Goal: Check status: Check status

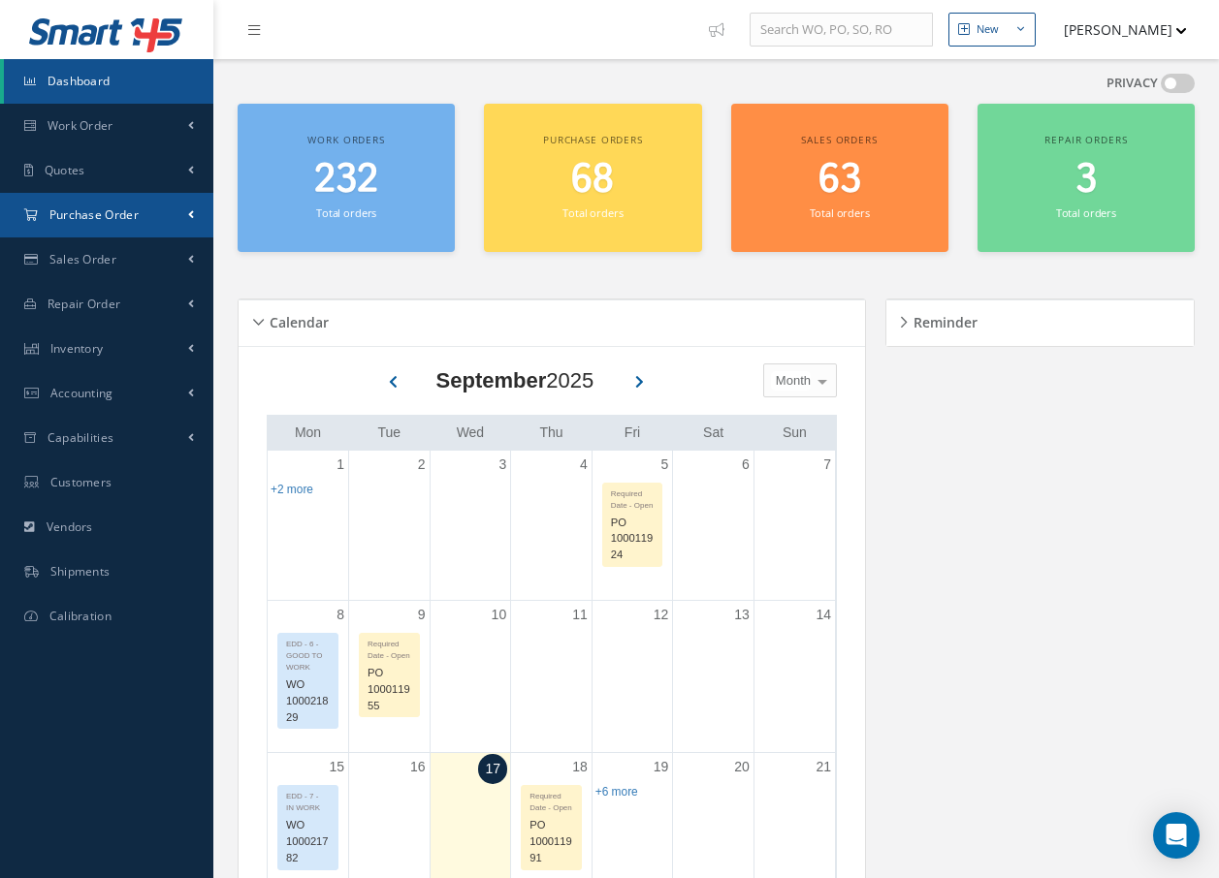
click at [128, 217] on span "Purchase Order" at bounding box center [93, 215] width 89 height 16
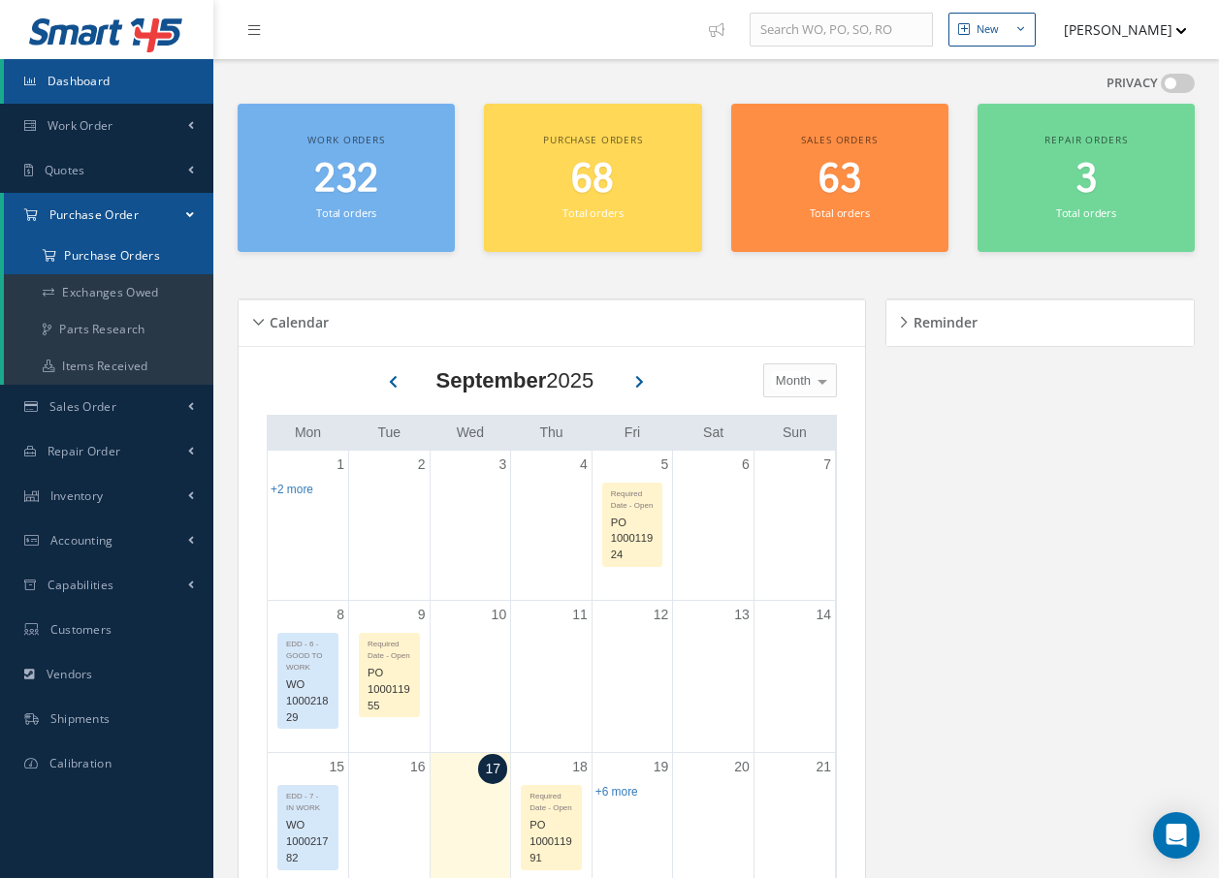
click at [142, 260] on a=1&status_id=2&status_id=3&status_id=5&collapsedFilters"] "Purchase Orders" at bounding box center [108, 256] width 209 height 37
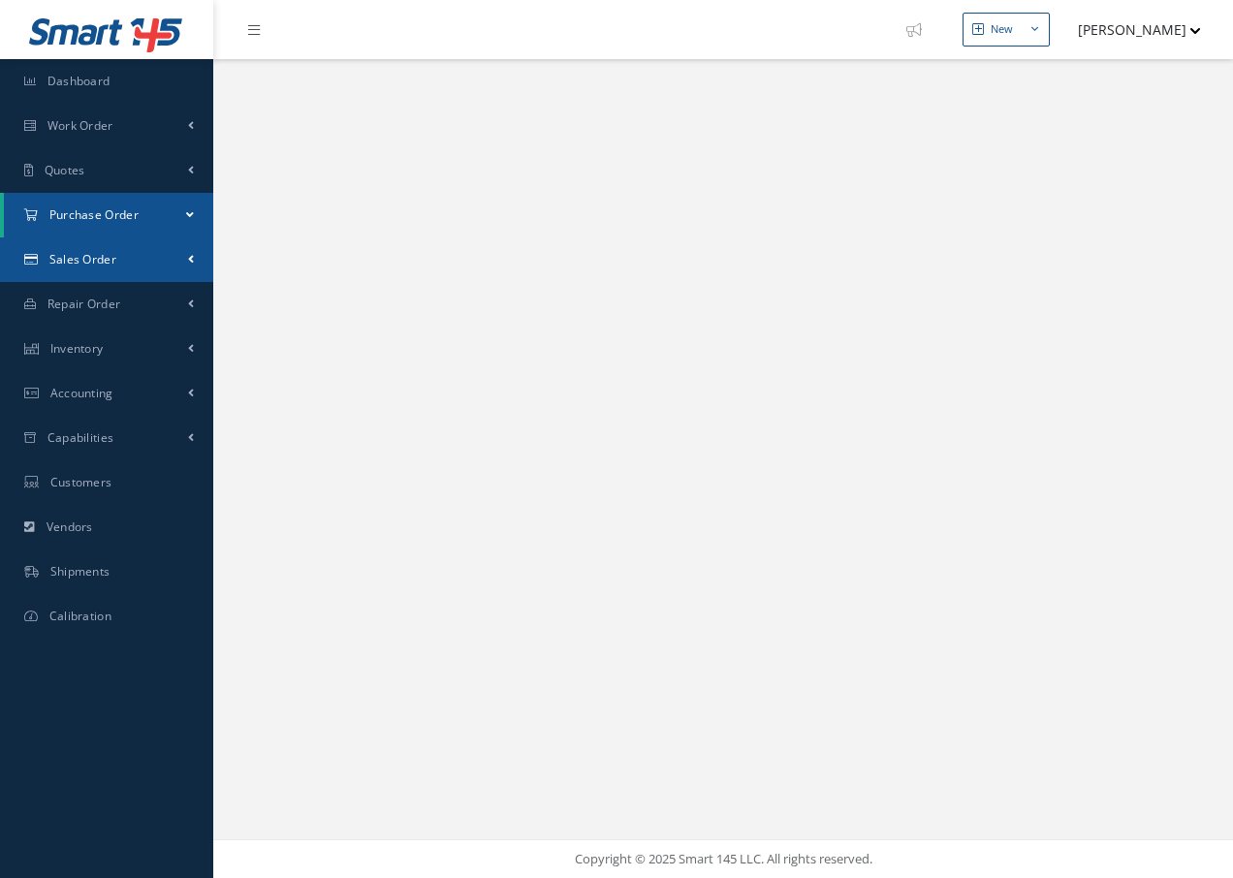
select select "25"
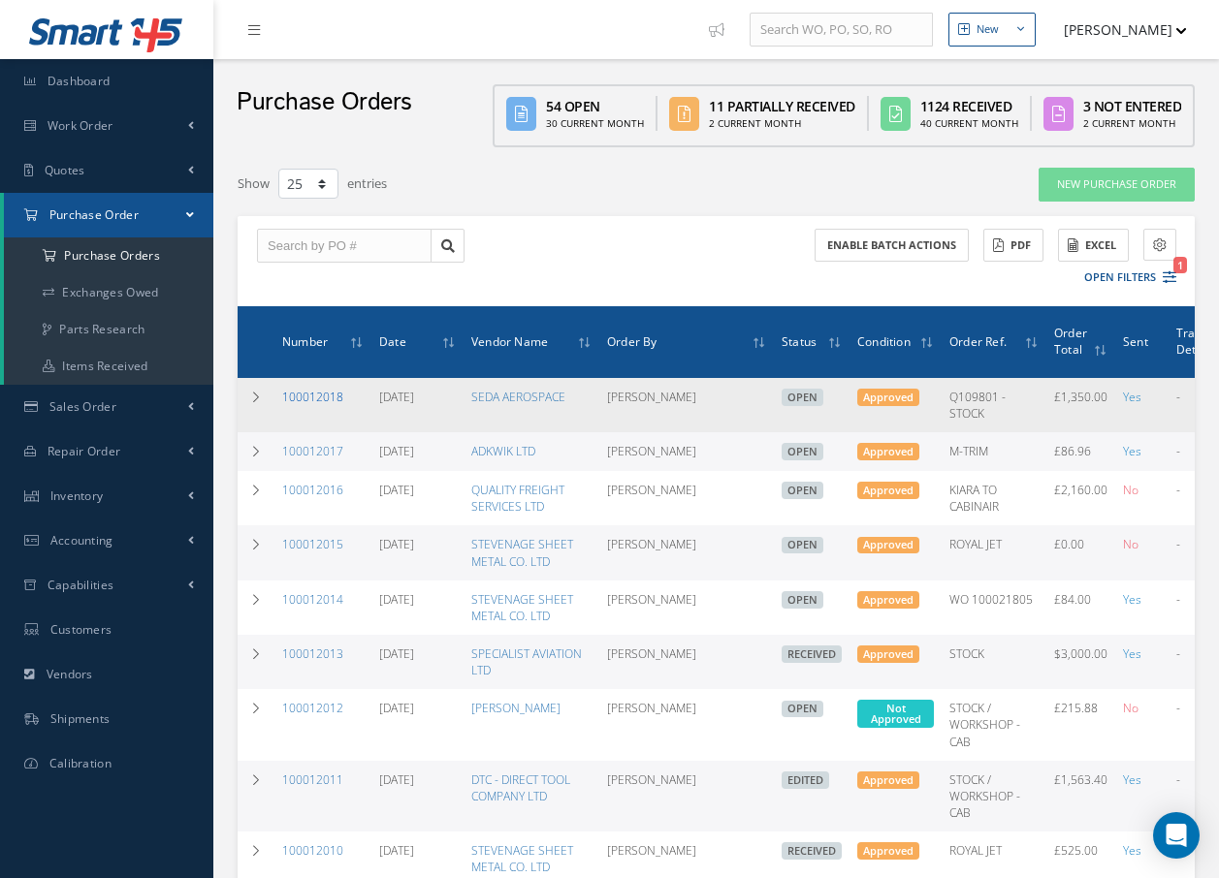
click at [327, 397] on link "100012018" at bounding box center [312, 397] width 61 height 16
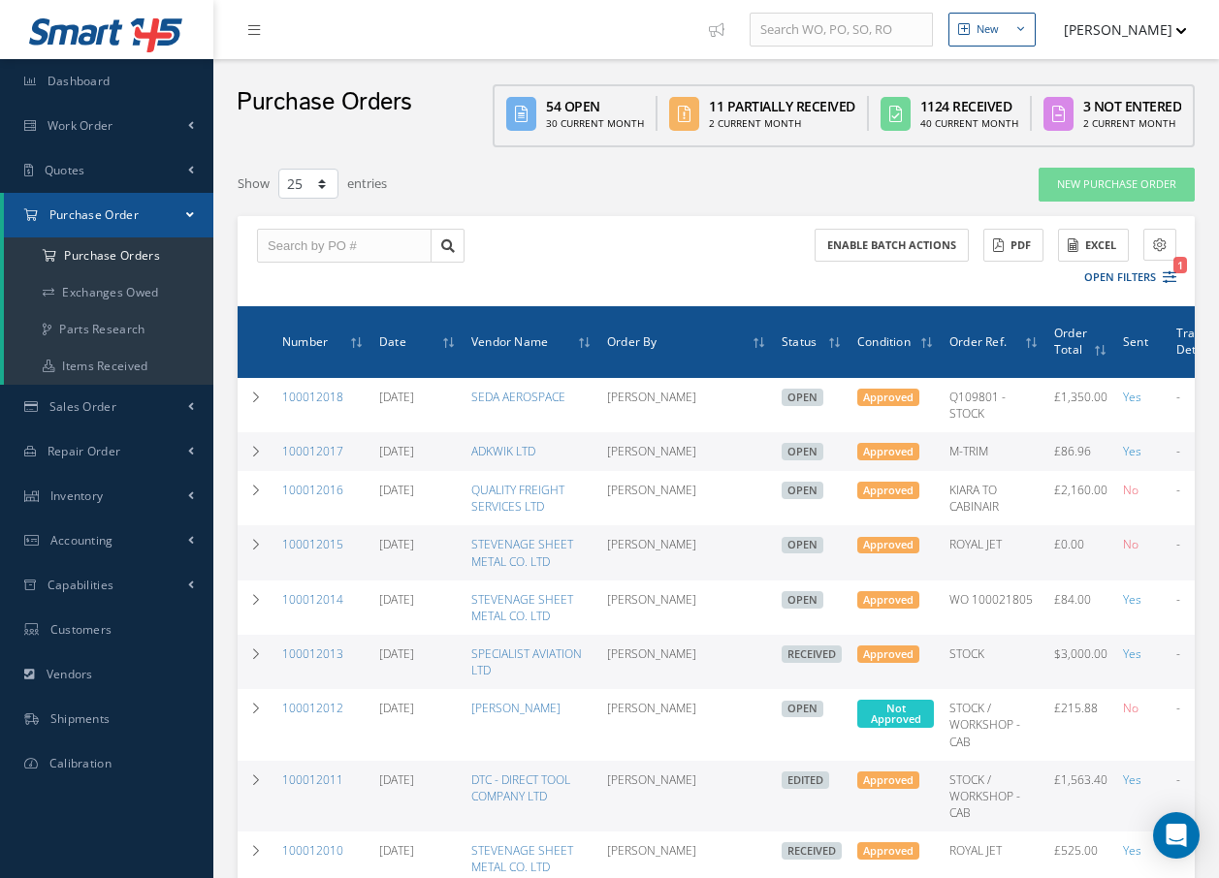
select select "25"
click at [319, 452] on link "100012017" at bounding box center [312, 451] width 61 height 16
select select "25"
click at [133, 490] on link "Inventory" at bounding box center [106, 496] width 213 height 45
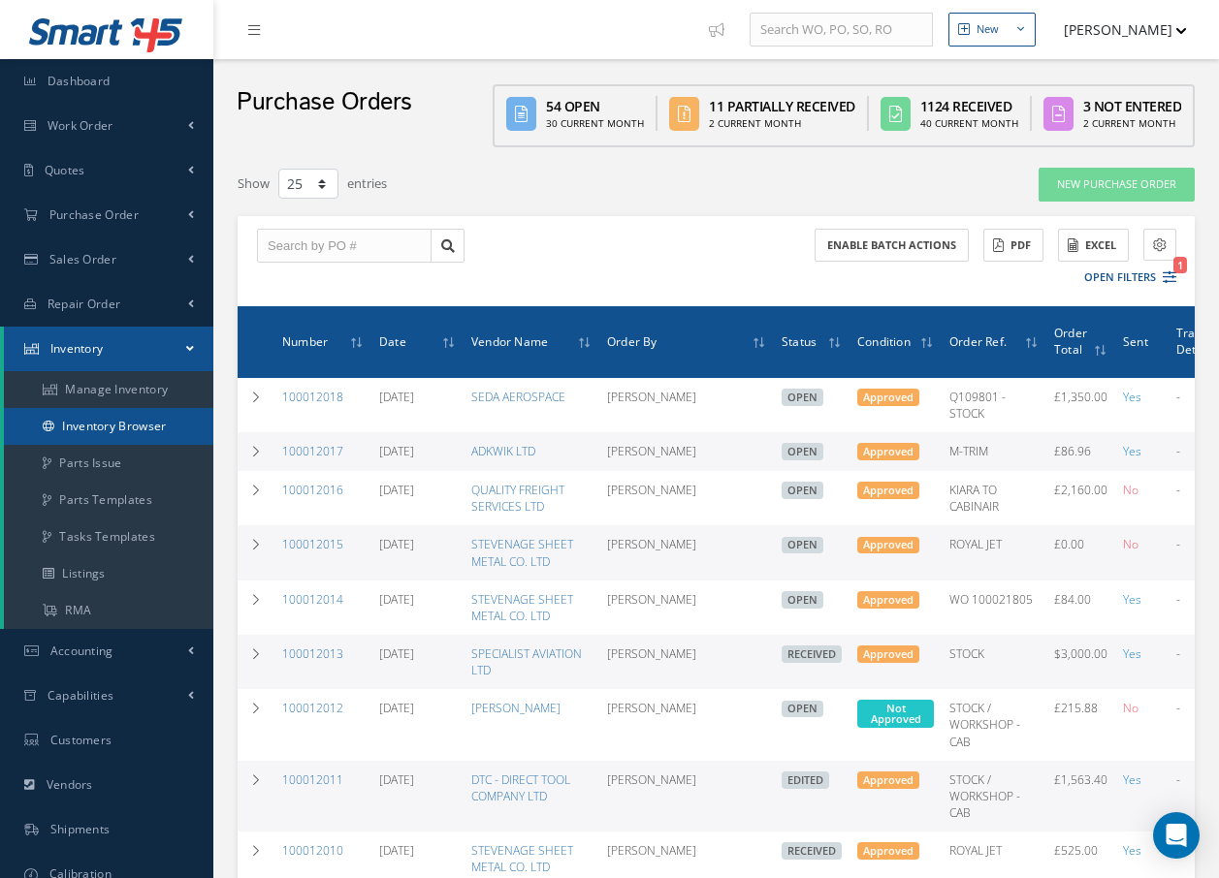
click at [169, 426] on link "Inventory Browser" at bounding box center [108, 426] width 209 height 37
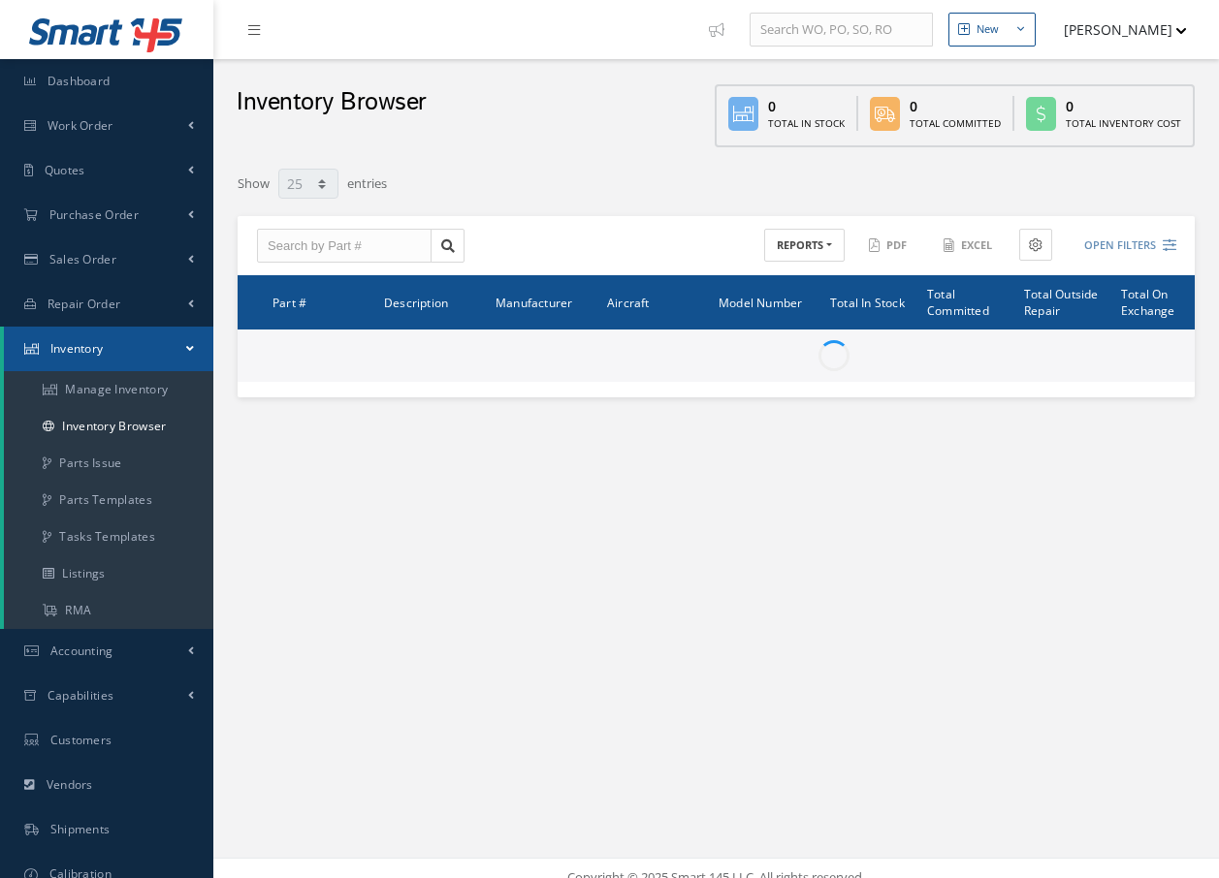
select select "25"
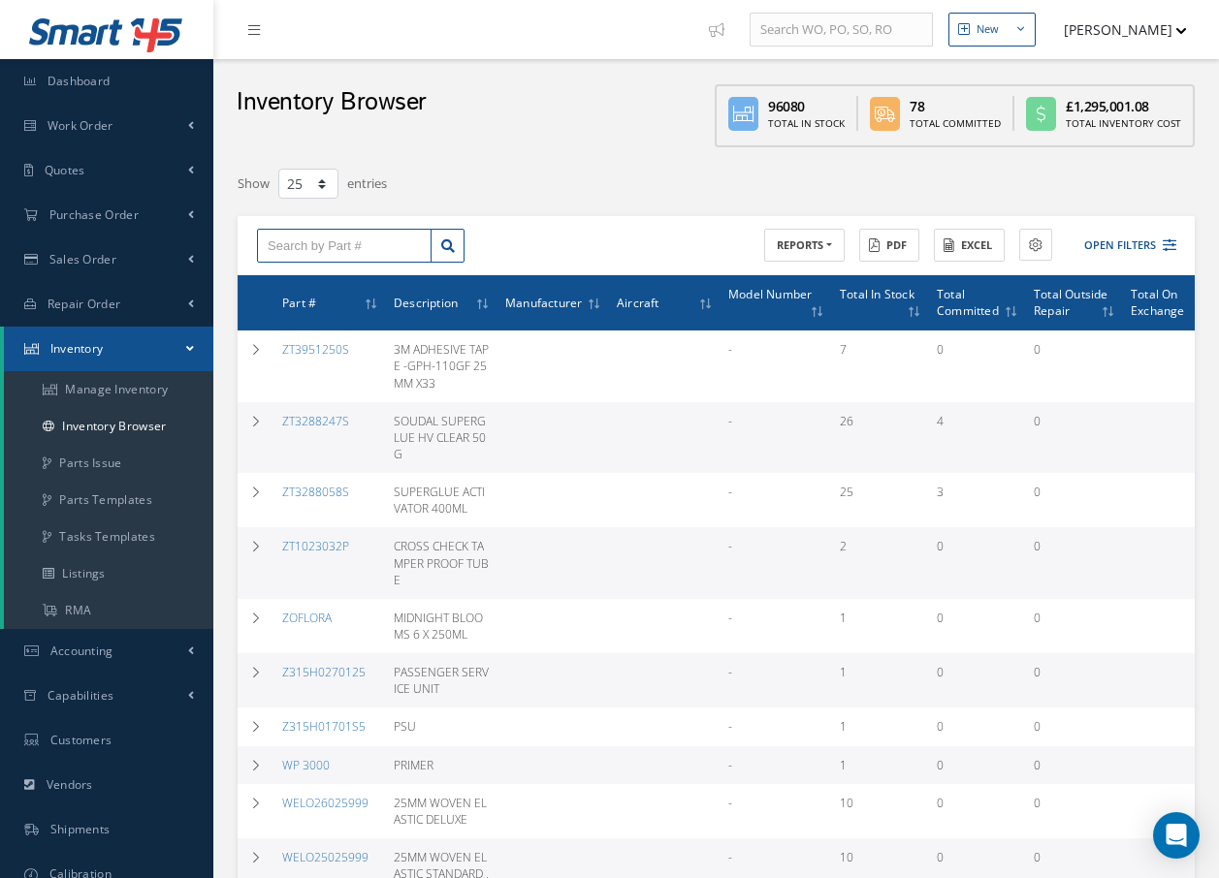
click at [369, 251] on input "text" at bounding box center [344, 246] width 175 height 35
type input "d"
type input "6"
click at [338, 284] on span "3MDP60950M" at bounding box center [305, 280] width 75 height 14
type input "3MDP60950M"
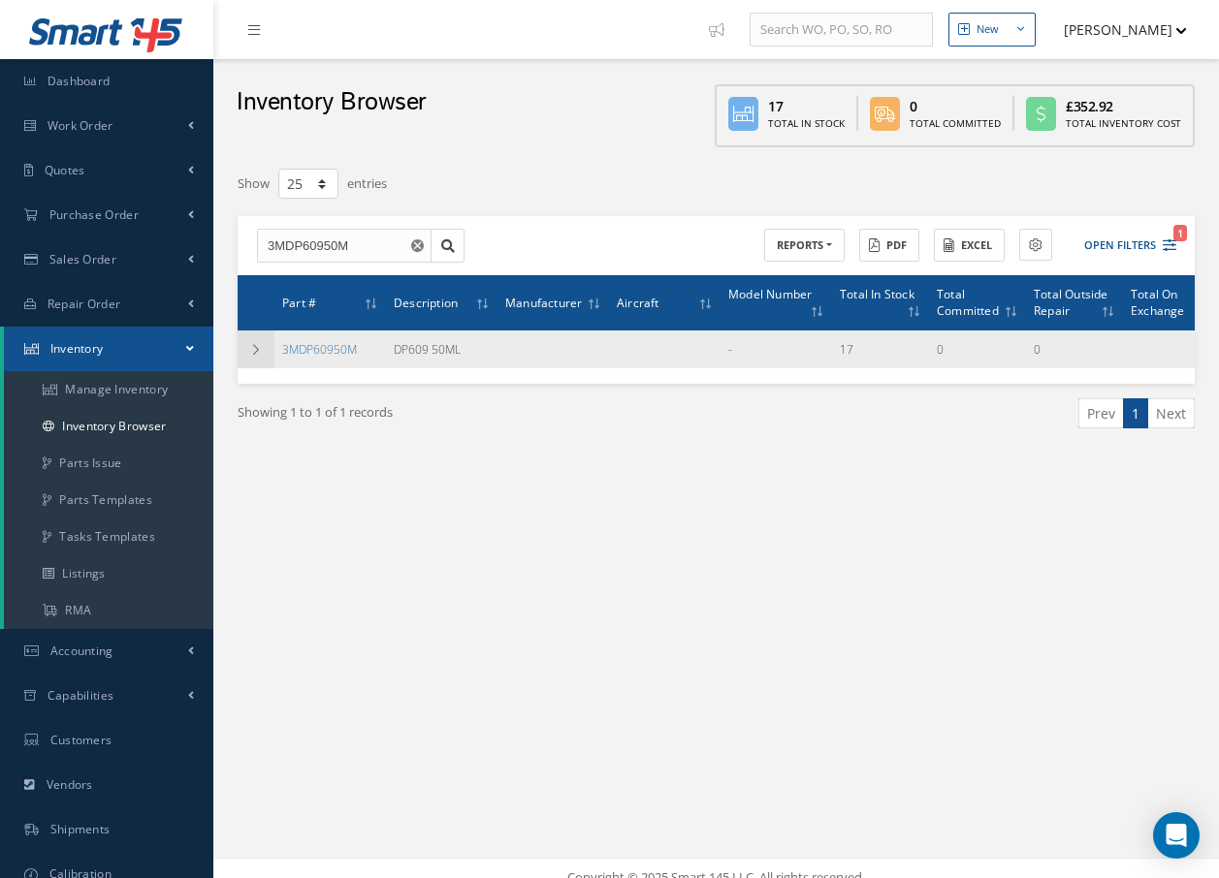
click at [257, 350] on icon at bounding box center [256, 350] width 14 height 12
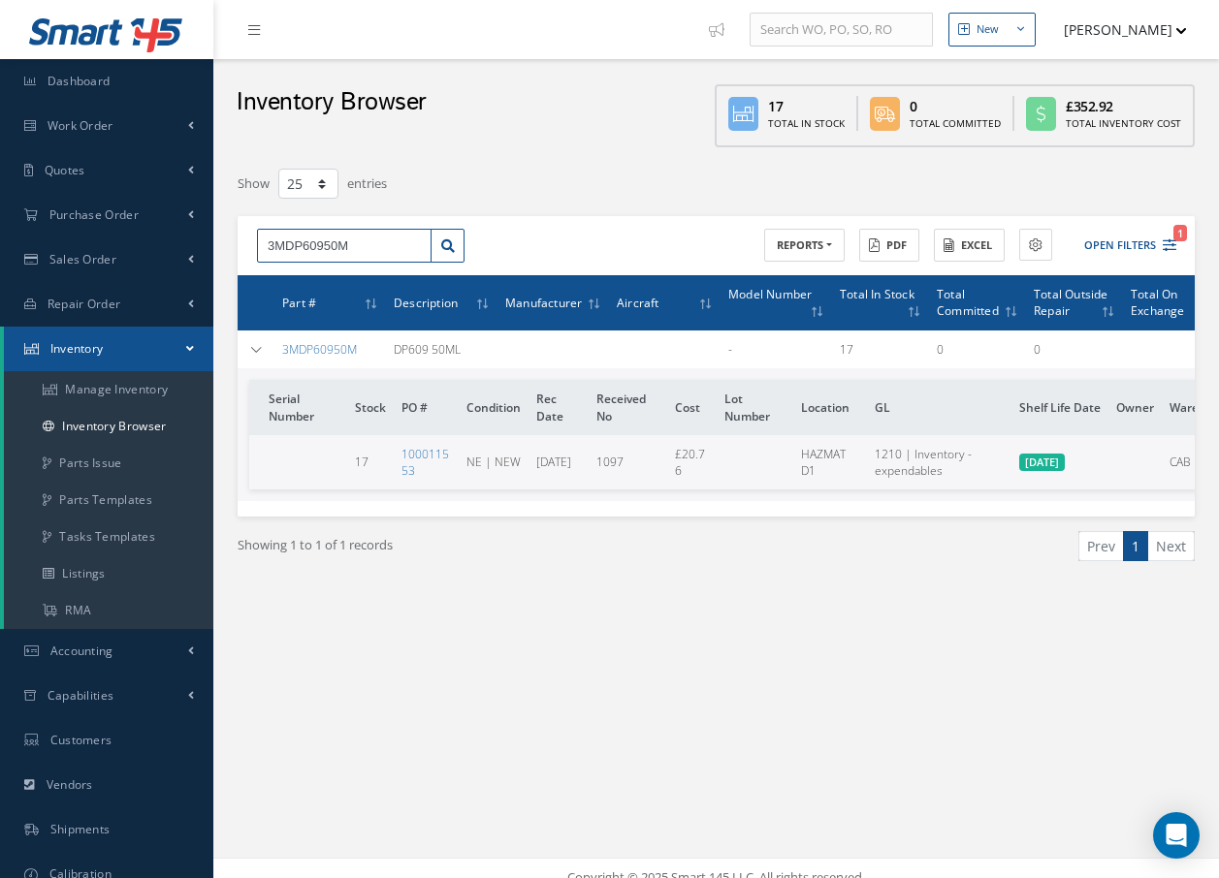
drag, startPoint x: 357, startPoint y: 238, endPoint x: 223, endPoint y: 249, distance: 134.3
click at [223, 249] on div "Filters Part Number 3MDP60950M Serial Number × Loading... Description PO Number…" at bounding box center [716, 389] width 986 height 444
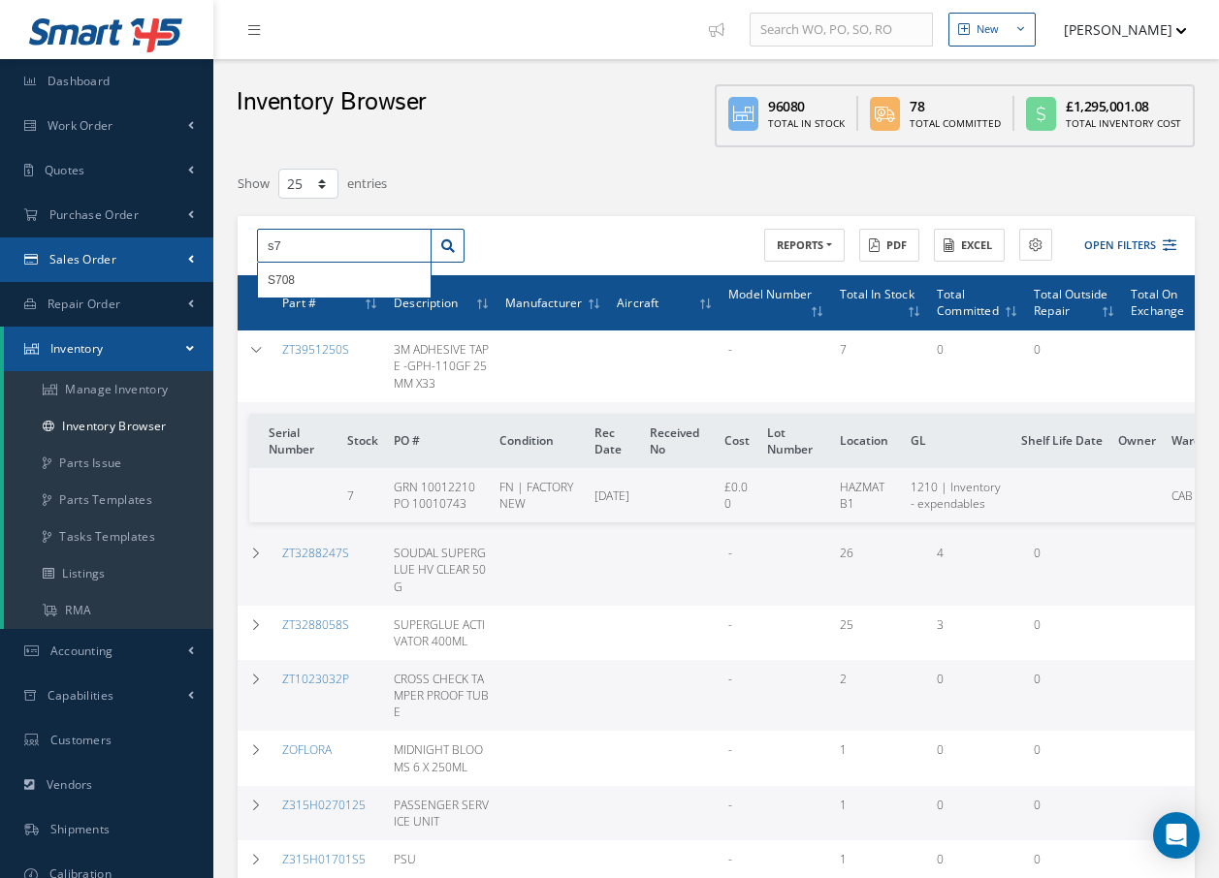
type input "s"
type input "S"
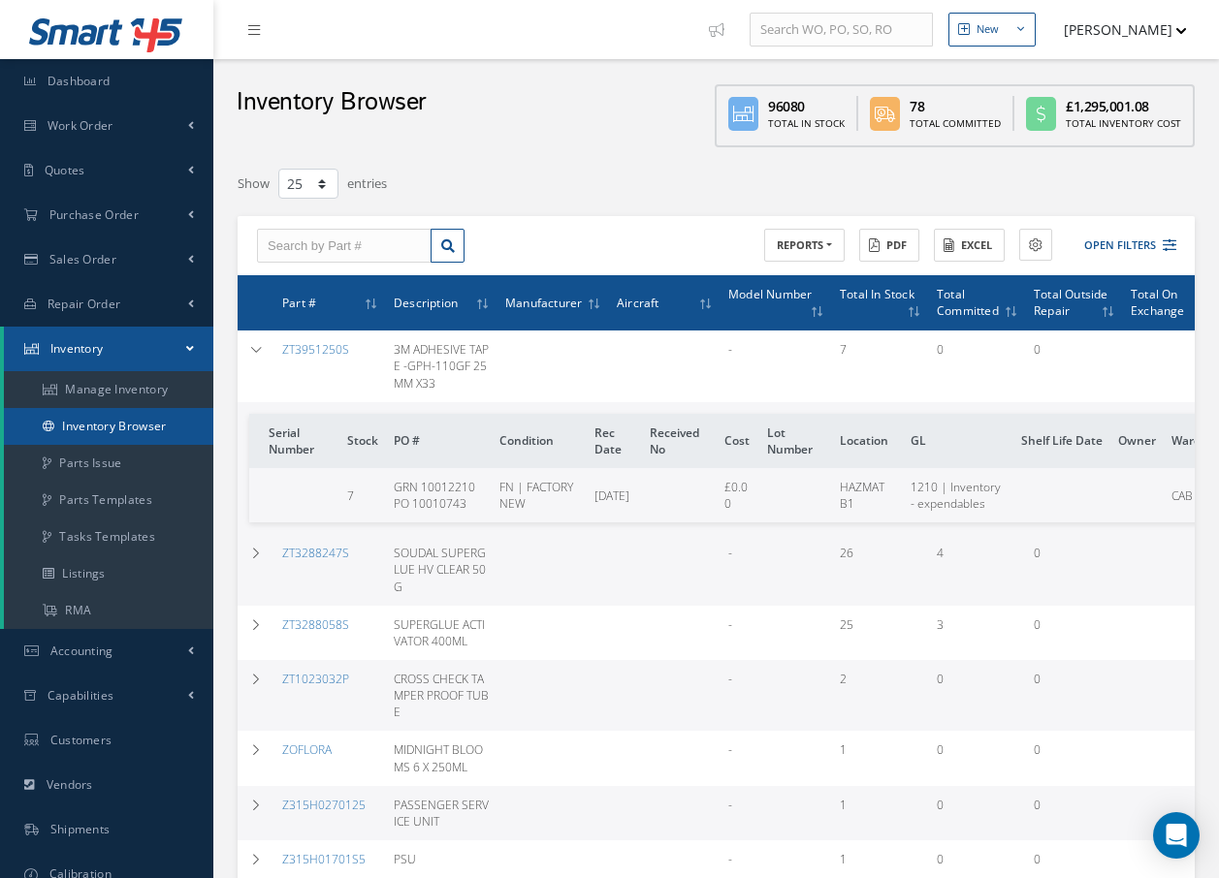
click at [111, 429] on link "Inventory Browser" at bounding box center [108, 426] width 209 height 37
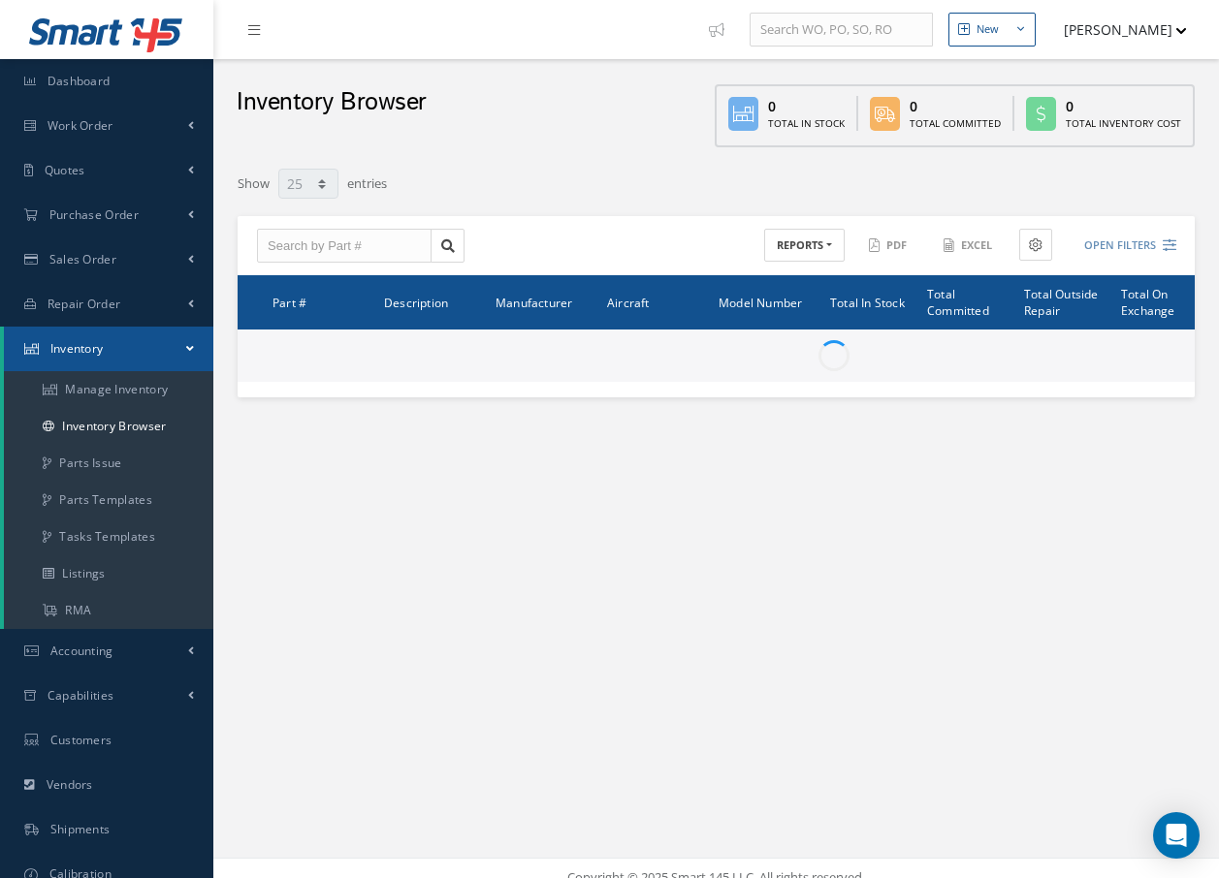
select select "25"
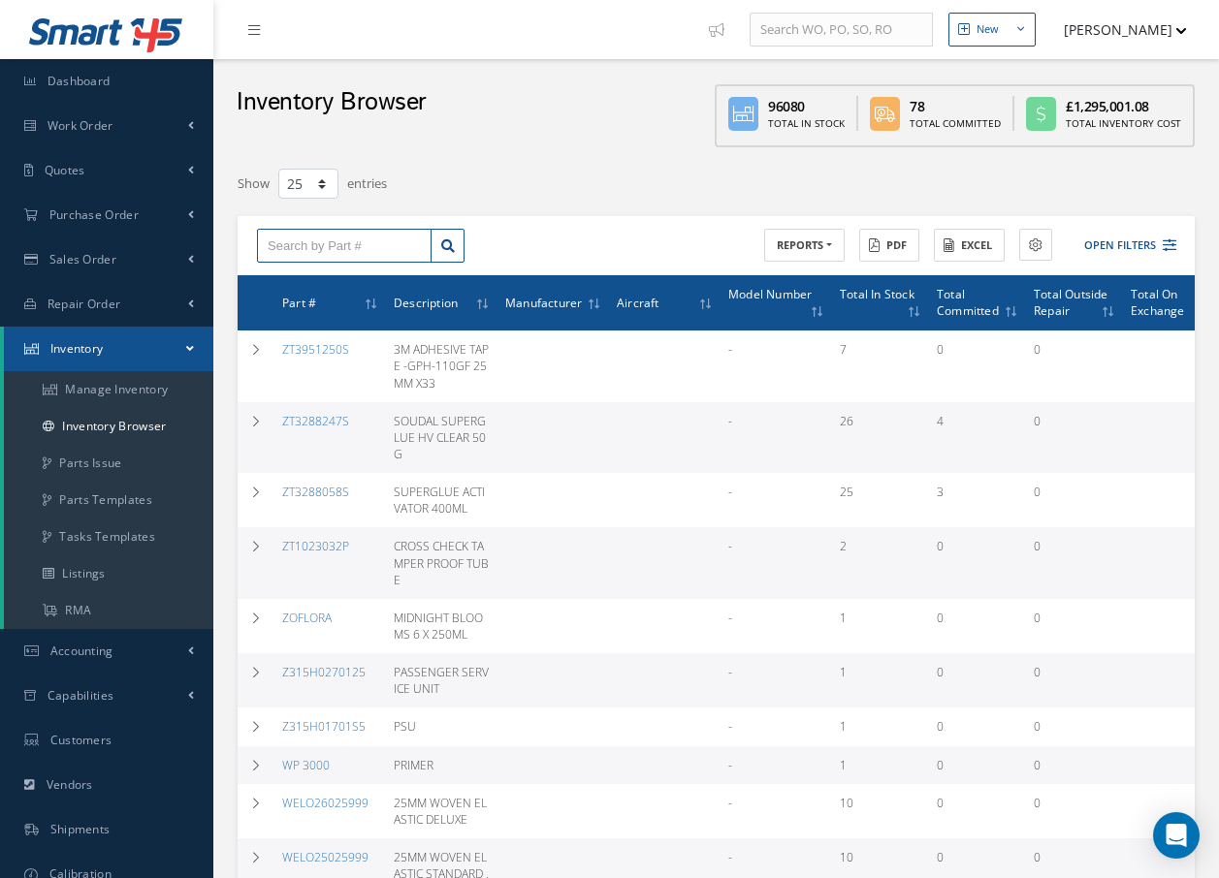
click at [355, 246] on input "text" at bounding box center [344, 246] width 175 height 35
type input "S708"
drag, startPoint x: 358, startPoint y: 249, endPoint x: 216, endPoint y: 263, distance: 142.2
click at [122, 391] on link "Manage Inventory" at bounding box center [108, 389] width 209 height 37
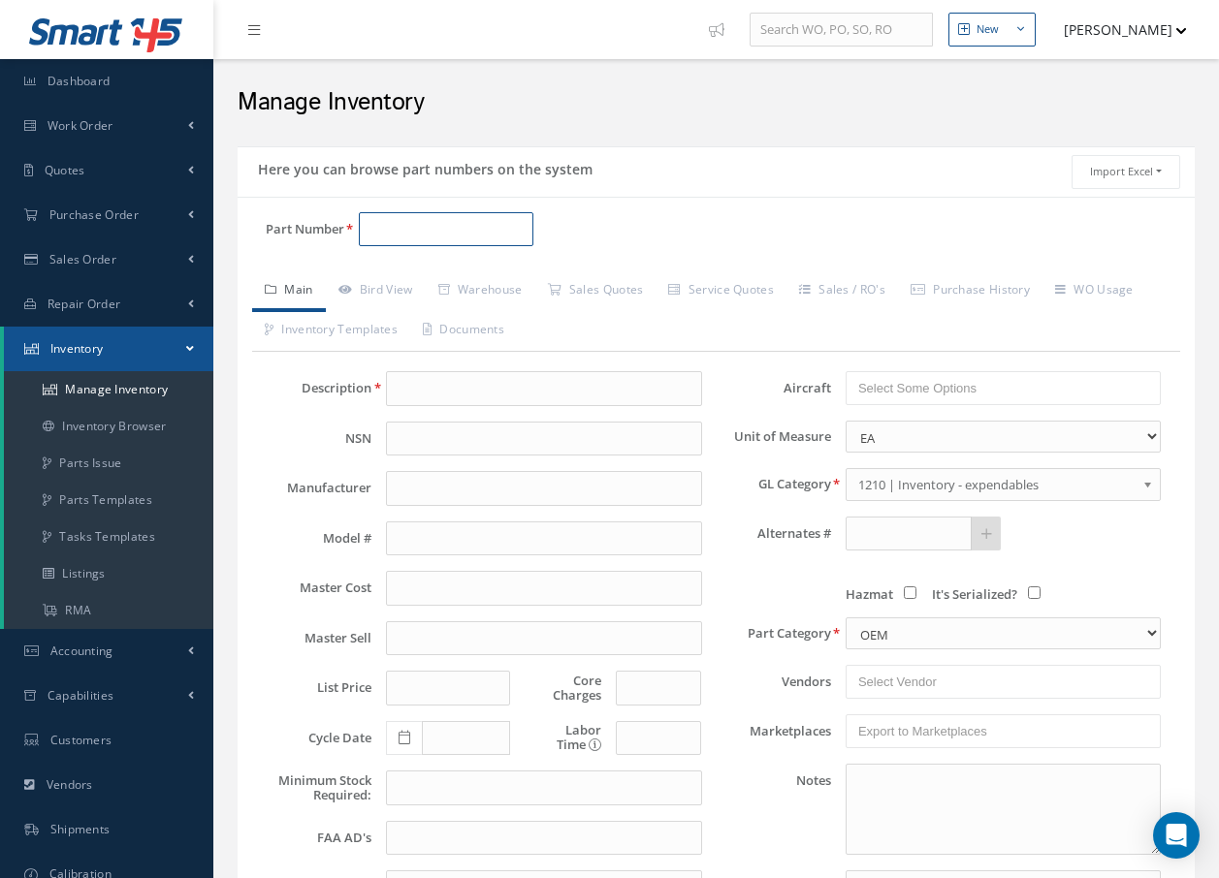
click at [455, 241] on input "Part Number" at bounding box center [446, 229] width 175 height 35
type input "S708"
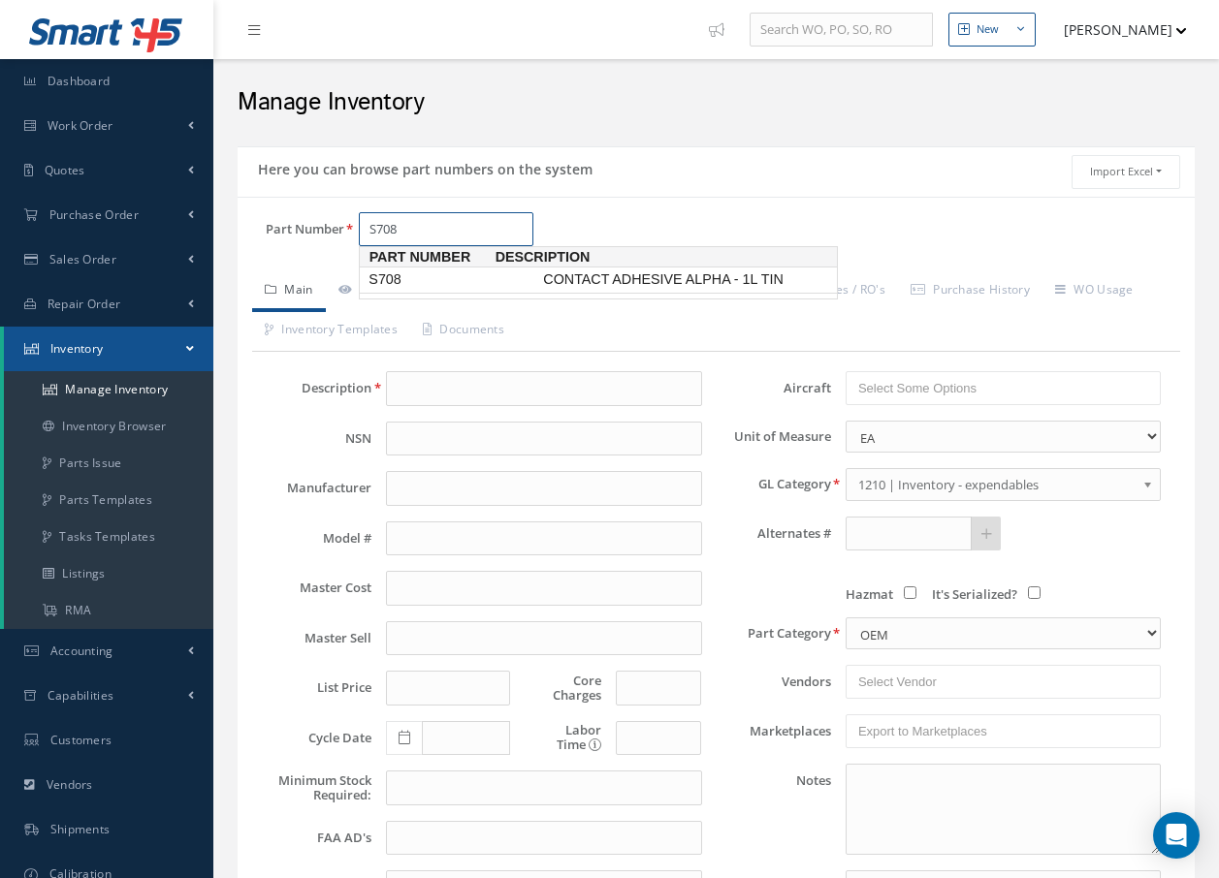
click at [398, 276] on span "S708" at bounding box center [452, 280] width 175 height 20
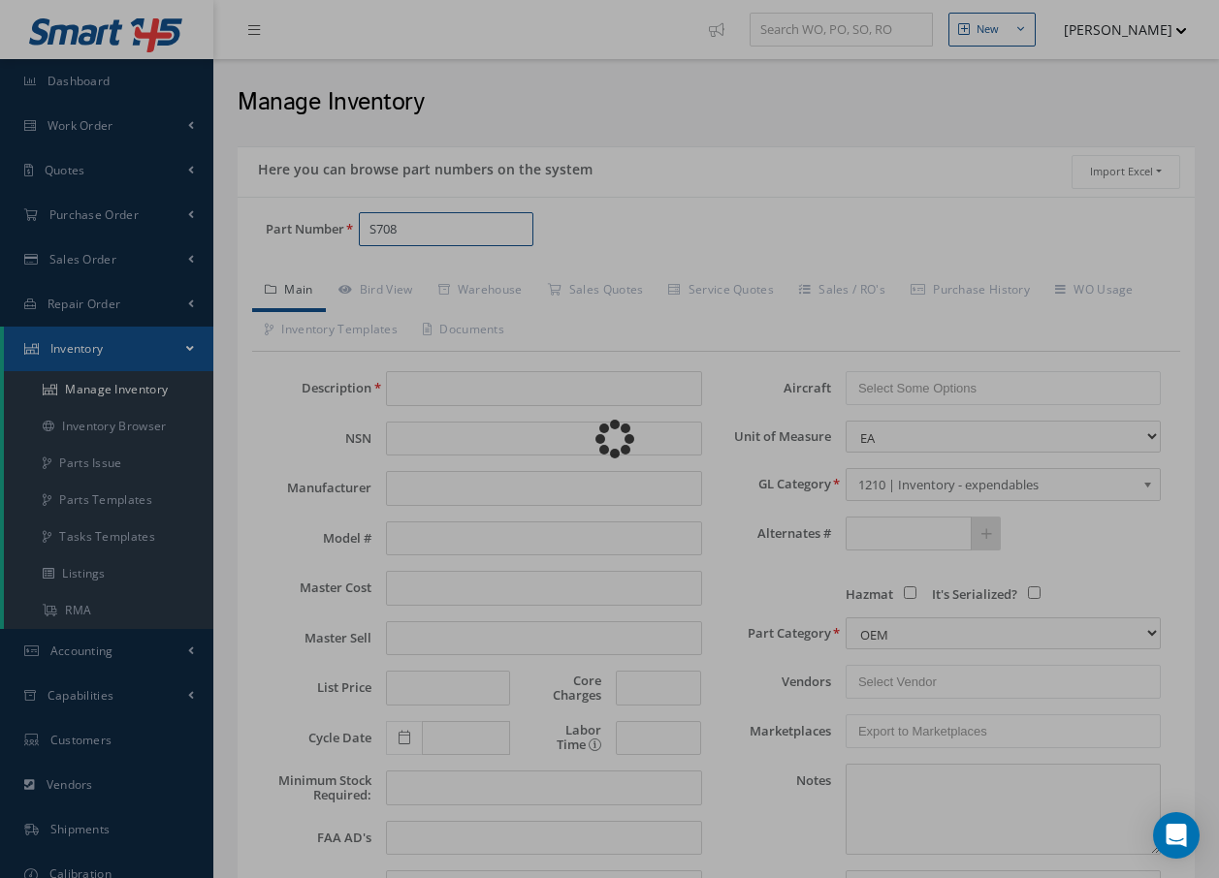
type input "CONTACT ADHESIVE ALPHA - 1L TIN"
type input "17.41"
type input "0.00"
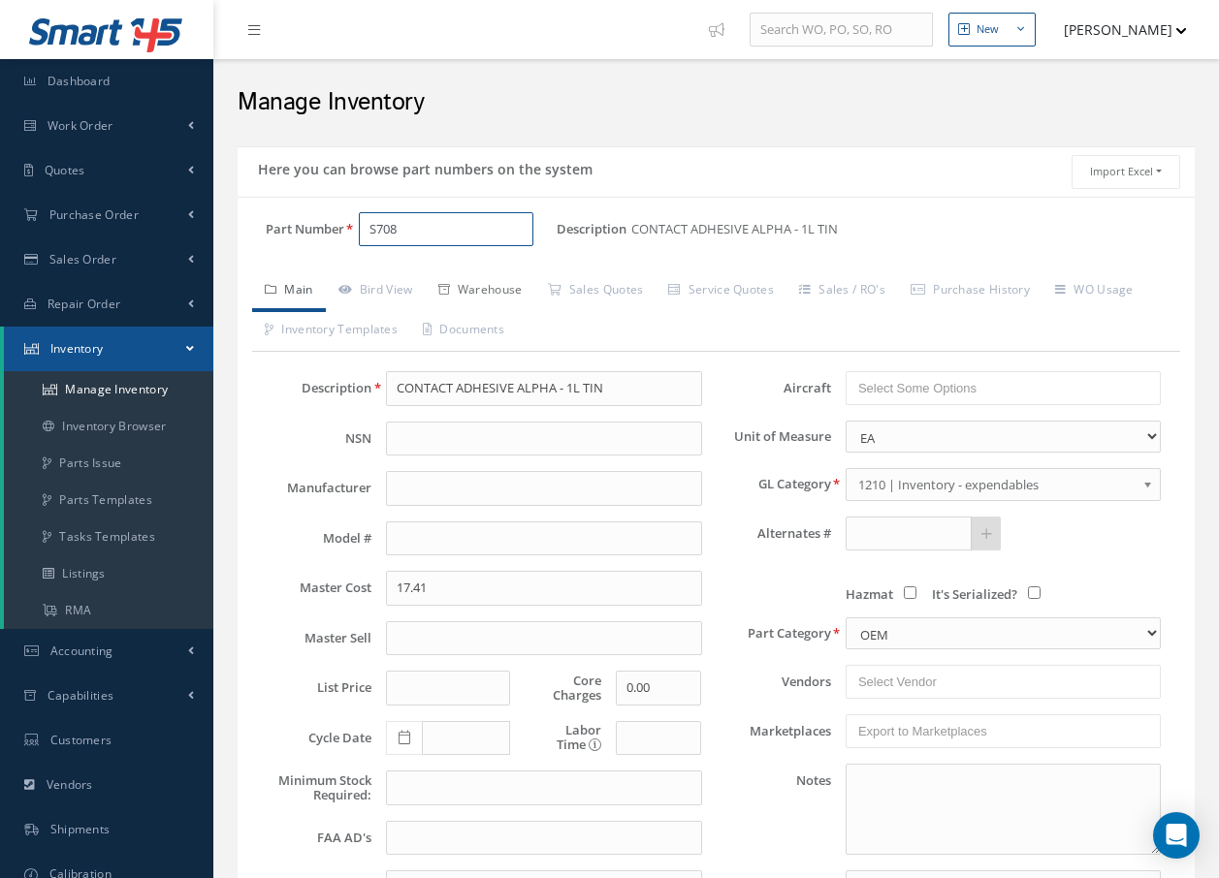
type input "S708"
click at [488, 290] on link "Warehouse" at bounding box center [481, 291] width 110 height 41
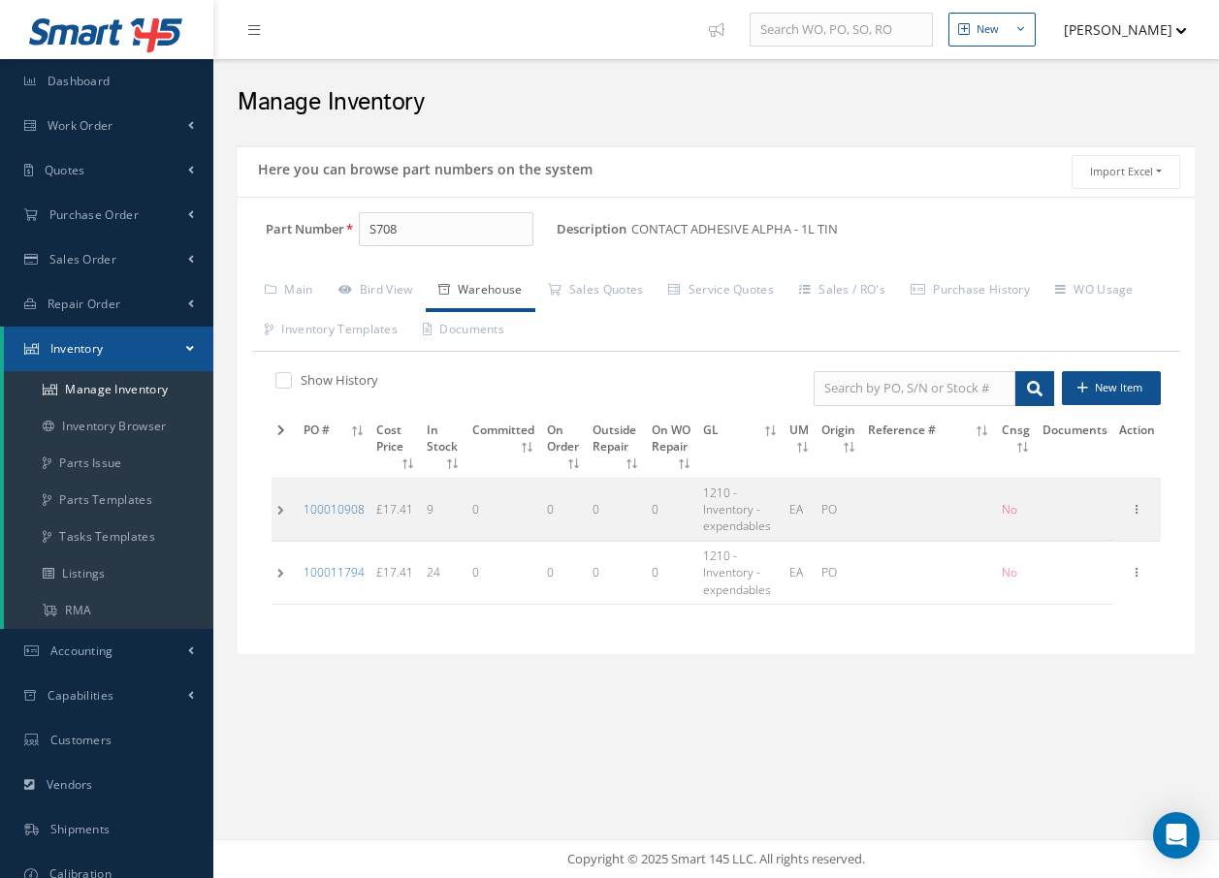
click at [278, 507] on td at bounding box center [284, 509] width 26 height 62
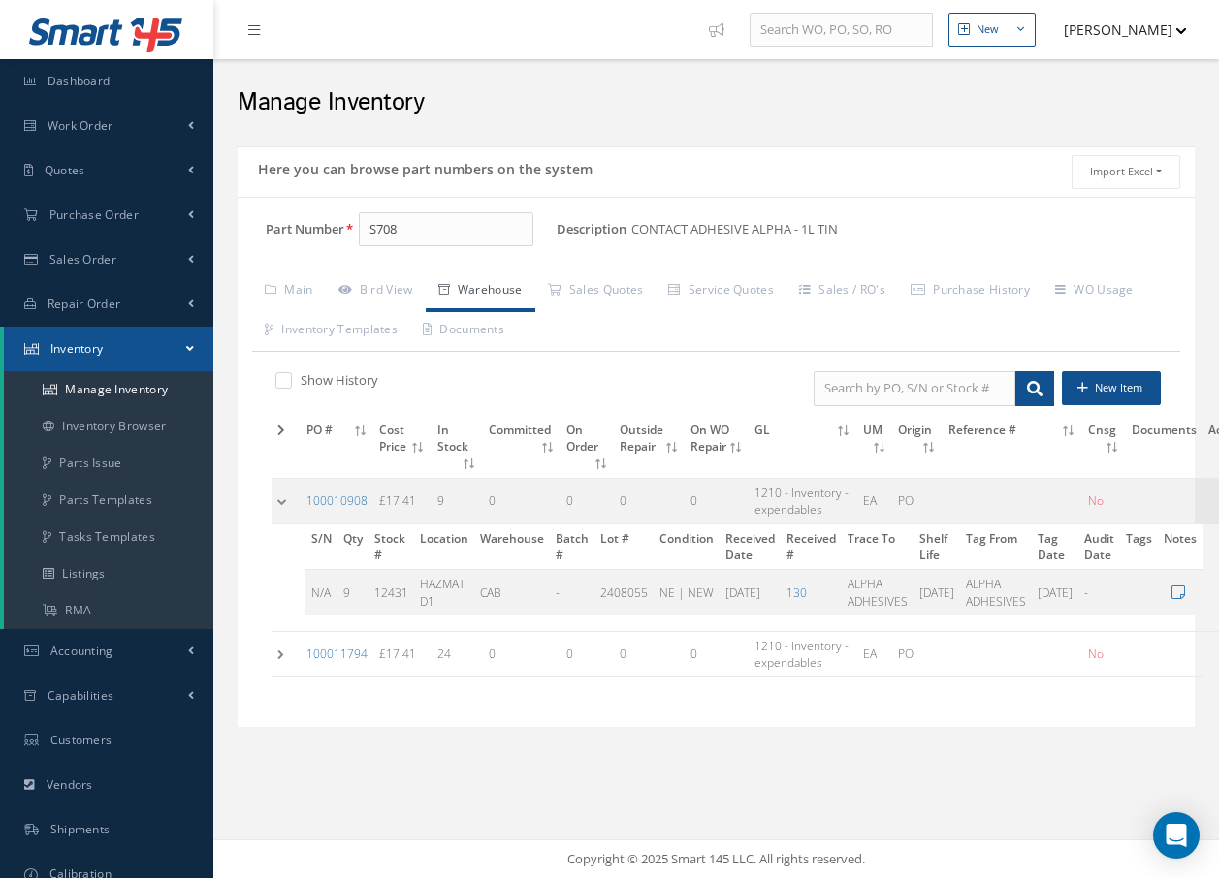
click at [278, 654] on td at bounding box center [285, 654] width 29 height 46
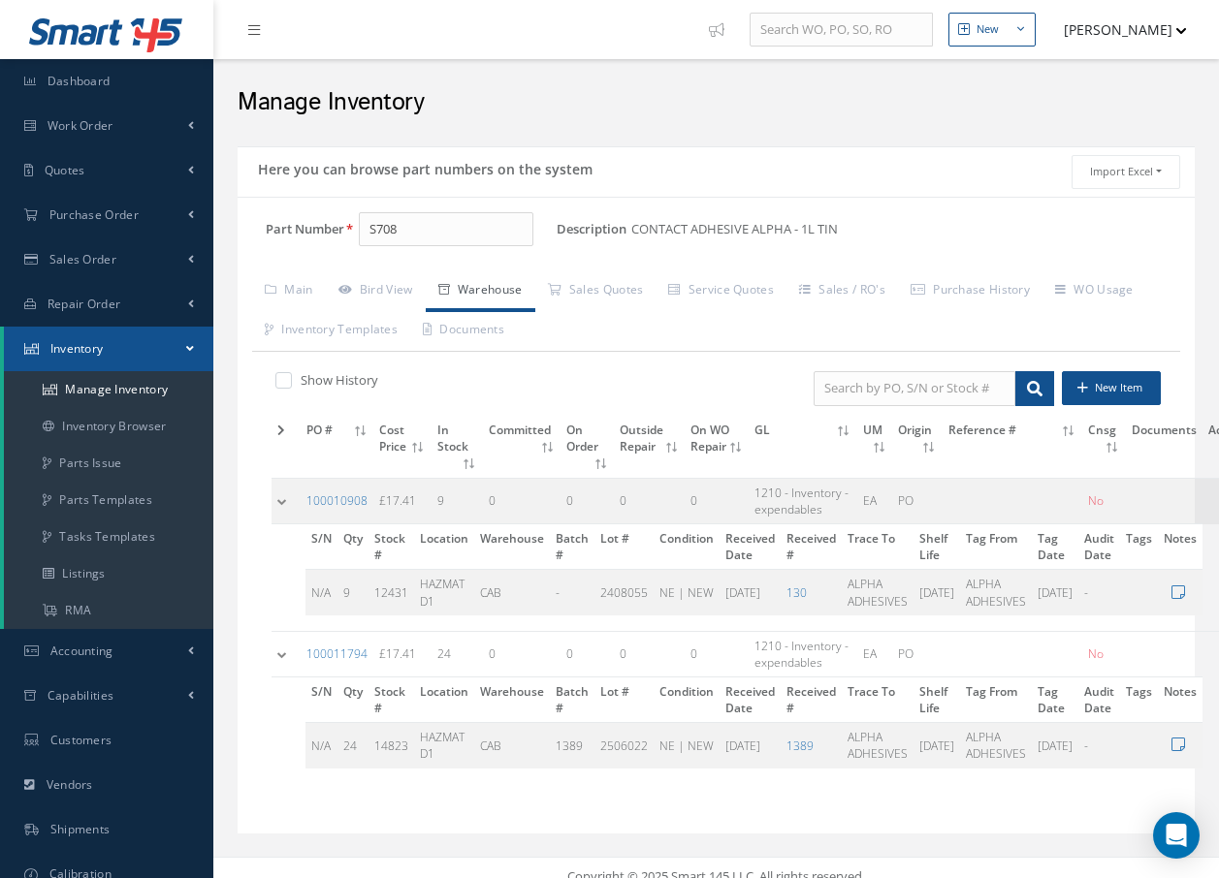
click at [278, 654] on td at bounding box center [285, 654] width 29 height 46
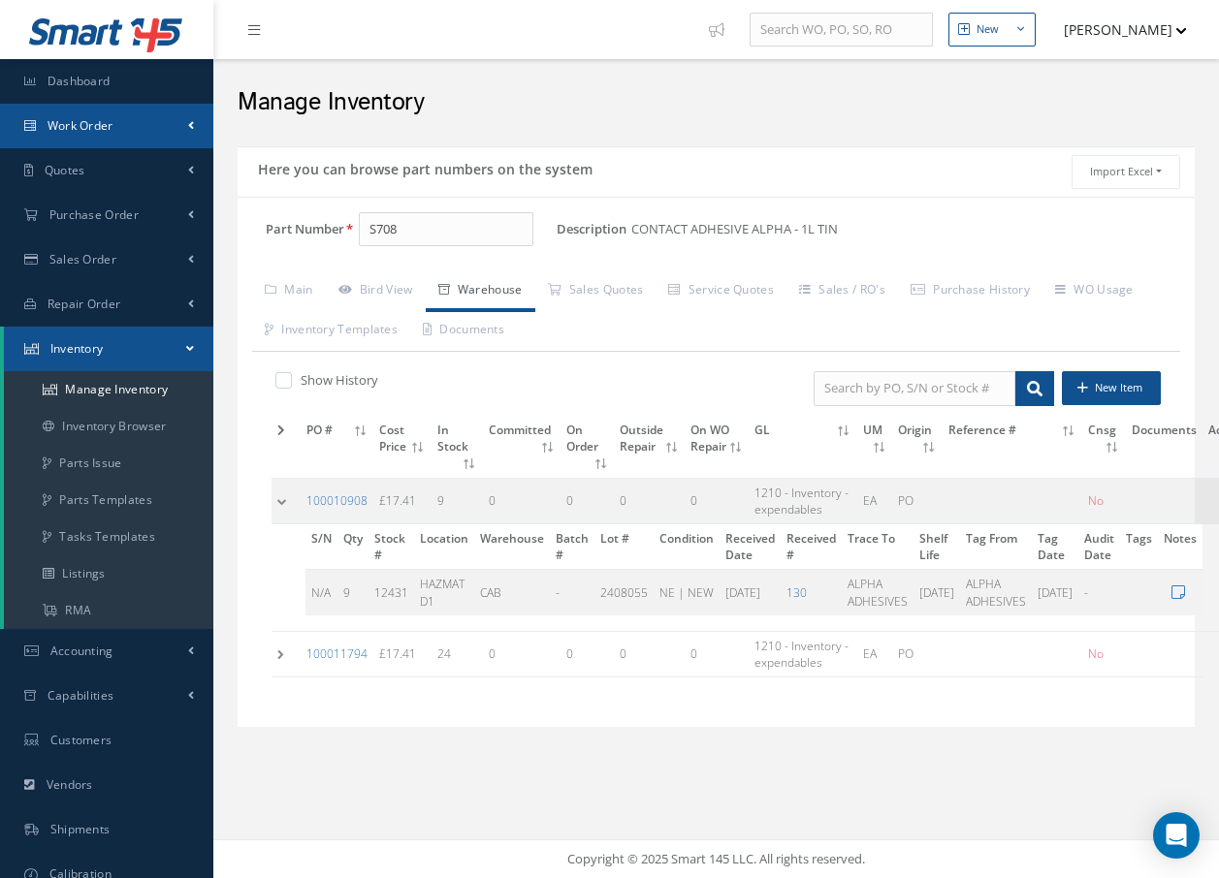
click at [121, 121] on link "Work Order" at bounding box center [106, 126] width 213 height 45
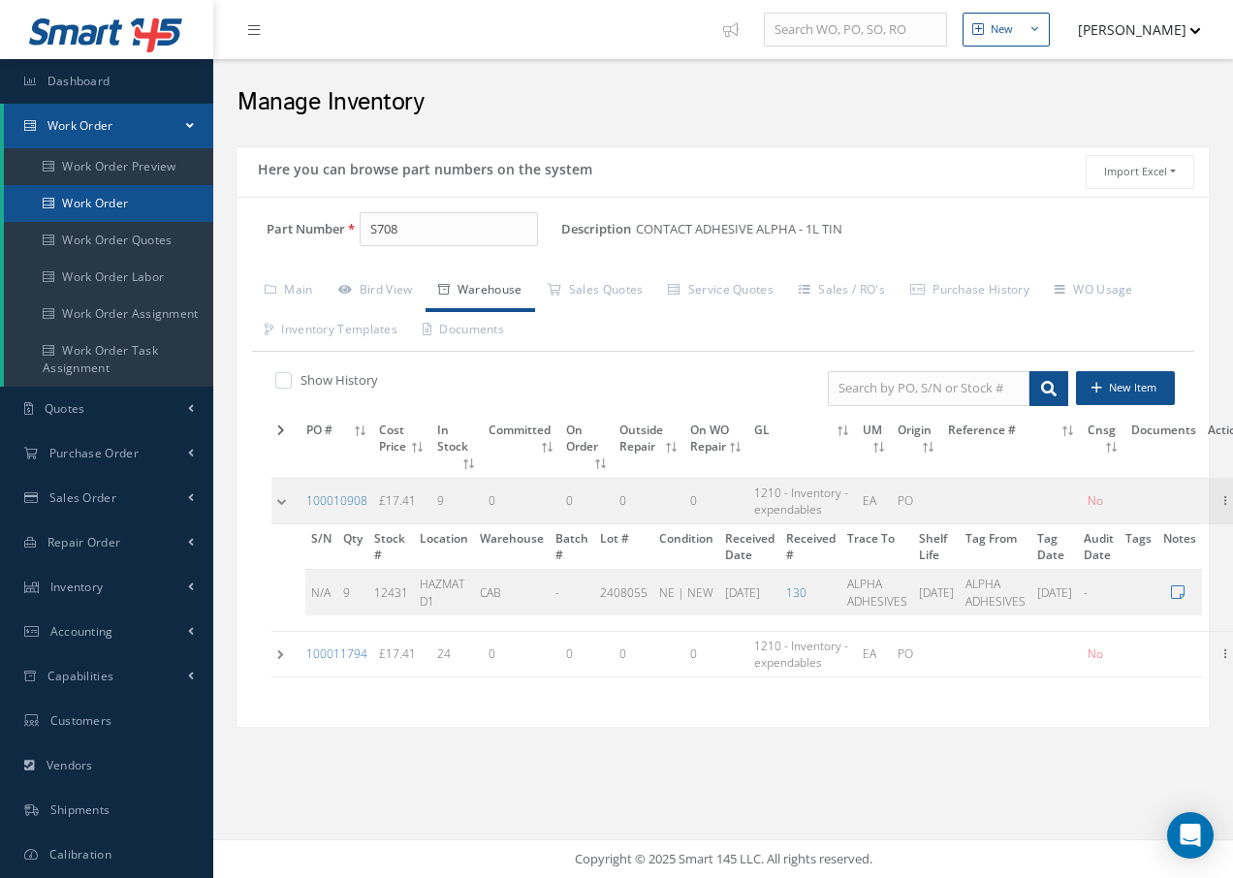
click at [116, 204] on link "Work Order" at bounding box center [108, 203] width 209 height 37
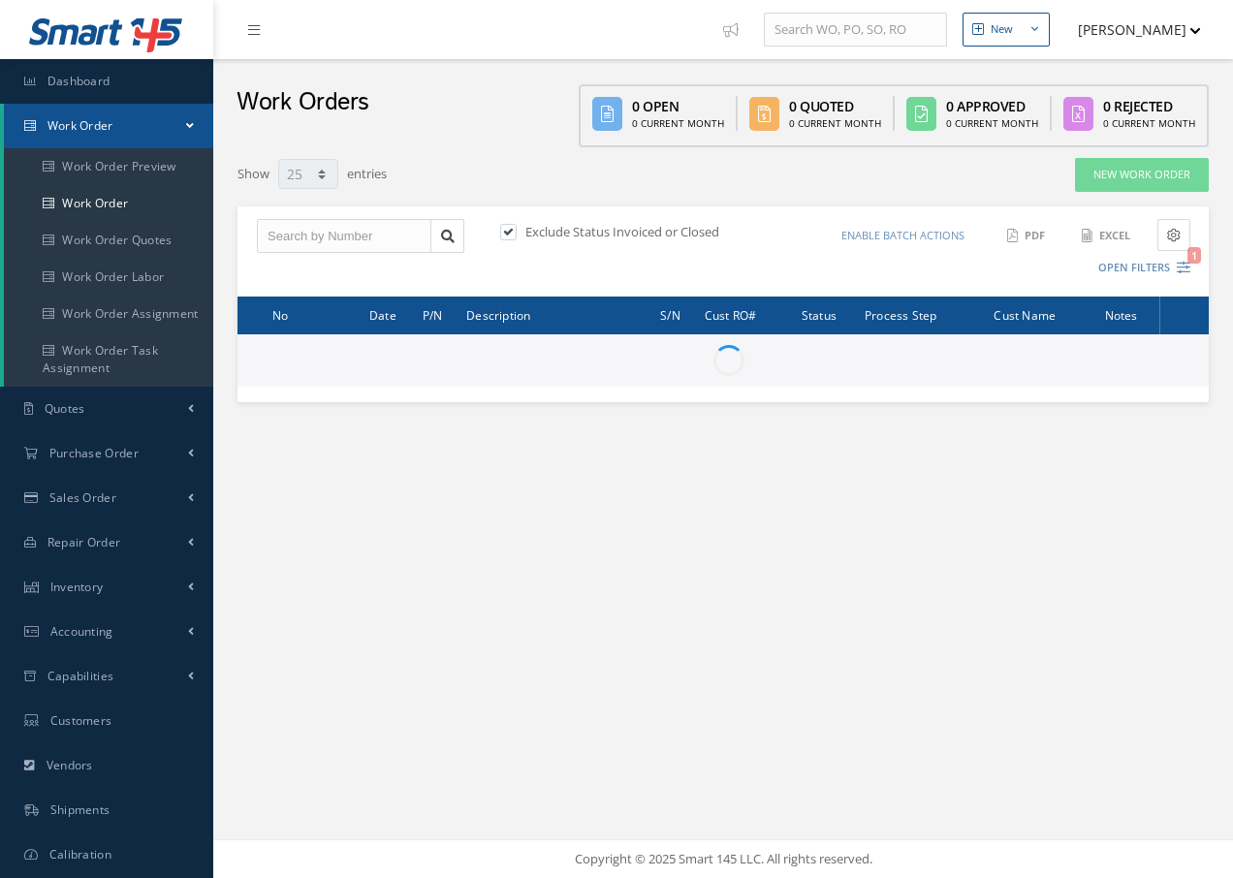
select select "25"
click at [294, 244] on input "text" at bounding box center [344, 236] width 175 height 35
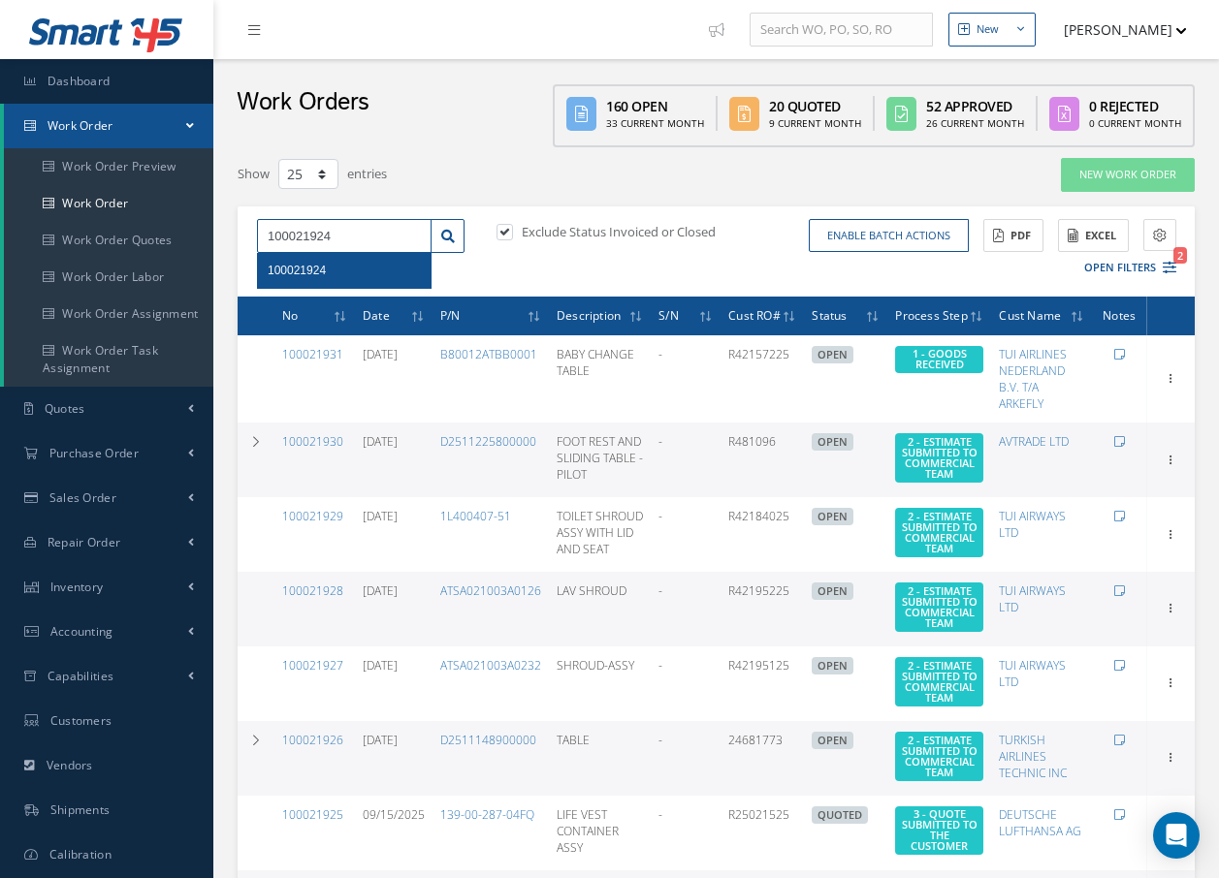
type input "100021924"
click at [320, 275] on span "100021924" at bounding box center [297, 271] width 58 height 14
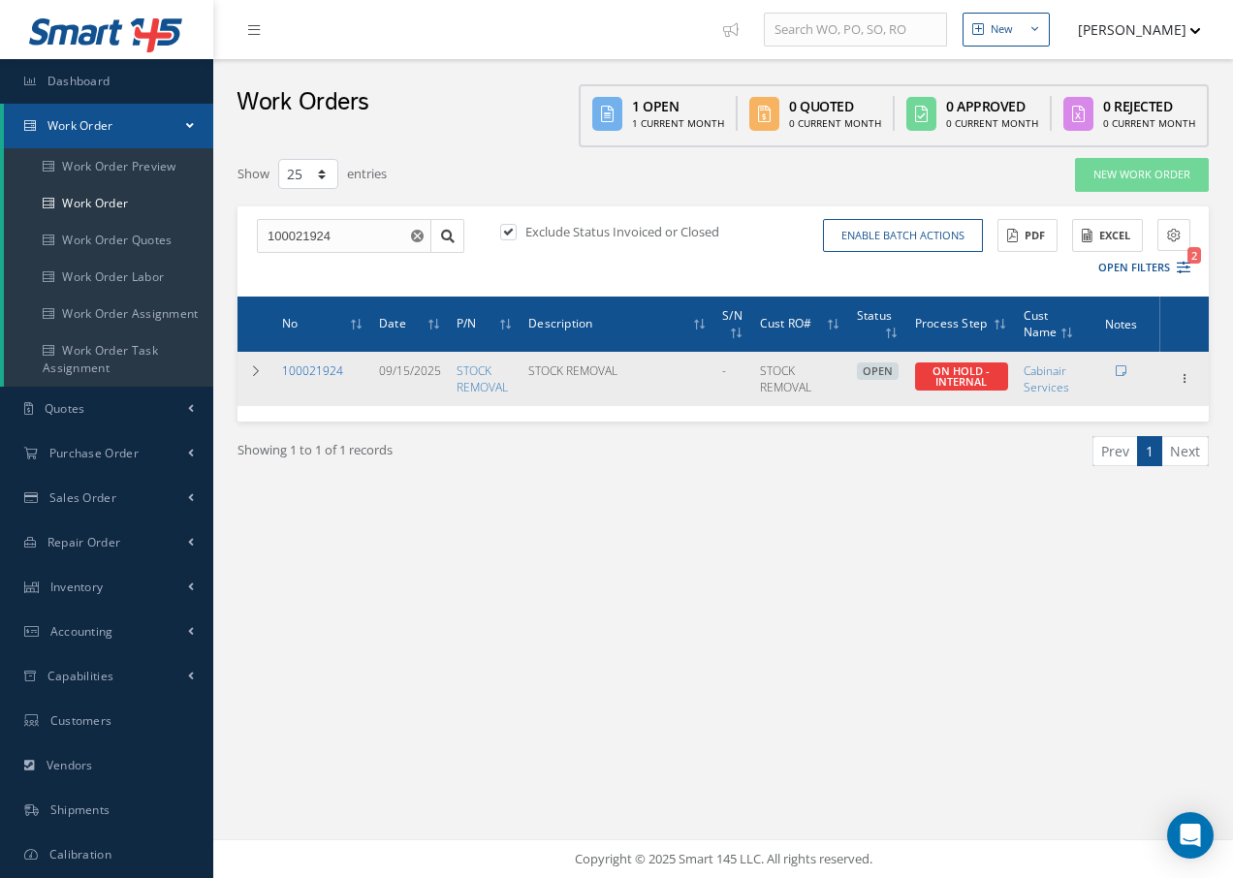
click at [308, 365] on link "100021924" at bounding box center [312, 371] width 61 height 16
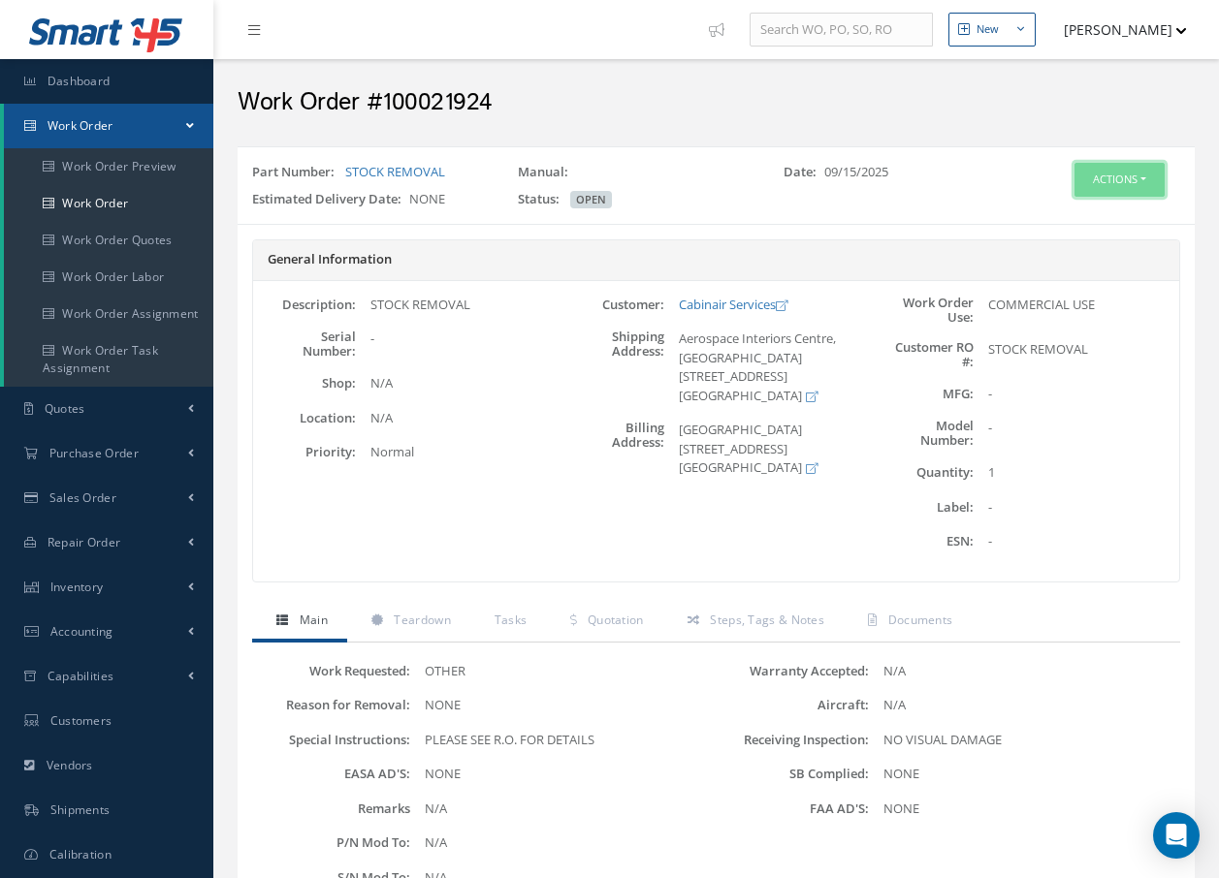
click at [1107, 183] on button "Actions" at bounding box center [1119, 180] width 90 height 34
click at [1061, 215] on link "Edit" at bounding box center [1089, 217] width 155 height 26
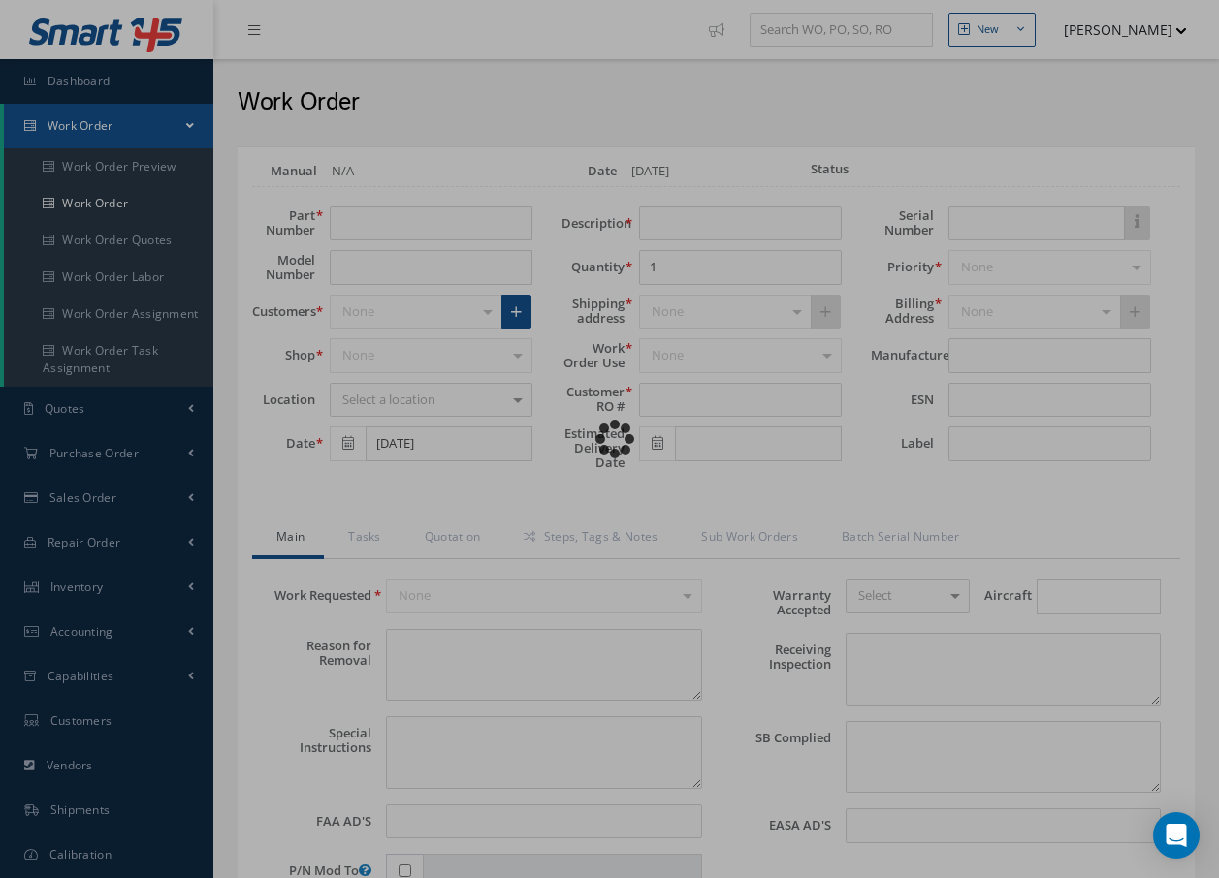
type input "STOCK REMOVAL"
type input "09/15/2025"
type input "STOCK REMOVAL"
type textarea "NONE"
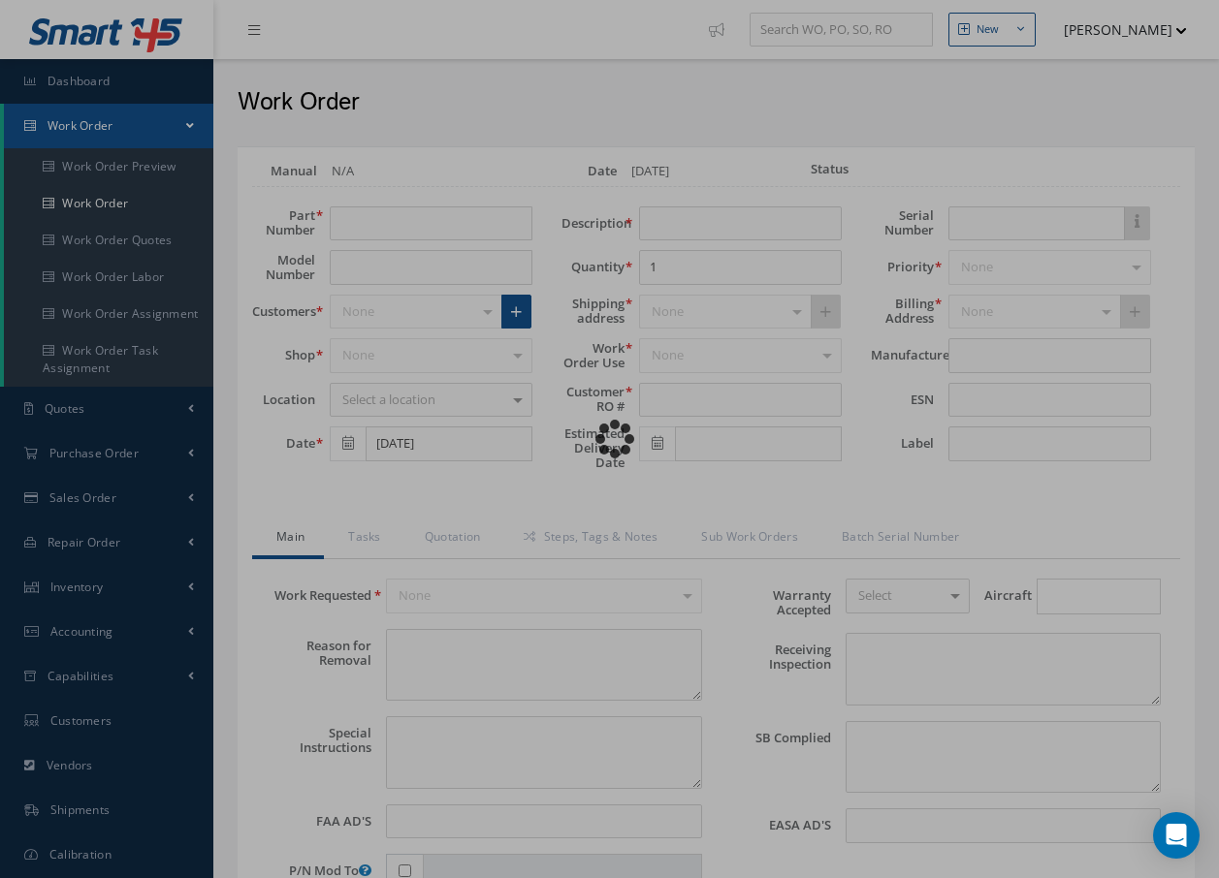
type textarea "PLEASE SEE R.O. FOR DETAILS"
type input "NONE"
type textarea "NO VISUAL DAMAGE"
type textarea "NONE"
type input "NONE"
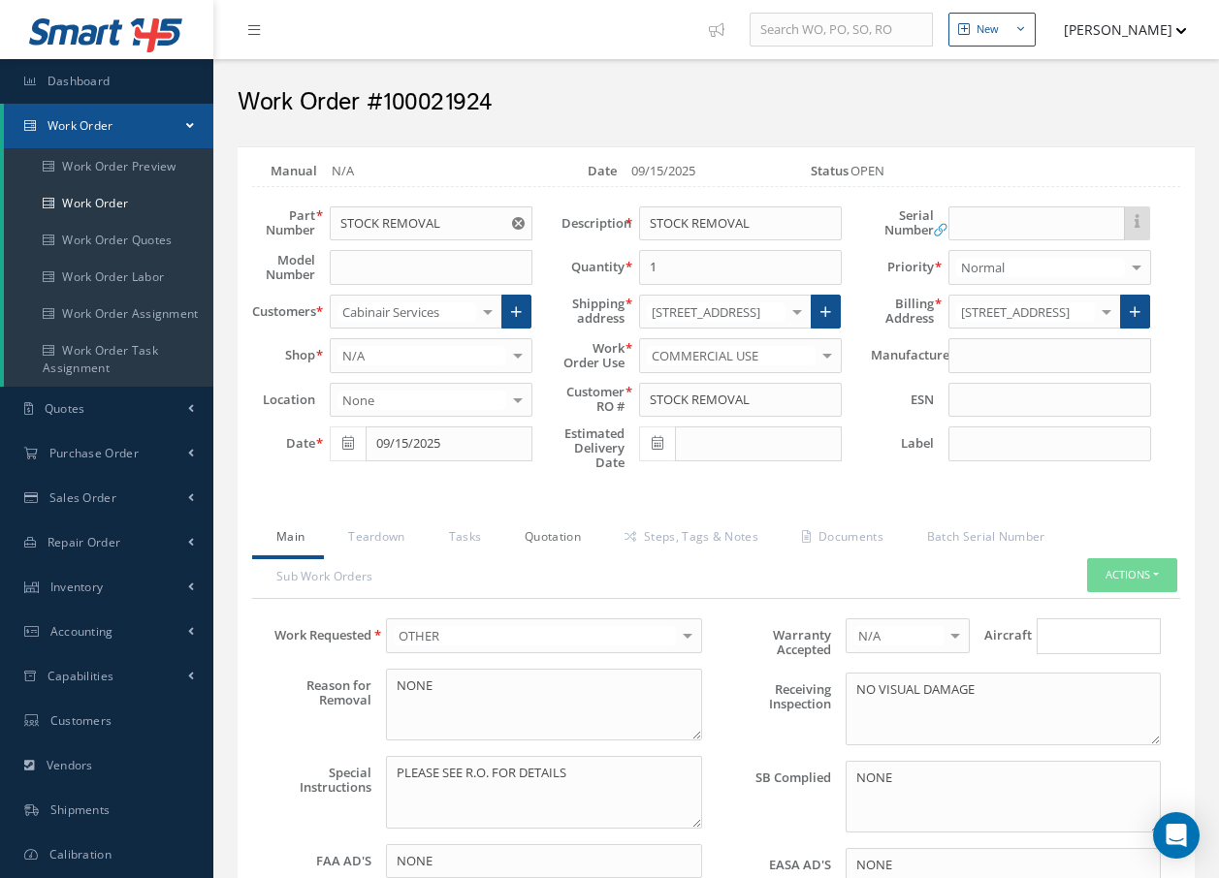
click at [561, 539] on link "Quotation" at bounding box center [550, 539] width 100 height 41
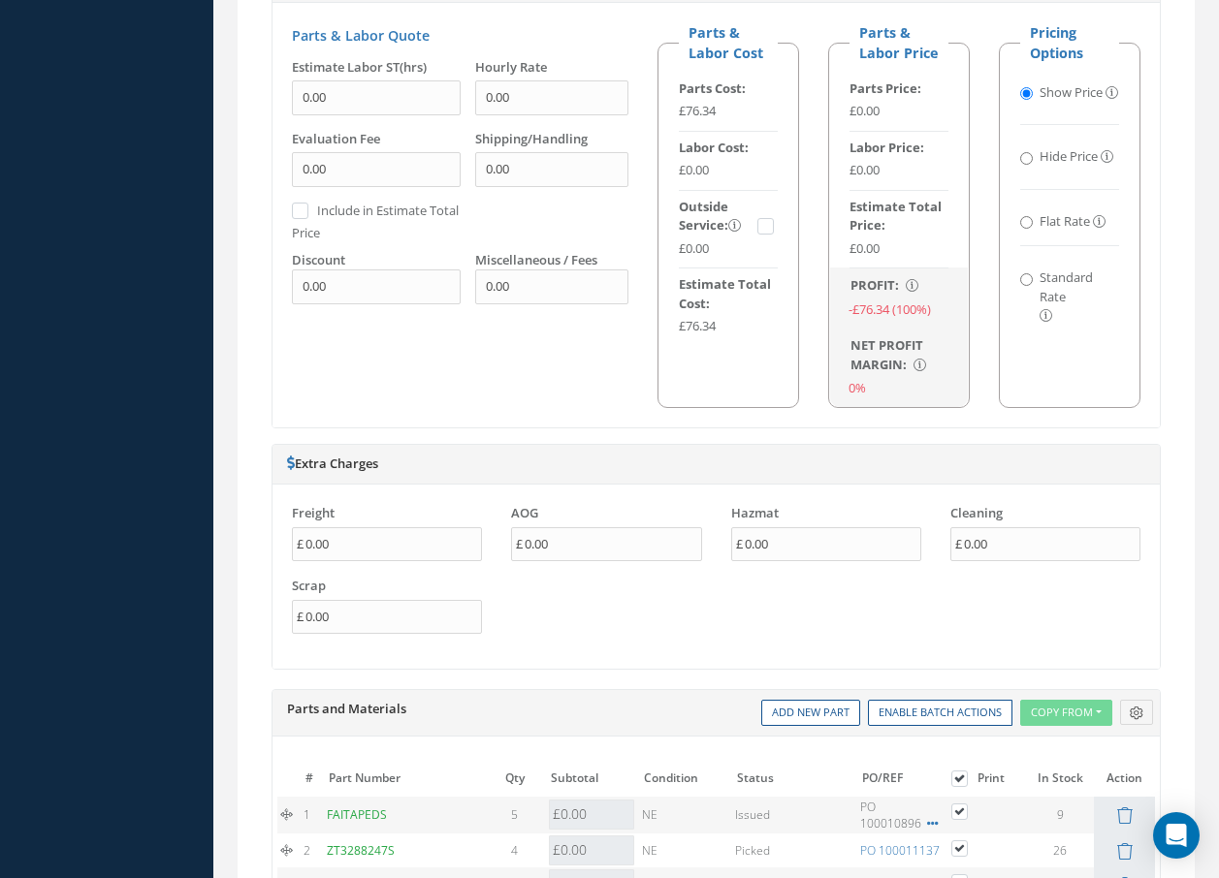
scroll to position [1745, 0]
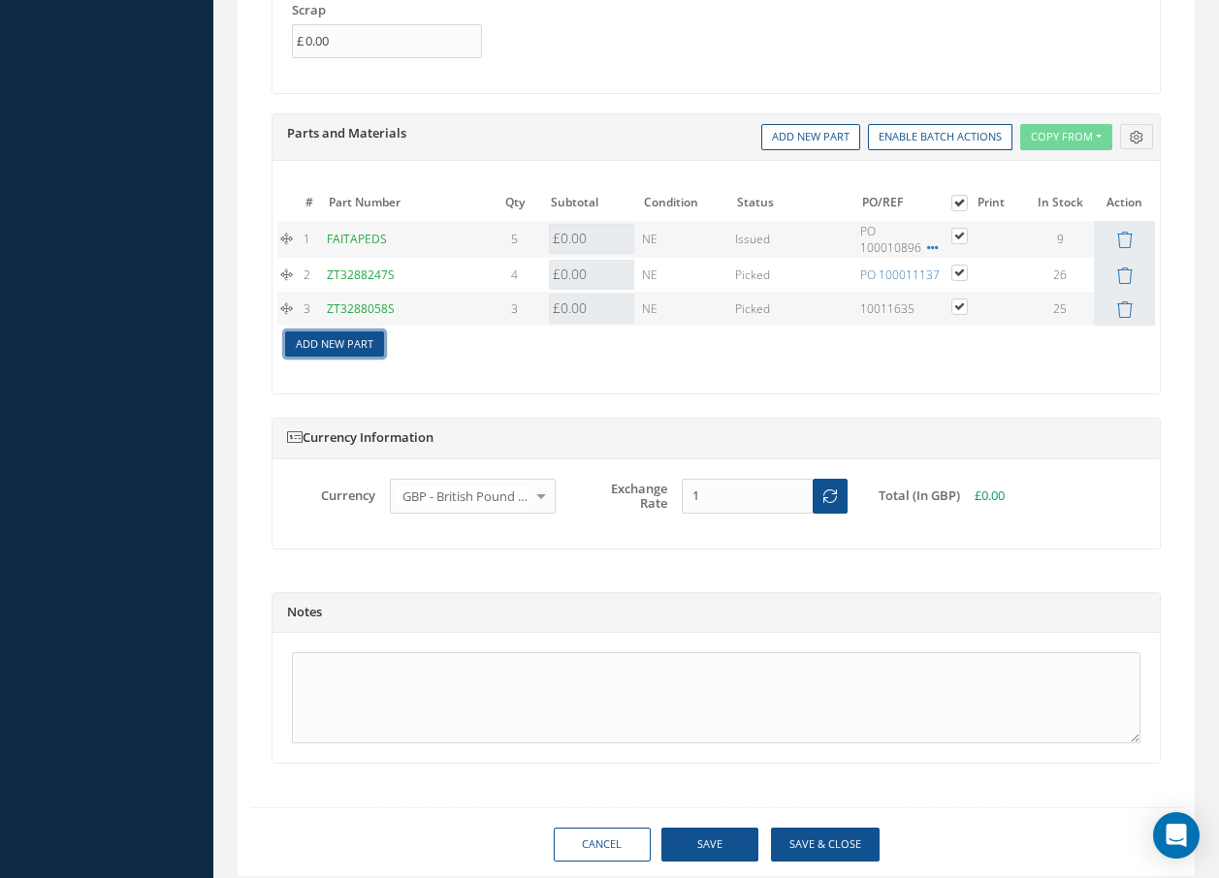
click at [317, 347] on link "Add New Part" at bounding box center [334, 345] width 99 height 26
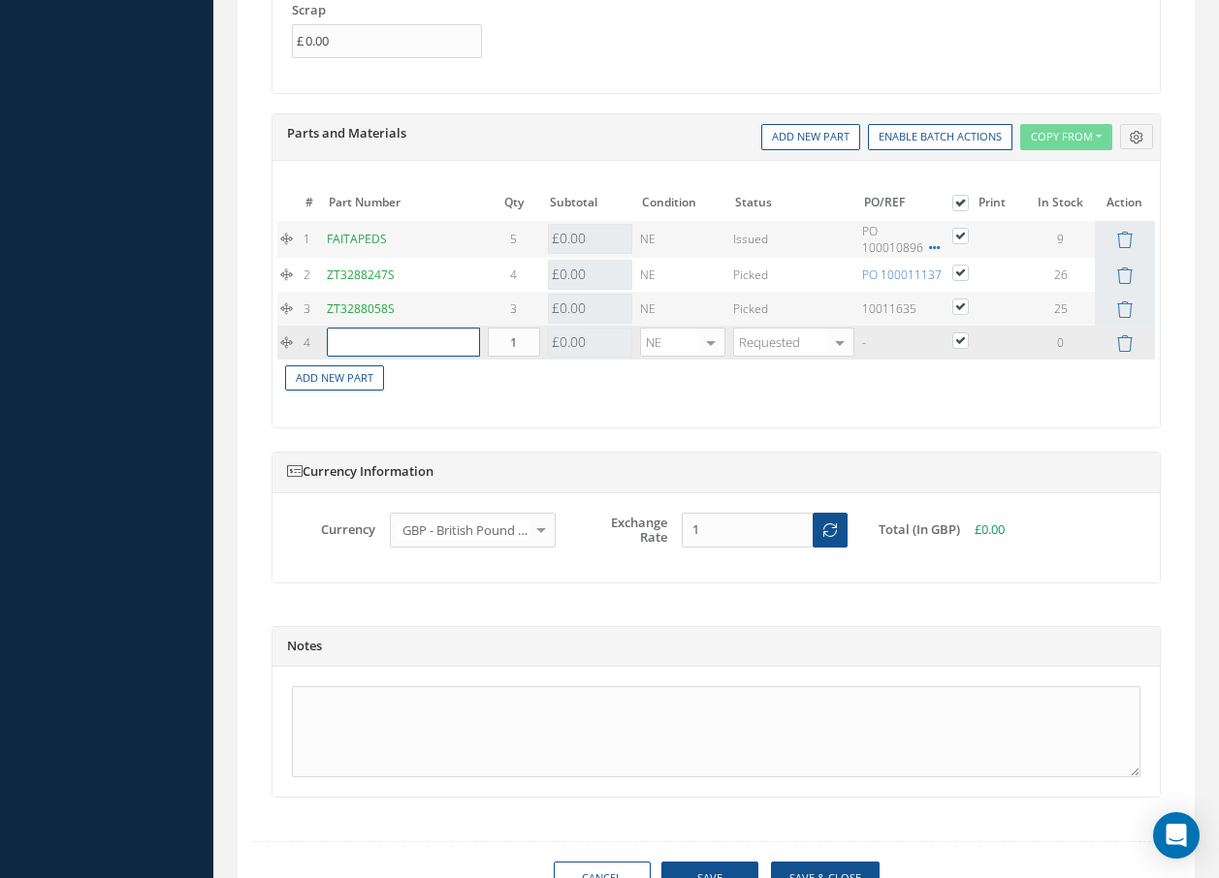
click at [368, 339] on input "text" at bounding box center [403, 342] width 153 height 29
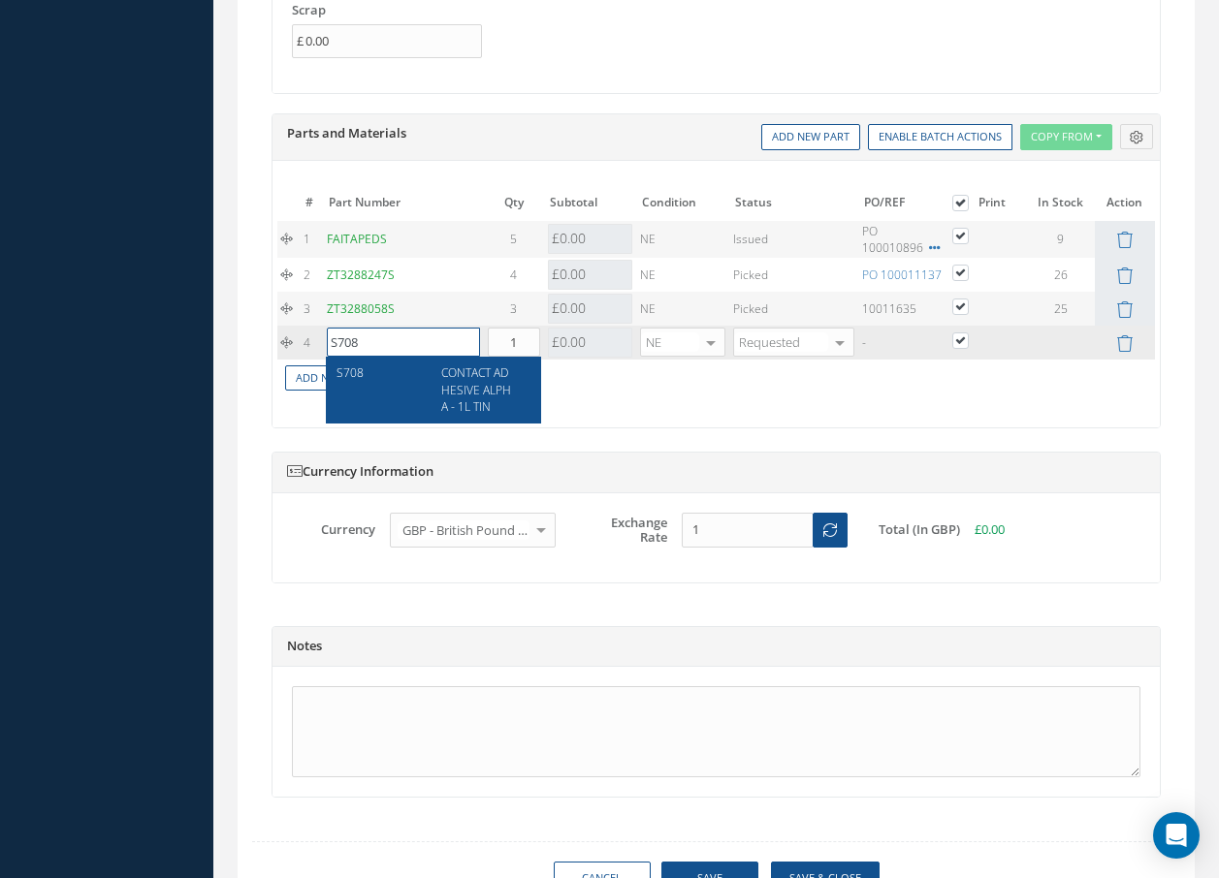
type input "S708"
click at [469, 377] on span "CONTACT ADHESIVE ALPHA - 1L TIN" at bounding box center [476, 389] width 70 height 49
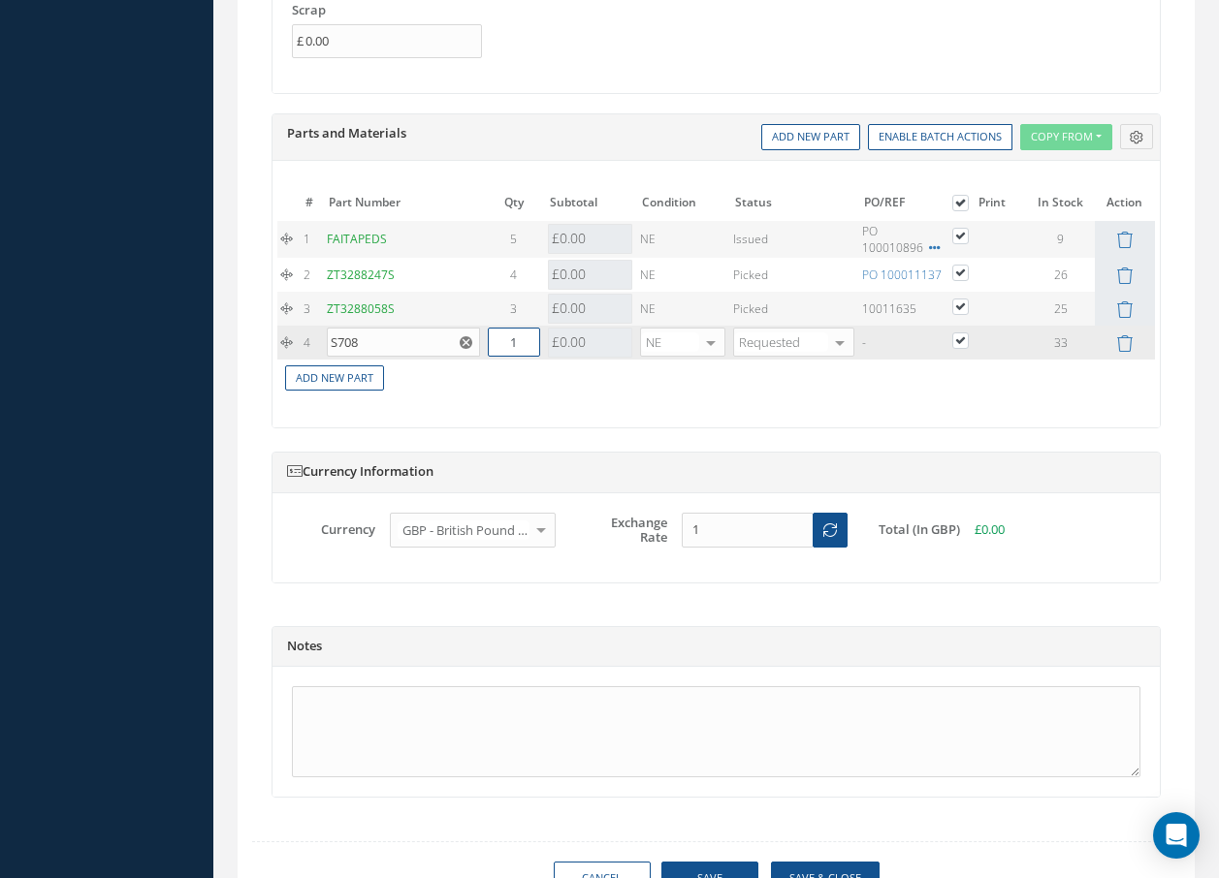
drag, startPoint x: 524, startPoint y: 341, endPoint x: 494, endPoint y: 341, distance: 29.1
click at [494, 341] on input "1" at bounding box center [514, 342] width 52 height 29
type input "3"
click at [528, 379] on td "Add New Part" at bounding box center [715, 377] width 877 height 34
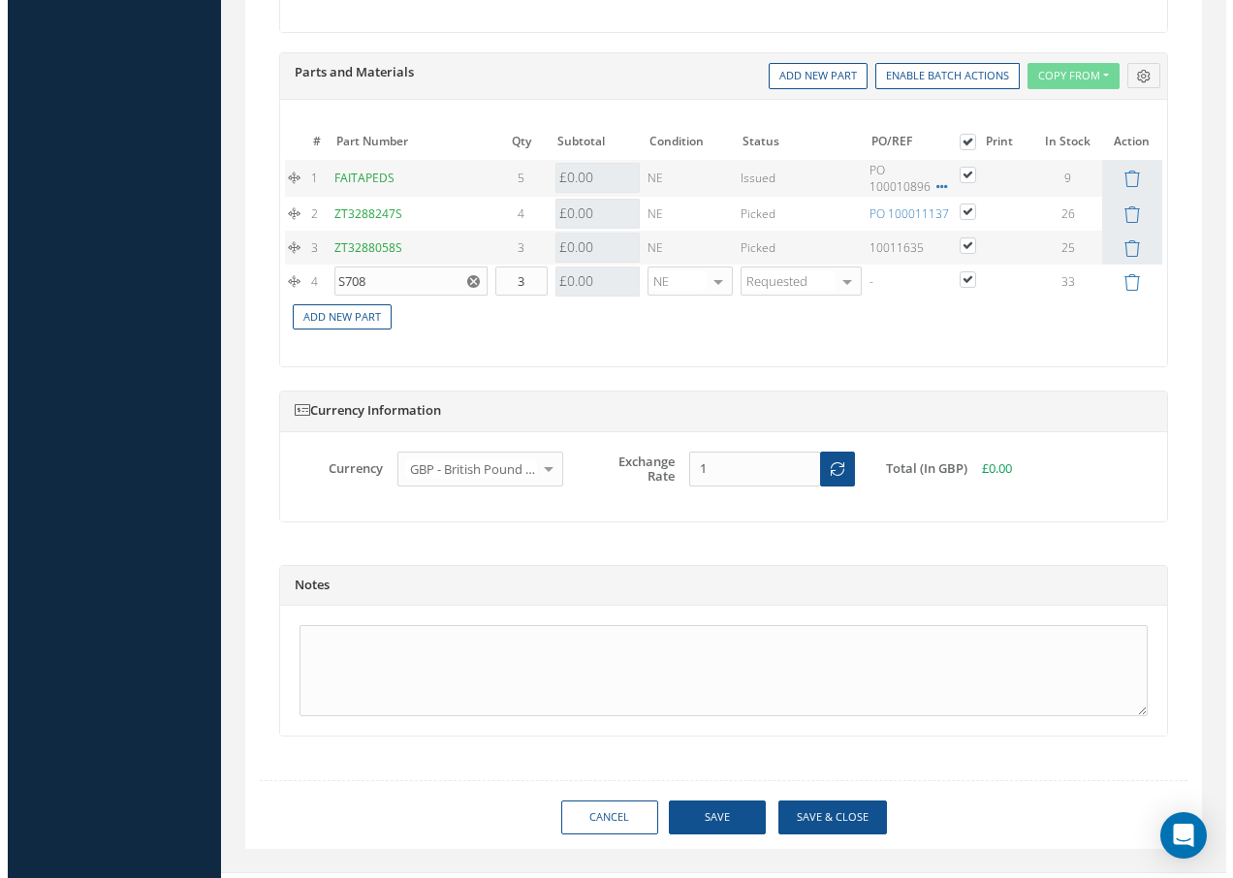
scroll to position [1840, 0]
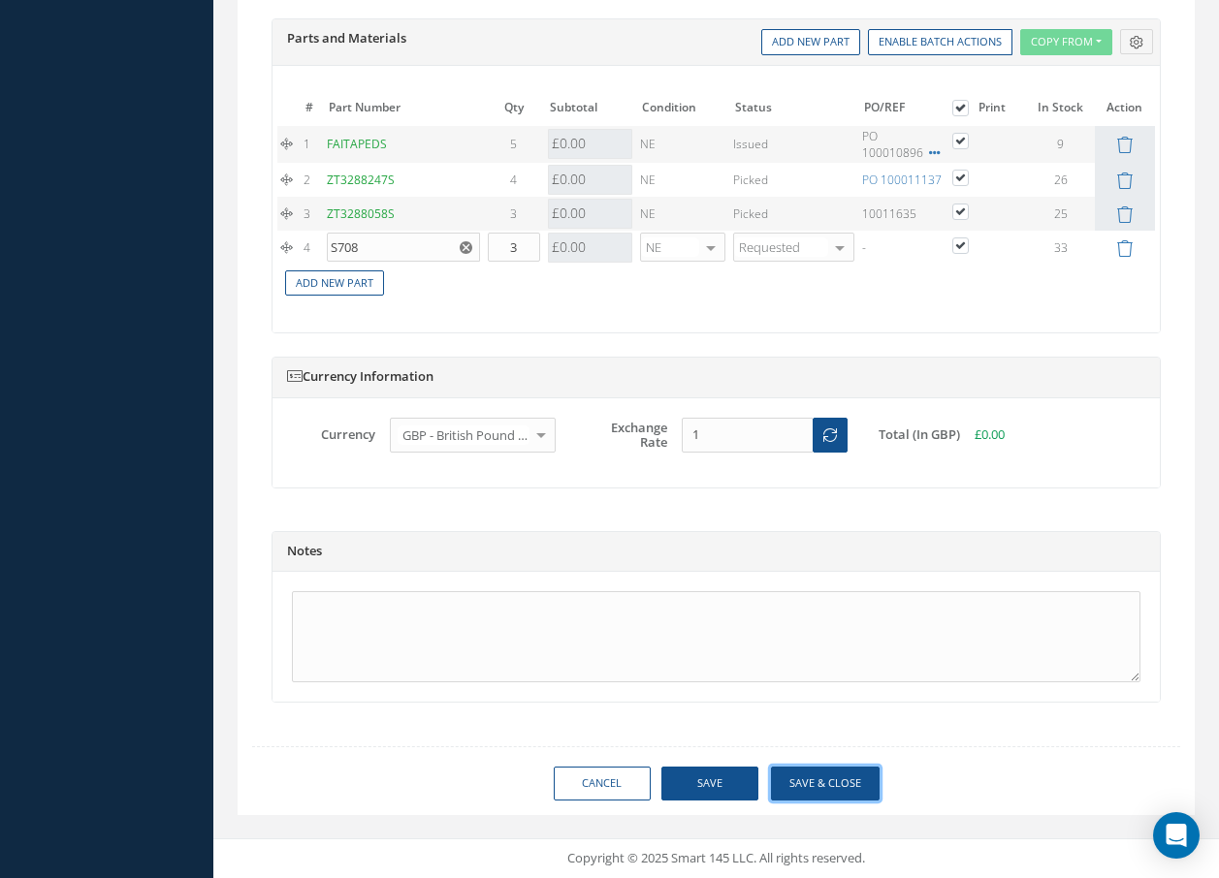
click at [833, 787] on button "Save & Close" at bounding box center [825, 784] width 109 height 34
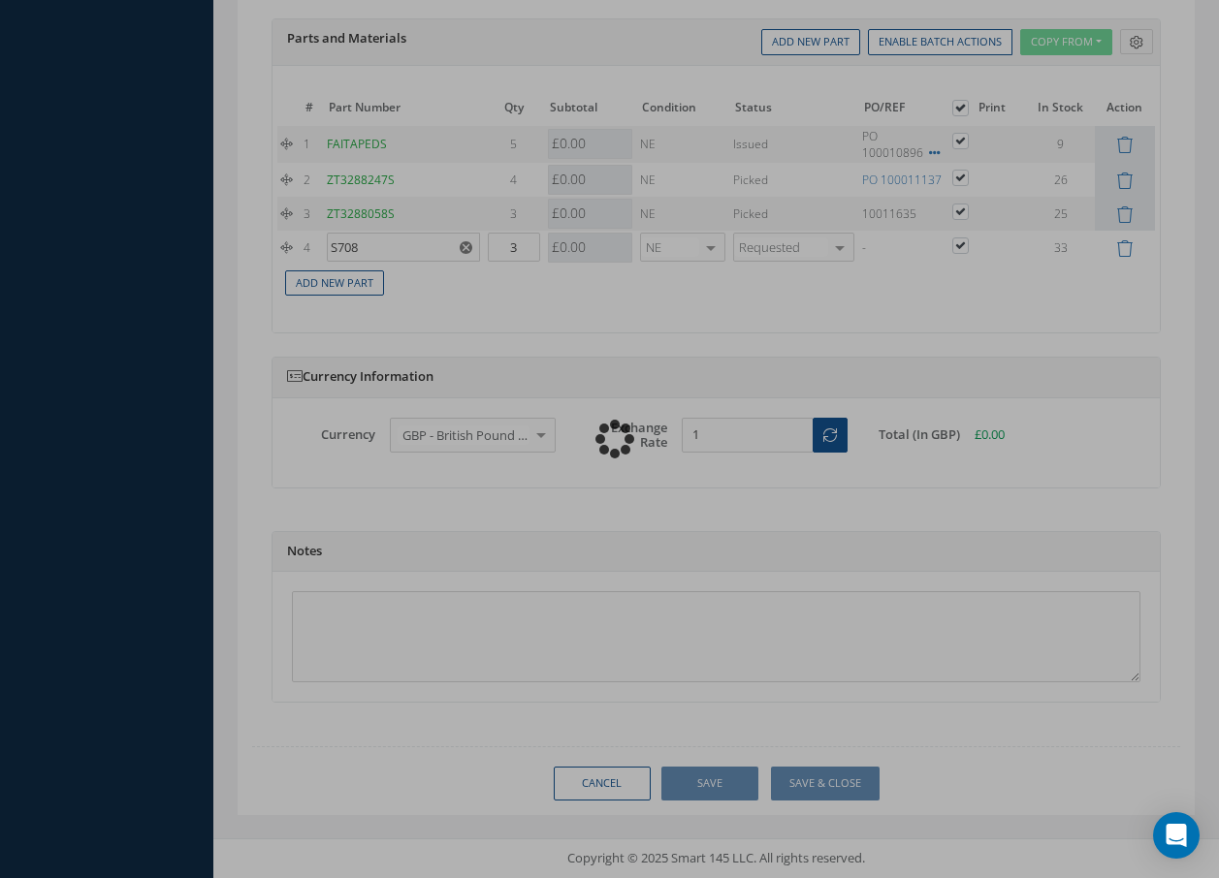
checkbox input "true"
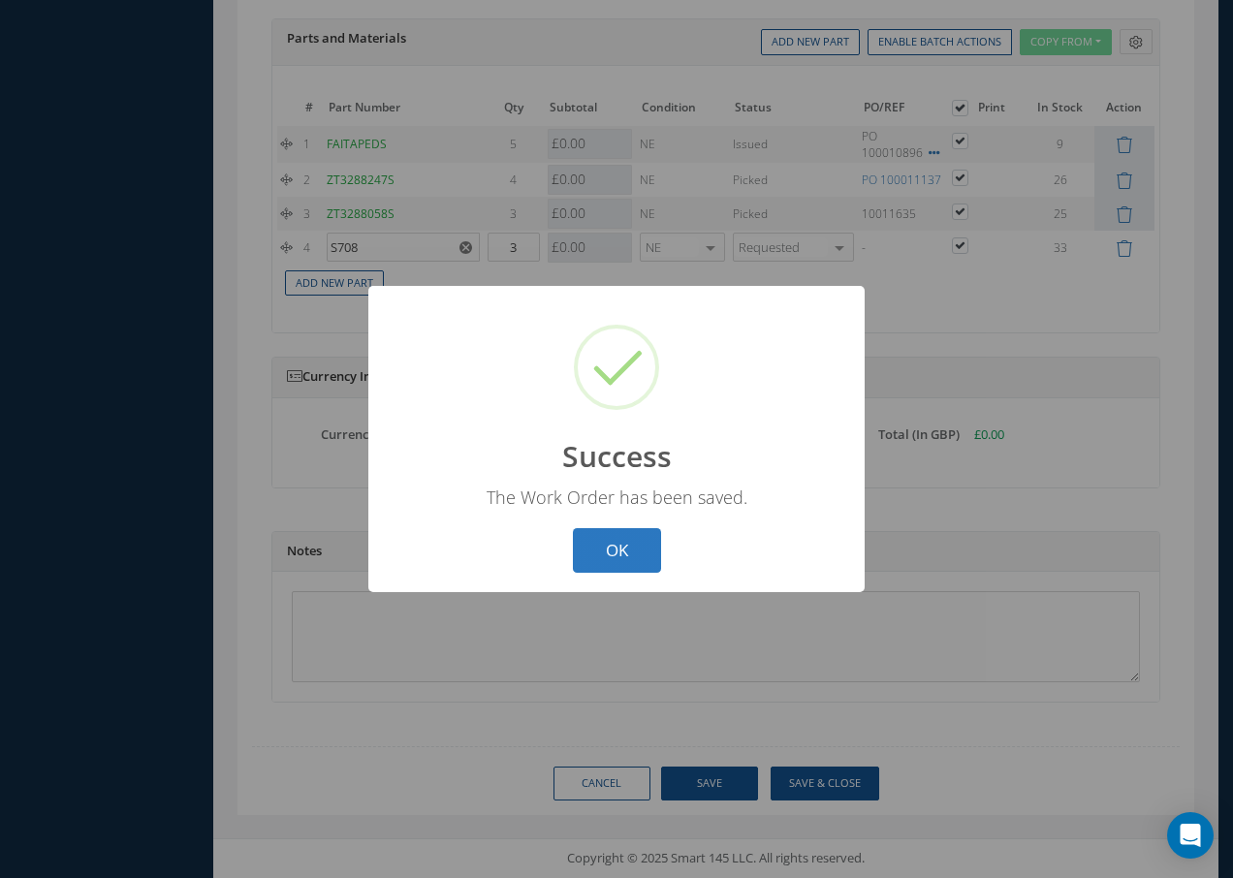
click at [605, 553] on button "OK" at bounding box center [617, 551] width 88 height 46
select select "25"
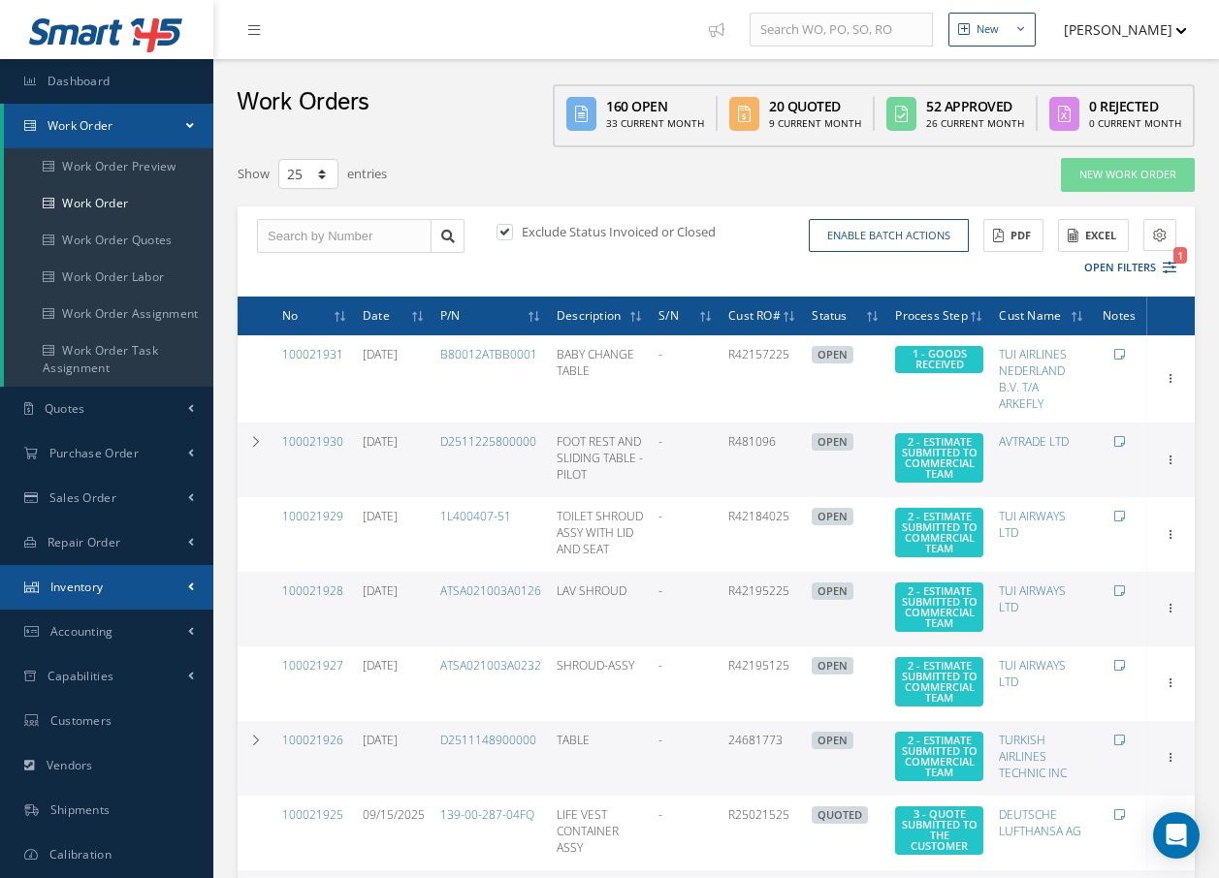
click at [105, 586] on link "Inventory" at bounding box center [106, 587] width 213 height 45
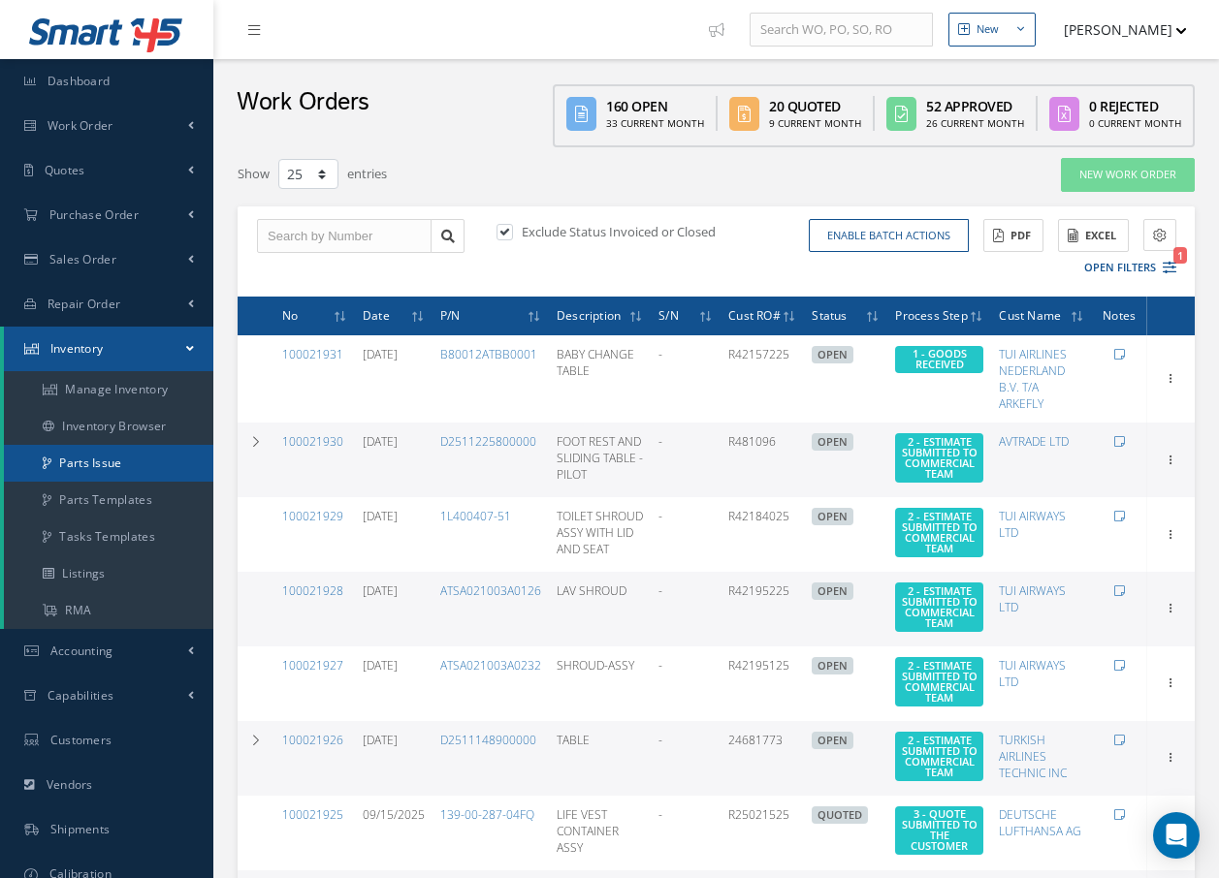
click at [111, 463] on link "Parts Issue" at bounding box center [108, 463] width 209 height 37
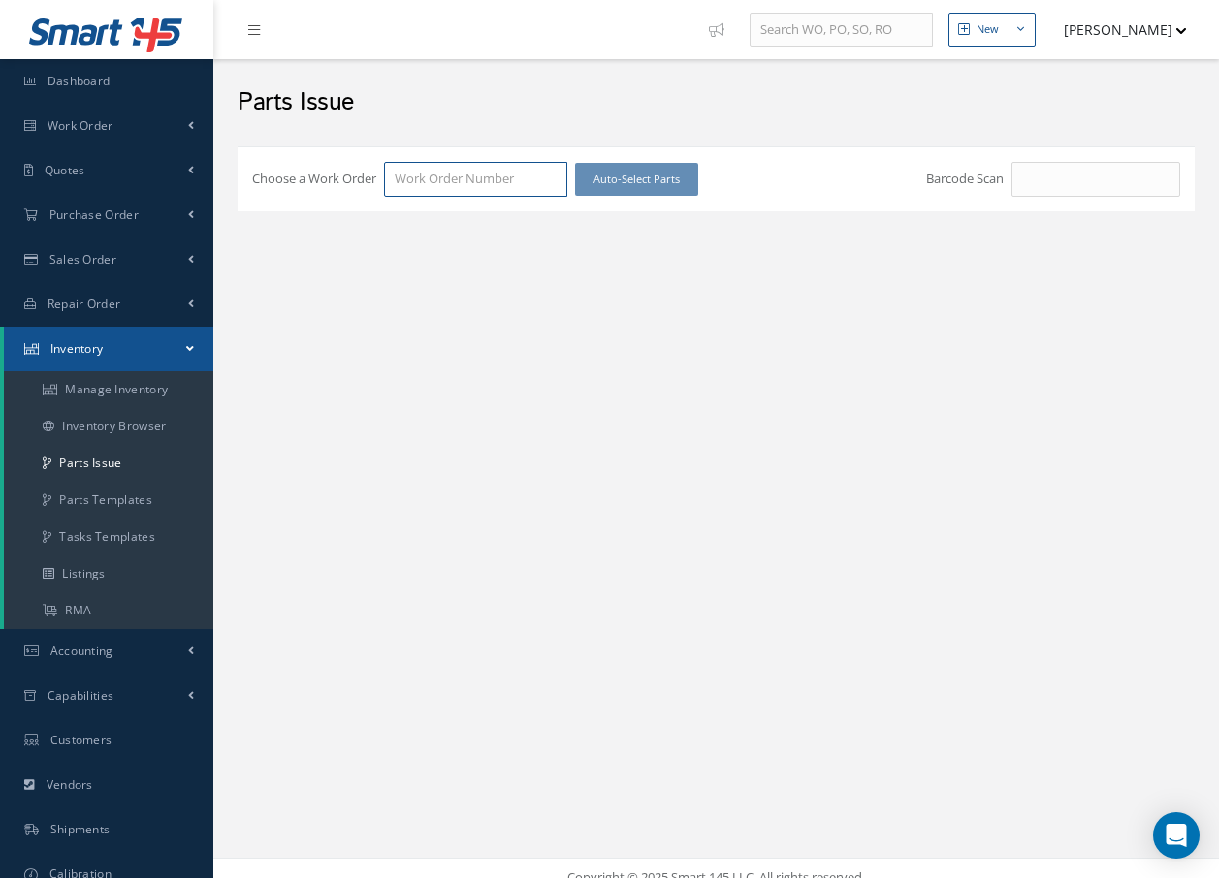
click at [481, 175] on input "Choose a Work Order" at bounding box center [475, 179] width 183 height 35
type input "100021924"
click at [463, 211] on div "100021924" at bounding box center [476, 214] width 162 height 19
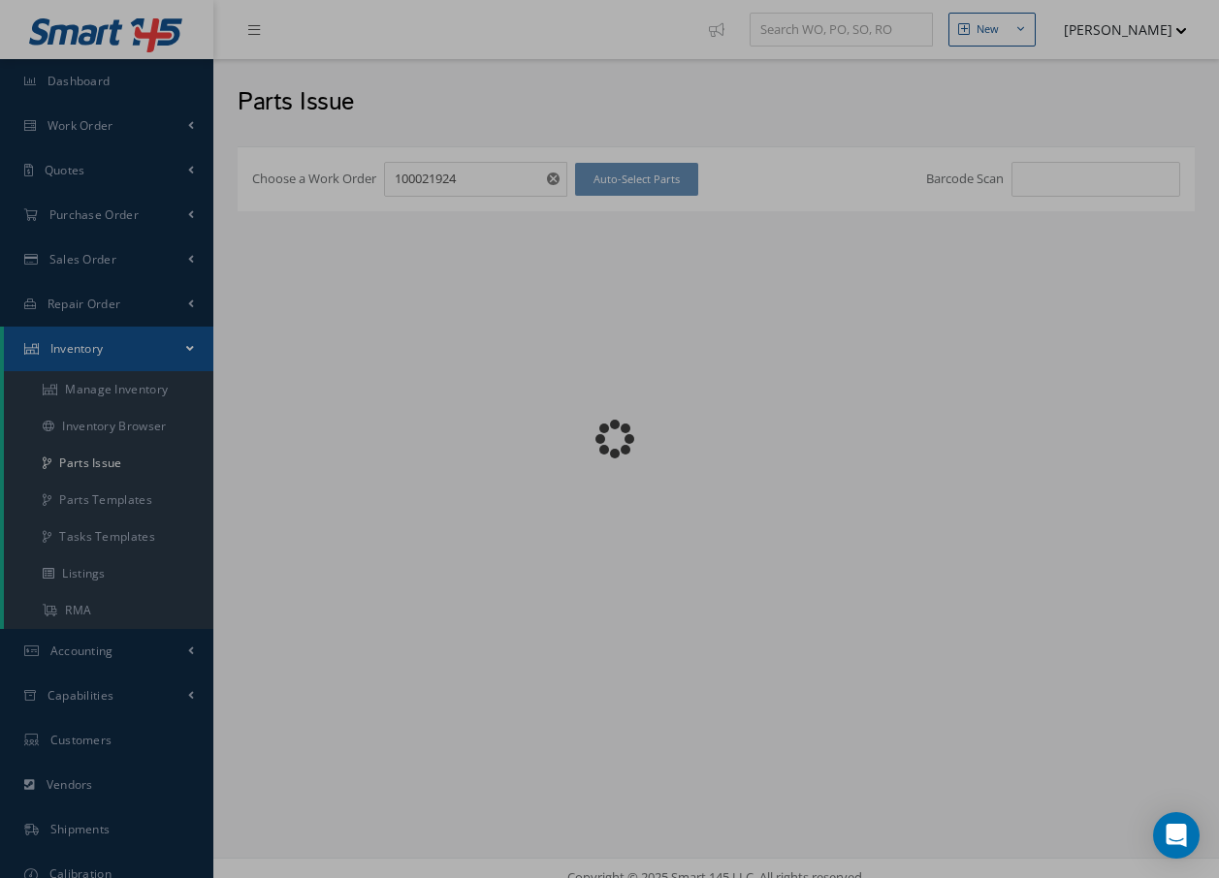
checkbox input "false"
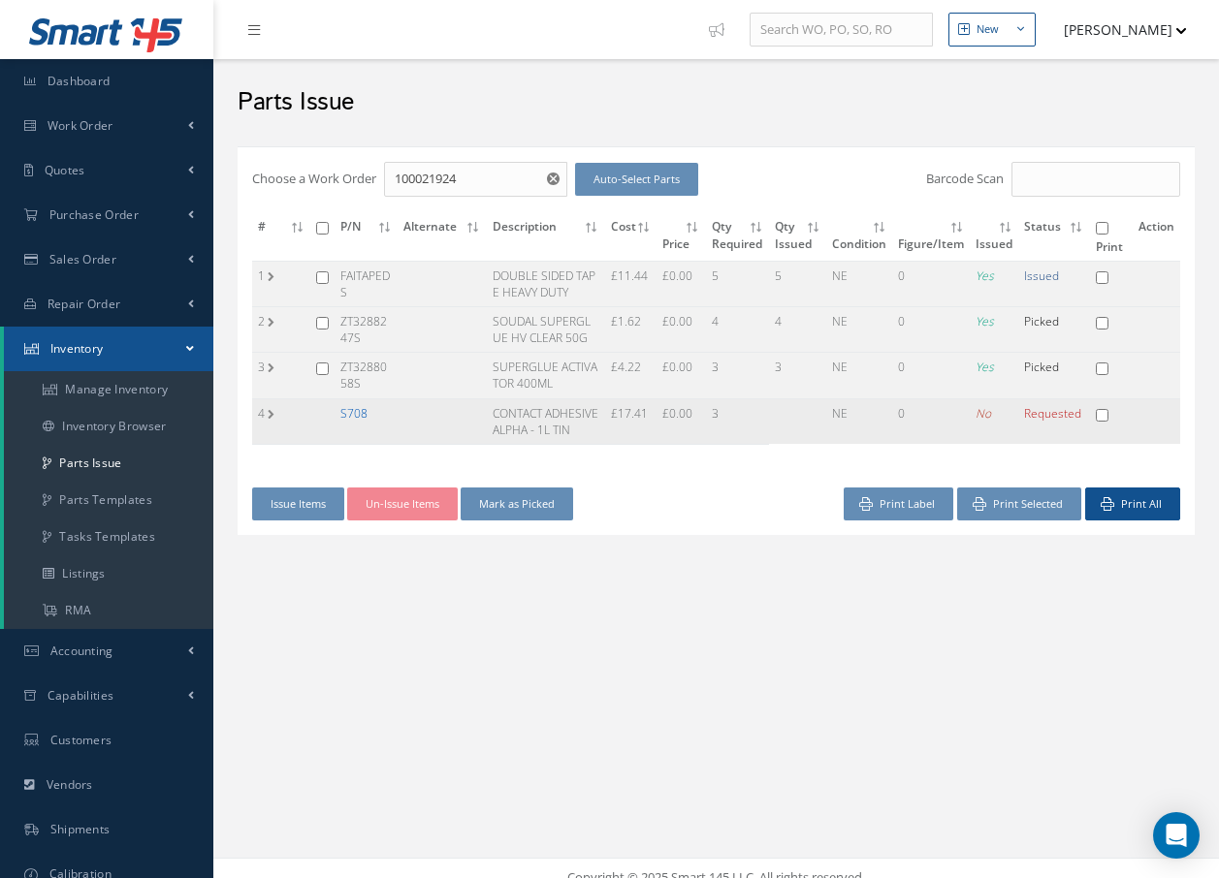
click at [360, 412] on link "S708" at bounding box center [353, 413] width 27 height 16
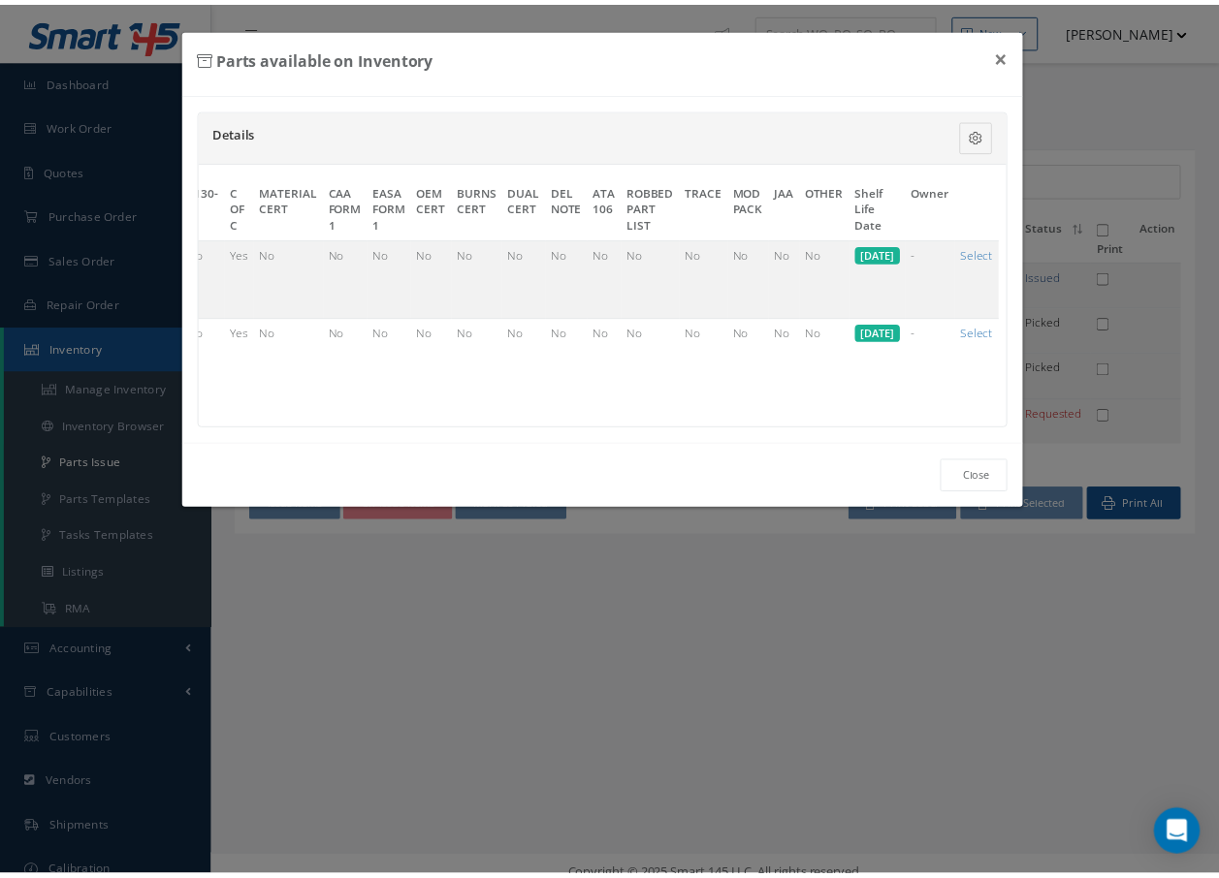
scroll to position [0, 948]
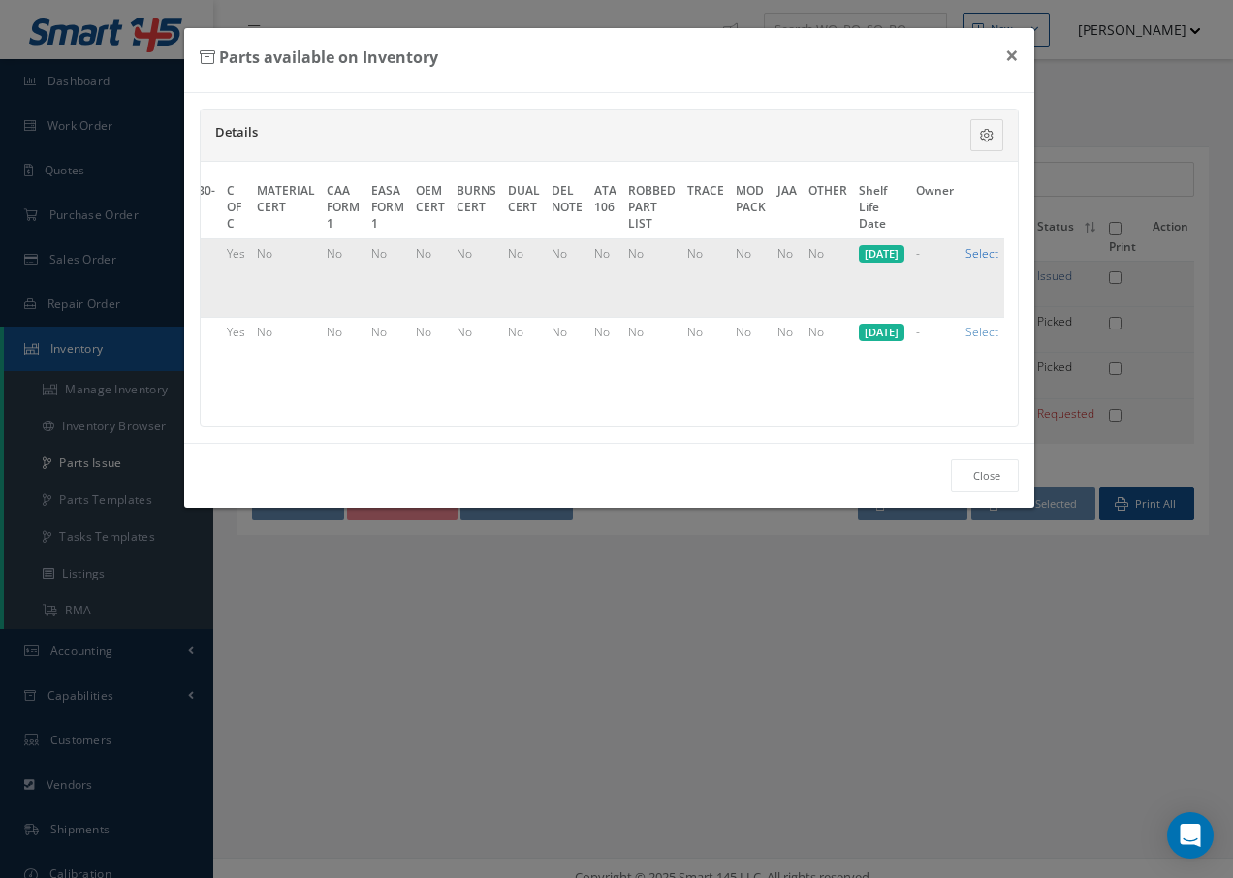
click at [976, 255] on link "Select" at bounding box center [982, 253] width 33 height 16
checkbox input "true"
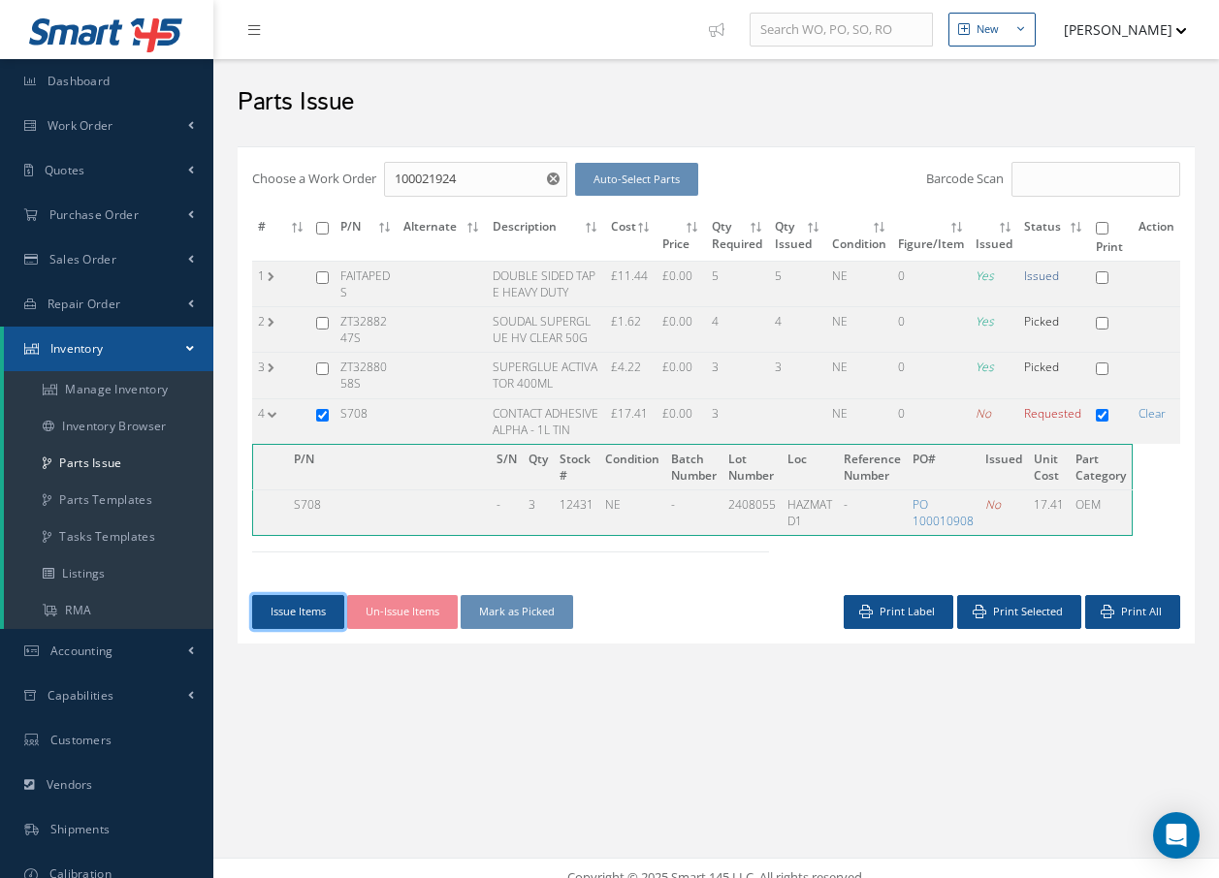
click at [290, 607] on button "Issue Items" at bounding box center [298, 612] width 92 height 34
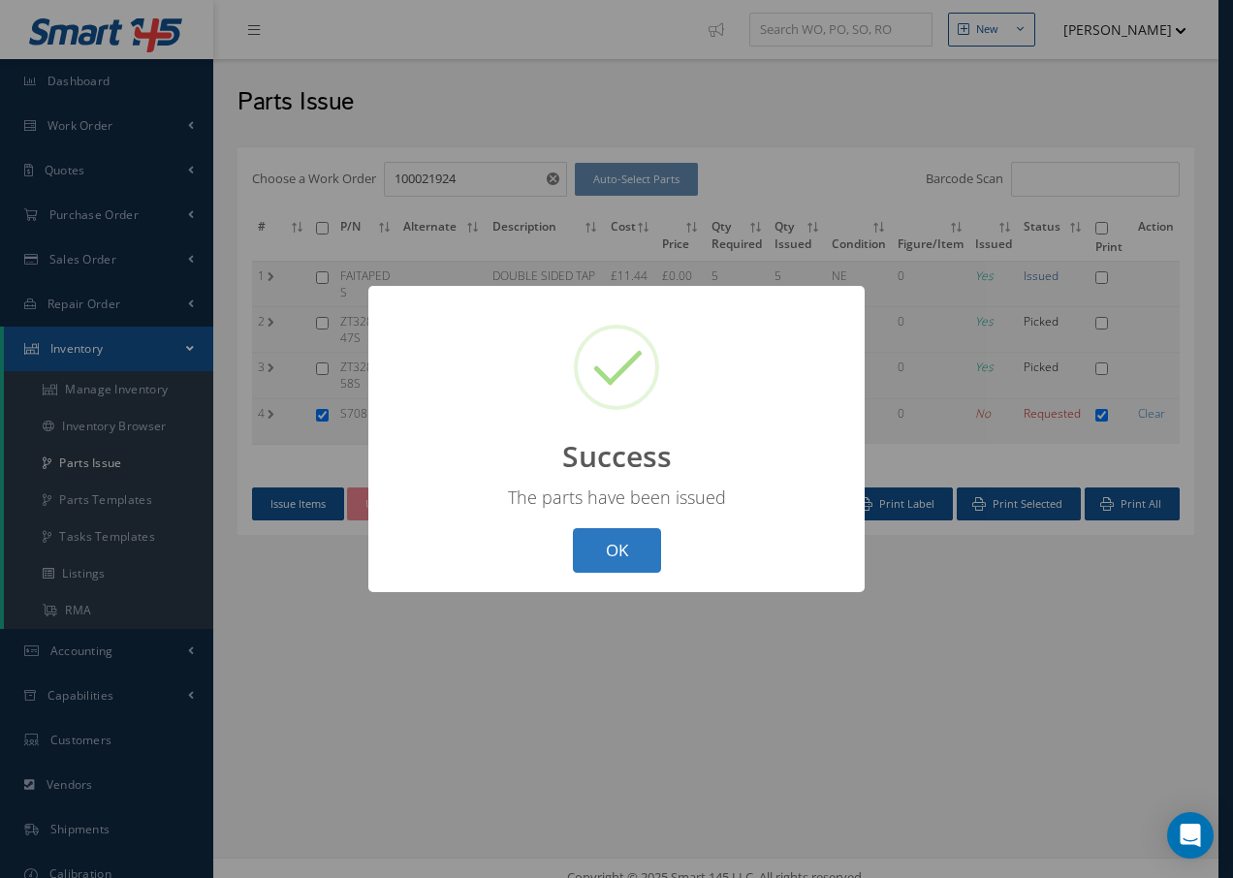
click at [607, 554] on button "OK" at bounding box center [617, 551] width 88 height 46
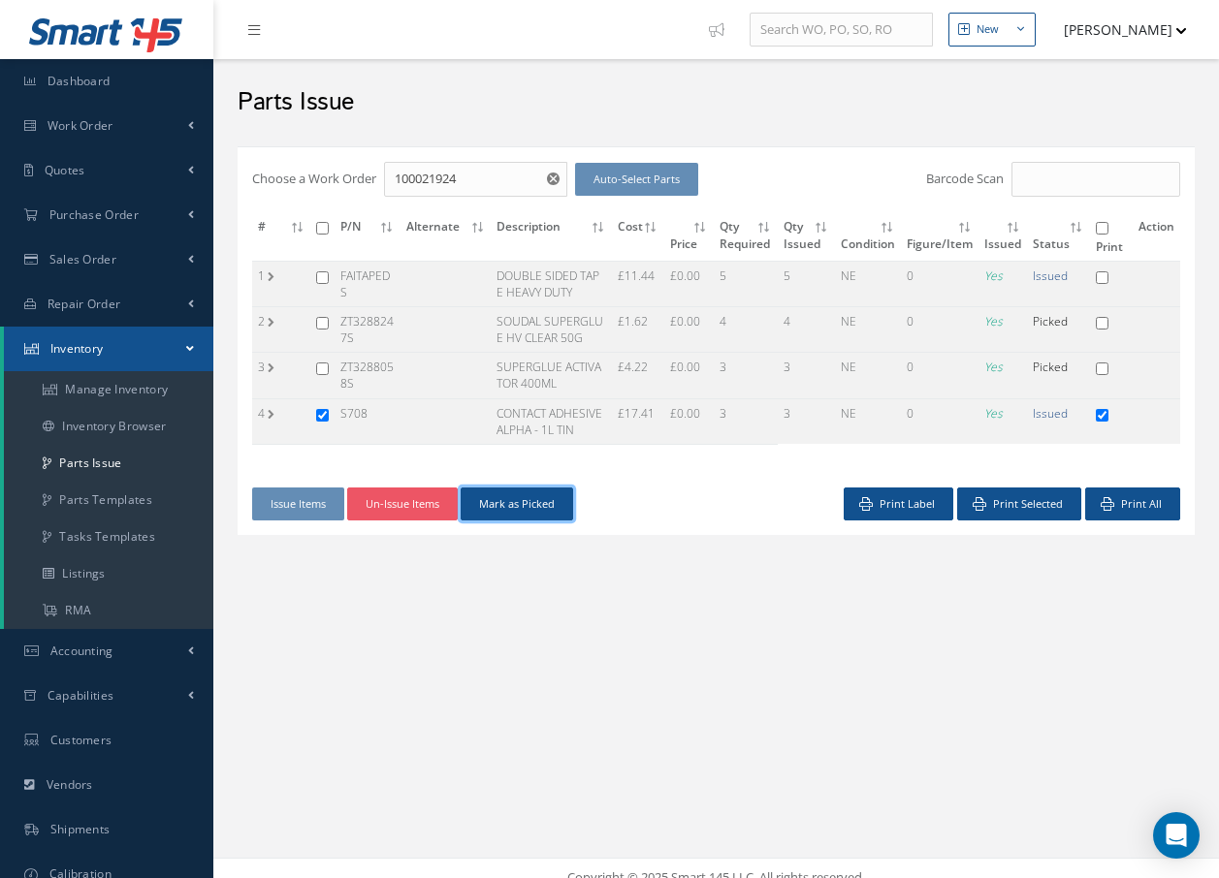
click at [549, 499] on button "Mark as Picked" at bounding box center [517, 505] width 112 height 34
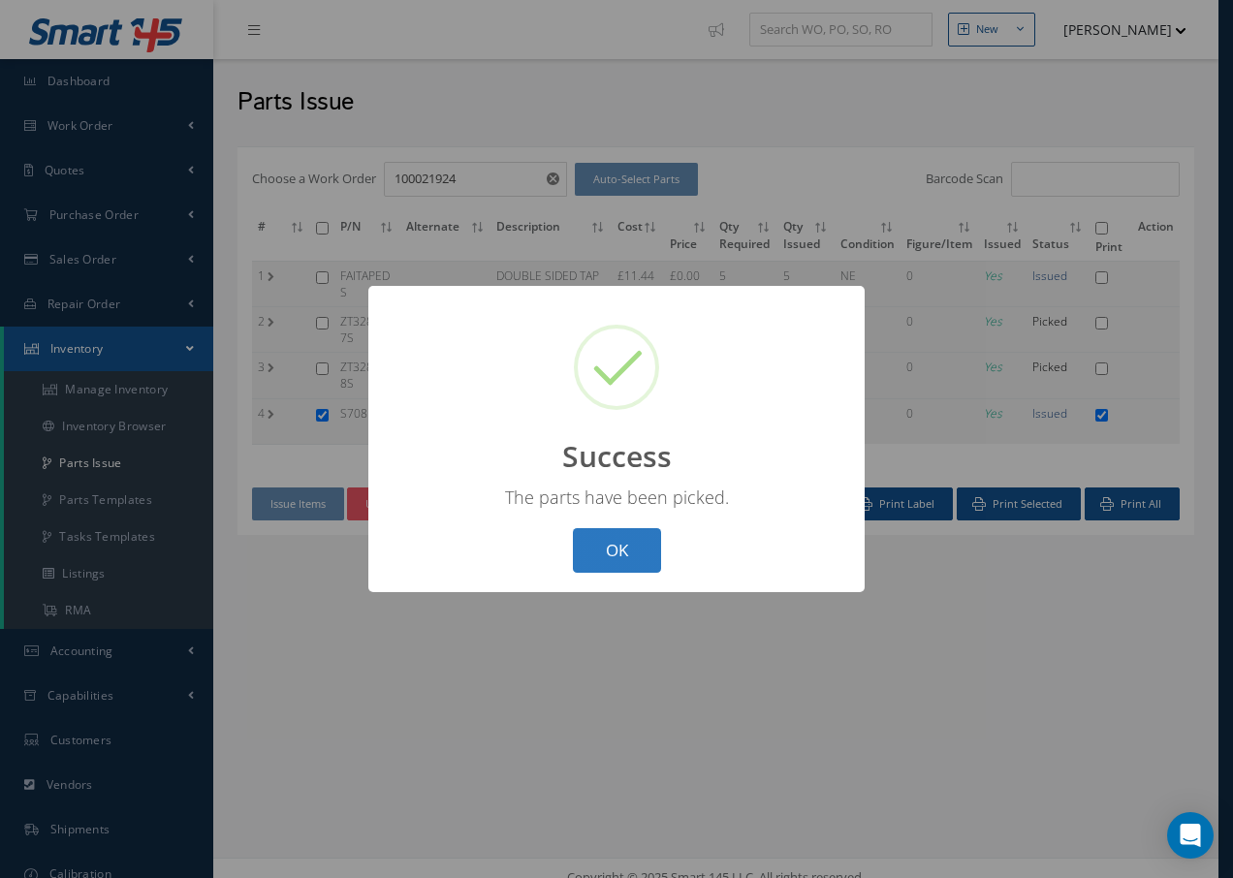
click at [618, 546] on button "OK" at bounding box center [617, 551] width 88 height 46
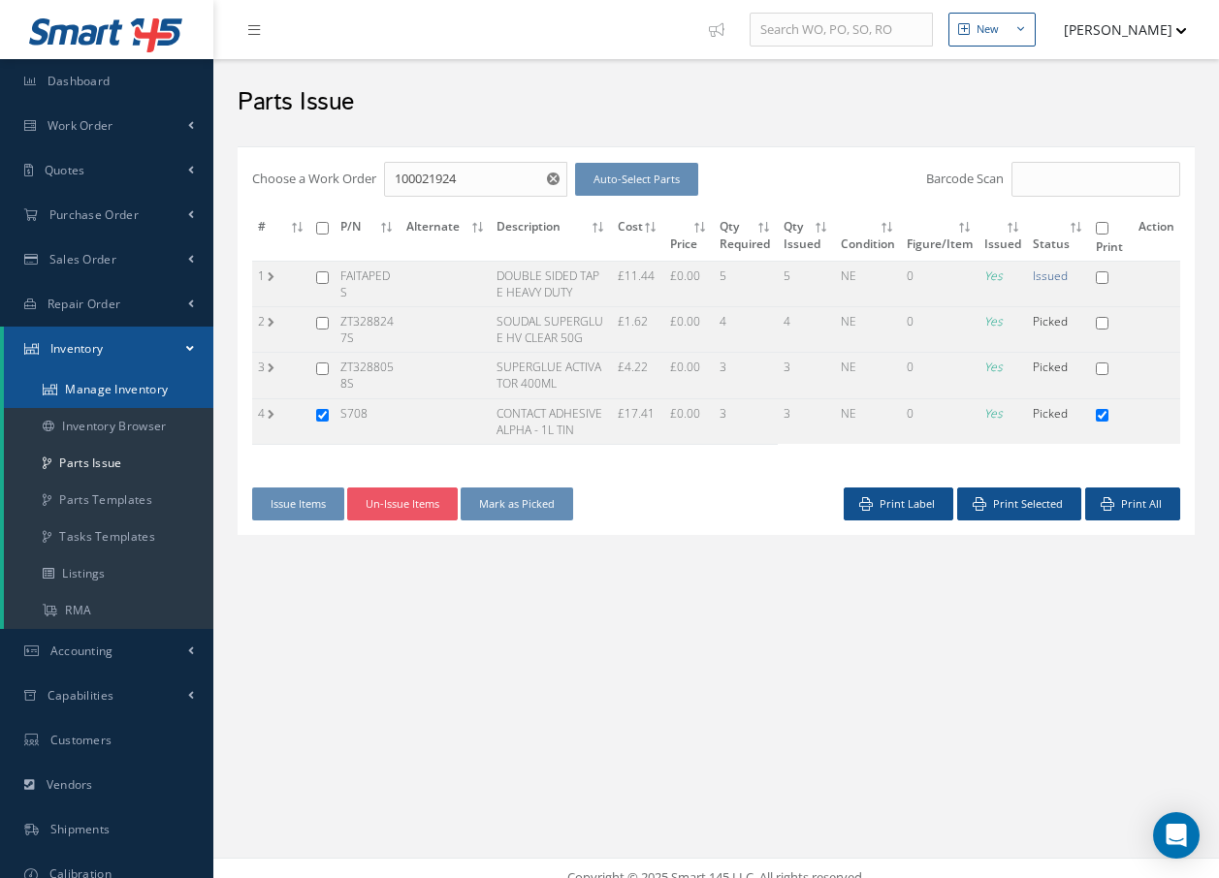
click at [131, 395] on link "Manage Inventory" at bounding box center [108, 389] width 209 height 37
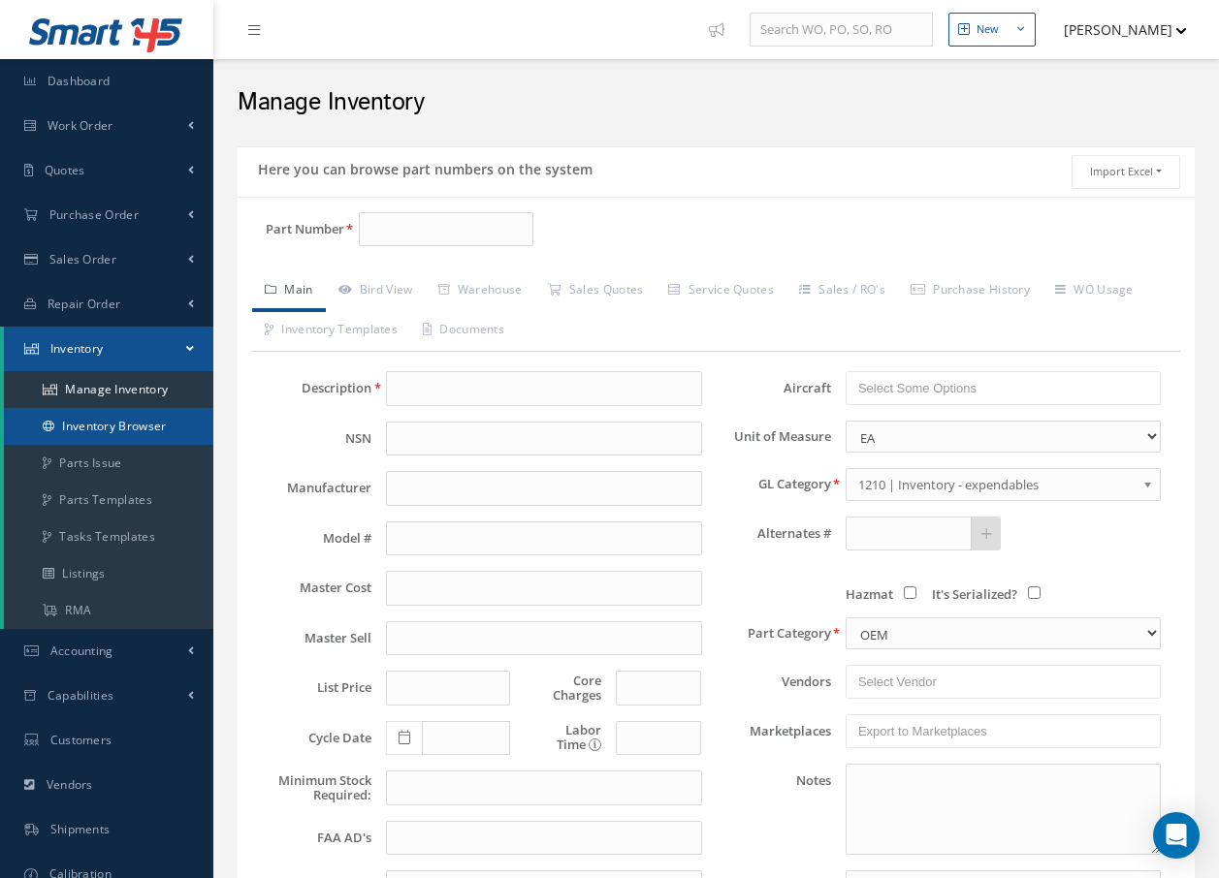
click at [107, 427] on link "Inventory Browser" at bounding box center [108, 426] width 209 height 37
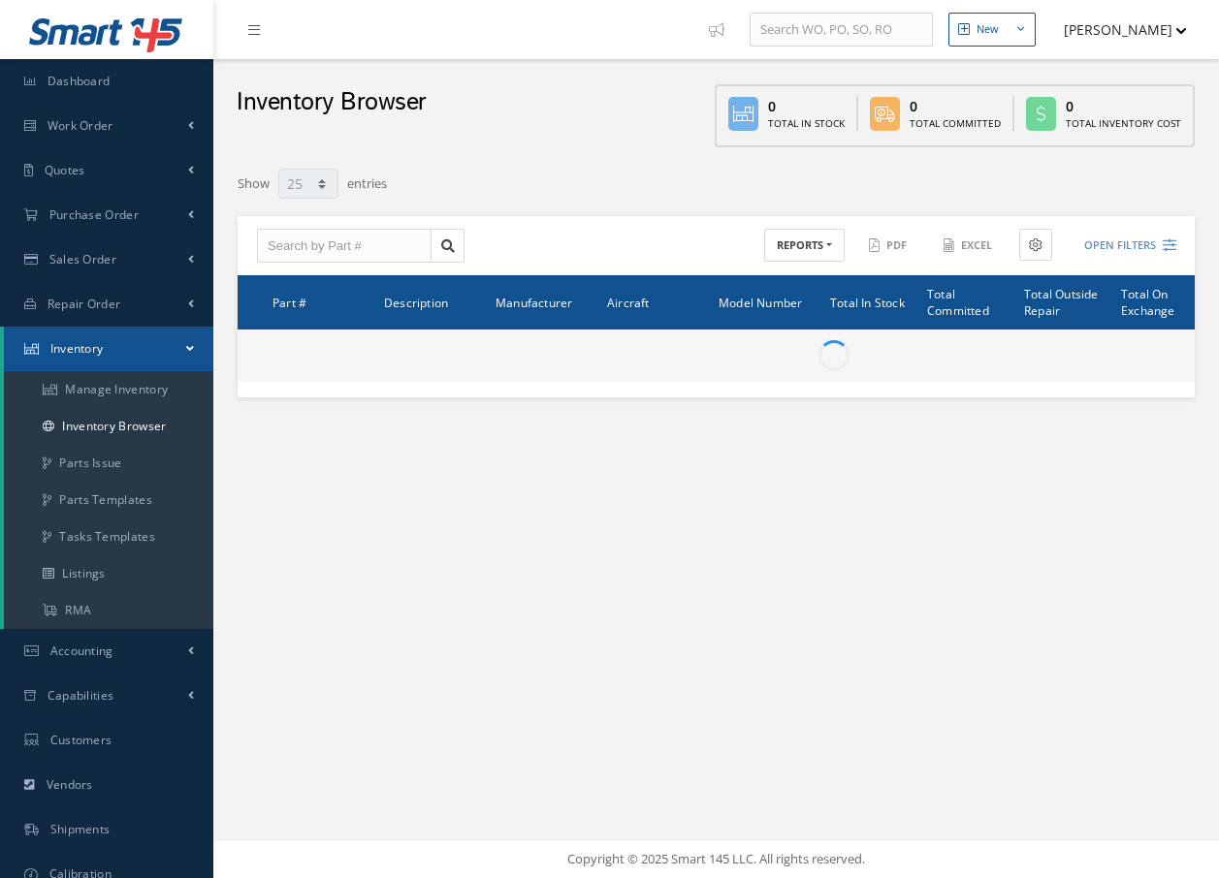
select select "25"
type input "Locations"
type input "All General Ledger"
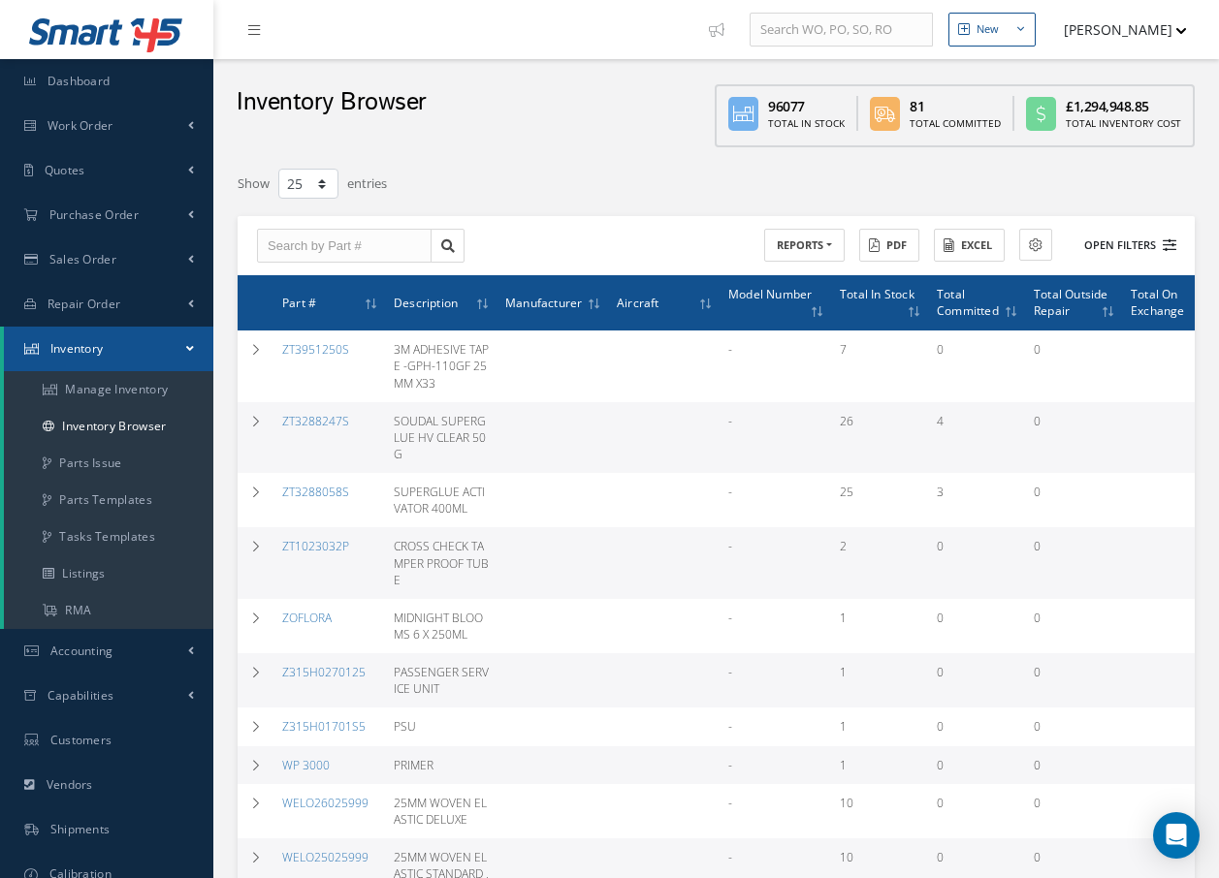
click at [1122, 246] on button "Open Filters" at bounding box center [1121, 246] width 110 height 32
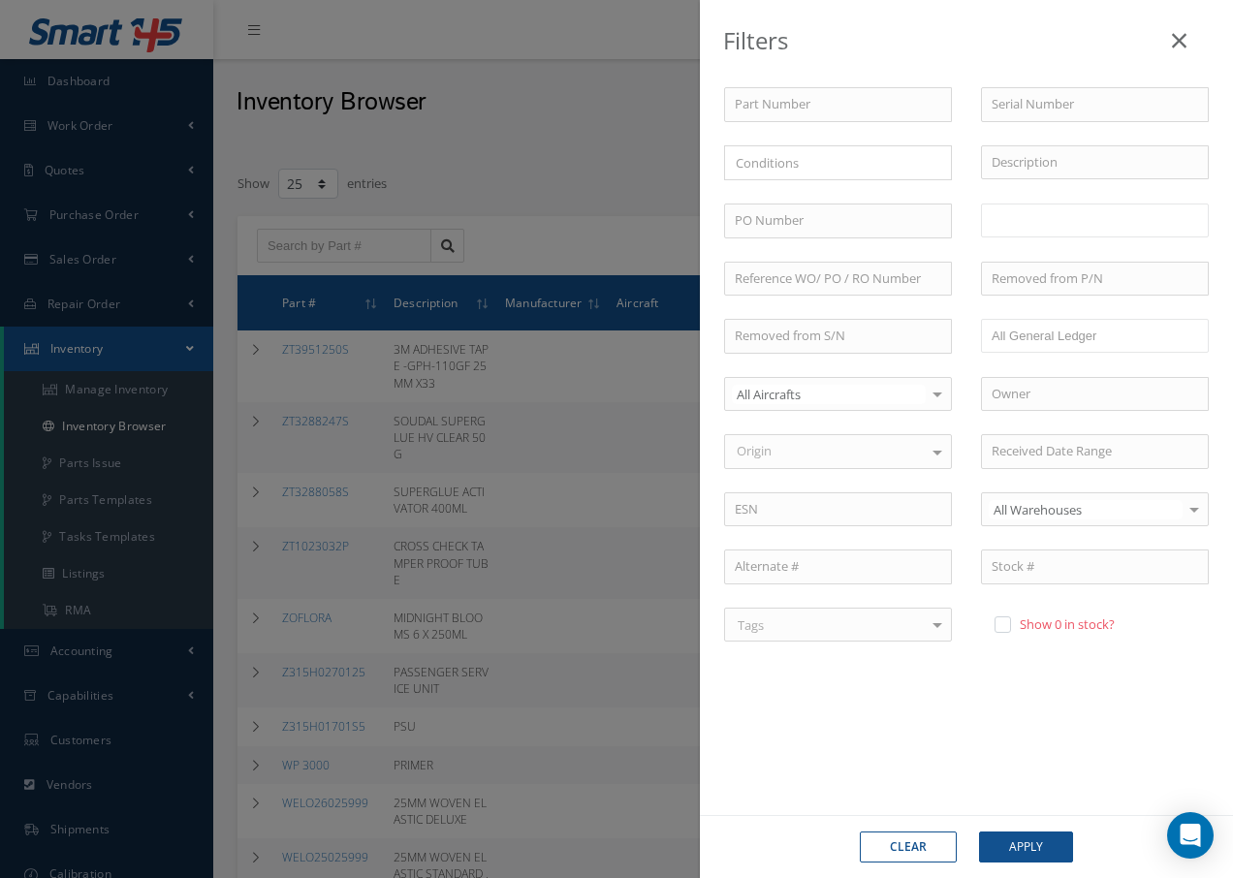
click at [1092, 231] on ul at bounding box center [1095, 221] width 228 height 34
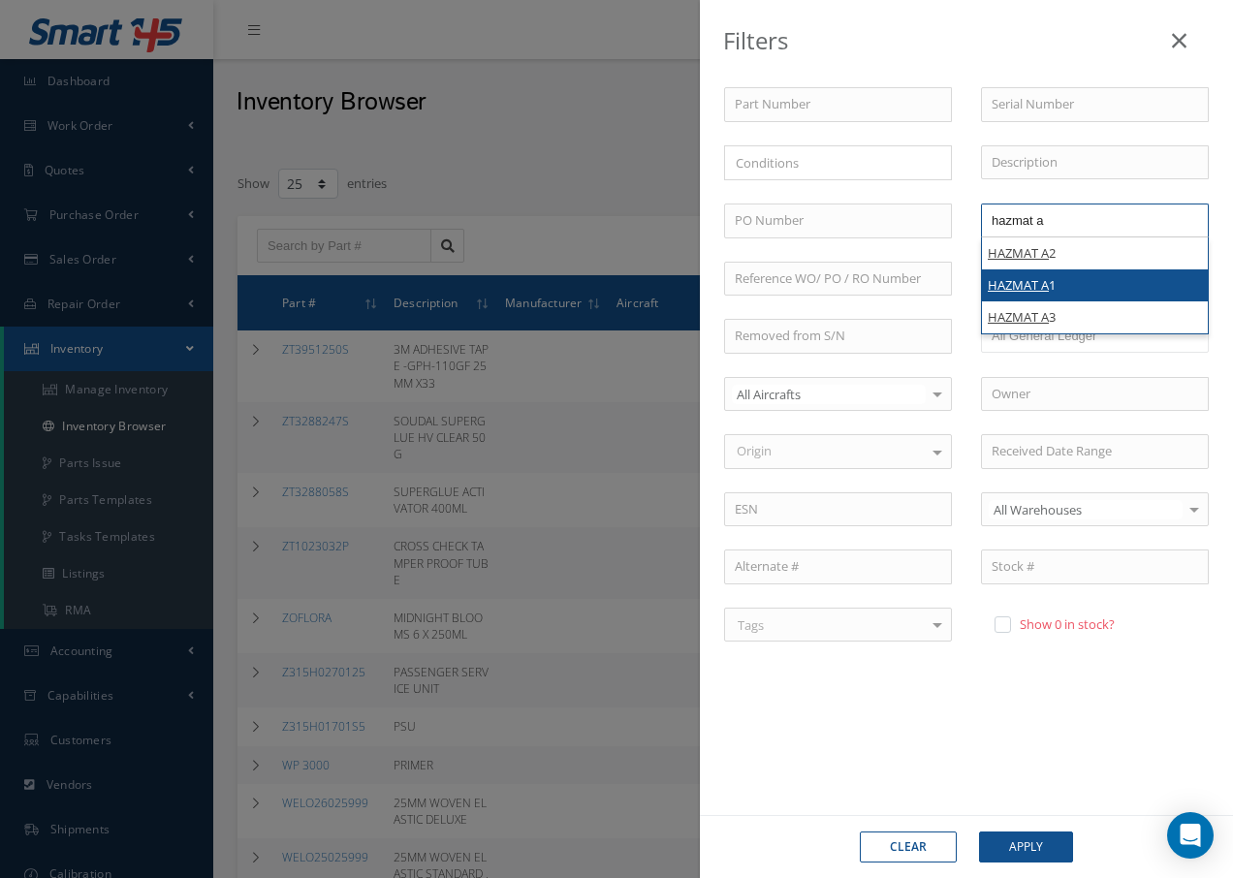
type input "hazmat a"
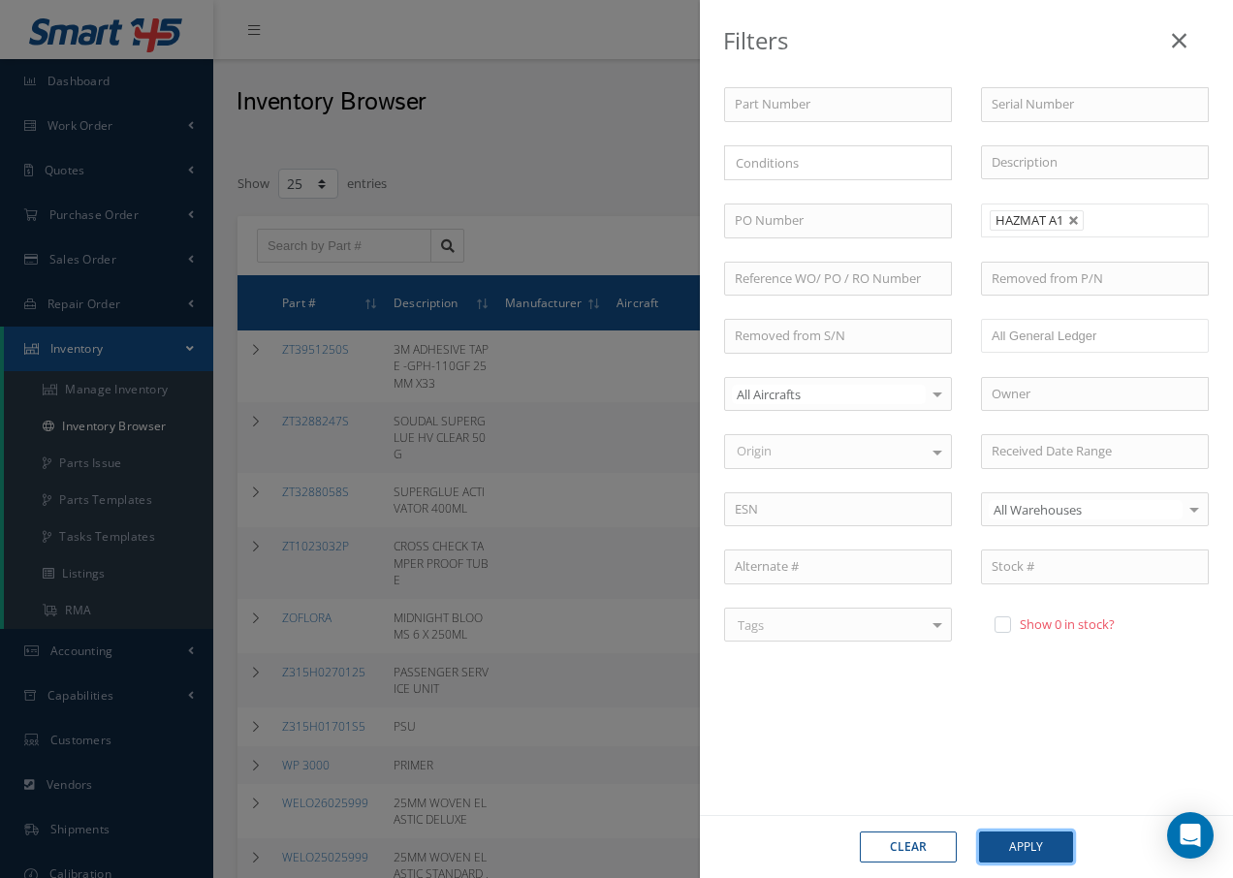
click at [1020, 855] on button "Apply" at bounding box center [1026, 847] width 94 height 31
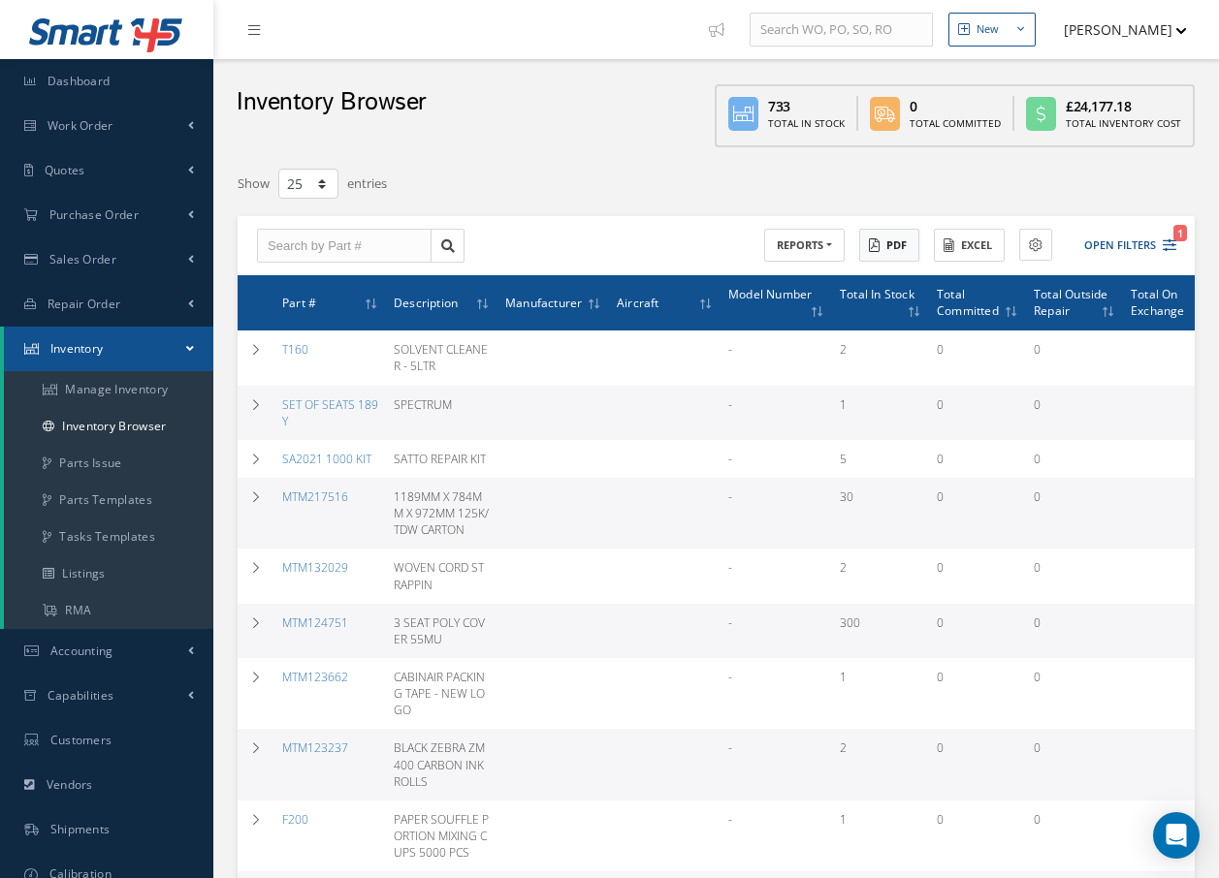
click at [884, 241] on button "PDF" at bounding box center [889, 246] width 60 height 34
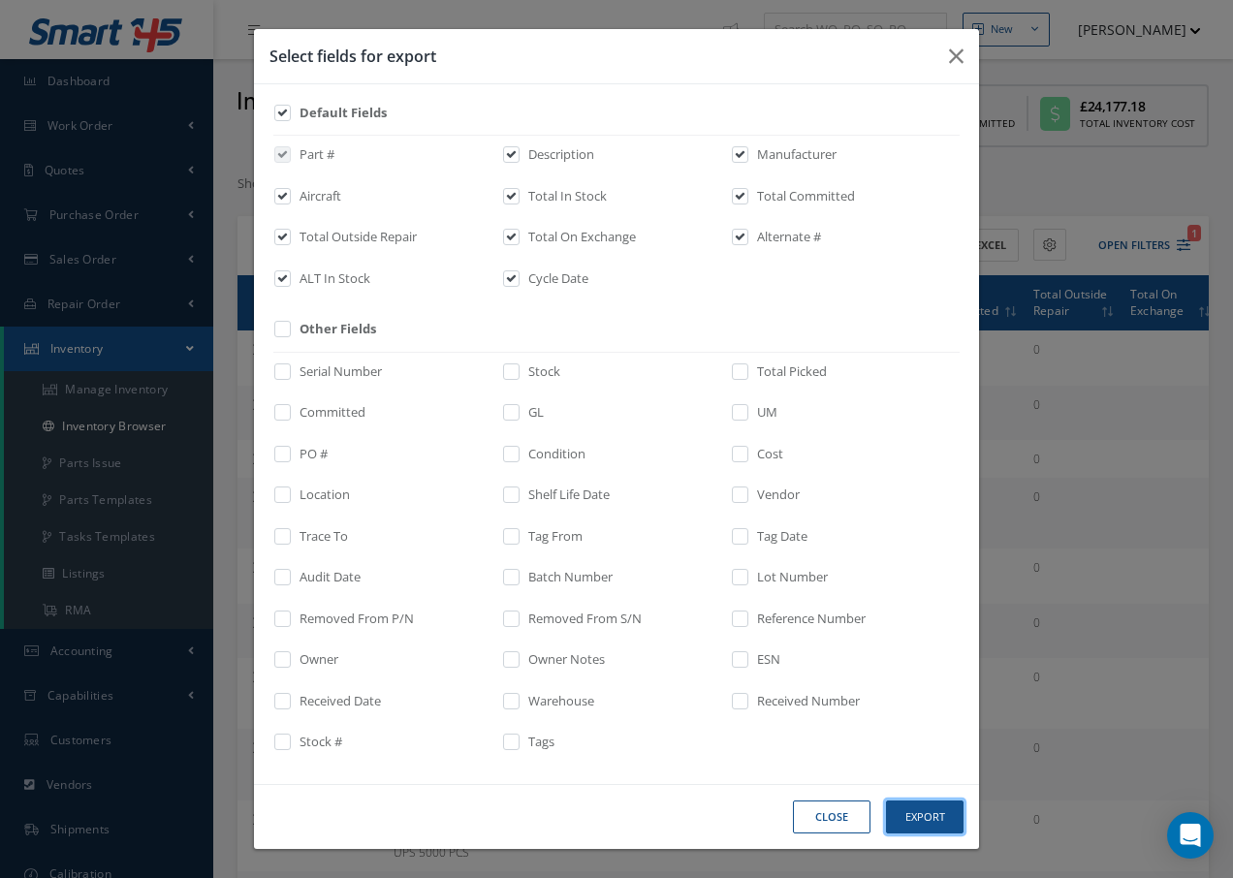
click at [913, 815] on button "Export" at bounding box center [925, 818] width 78 height 34
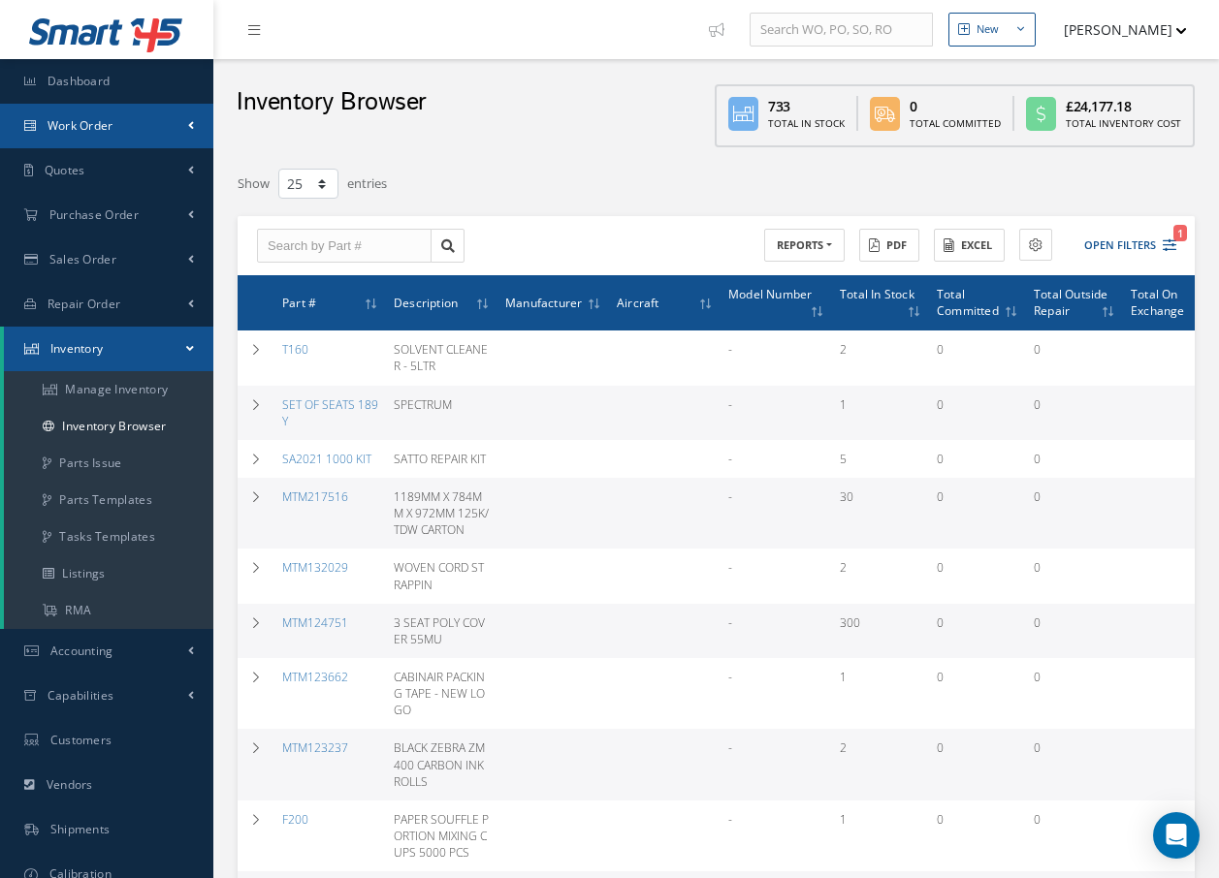
click at [155, 115] on link "Work Order" at bounding box center [106, 126] width 213 height 45
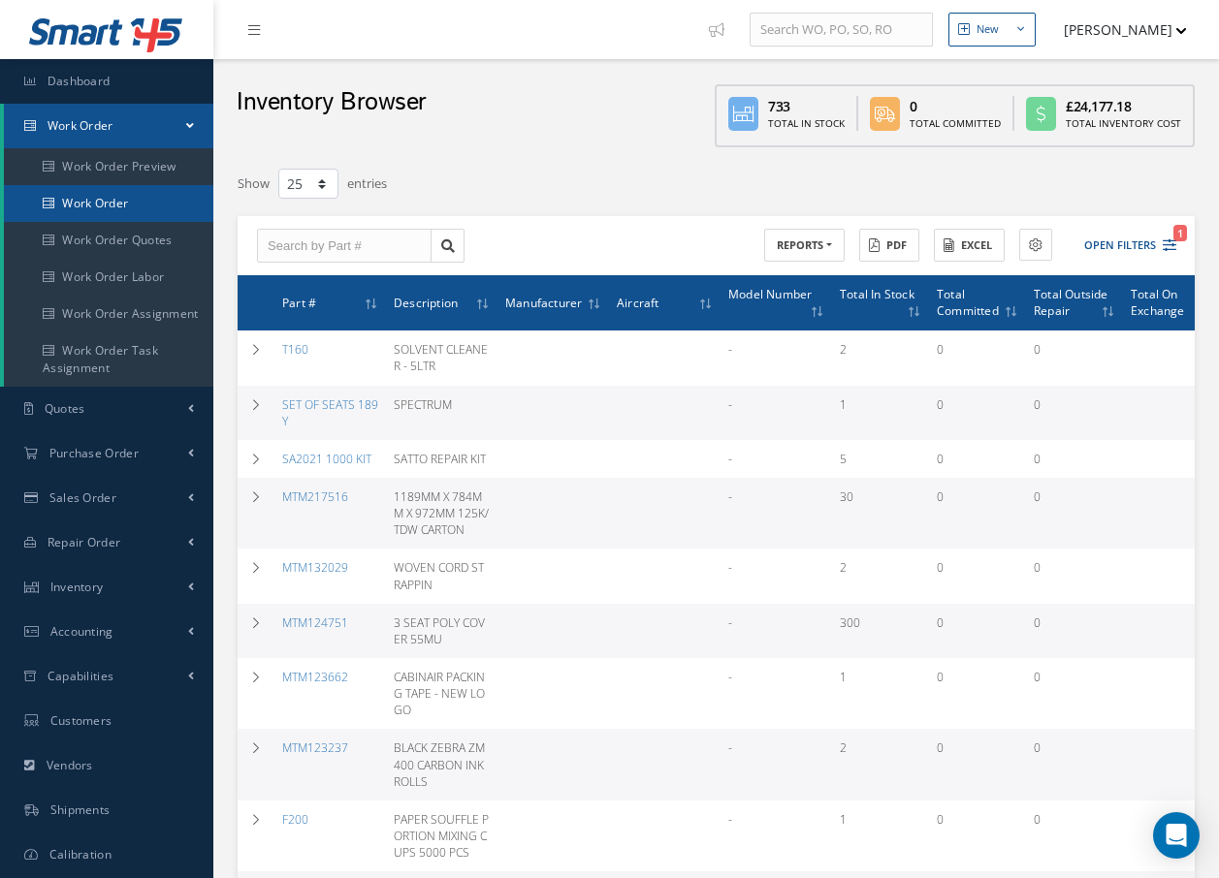
click at [138, 204] on link "Work Order" at bounding box center [108, 203] width 209 height 37
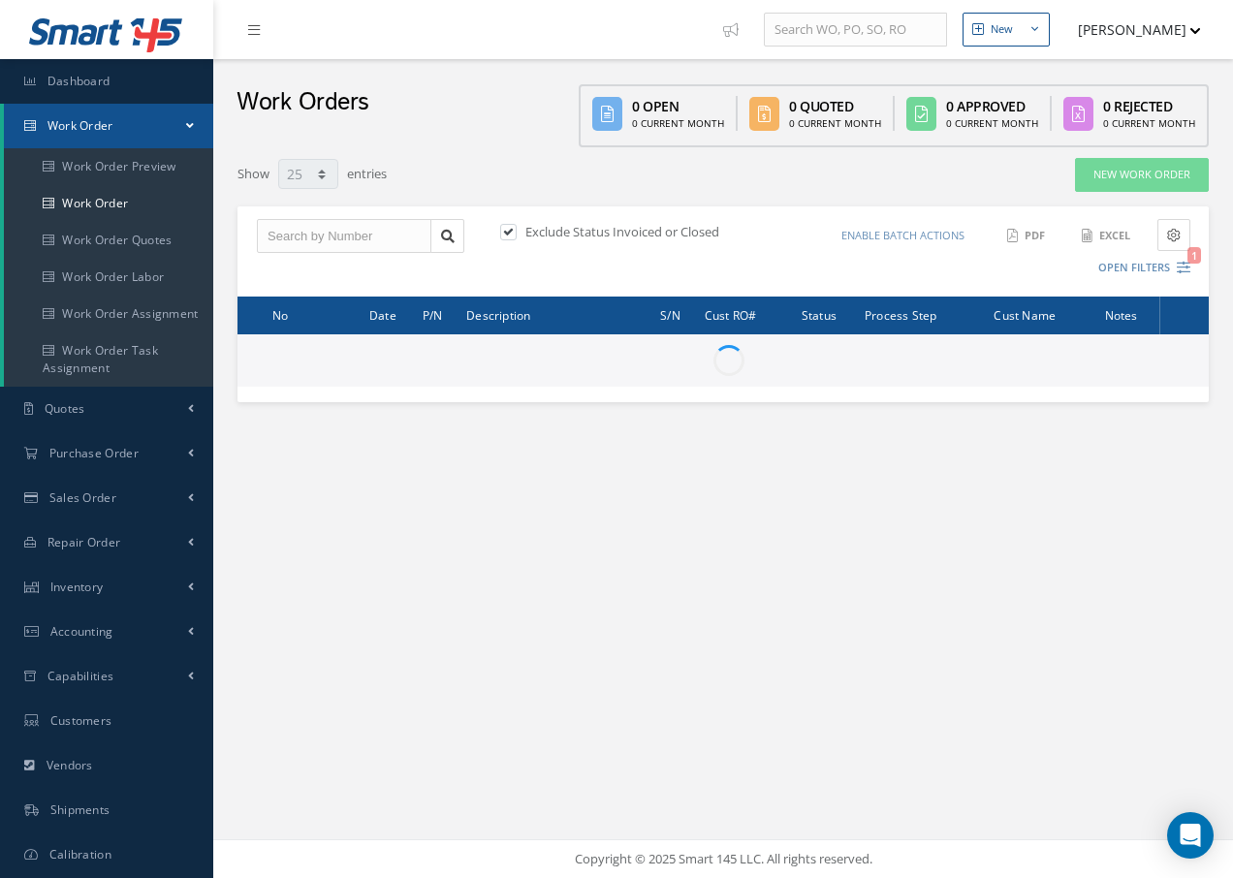
select select "25"
click at [313, 240] on input "text" at bounding box center [344, 236] width 175 height 35
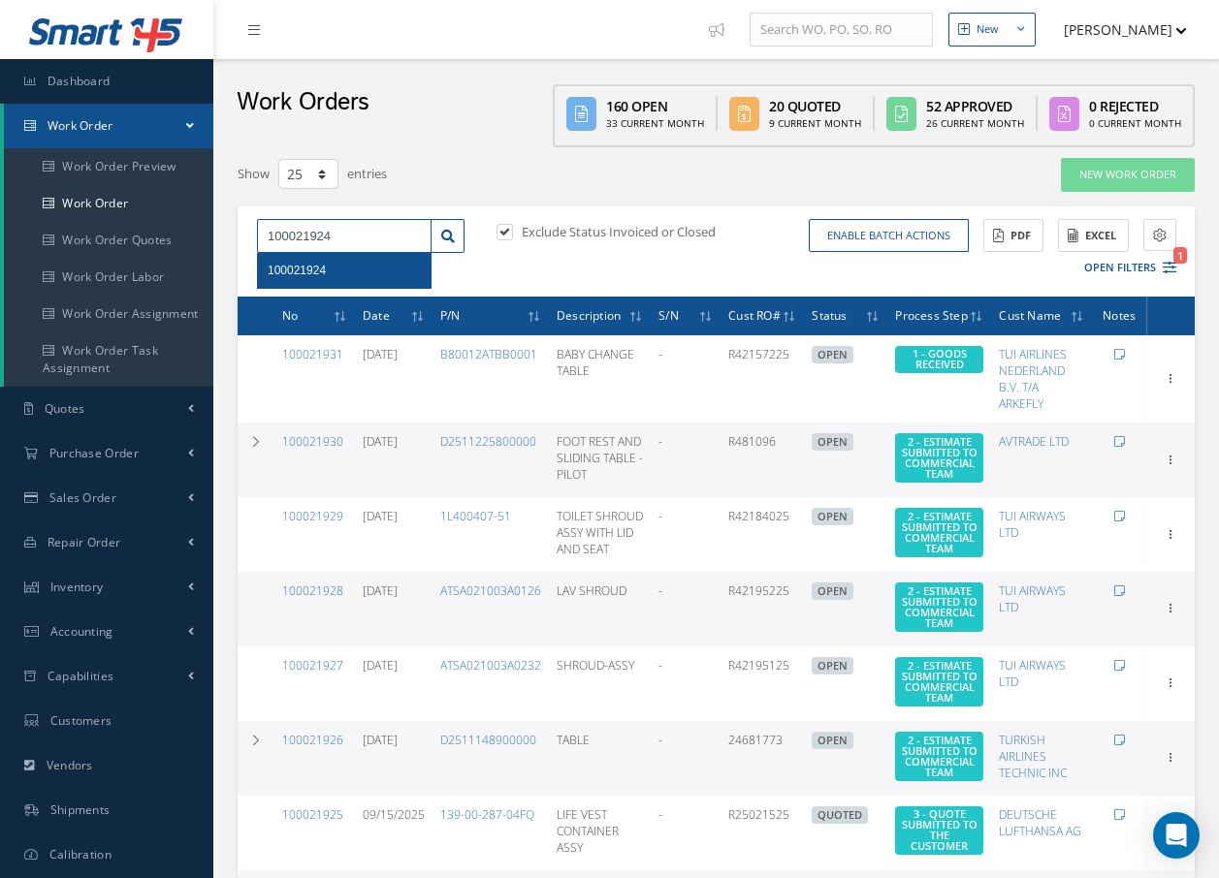
type input "100021924"
click at [336, 272] on div "100021924" at bounding box center [344, 270] width 153 height 19
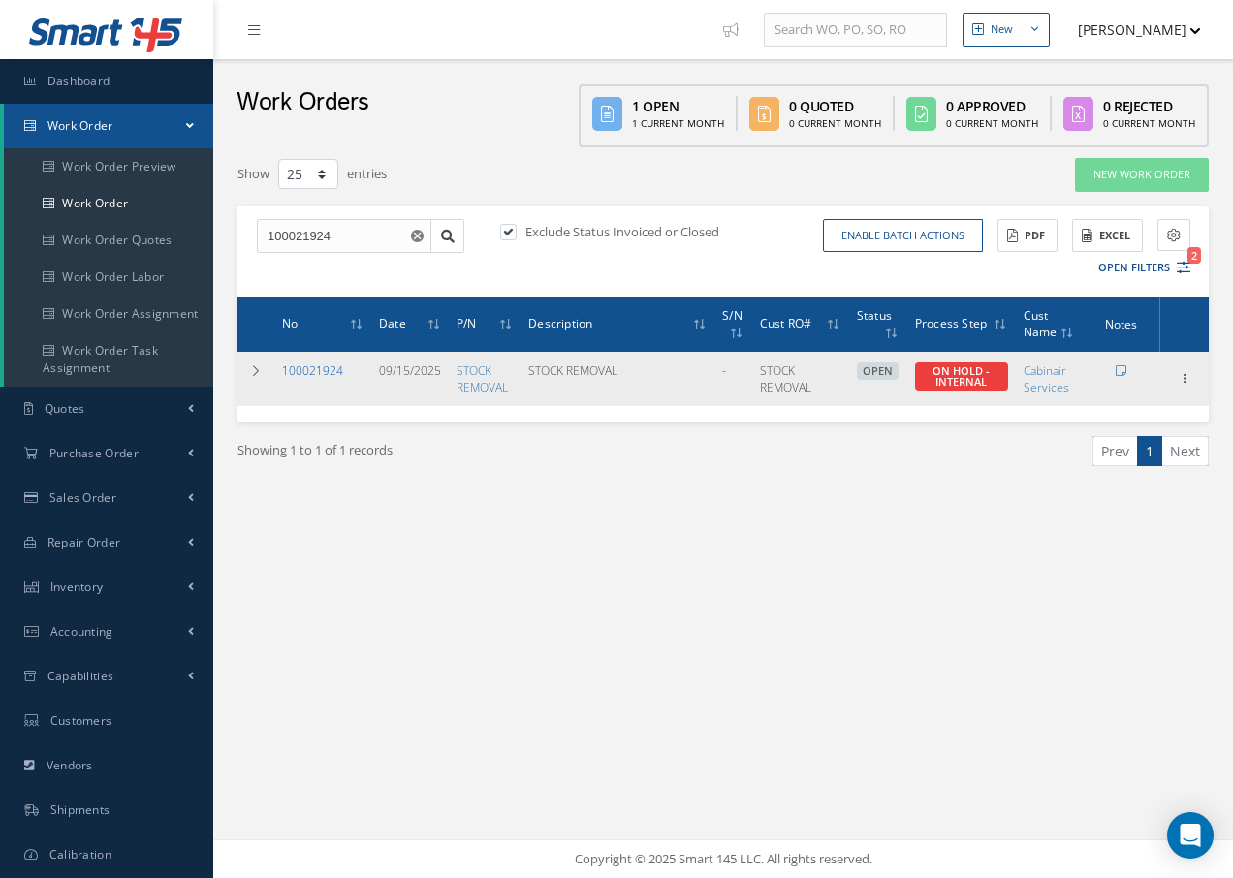
click at [335, 372] on link "100021924" at bounding box center [312, 371] width 61 height 16
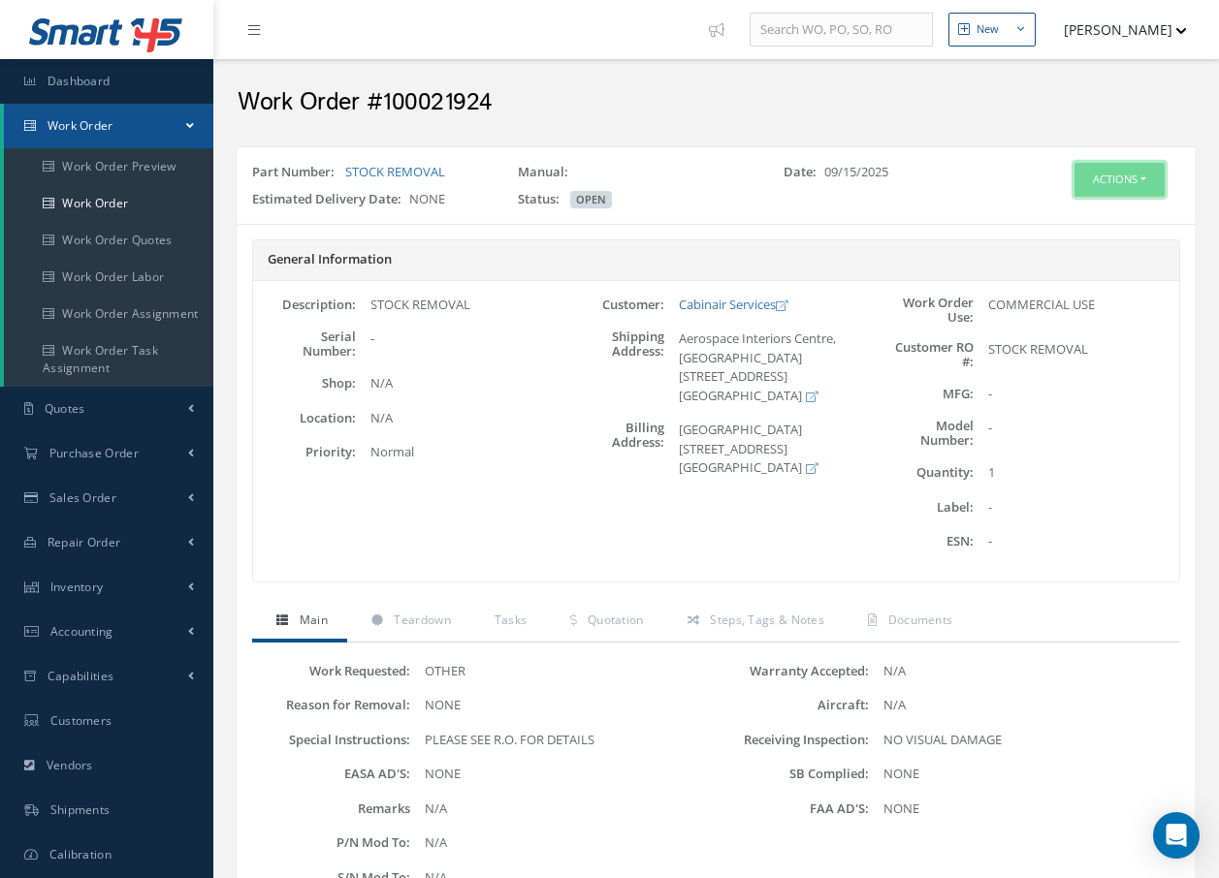
click at [1113, 180] on button "Actions" at bounding box center [1119, 180] width 90 height 34
click at [1057, 214] on link "Edit" at bounding box center [1089, 217] width 155 height 26
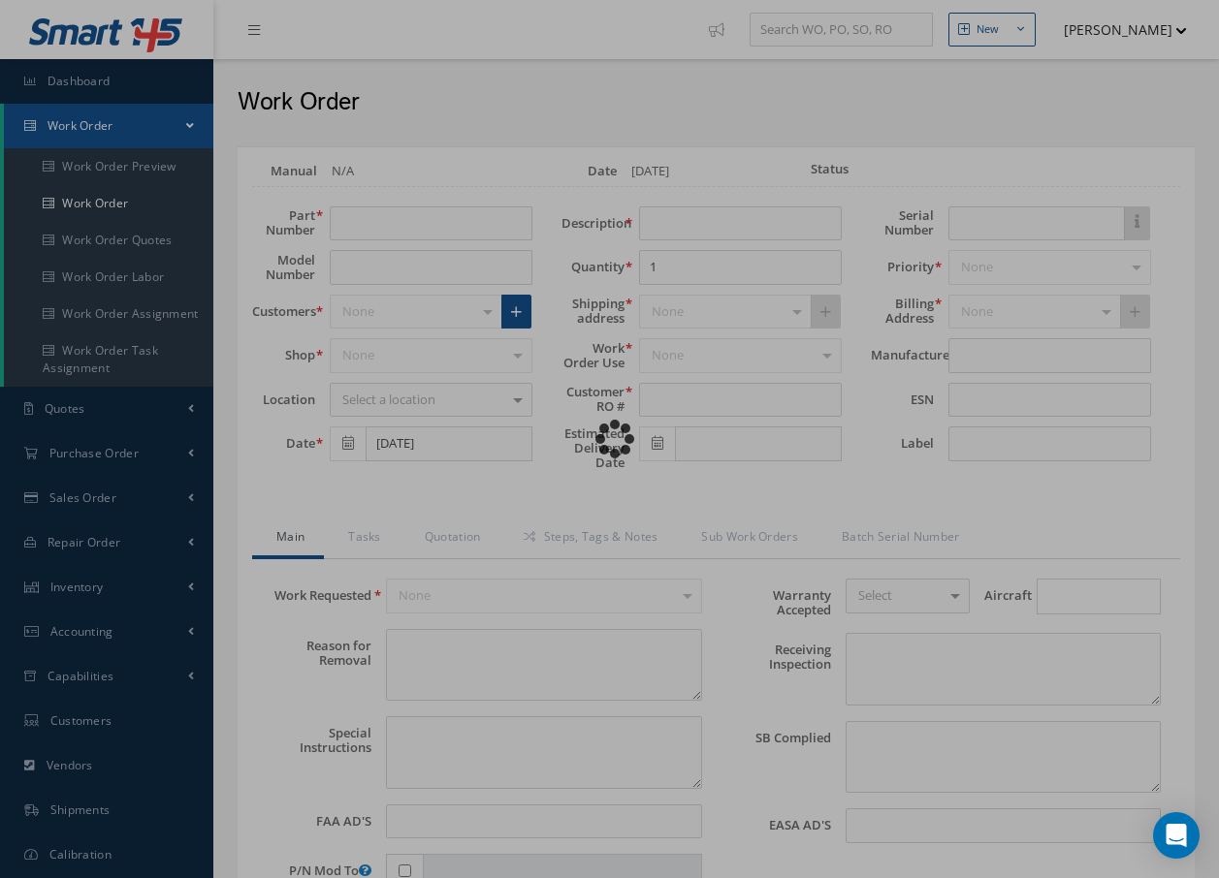
type input "STOCK REMOVAL"
type input "09/15/2025"
type input "STOCK REMOVAL"
type textarea "NONE"
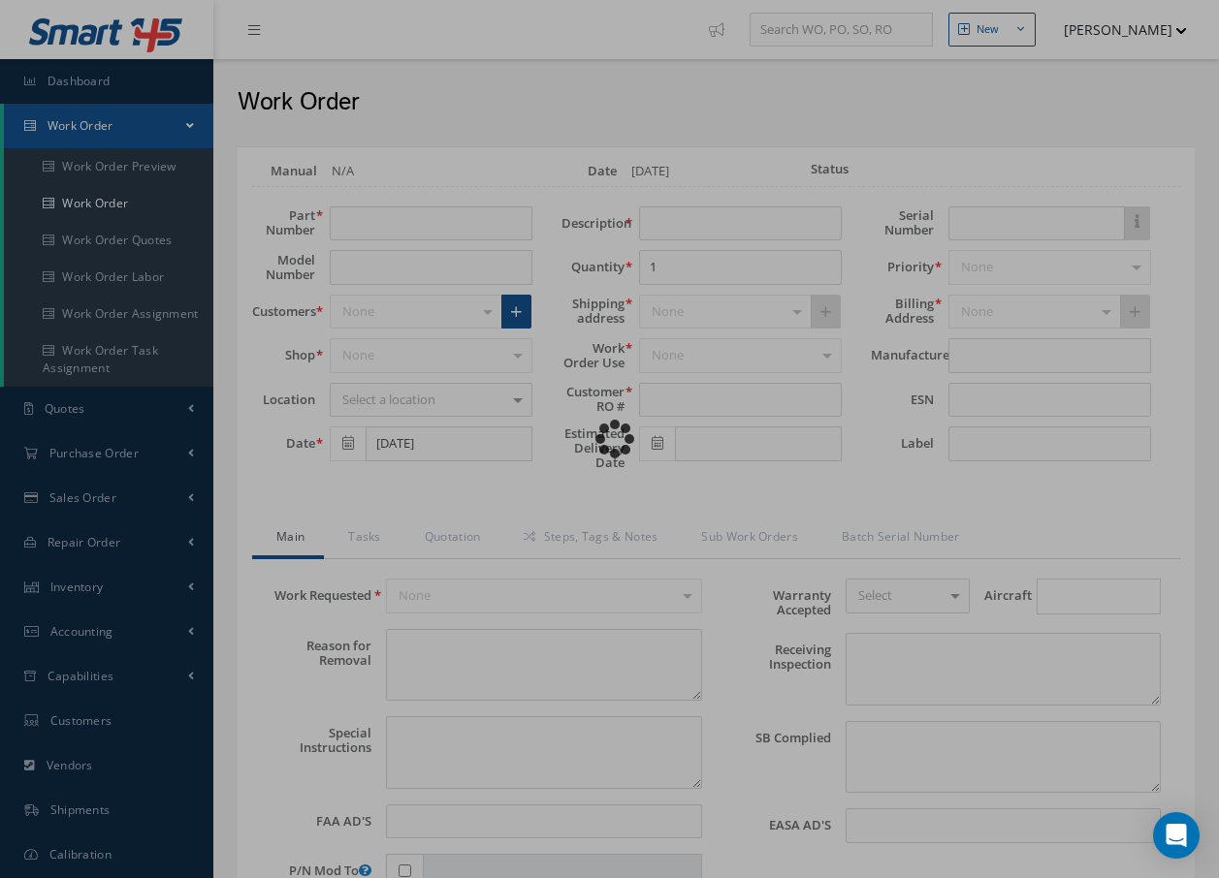
type textarea "PLEASE SEE R.O. FOR DETAILS"
type input "NONE"
type textarea "NO VISUAL DAMAGE"
type textarea "NONE"
type input "NONE"
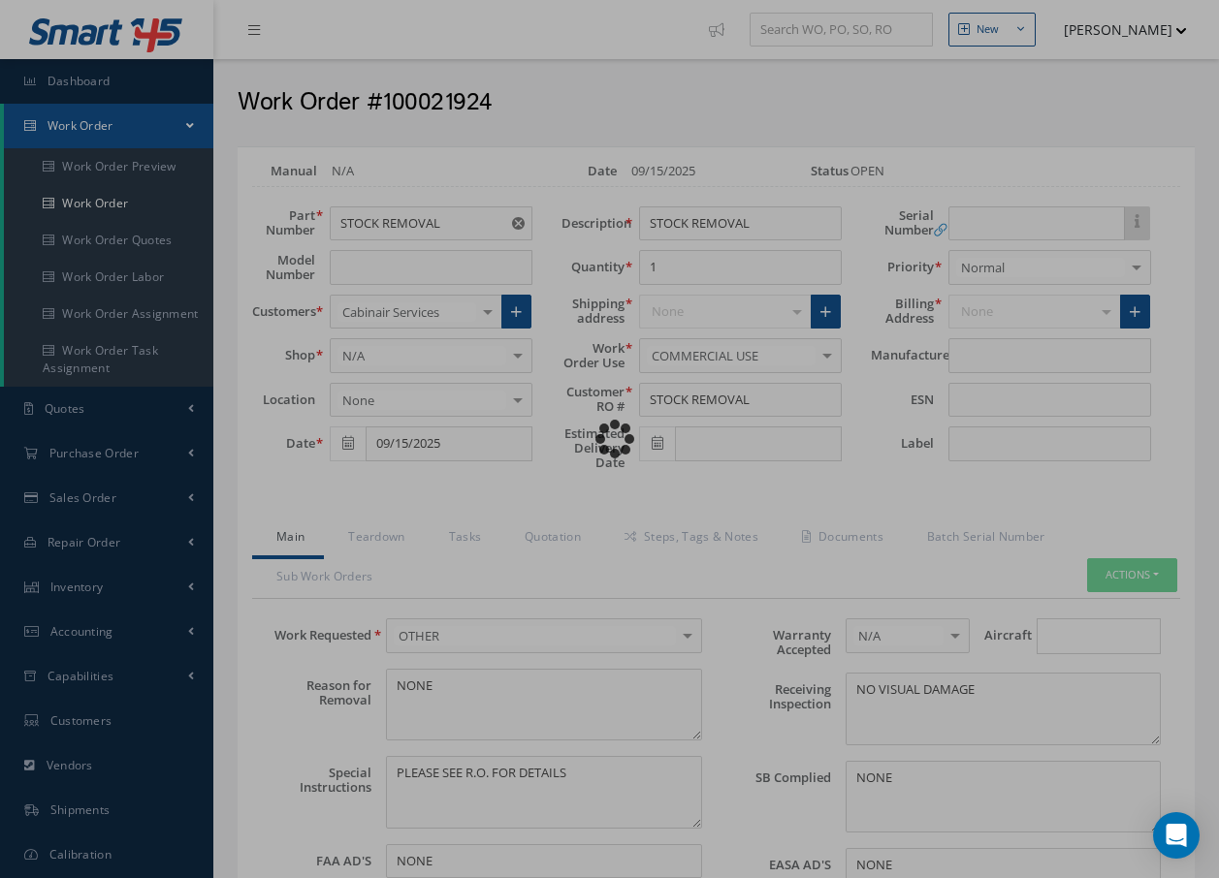
click at [558, 541] on div "Loading… Manual N/A Date 09/15/2025 Status OPEN Part Number STOCK REMOVAL Model…" at bounding box center [716, 869] width 957 height 1446
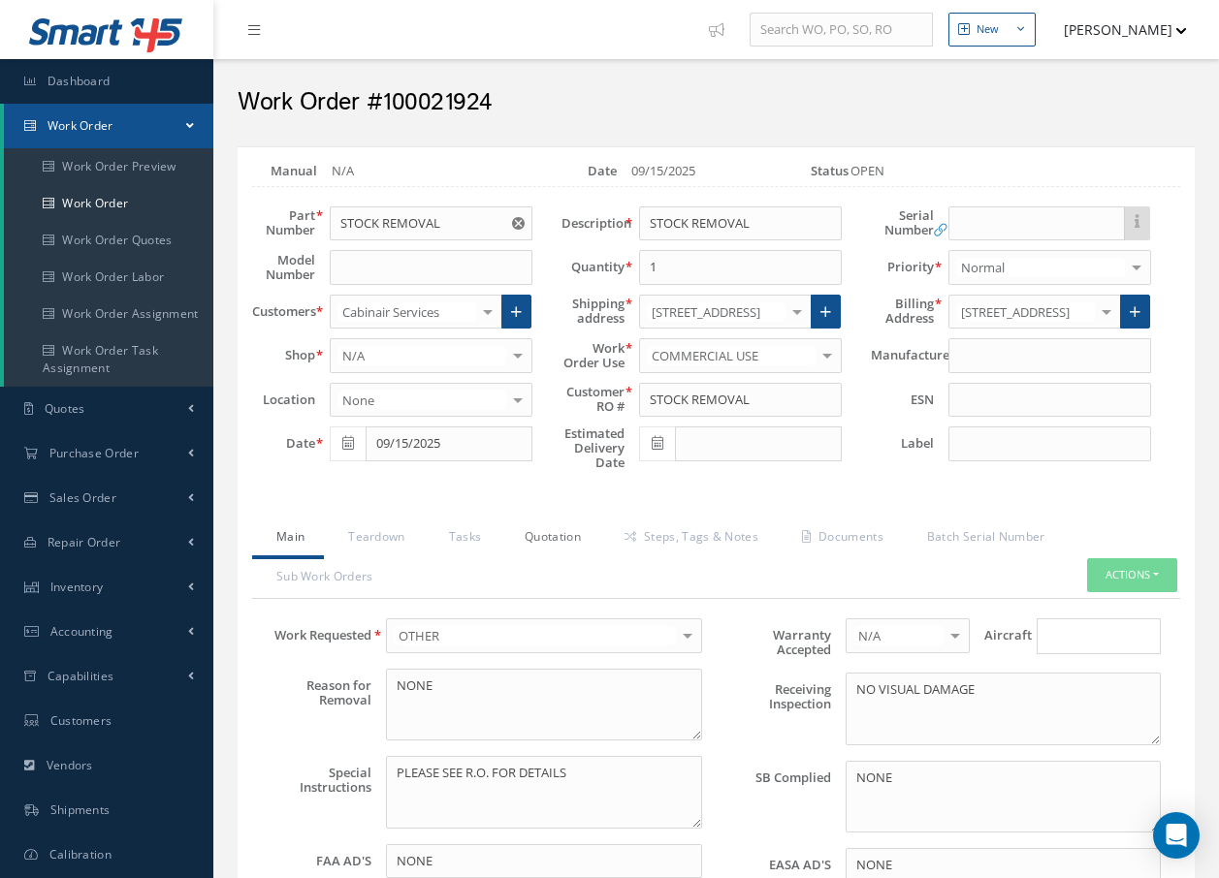
click at [551, 534] on link "Quotation" at bounding box center [550, 539] width 100 height 41
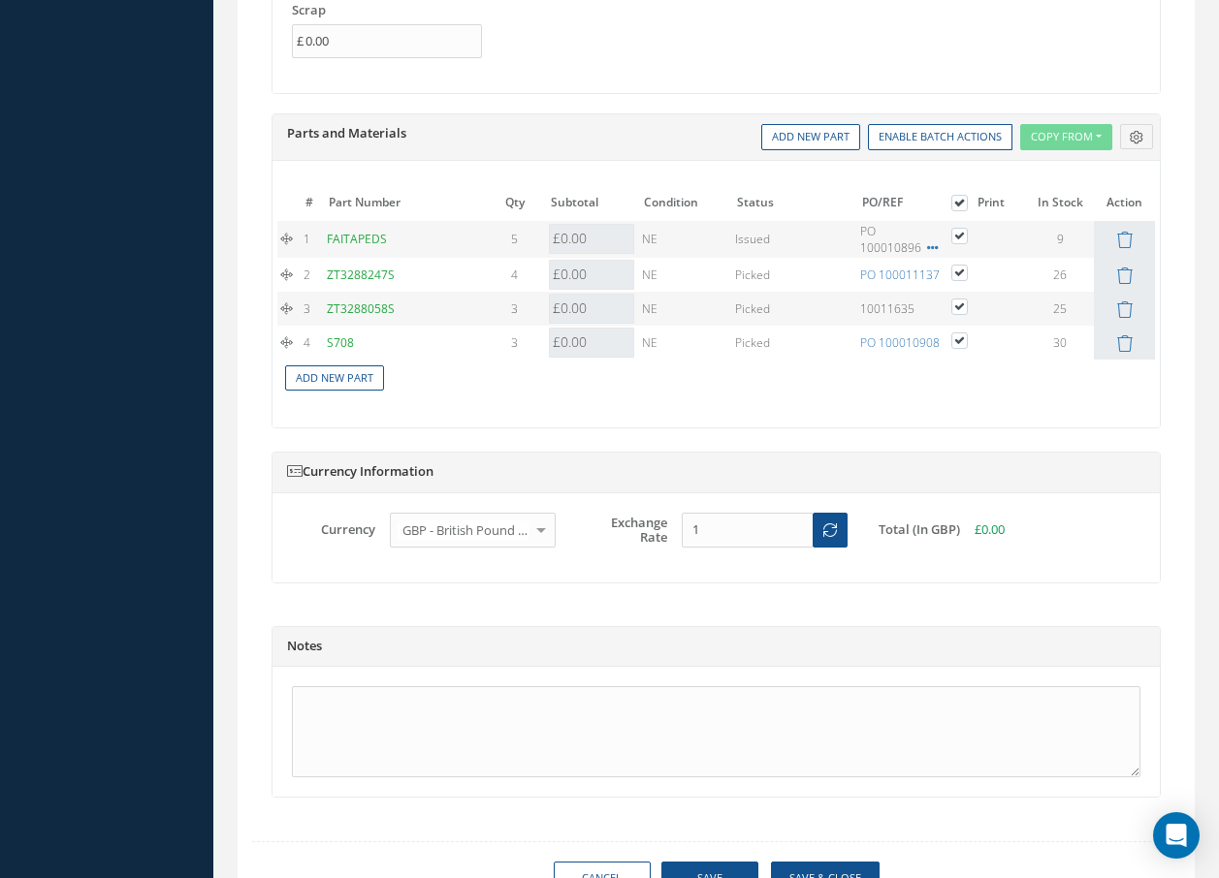
scroll to position [1648, 0]
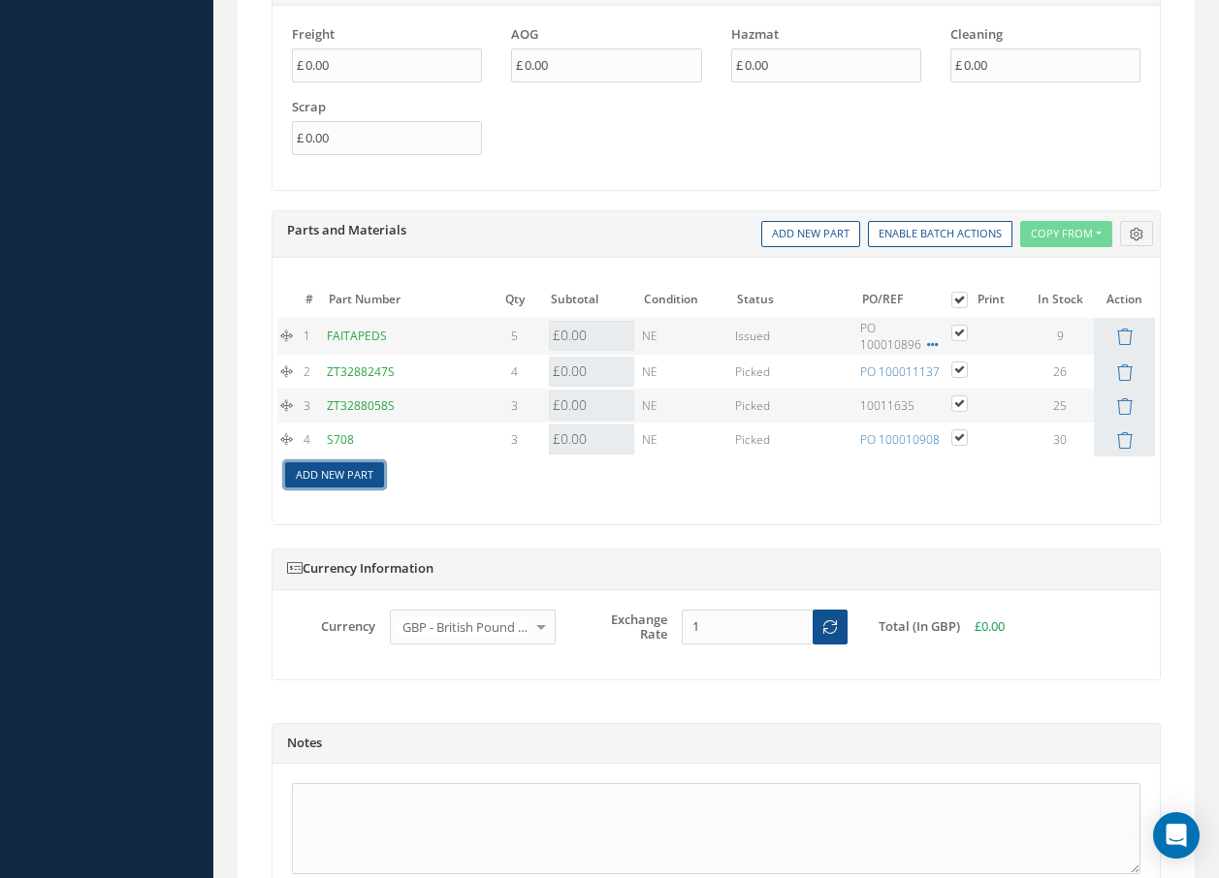
click at [325, 471] on link "Add New Part" at bounding box center [334, 475] width 99 height 26
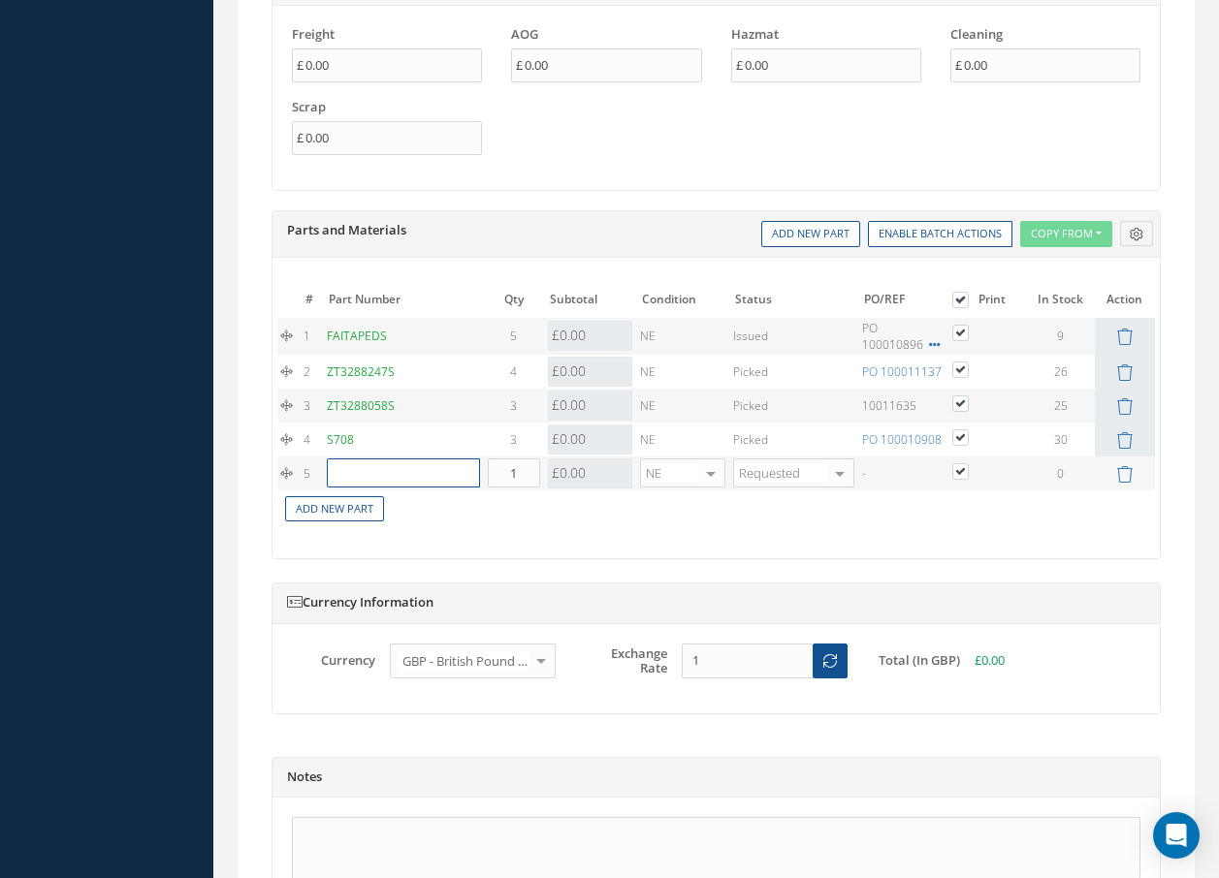
click at [460, 471] on input "text" at bounding box center [403, 473] width 153 height 29
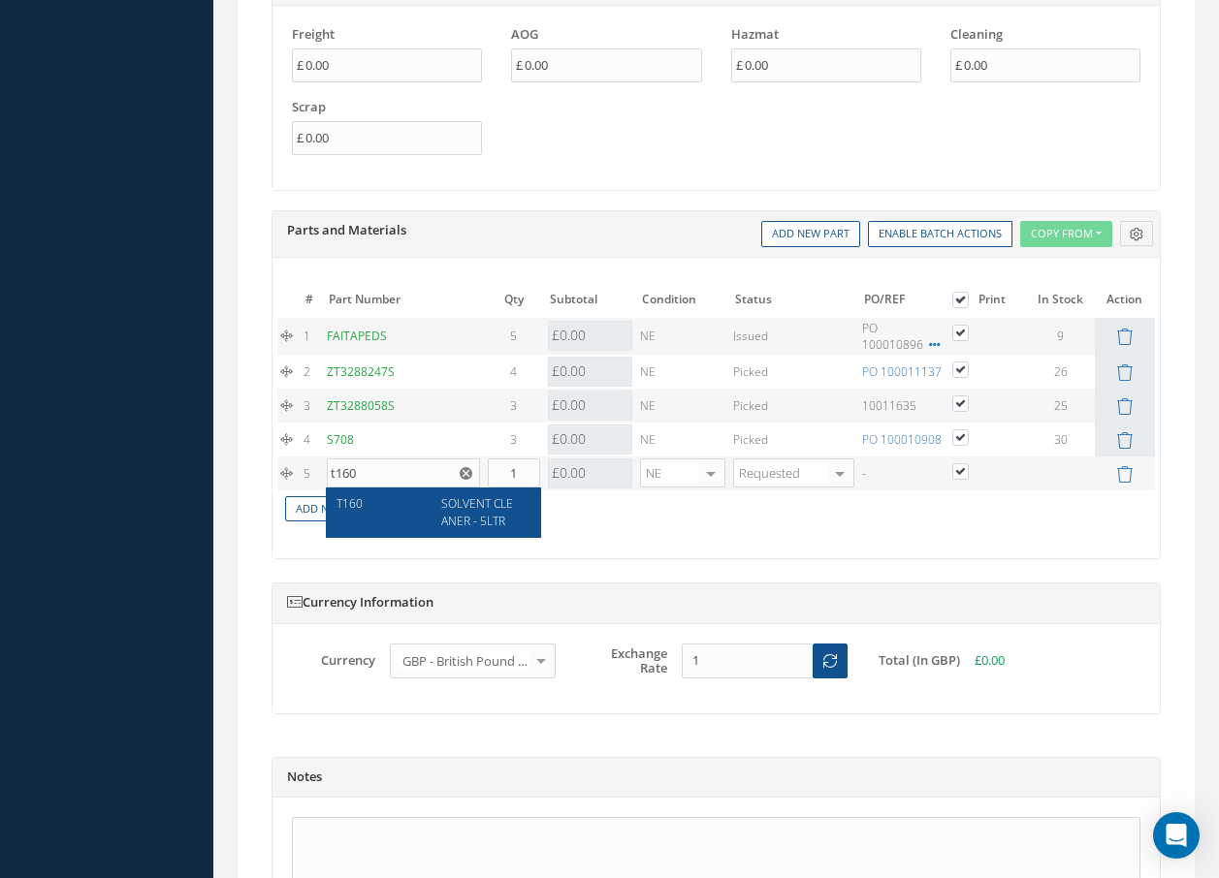
click at [461, 507] on span "SOLVENT CLEANER - 5LTR" at bounding box center [477, 511] width 72 height 33
type input "T160"
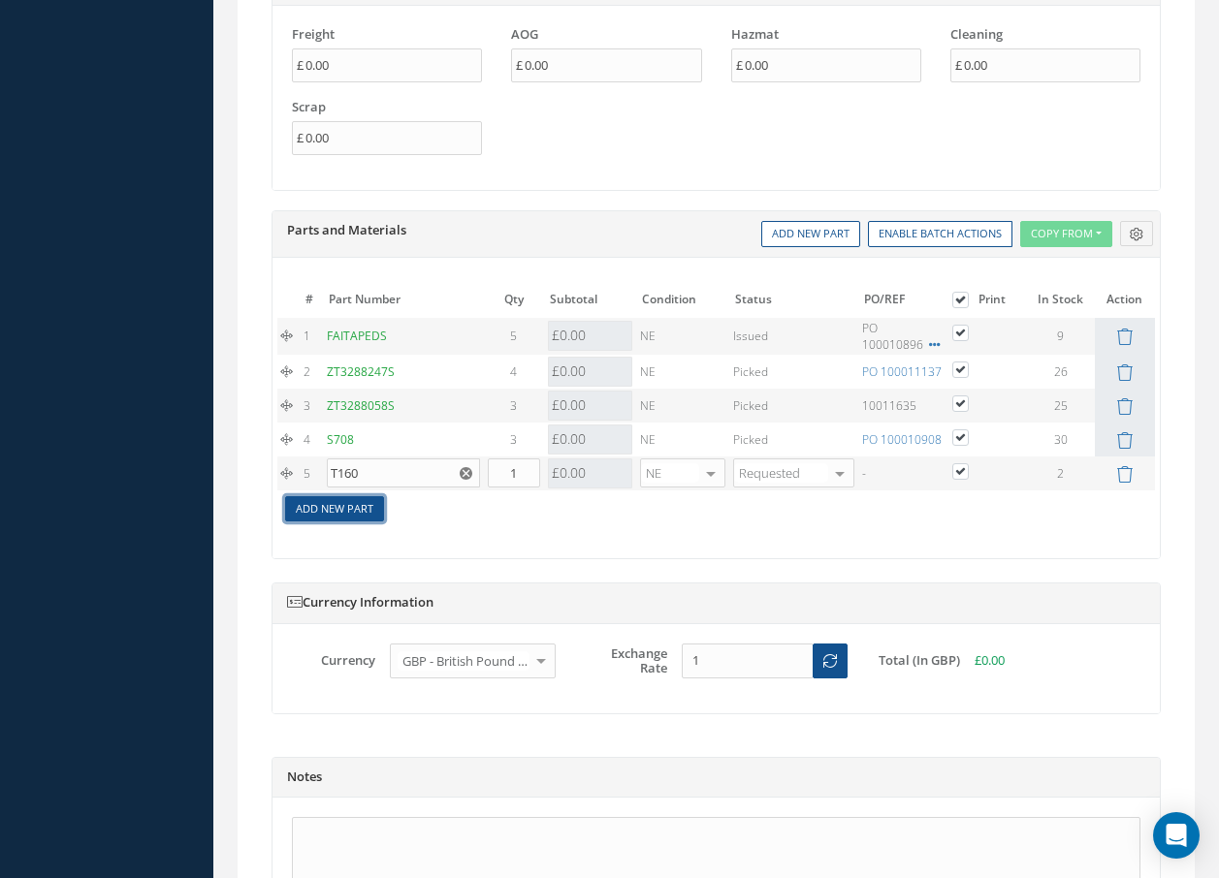
click at [366, 504] on link "Add New Part" at bounding box center [334, 509] width 99 height 26
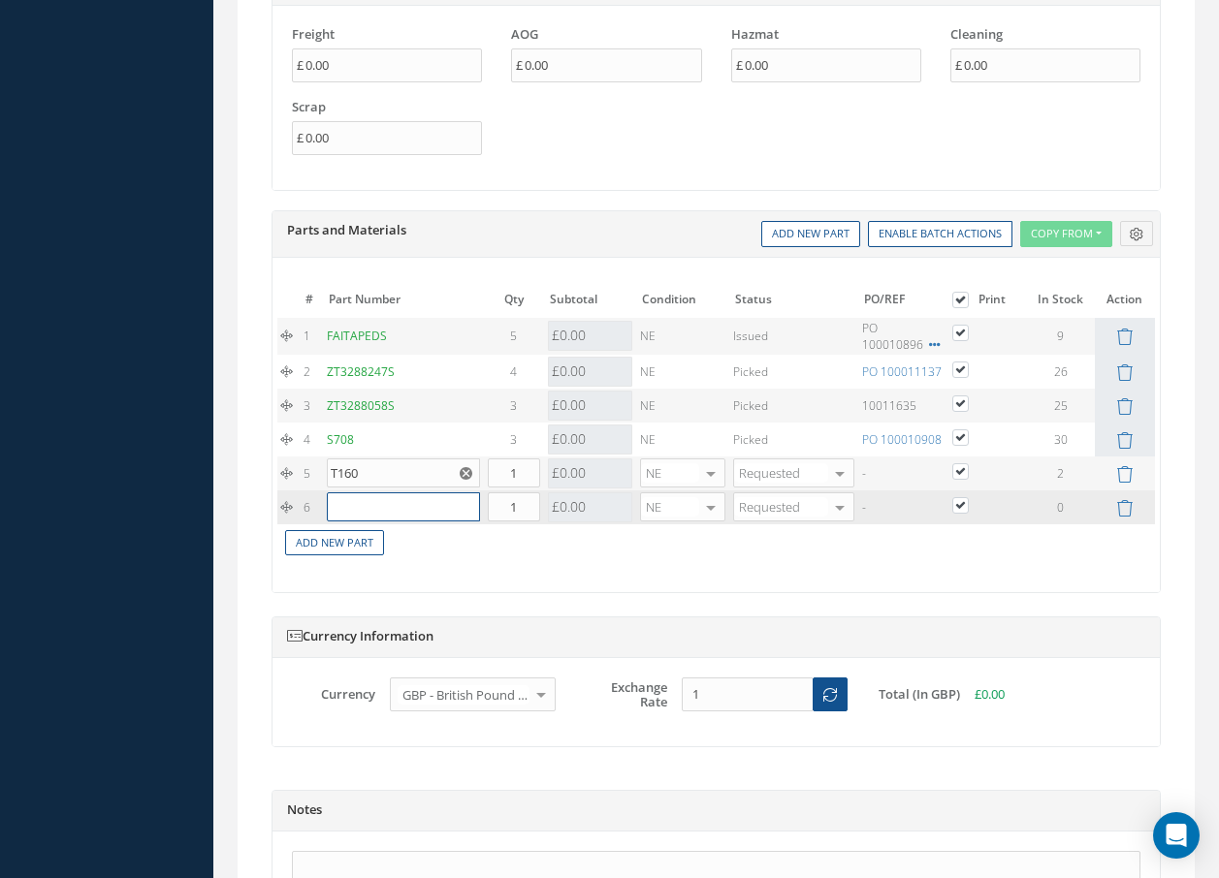
click at [401, 493] on input "text" at bounding box center [403, 507] width 153 height 29
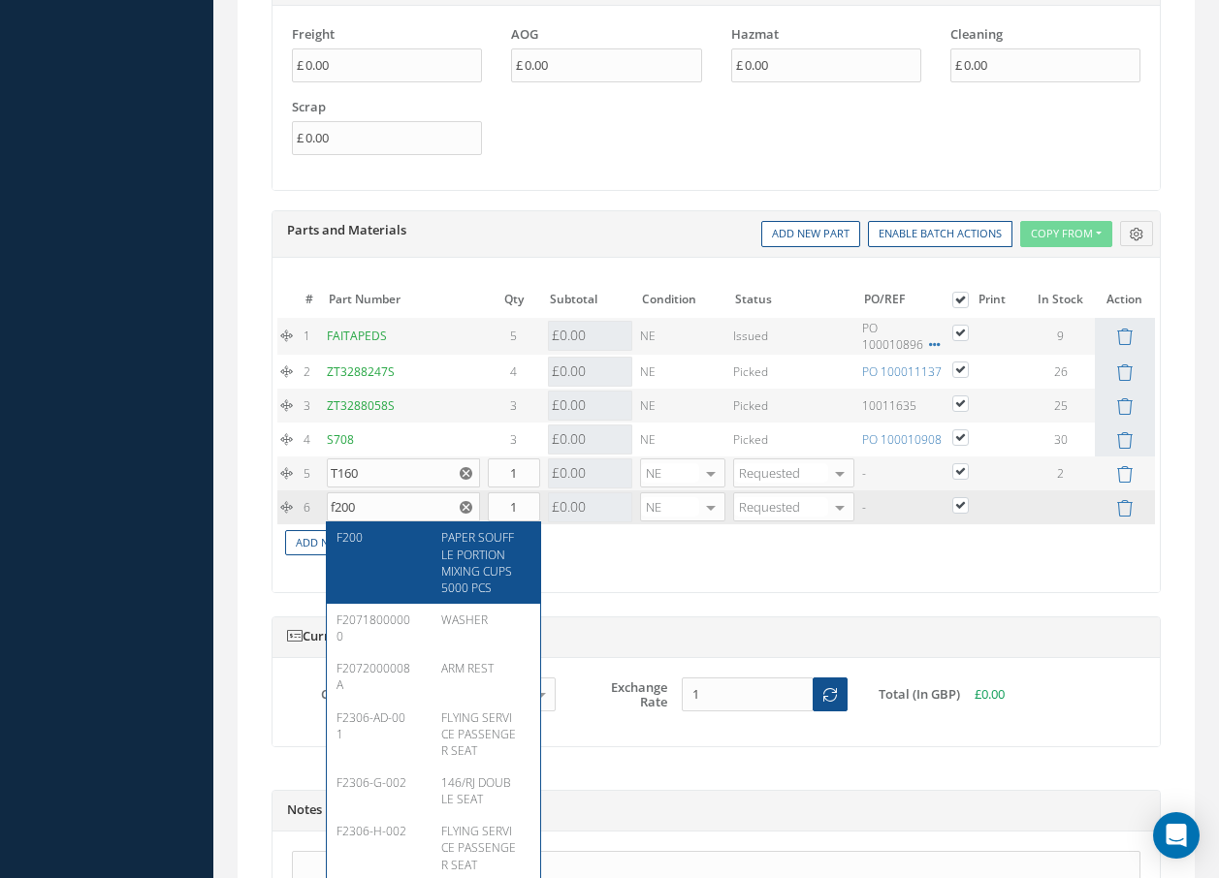
click at [472, 561] on span "PAPER SOUFFLE PORTION MIXING CUPS 5000 PCS" at bounding box center [477, 562] width 73 height 66
type input "F200"
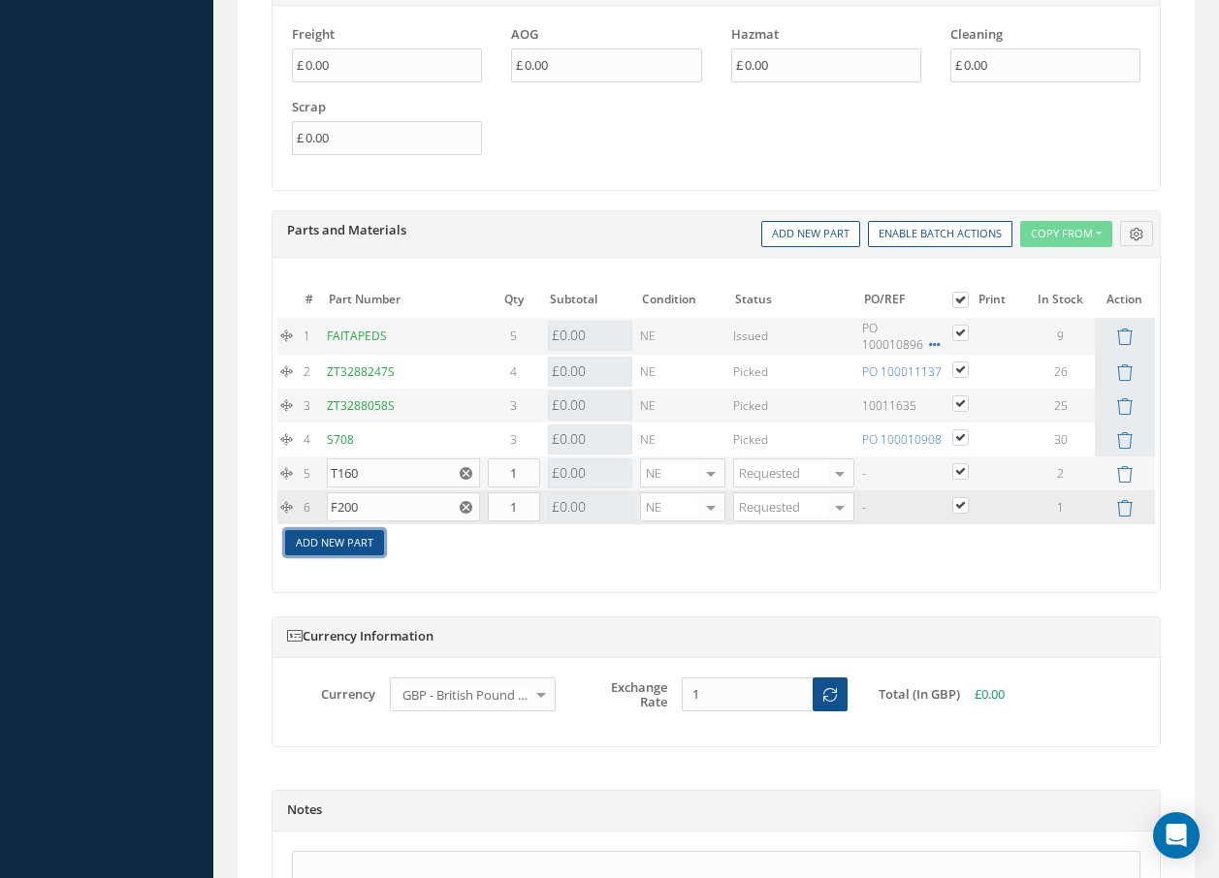
click at [339, 545] on link "Add New Part" at bounding box center [334, 543] width 99 height 26
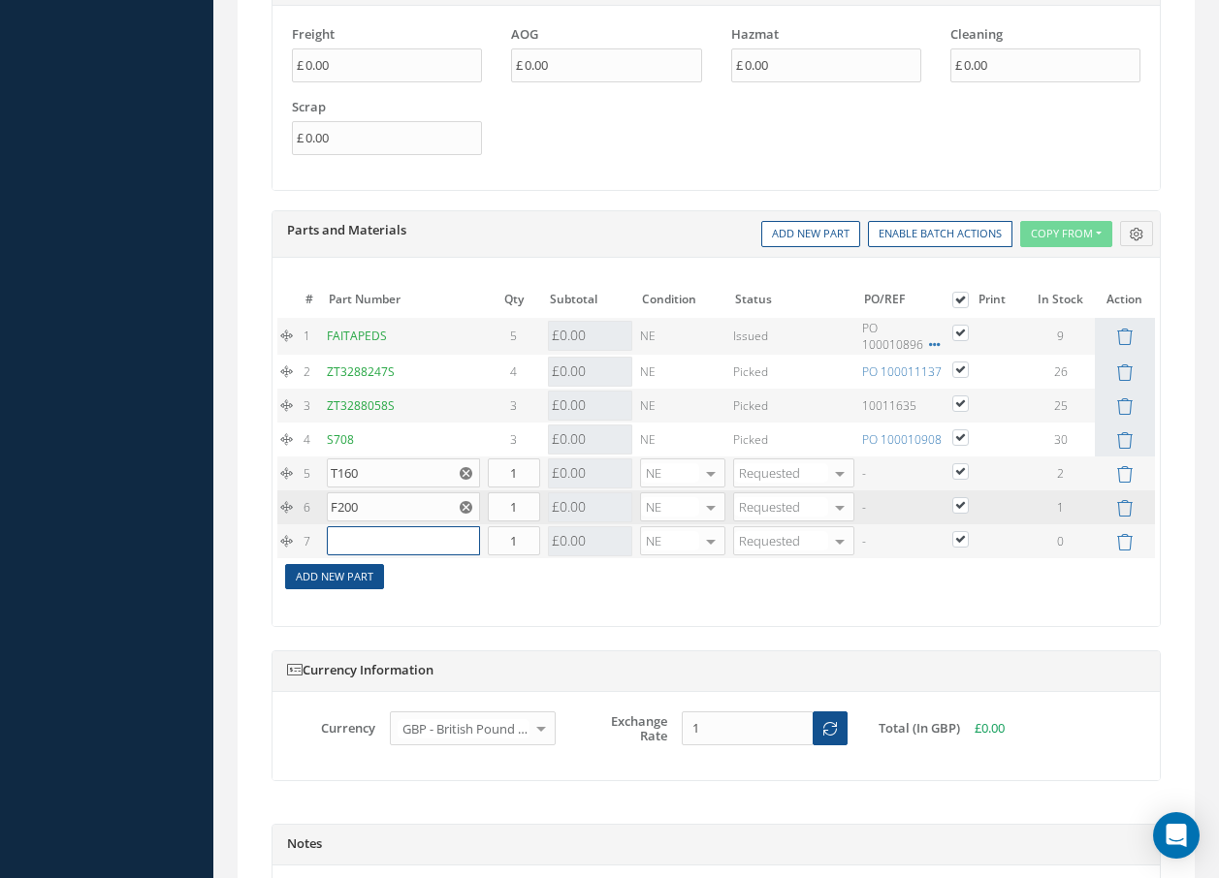
click at [339, 545] on input "text" at bounding box center [403, 540] width 153 height 29
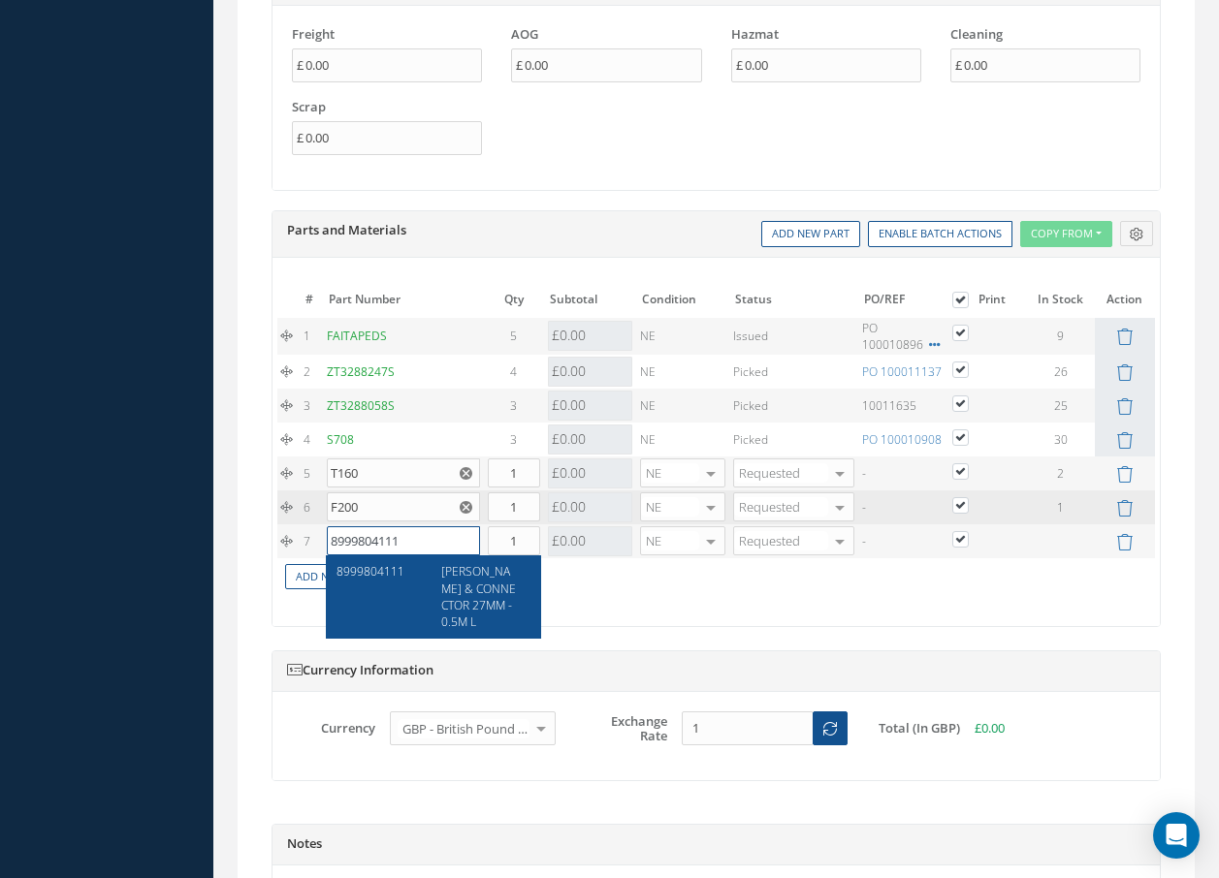
type input "8999804111"
click at [496, 600] on span "MIRKA HOSE & CONNECTOR 27MM - 0.5M L" at bounding box center [478, 596] width 75 height 66
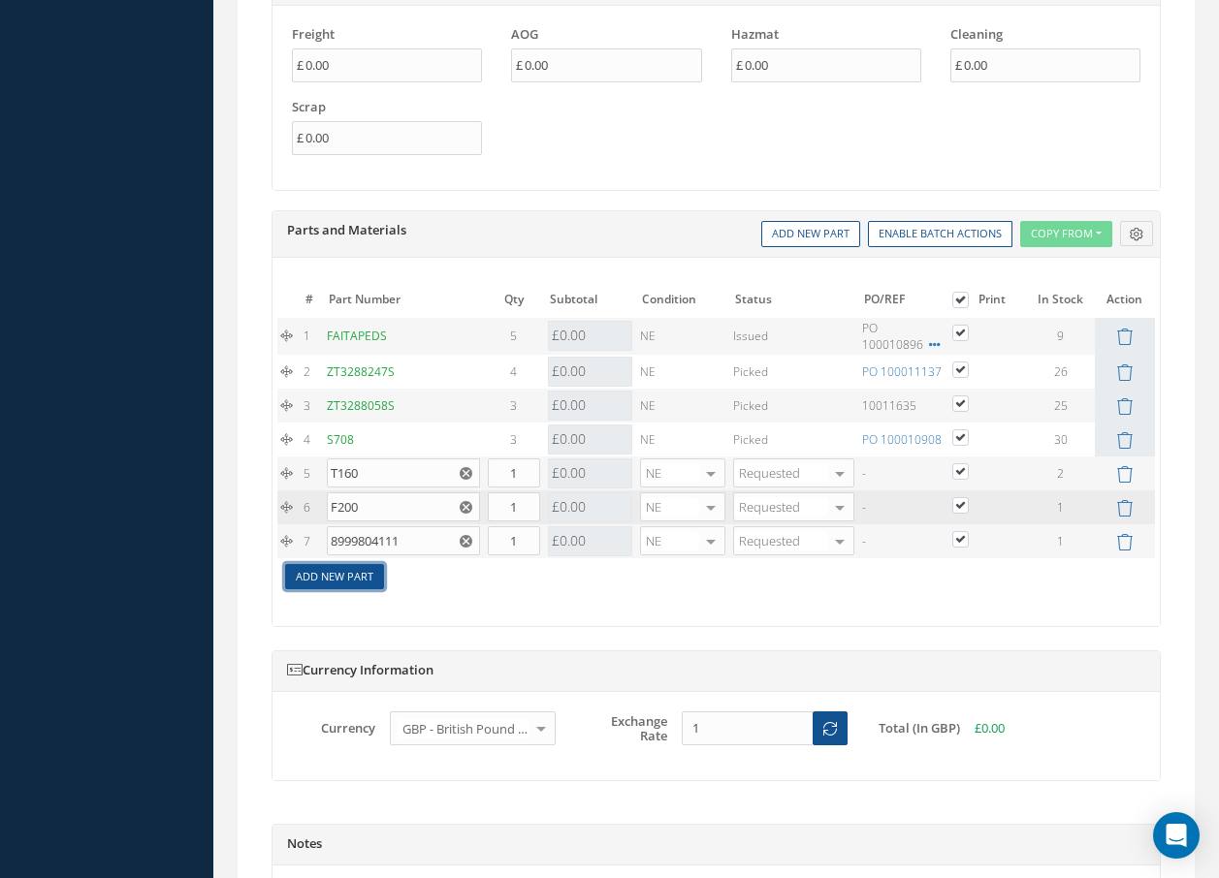
click at [372, 577] on link "Add New Part" at bounding box center [334, 577] width 99 height 26
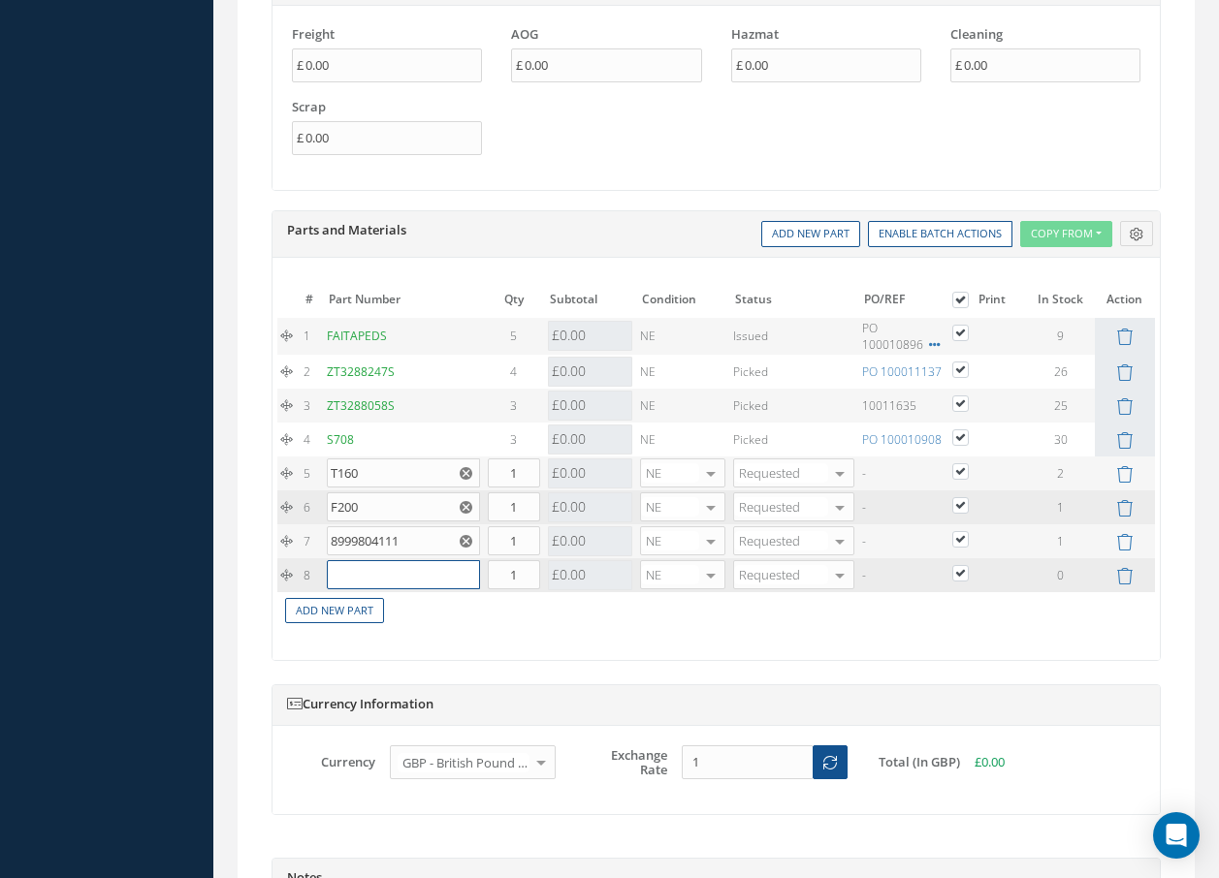
click at [372, 576] on input "text" at bounding box center [403, 574] width 153 height 29
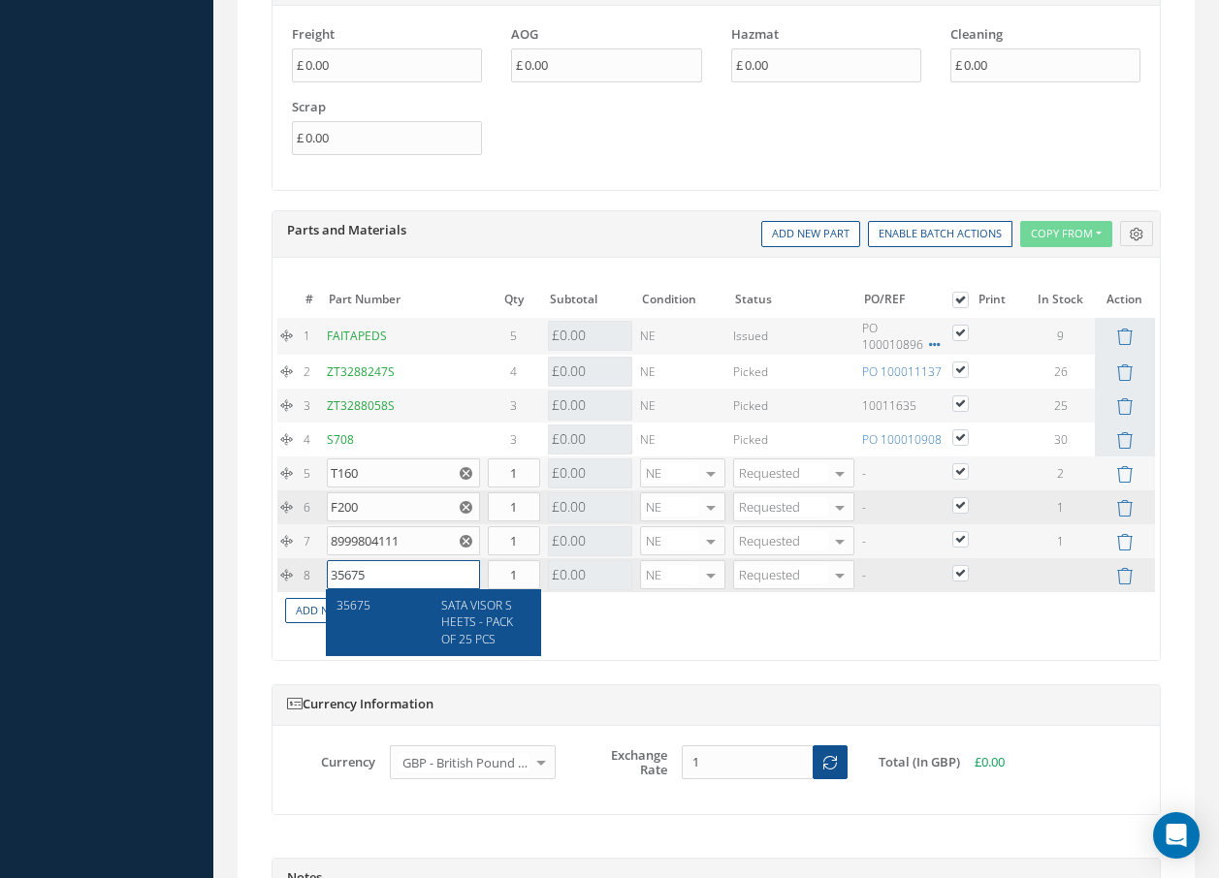
type input "35675"
click at [493, 634] on span "SATA VISOR SHEETS - PACK OF 25 PCS" at bounding box center [477, 621] width 72 height 49
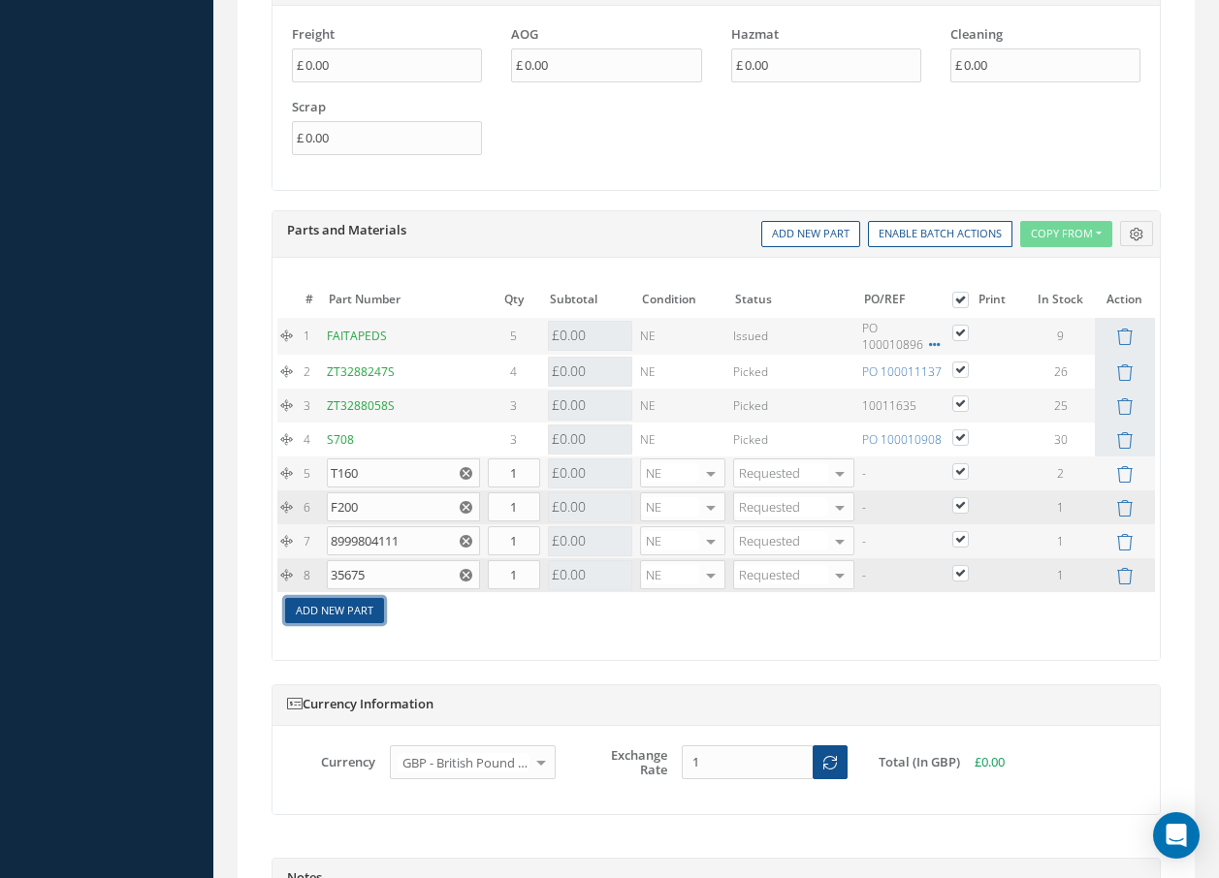
click at [348, 616] on link "Add New Part" at bounding box center [334, 611] width 99 height 26
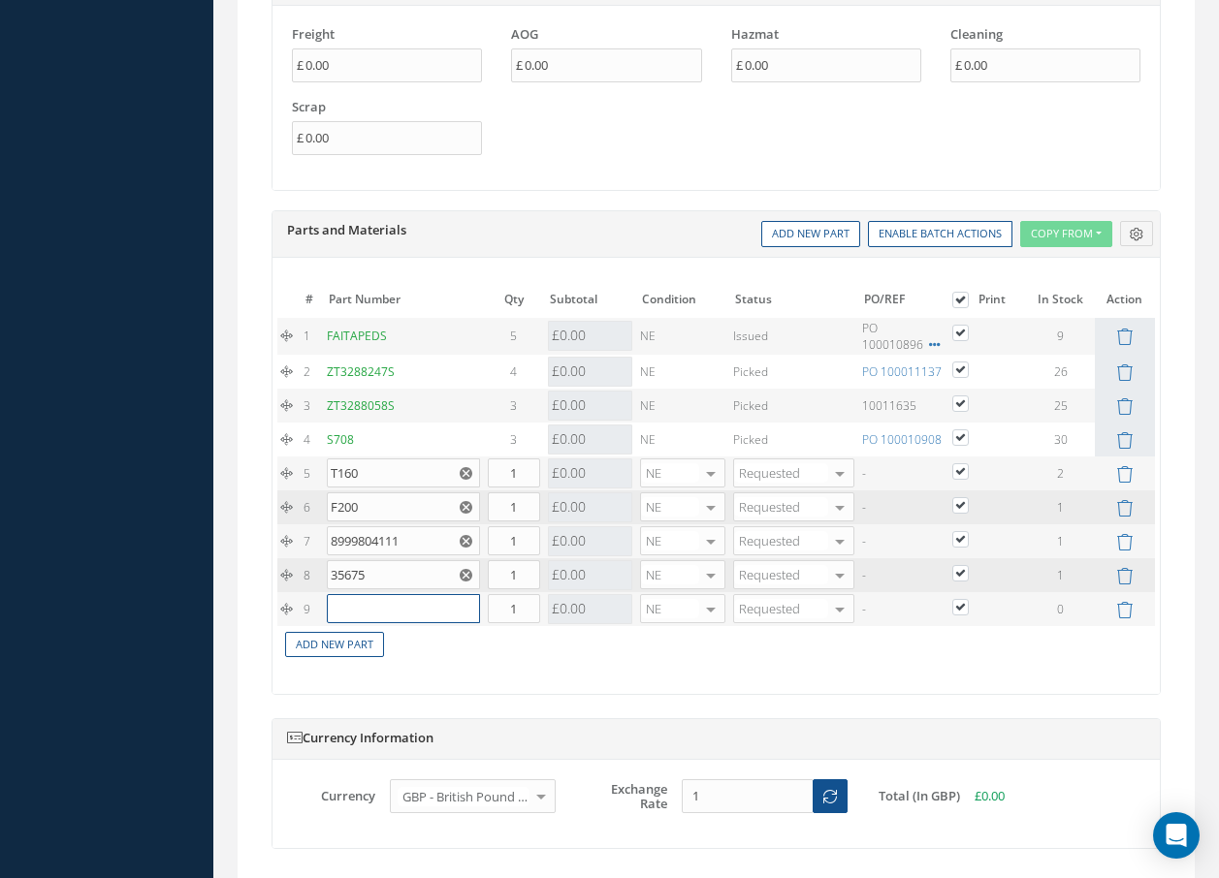
click at [358, 610] on input "text" at bounding box center [403, 608] width 153 height 29
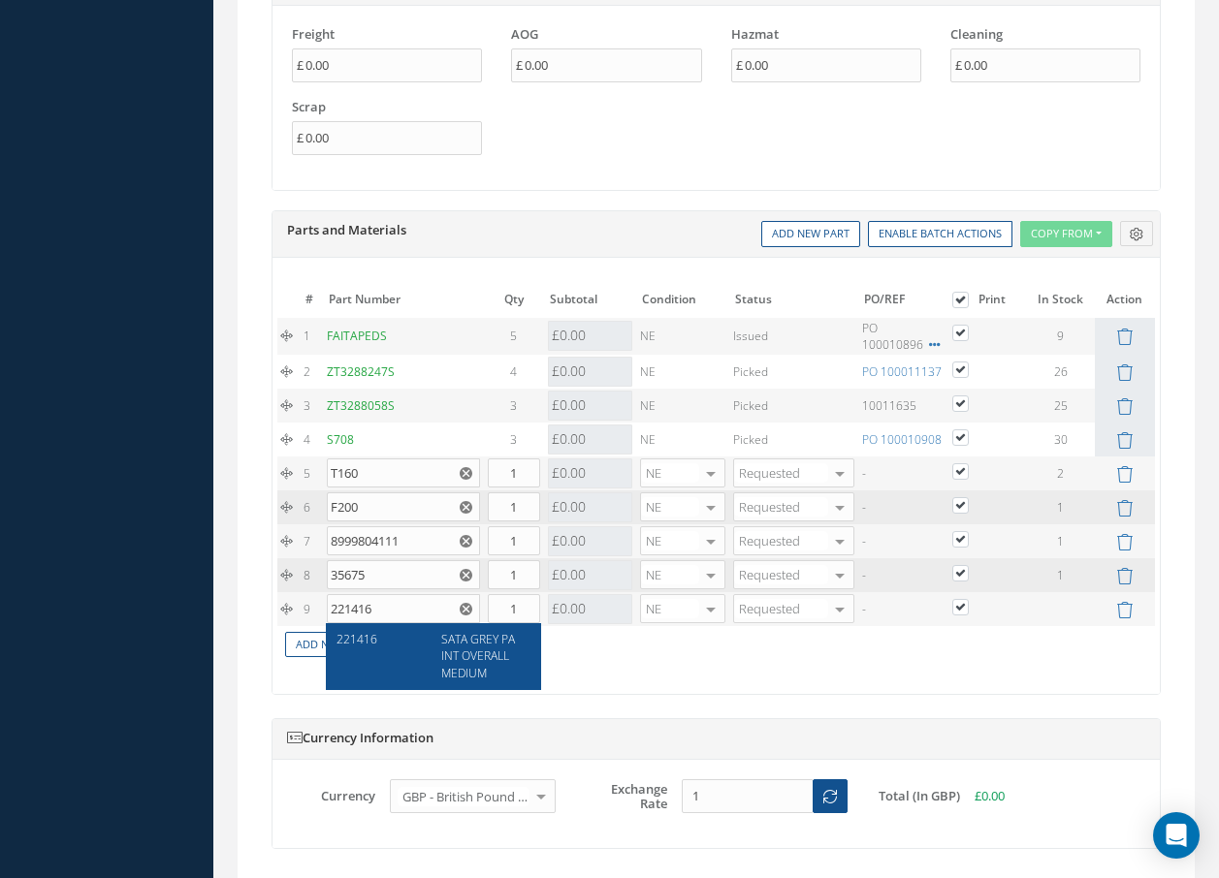
click at [467, 657] on span "SATA GREY PAINT OVERALL MEDIUM" at bounding box center [478, 655] width 74 height 49
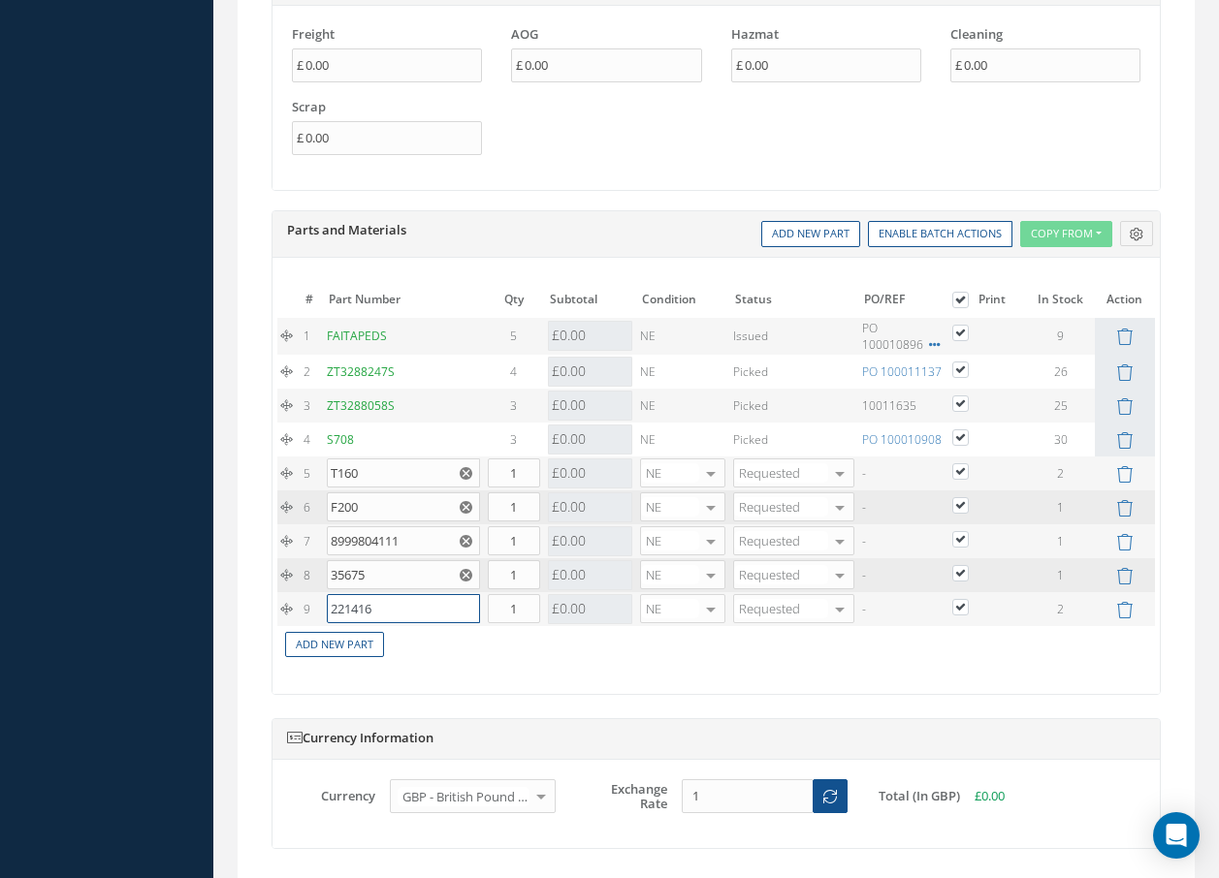
click at [397, 608] on input "221416" at bounding box center [403, 608] width 153 height 29
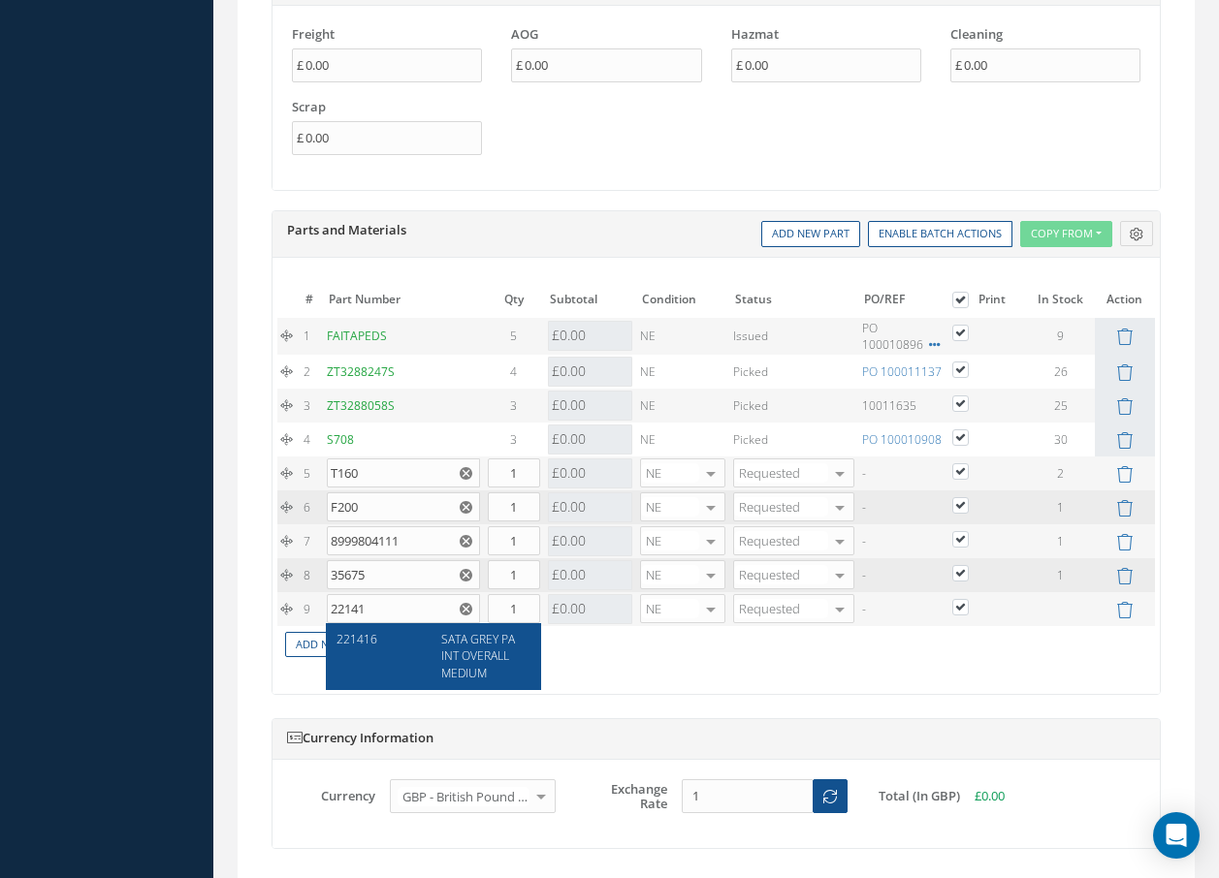
click at [469, 648] on span "SATA GREY PAINT OVERALL MEDIUM" at bounding box center [478, 655] width 74 height 49
type input "221416"
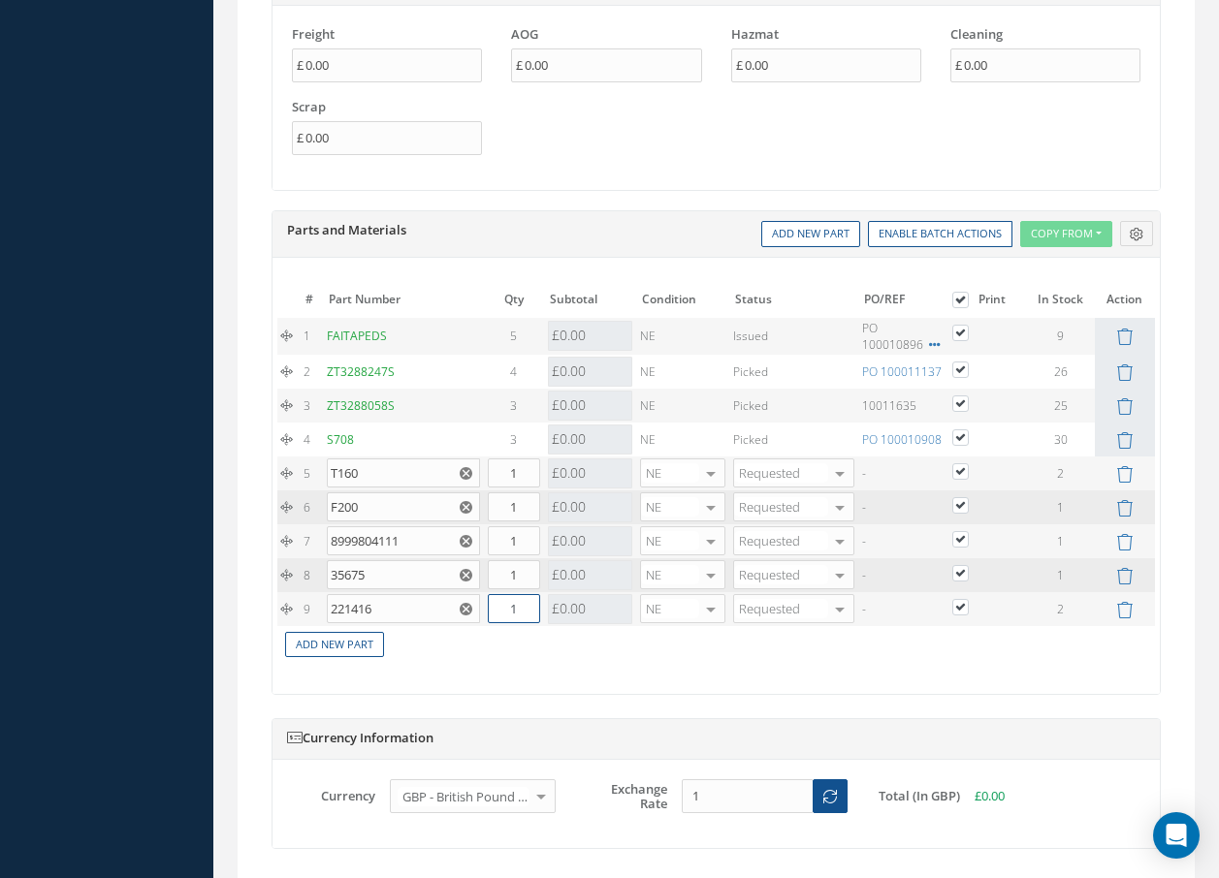
drag, startPoint x: 522, startPoint y: 611, endPoint x: 497, endPoint y: 608, distance: 24.4
click at [497, 608] on input "1" at bounding box center [514, 608] width 52 height 29
type input "2"
click at [340, 642] on link "Add New Part" at bounding box center [334, 645] width 99 height 26
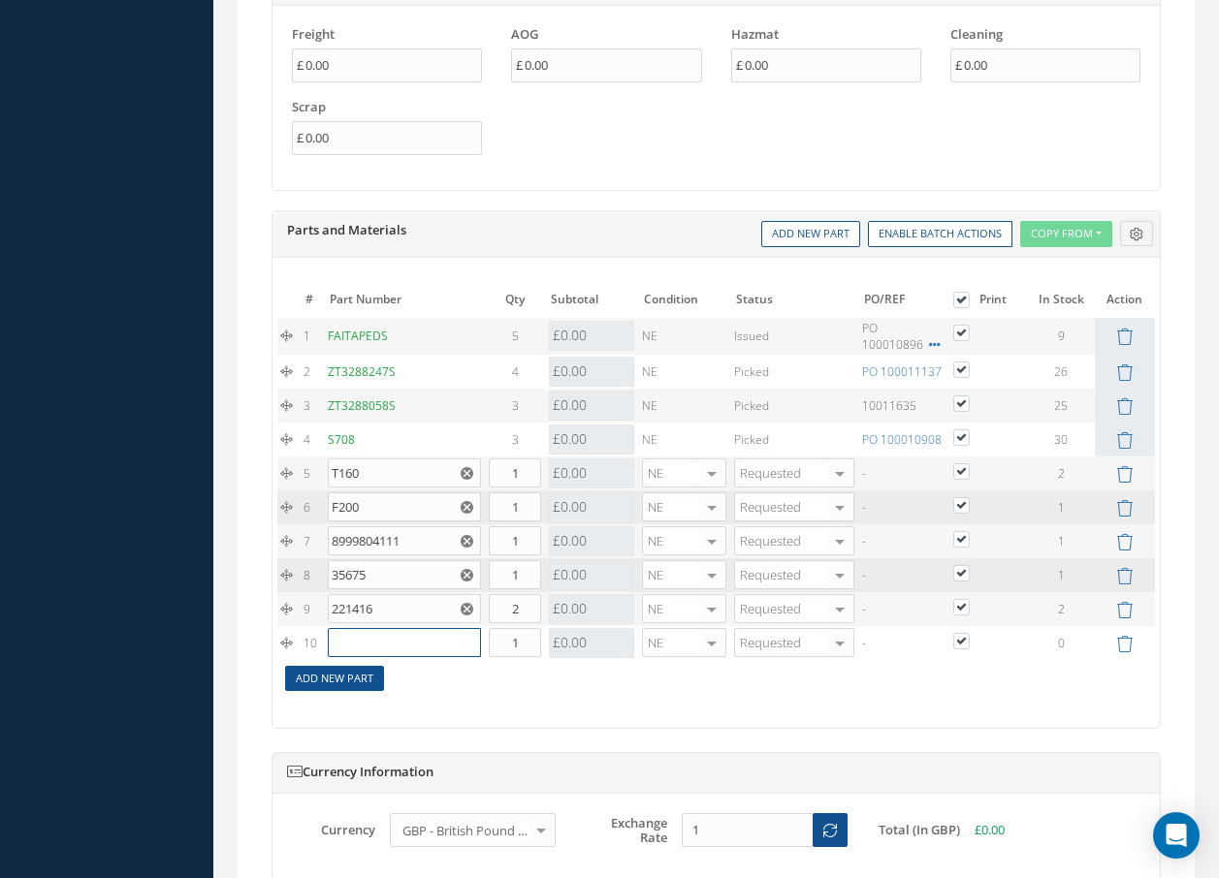
click at [340, 642] on input "text" at bounding box center [404, 642] width 153 height 29
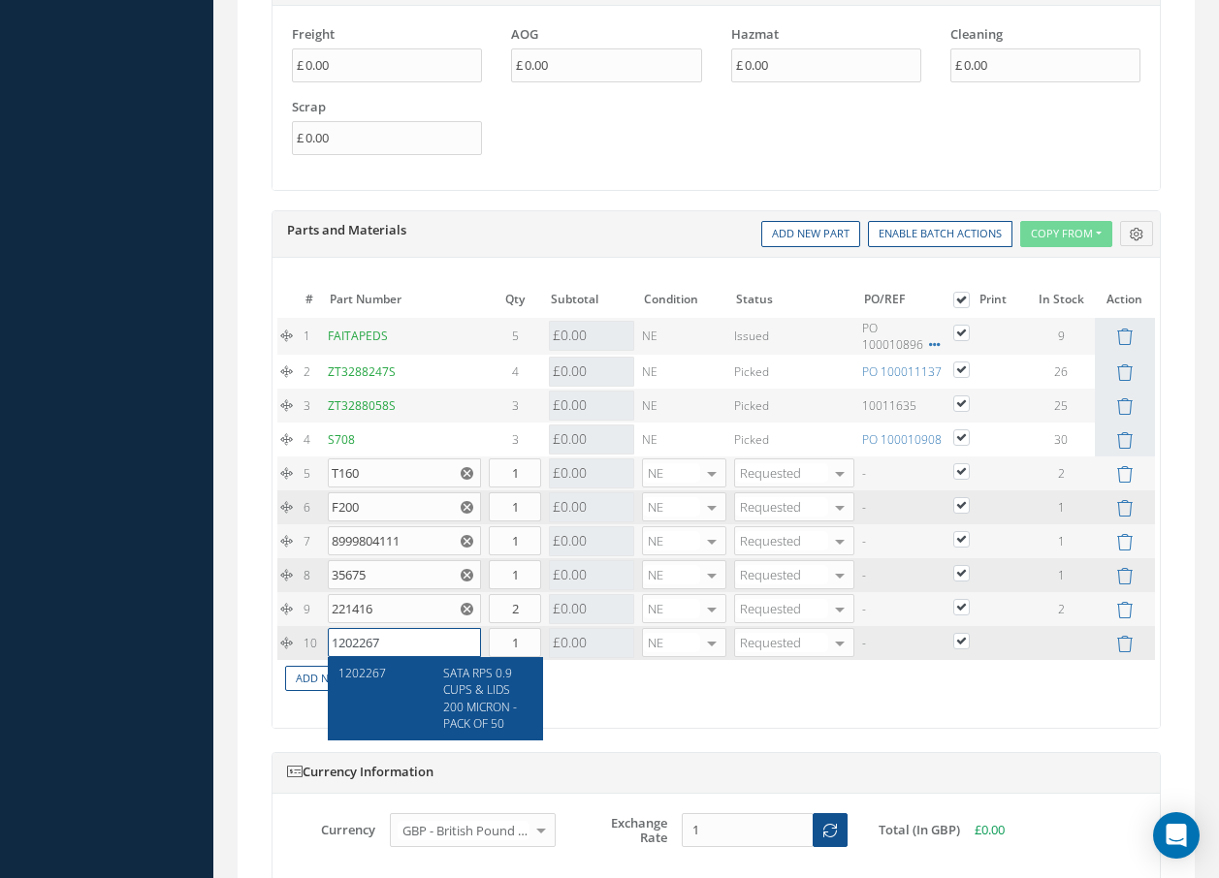
type input "1202267"
click at [480, 712] on span "SATA RPS 0.9 CUPS & LIDS 200 MICRON - PACK OF 50" at bounding box center [480, 698] width 74 height 66
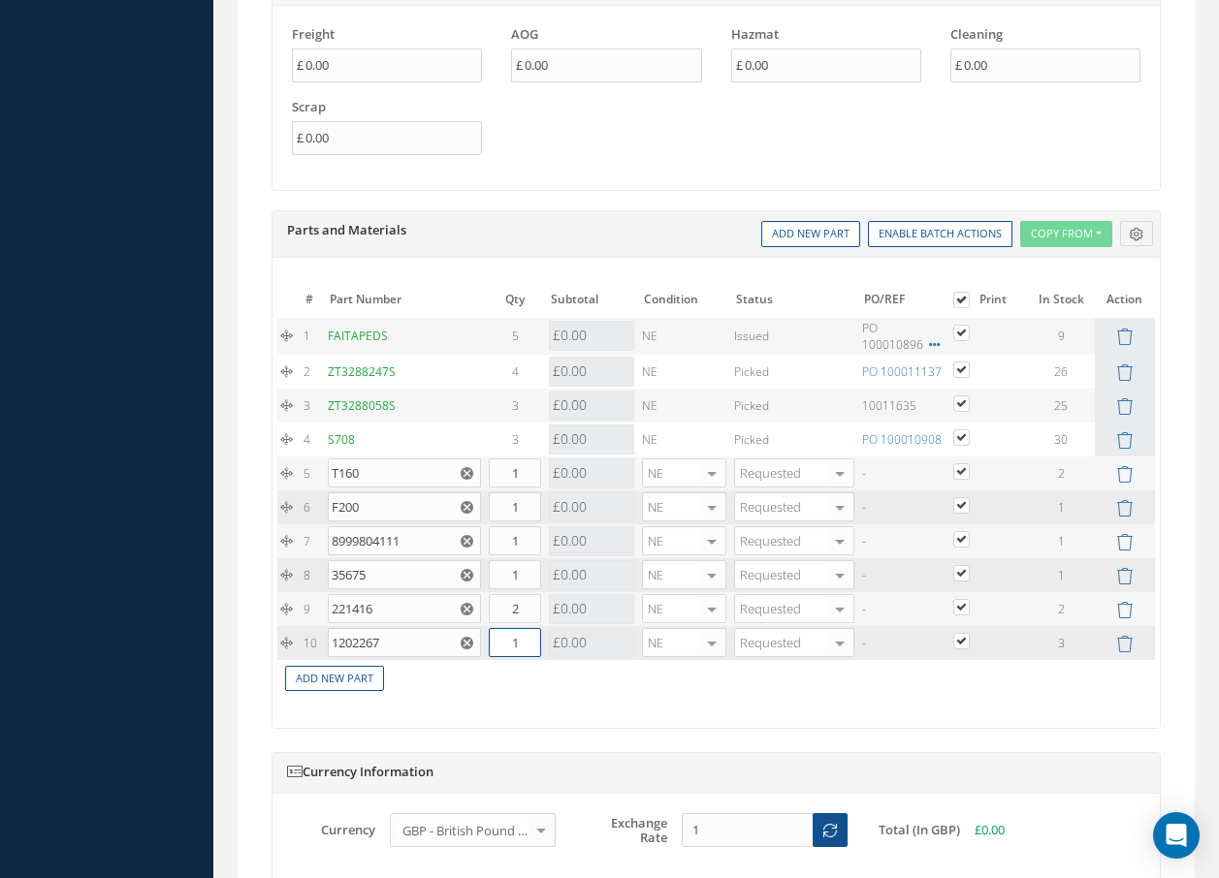
drag, startPoint x: 531, startPoint y: 648, endPoint x: 499, endPoint y: 644, distance: 32.2
click at [499, 644] on input "1" at bounding box center [515, 642] width 52 height 29
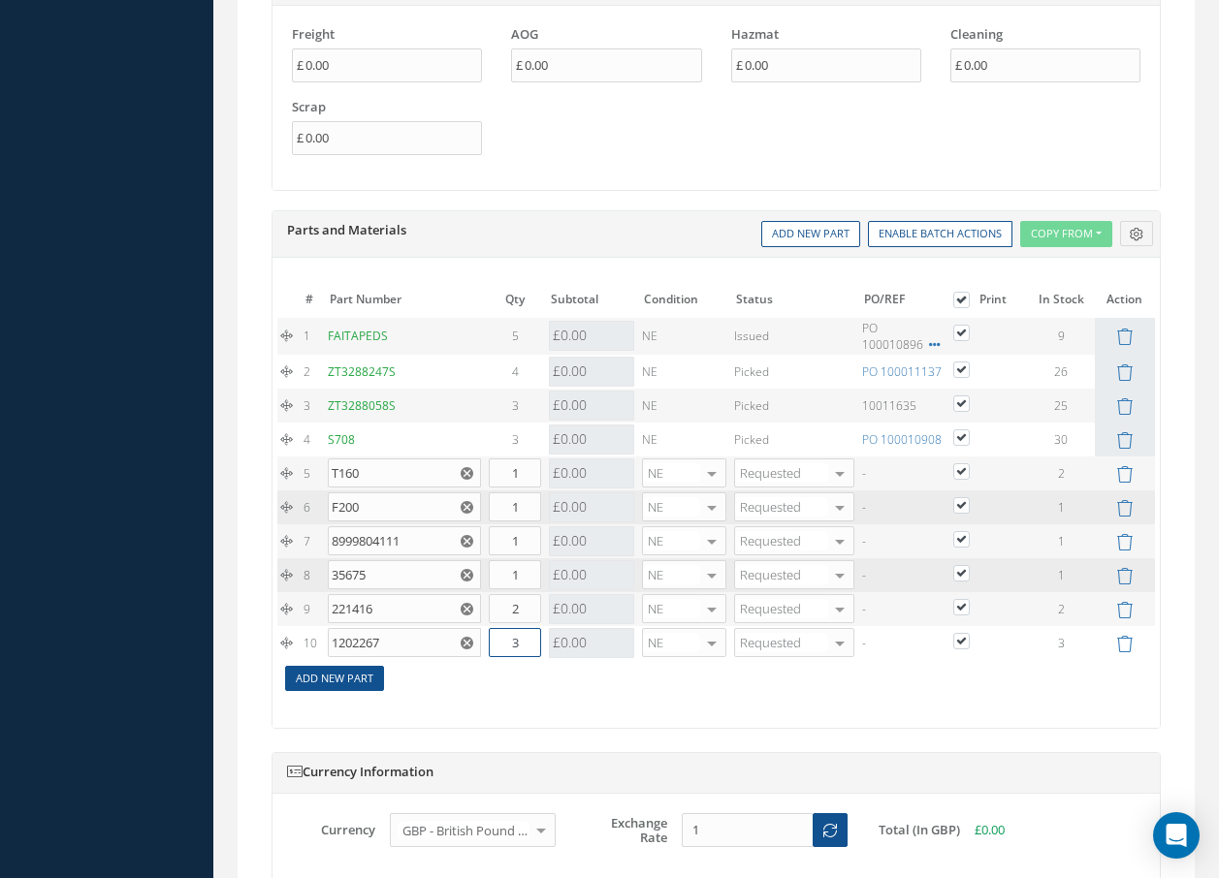
type input "3"
click at [379, 668] on link "Add New Part" at bounding box center [334, 679] width 99 height 26
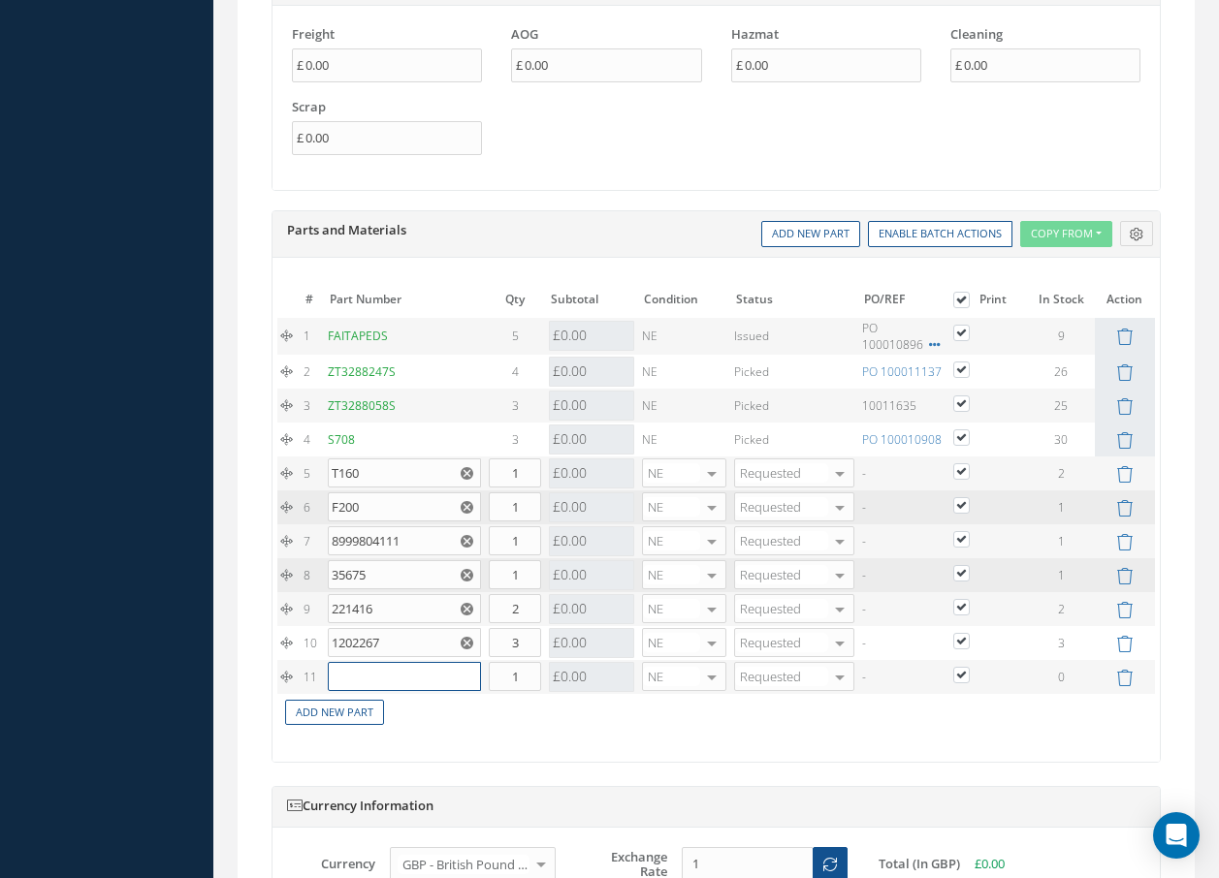
click at [379, 669] on input "text" at bounding box center [404, 676] width 153 height 29
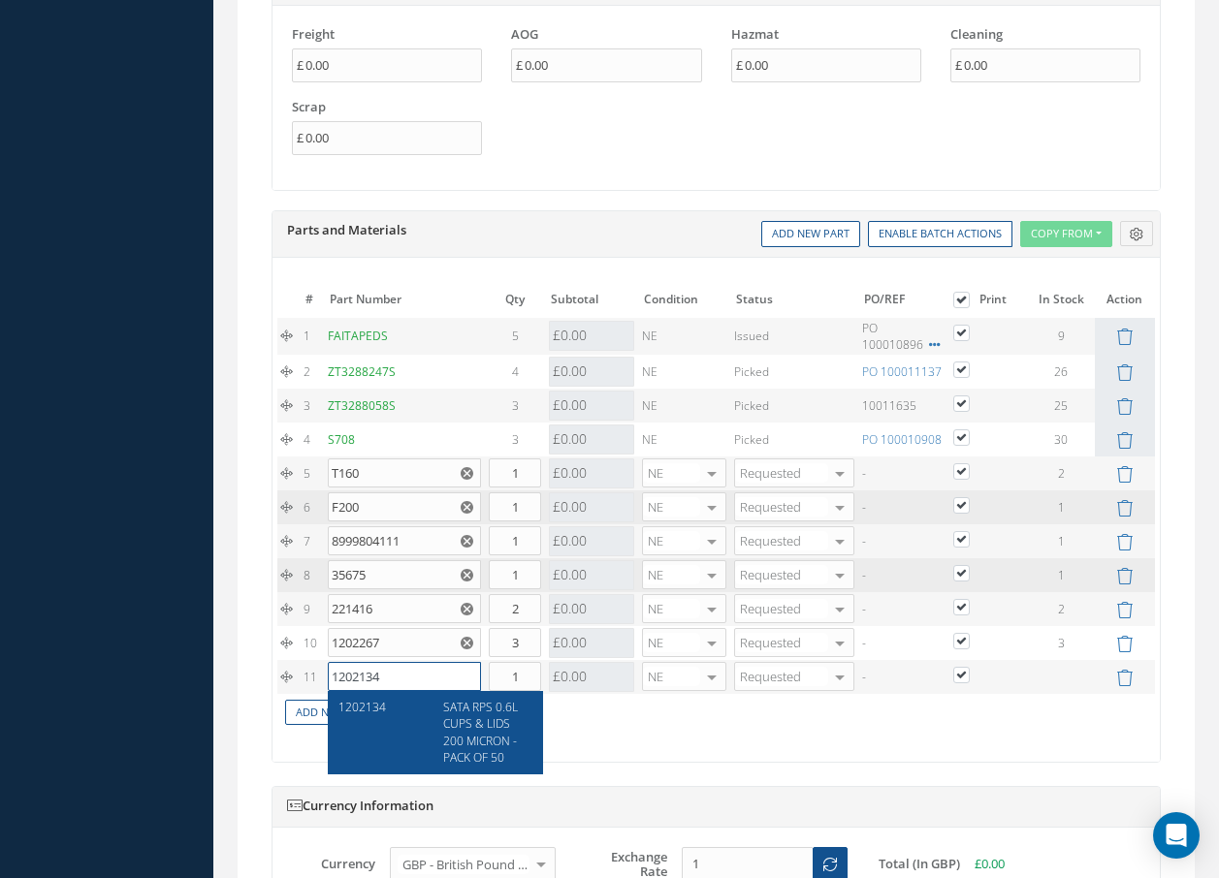
type input "1202134"
click at [469, 748] on span "SATA RPS 0.6L CUPS & LIDS 200 MICRON - PACK OF 50" at bounding box center [480, 732] width 75 height 66
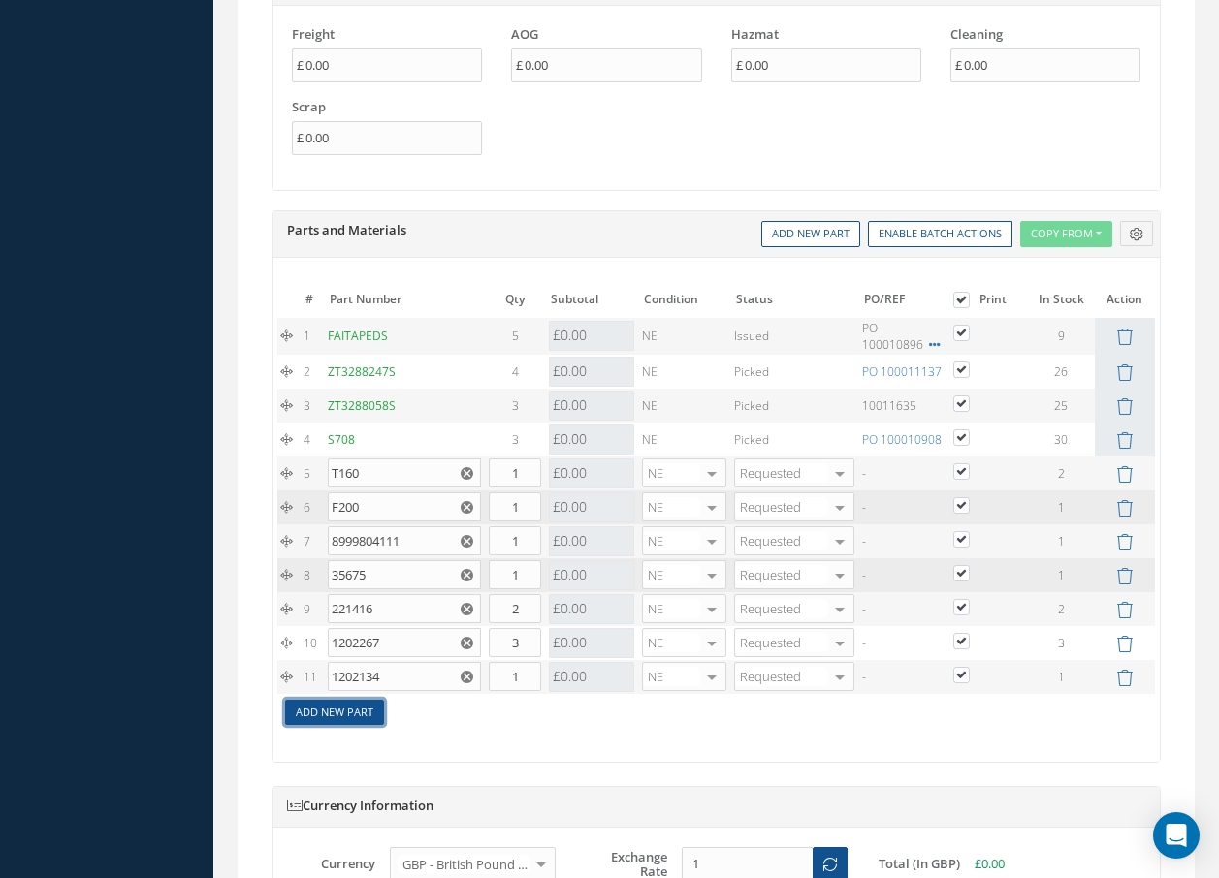
click at [355, 713] on link "Add New Part" at bounding box center [334, 713] width 99 height 26
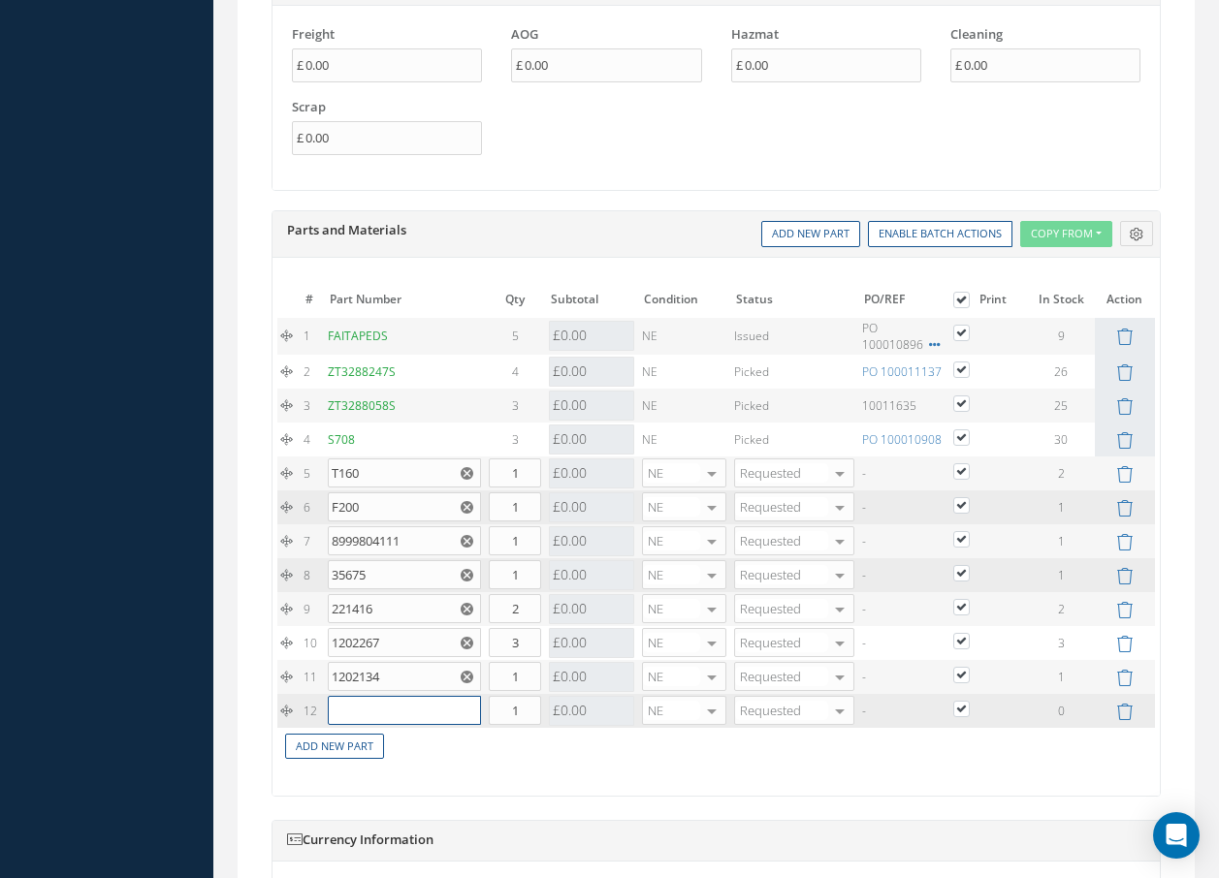
click at [359, 712] on input "text" at bounding box center [404, 710] width 153 height 29
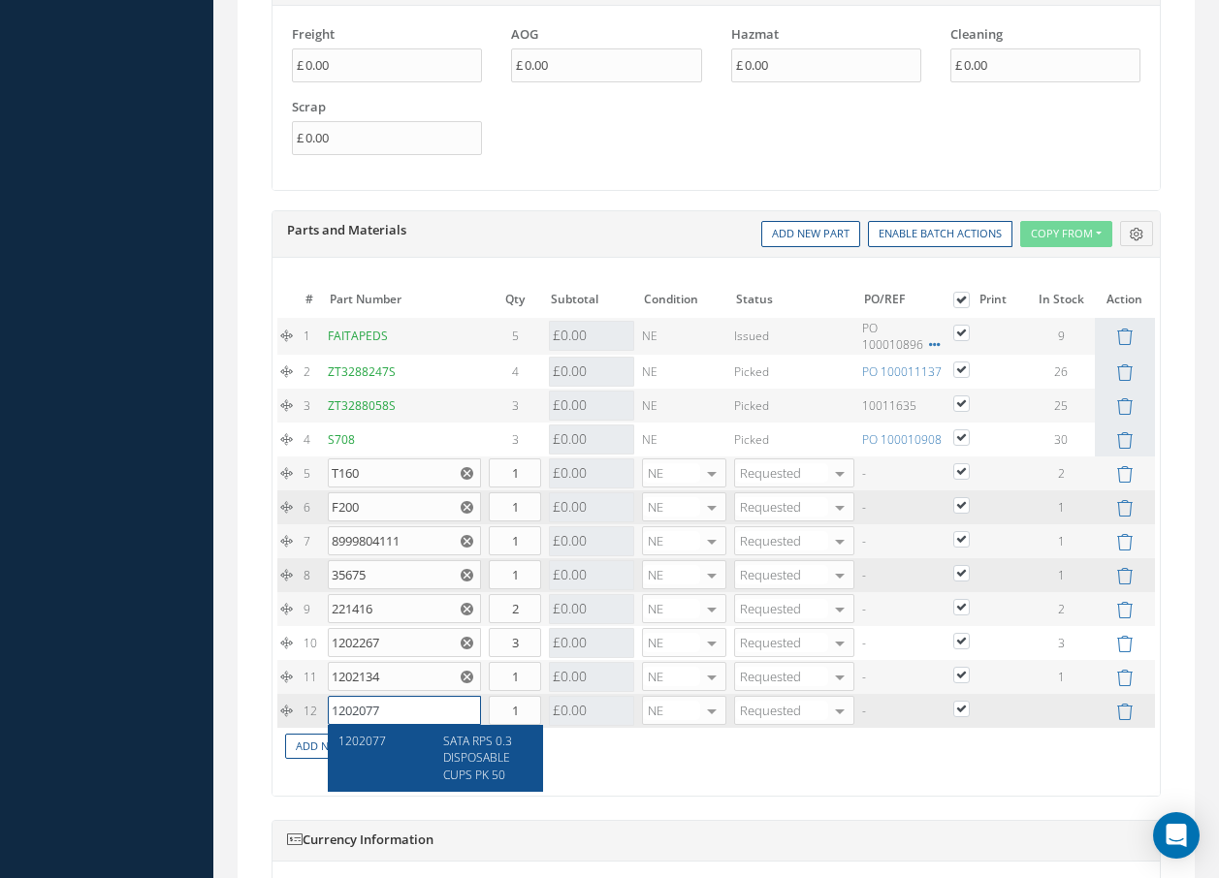
type input "1202077"
click at [490, 767] on span "SATA RPS 0.3 DISPOSABLE CUPS PK 50" at bounding box center [477, 757] width 69 height 49
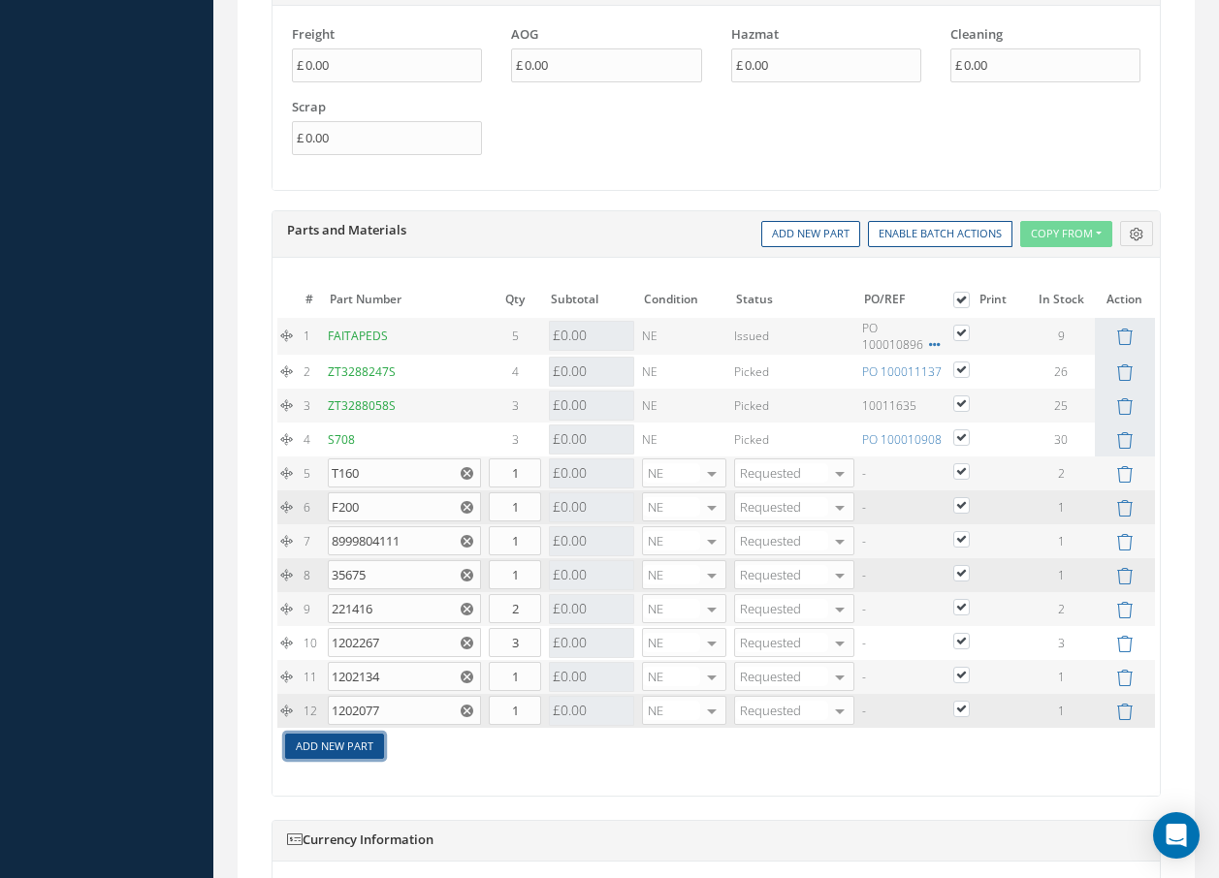
click at [364, 745] on link "Add New Part" at bounding box center [334, 747] width 99 height 26
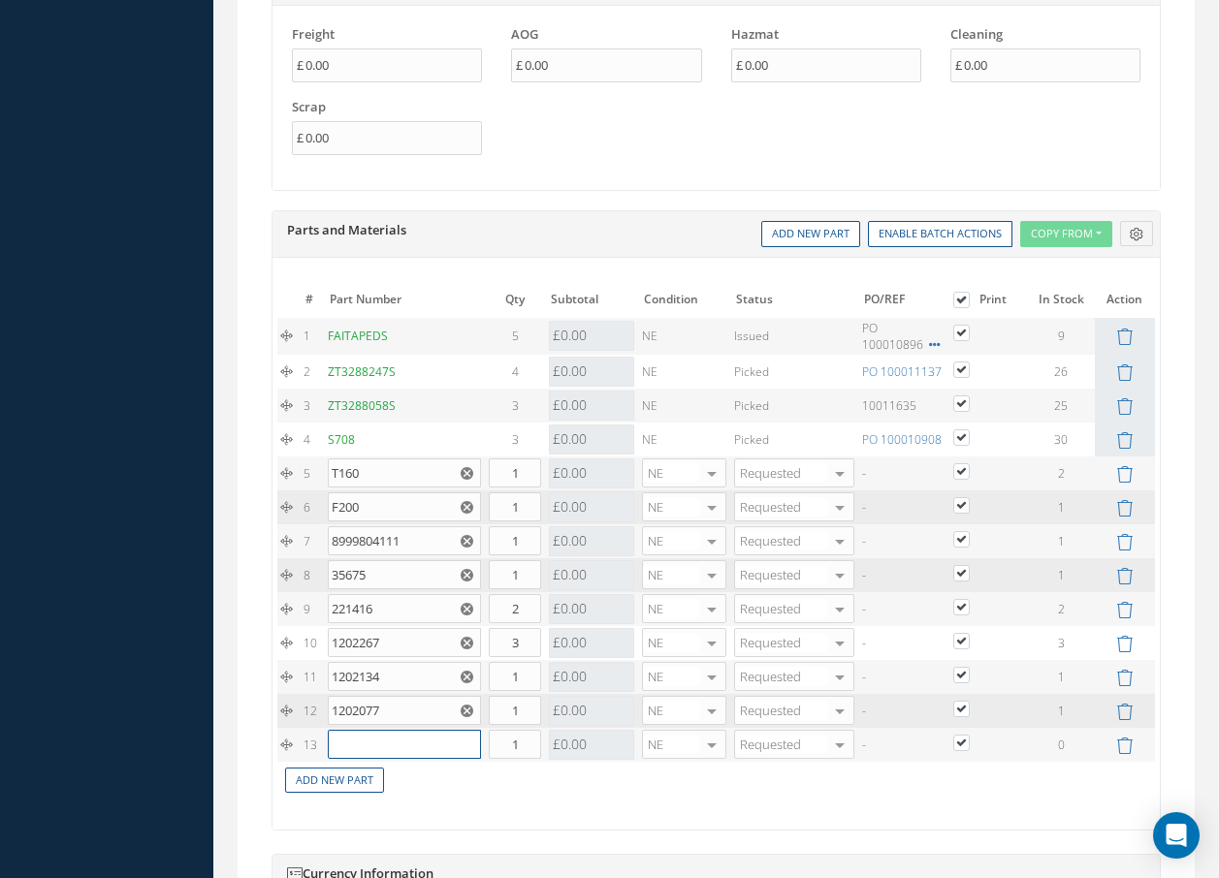
drag, startPoint x: 364, startPoint y: 745, endPoint x: 332, endPoint y: 693, distance: 60.5
click at [363, 740] on input "text" at bounding box center [404, 744] width 153 height 29
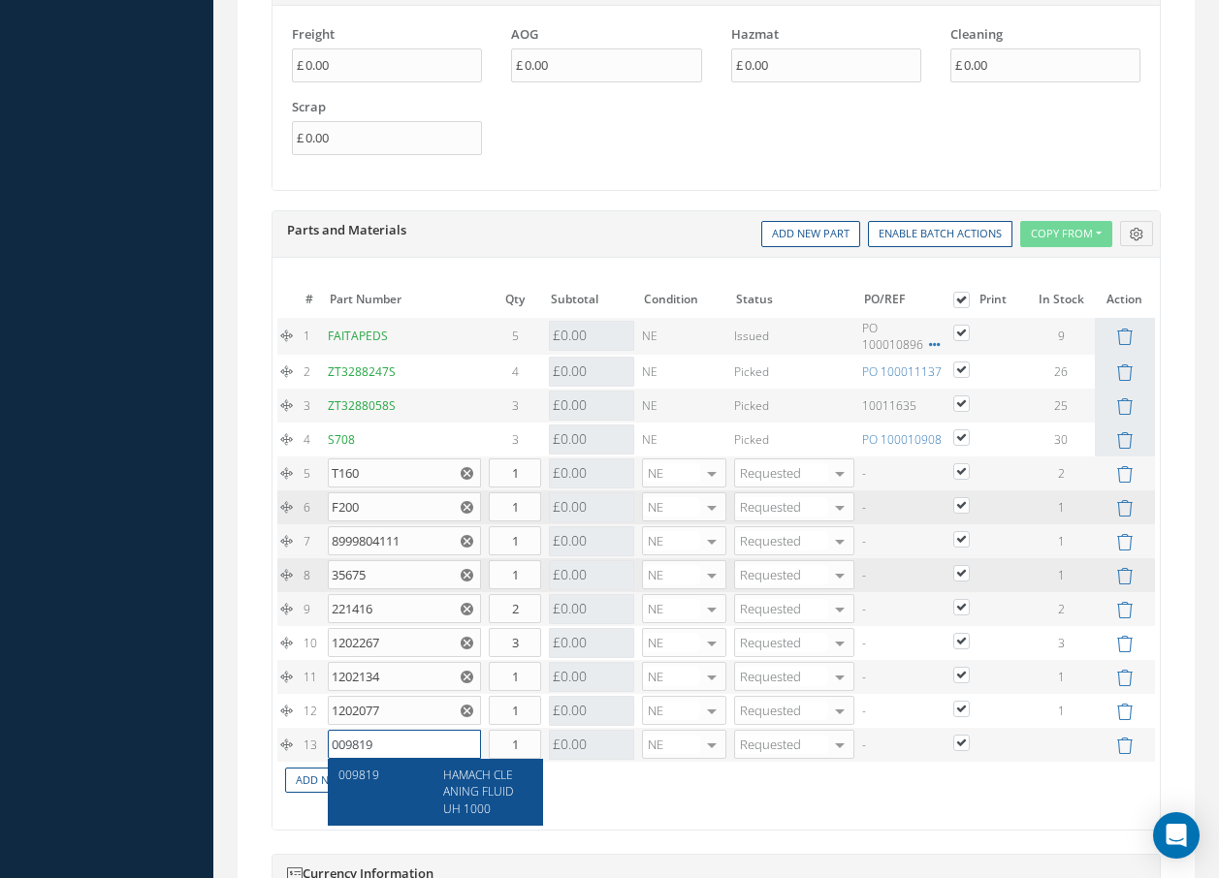
type input "009819"
click at [511, 792] on span "HAMACH CLEANING FLUID UH 1000" at bounding box center [478, 791] width 70 height 49
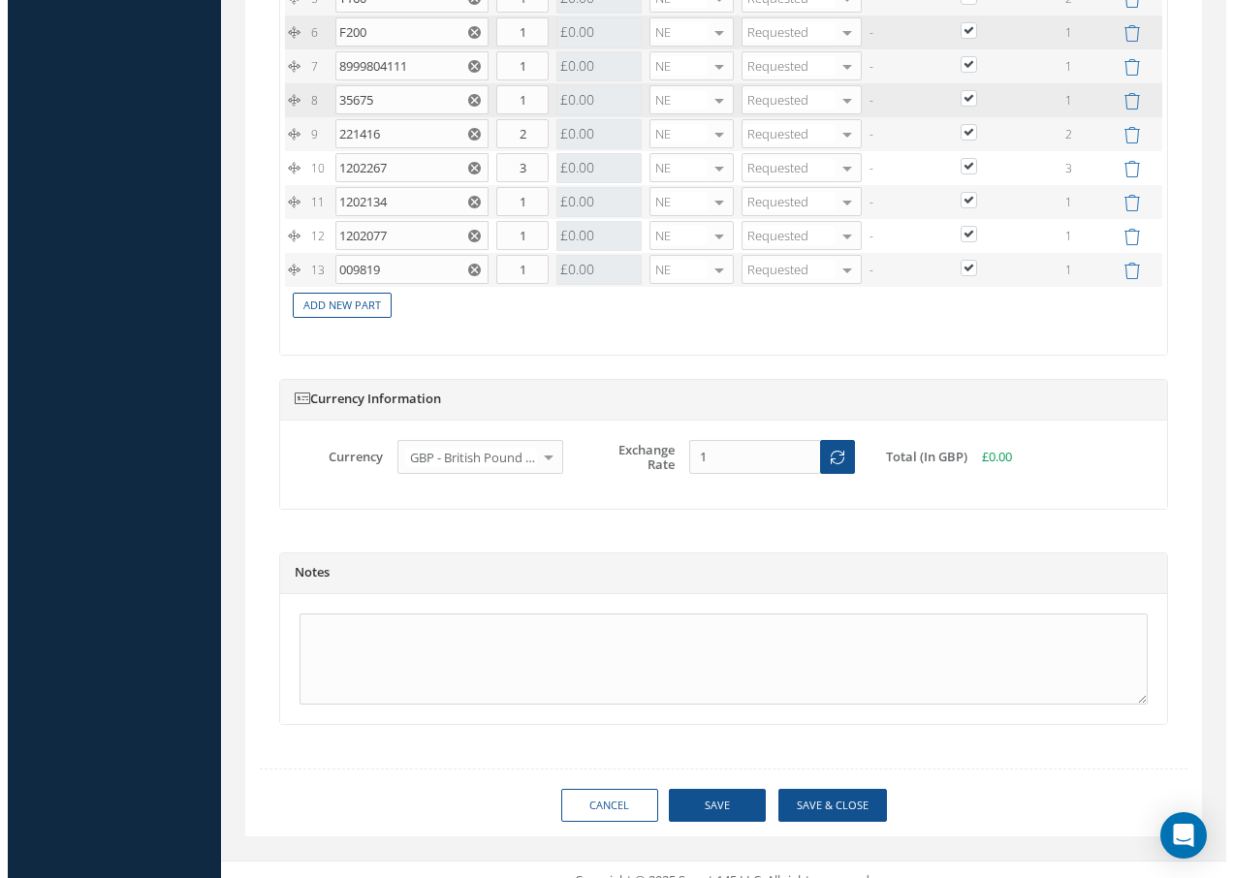
scroll to position [2133, 0]
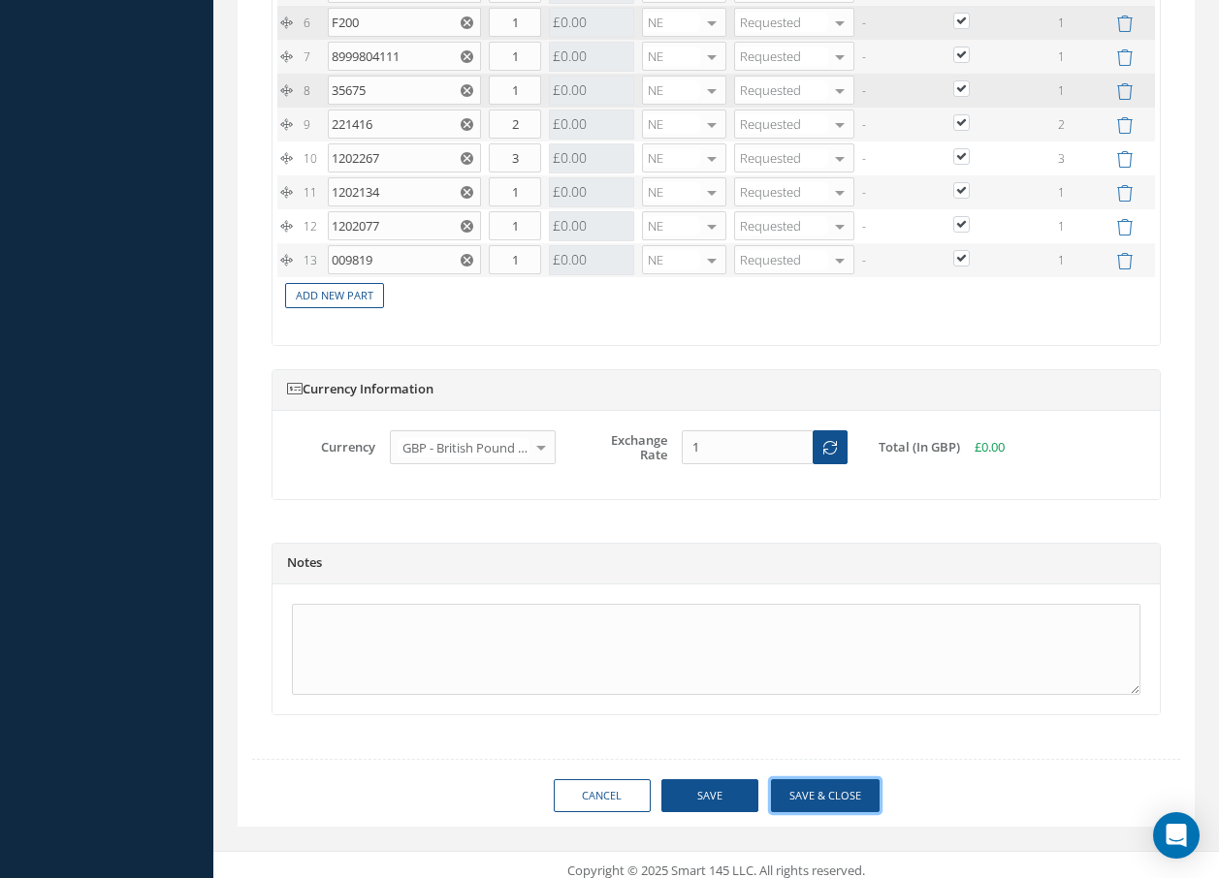
click at [831, 793] on button "Save & Close" at bounding box center [825, 796] width 109 height 34
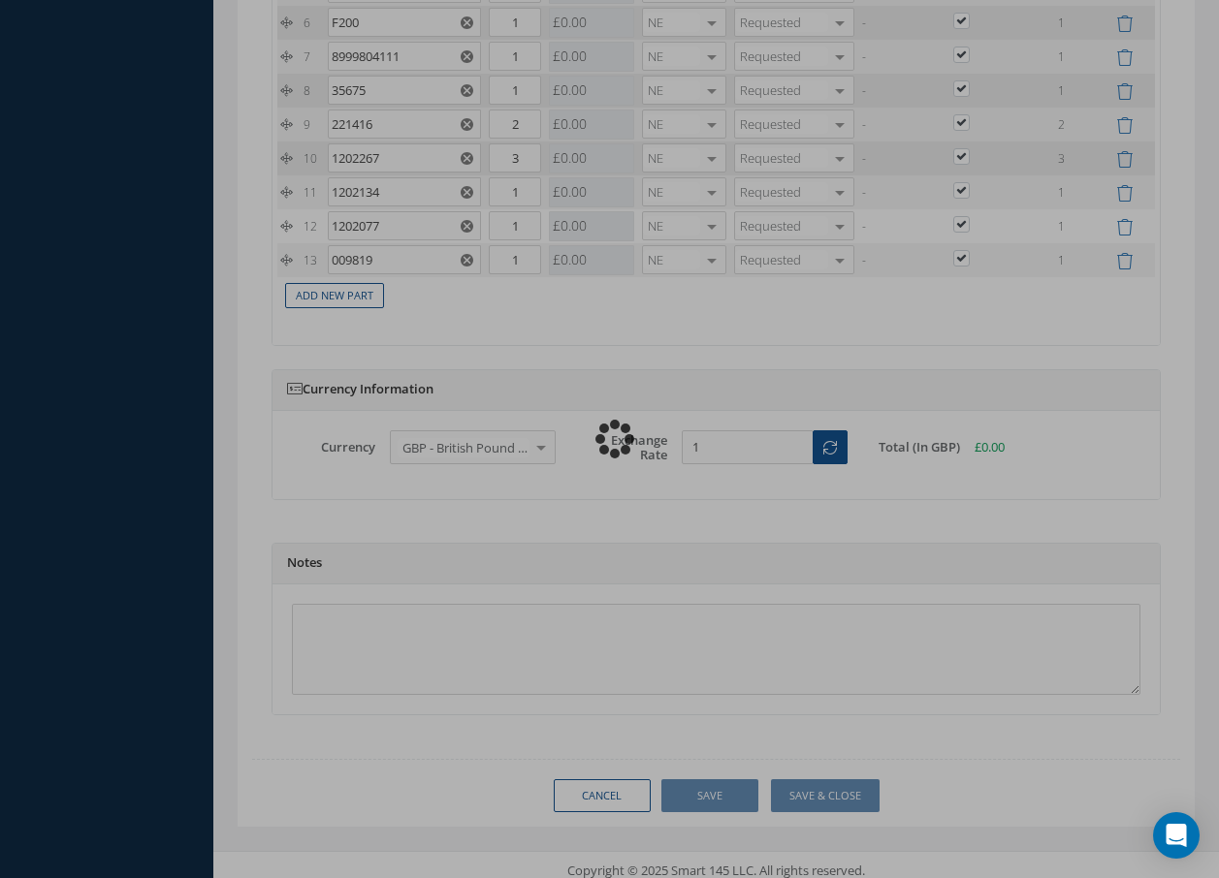
checkbox input "true"
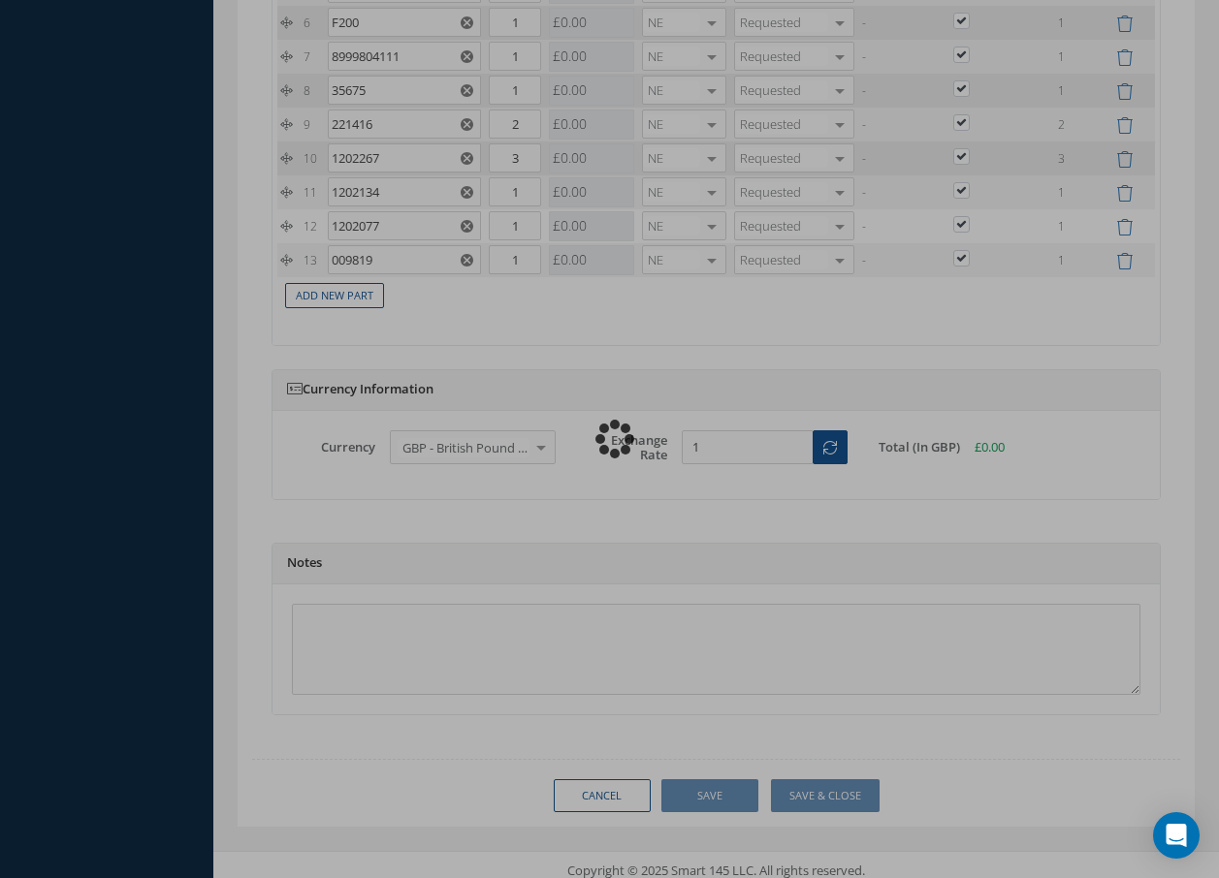
checkbox input "true"
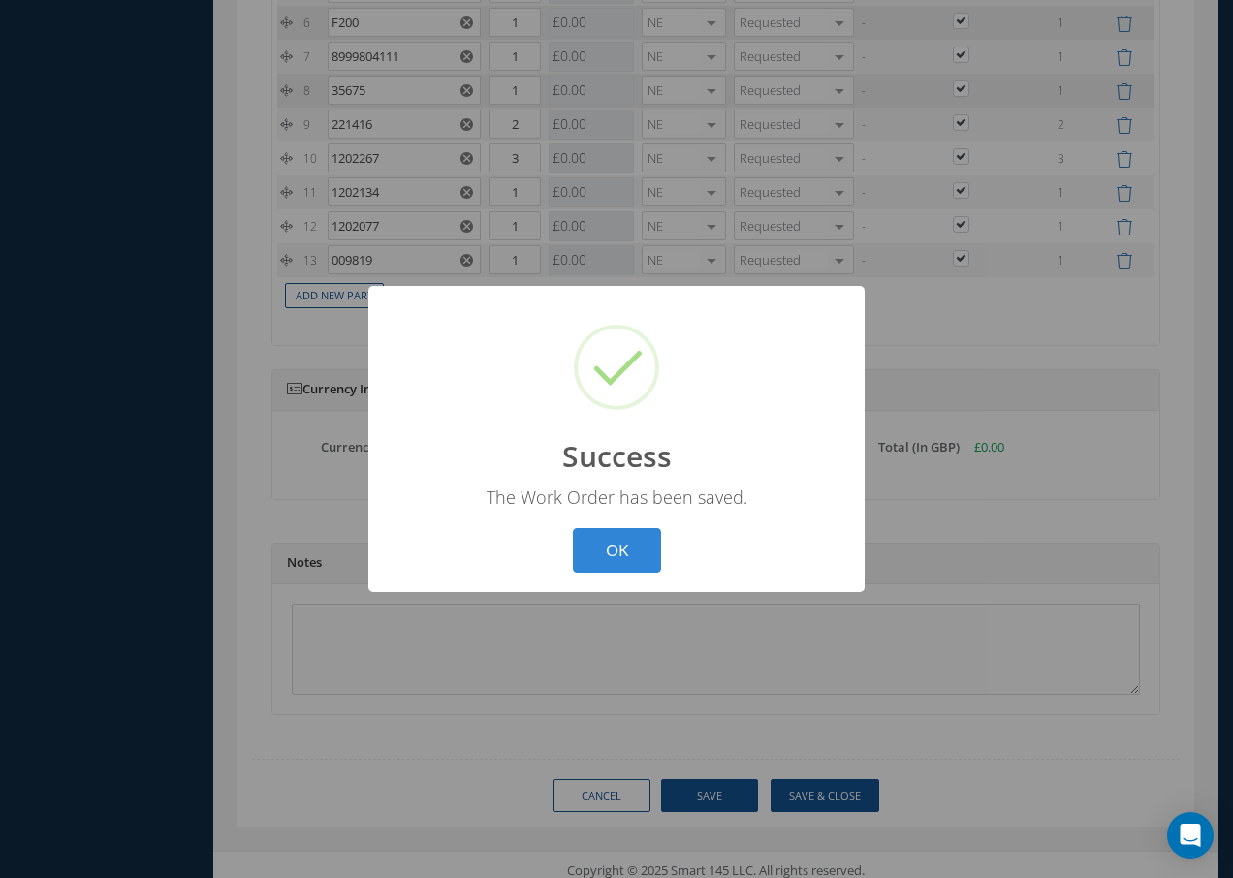
drag, startPoint x: 598, startPoint y: 536, endPoint x: 586, endPoint y: 431, distance: 105.5
click at [602, 536] on button "OK" at bounding box center [617, 551] width 88 height 46
select select "25"
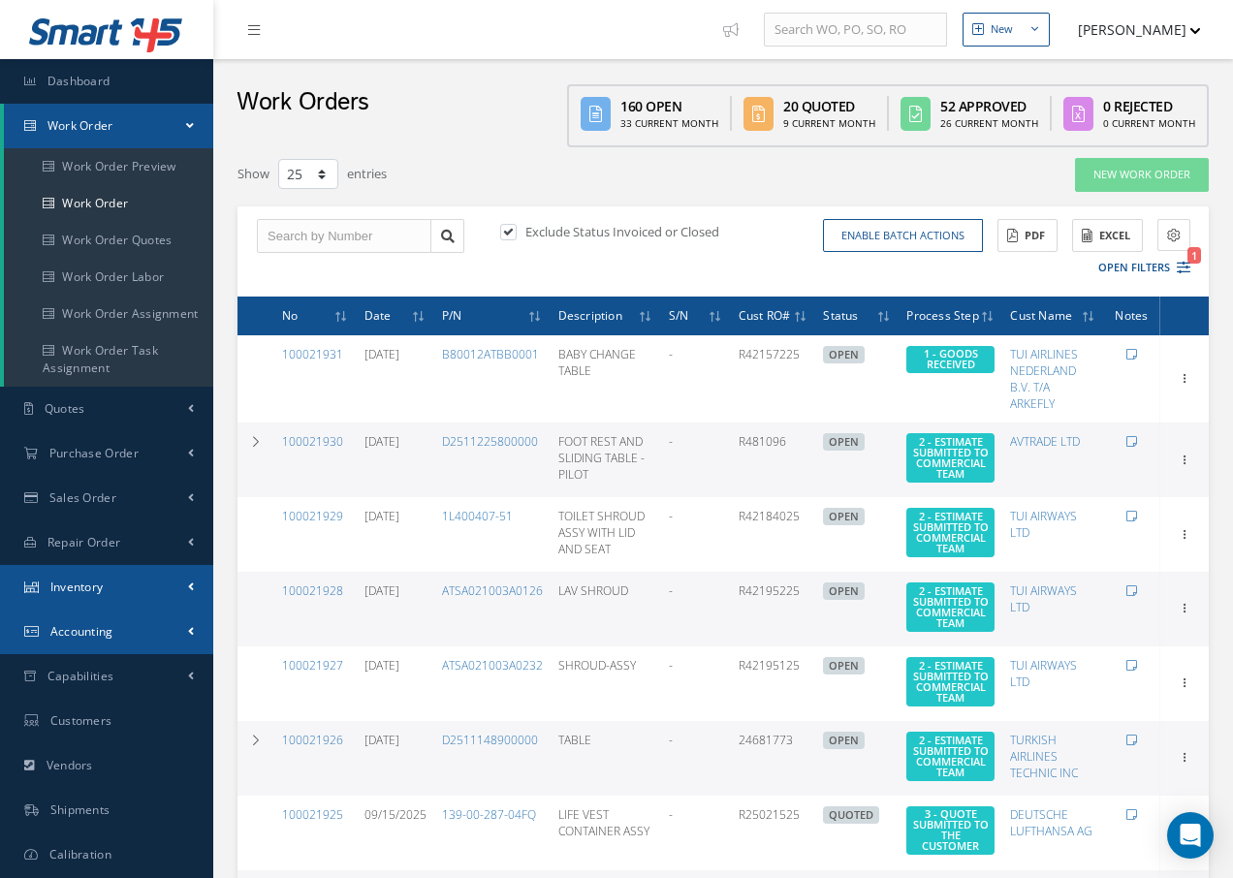
click at [102, 592] on span "Inventory" at bounding box center [76, 587] width 53 height 16
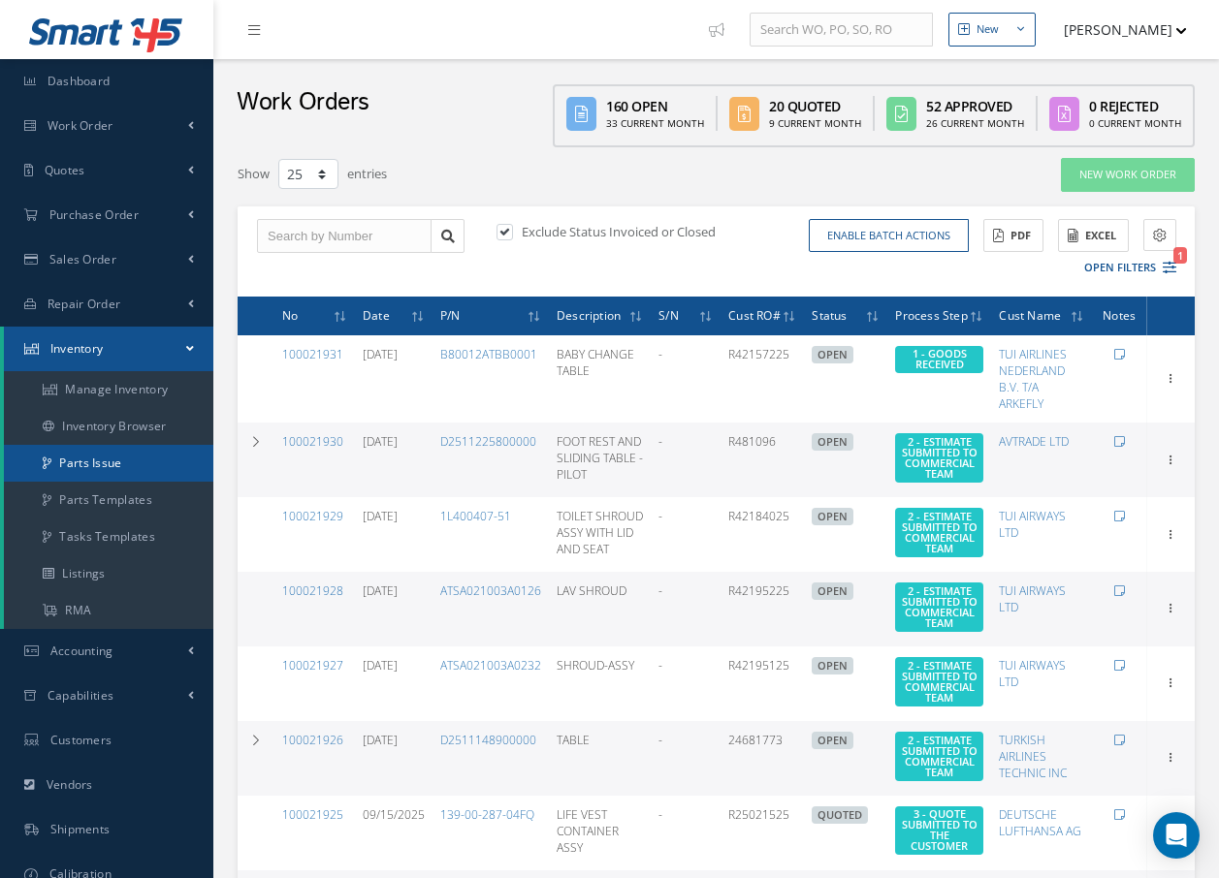
click at [111, 464] on link "Parts Issue" at bounding box center [108, 463] width 209 height 37
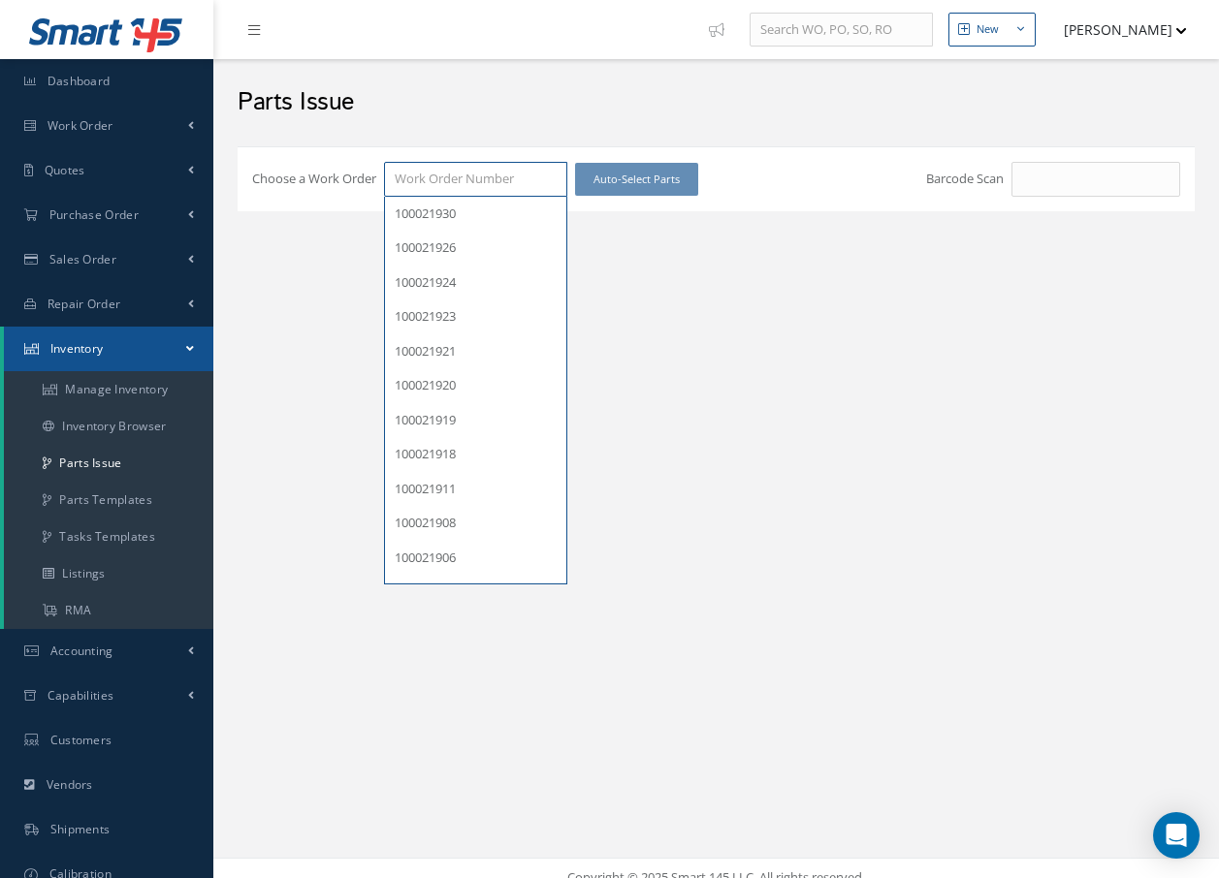
click at [563, 182] on input "Choose a Work Order" at bounding box center [475, 179] width 183 height 35
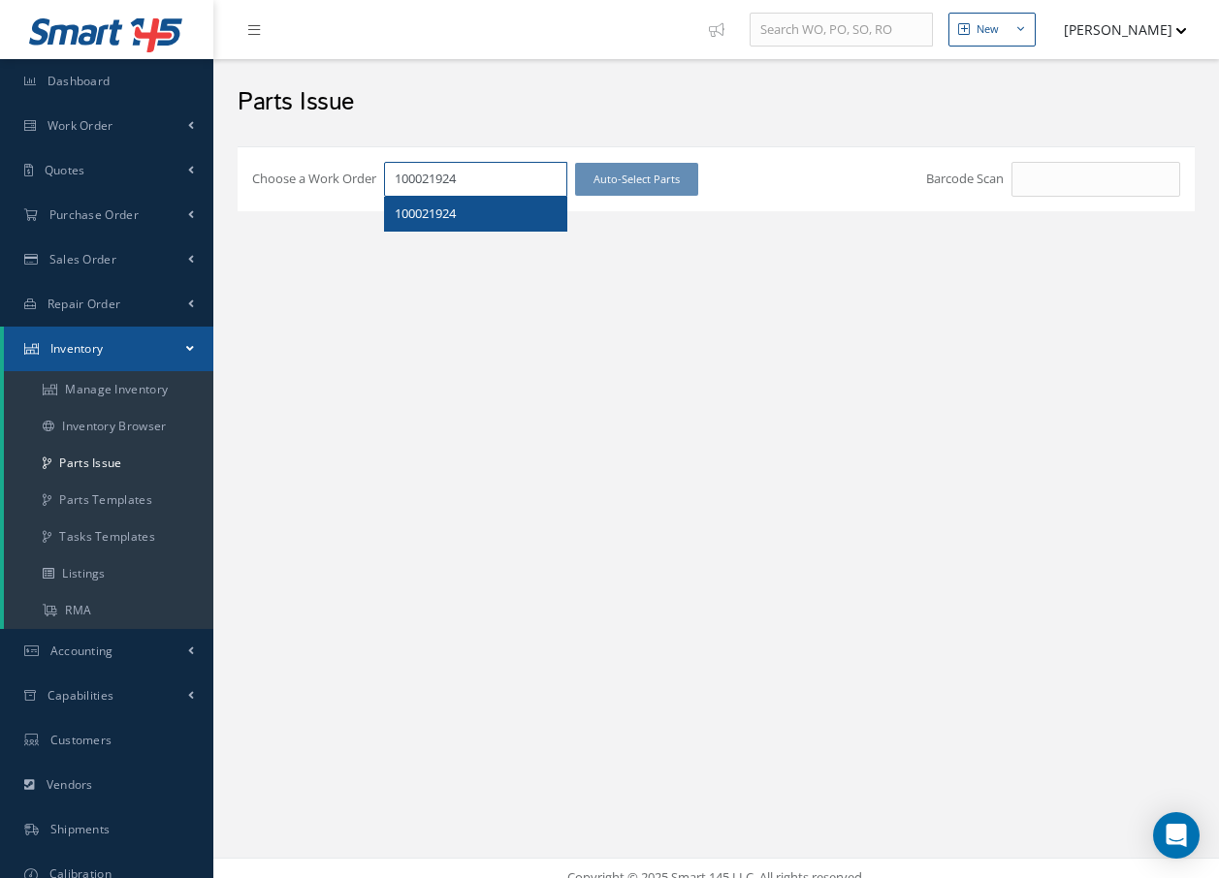
type input "100021924"
click at [435, 219] on span "100021924" at bounding box center [425, 213] width 61 height 17
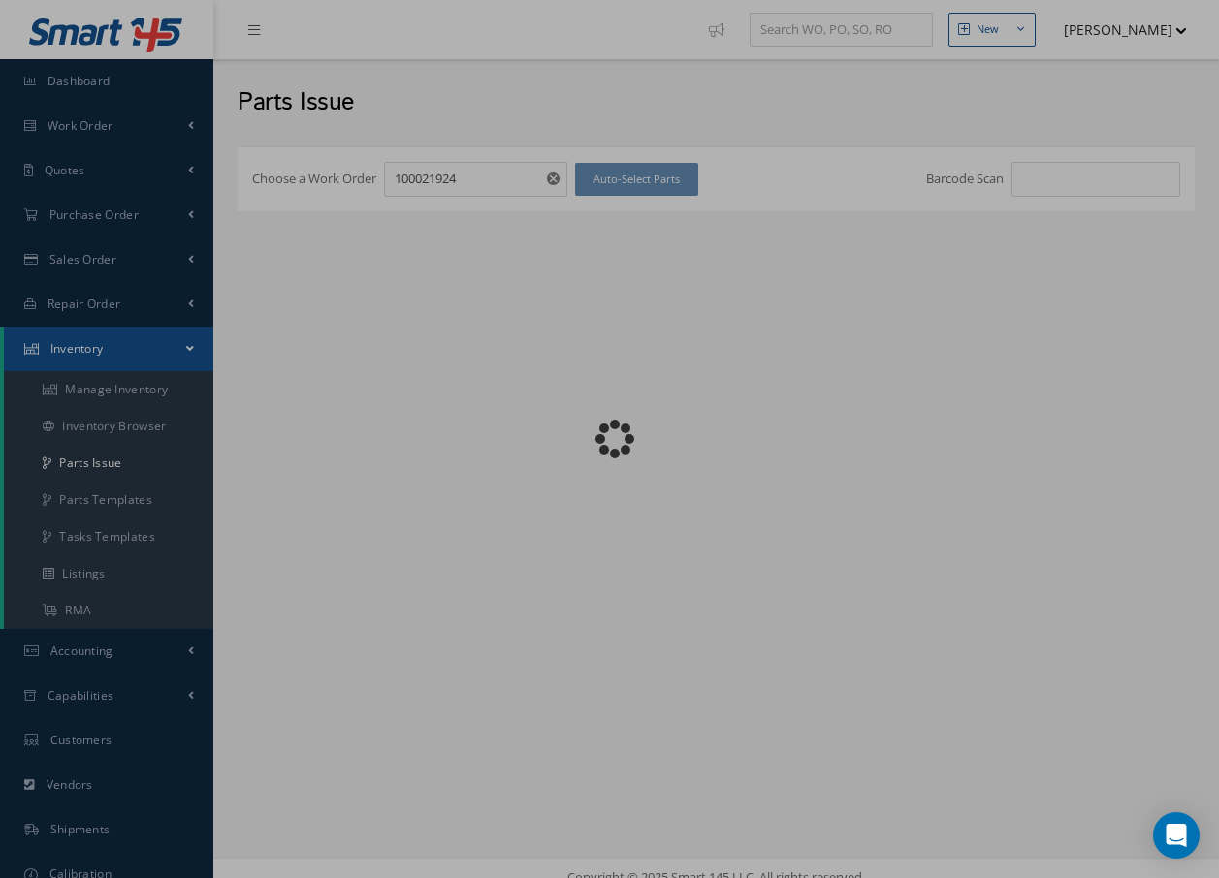
checkbox input "false"
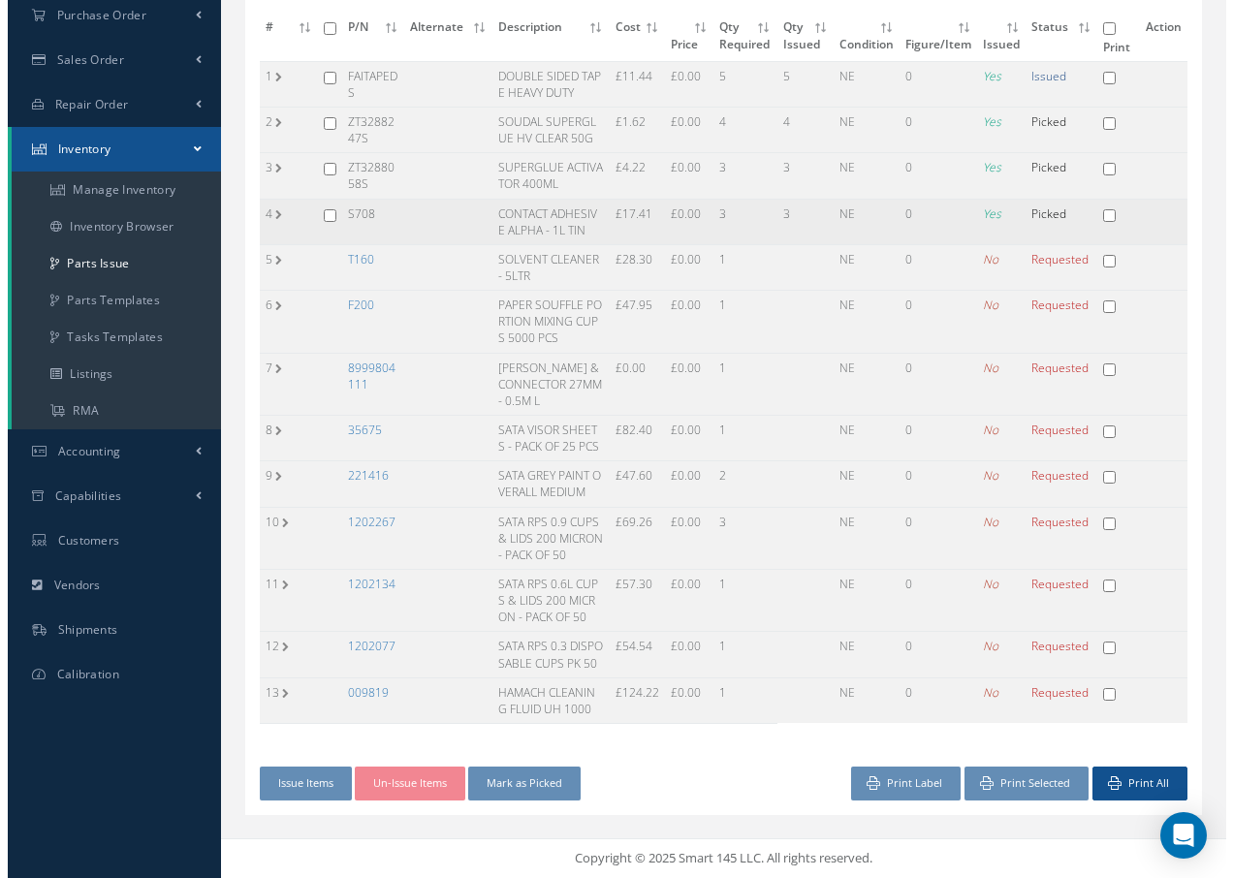
scroll to position [103, 0]
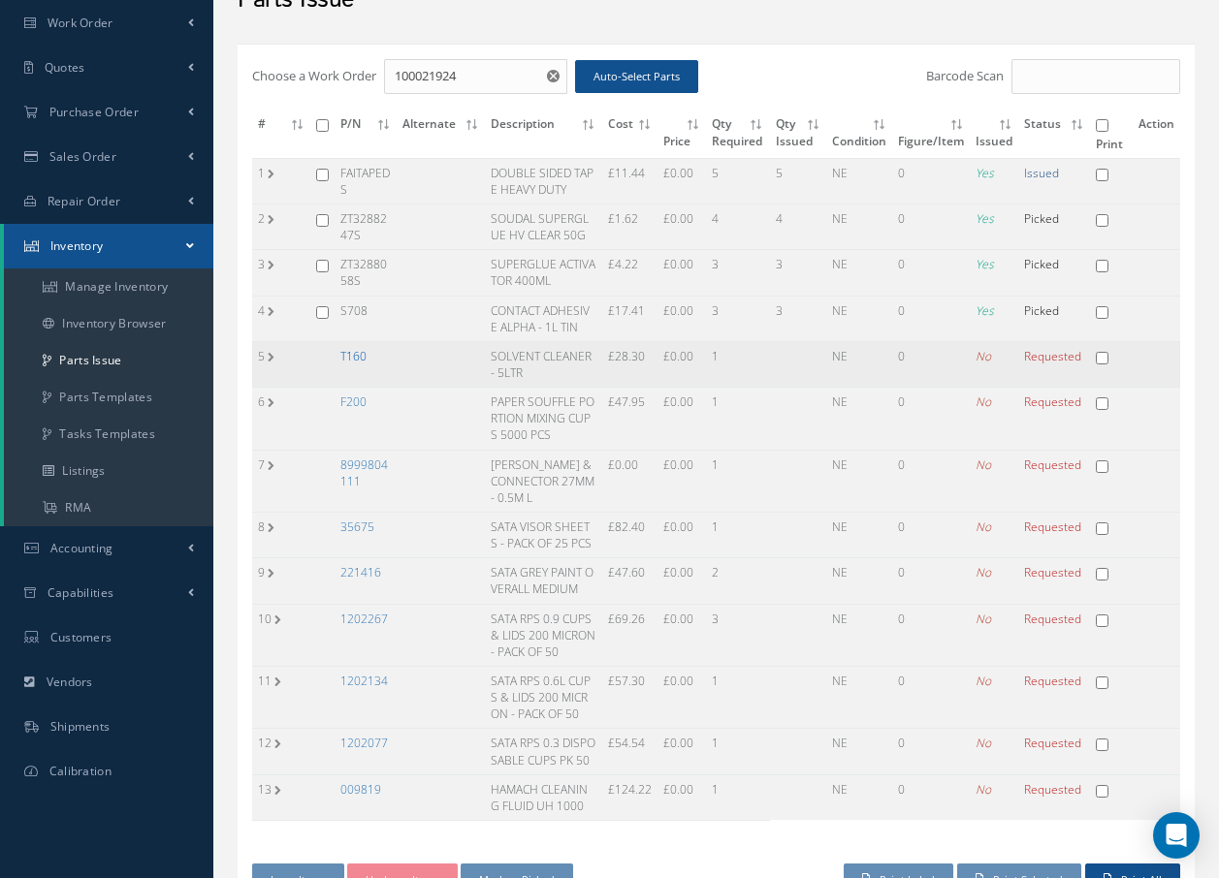
click at [350, 356] on link "T160" at bounding box center [353, 356] width 26 height 16
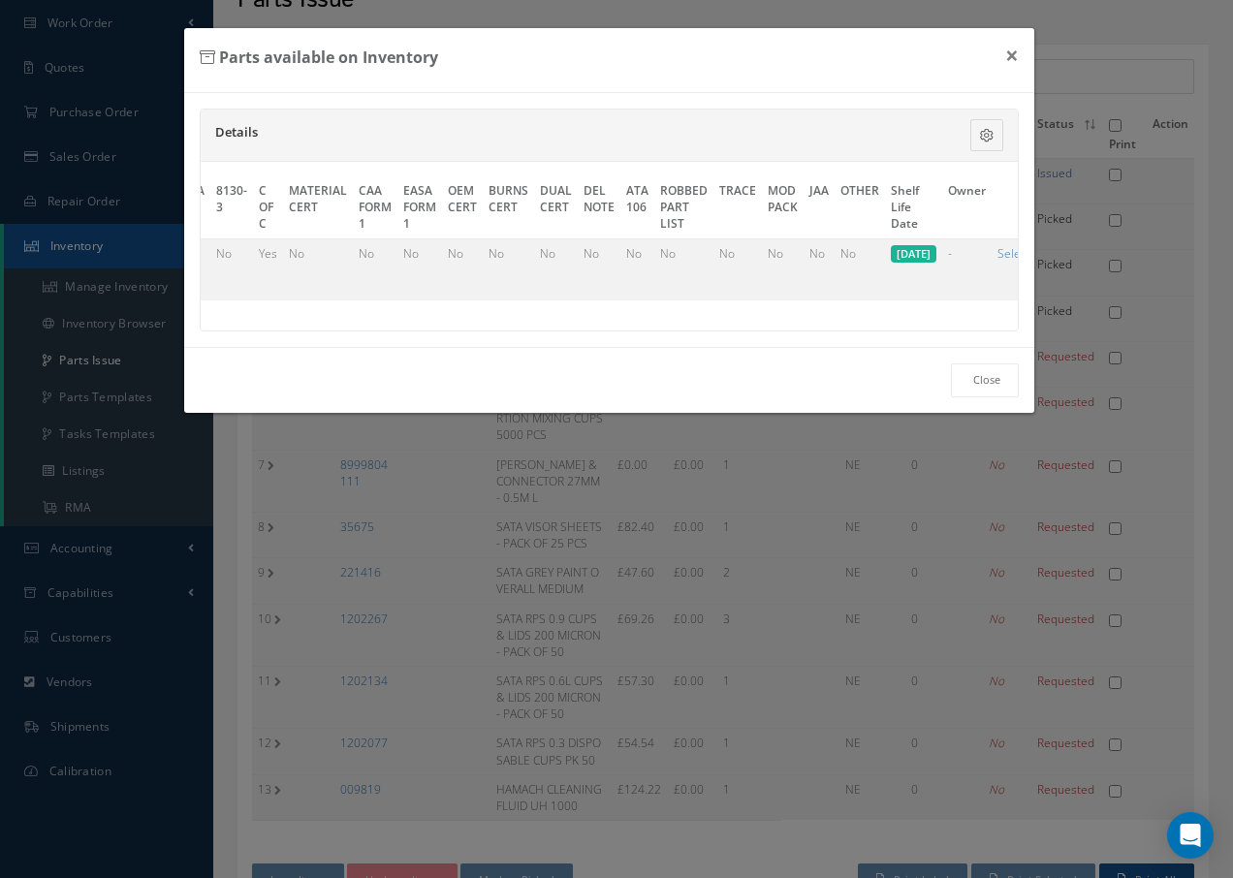
scroll to position [0, 948]
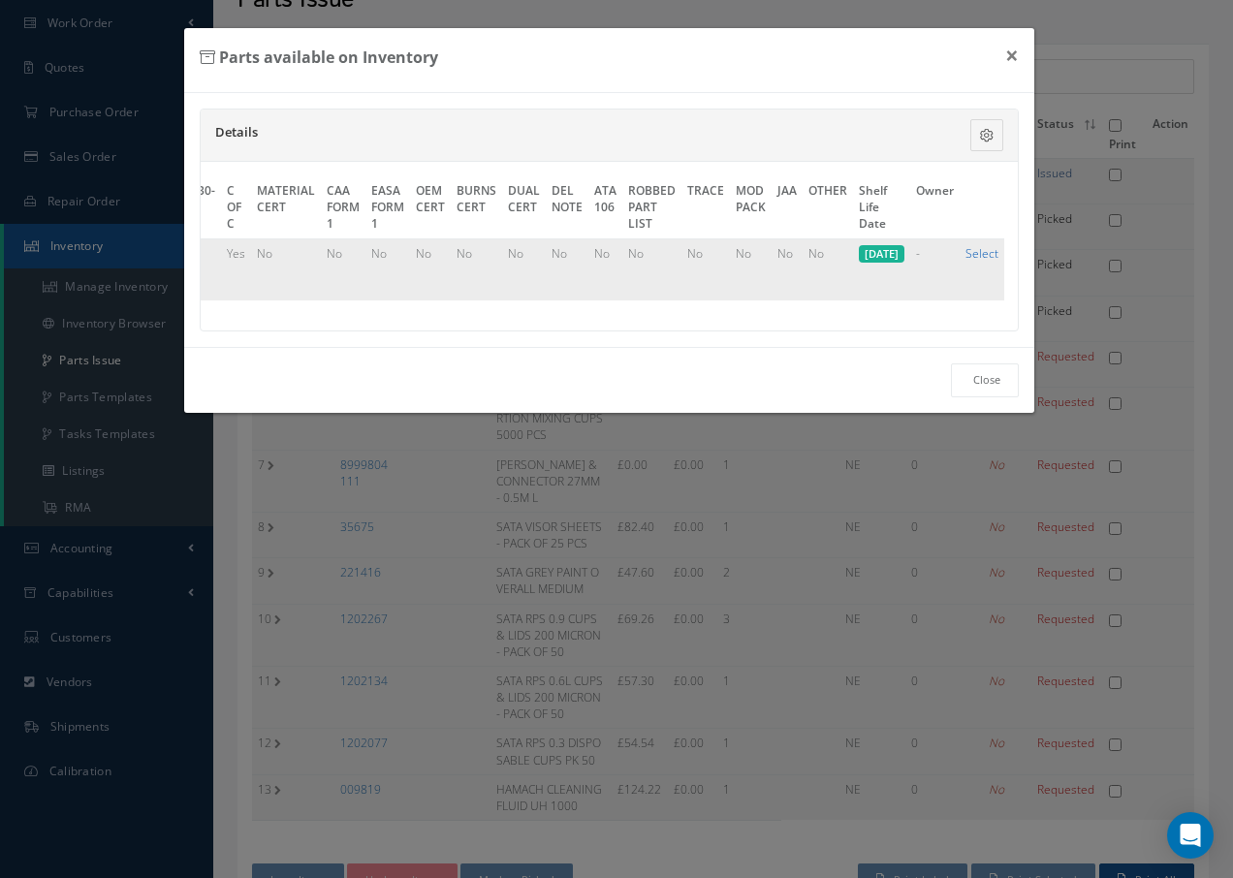
click at [992, 255] on link "Select" at bounding box center [982, 253] width 33 height 16
checkbox input "true"
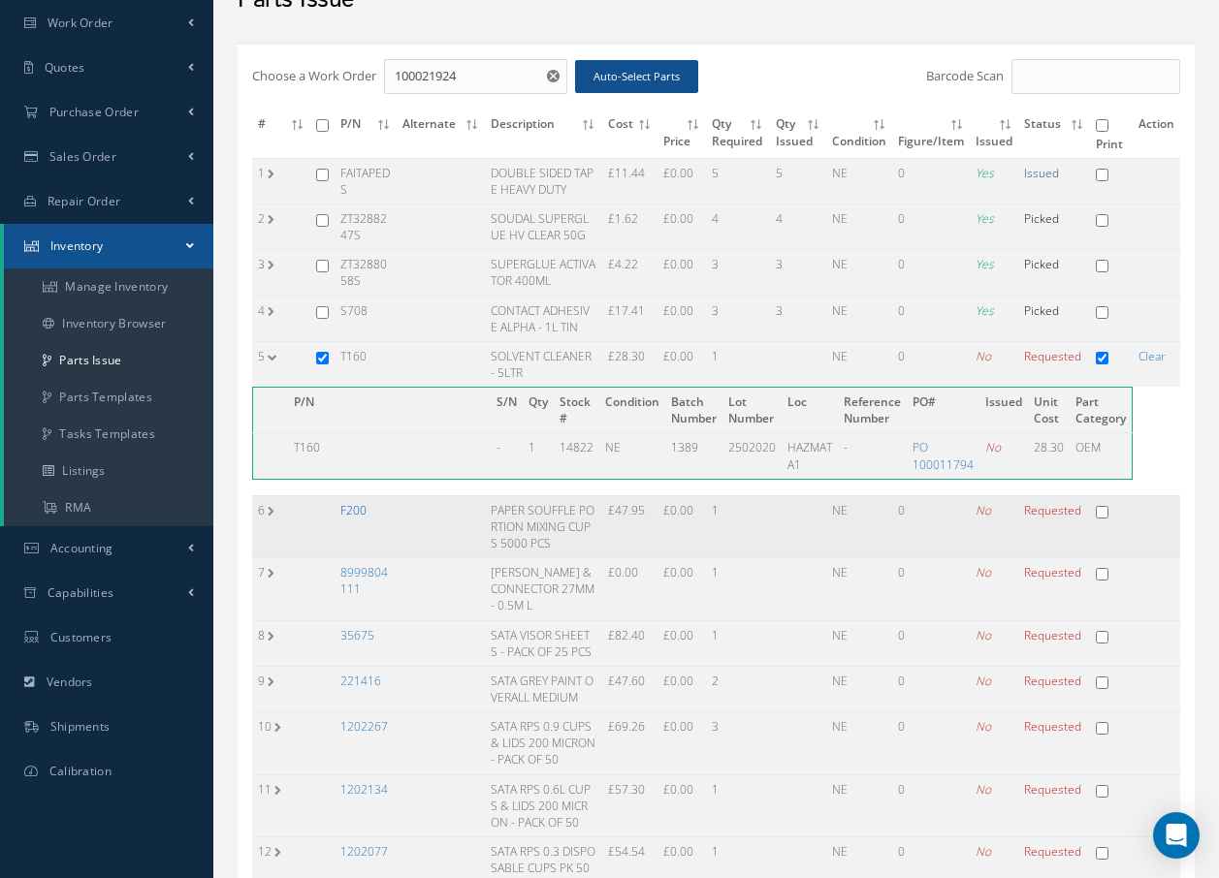
click at [351, 514] on link "F200" at bounding box center [353, 510] width 26 height 16
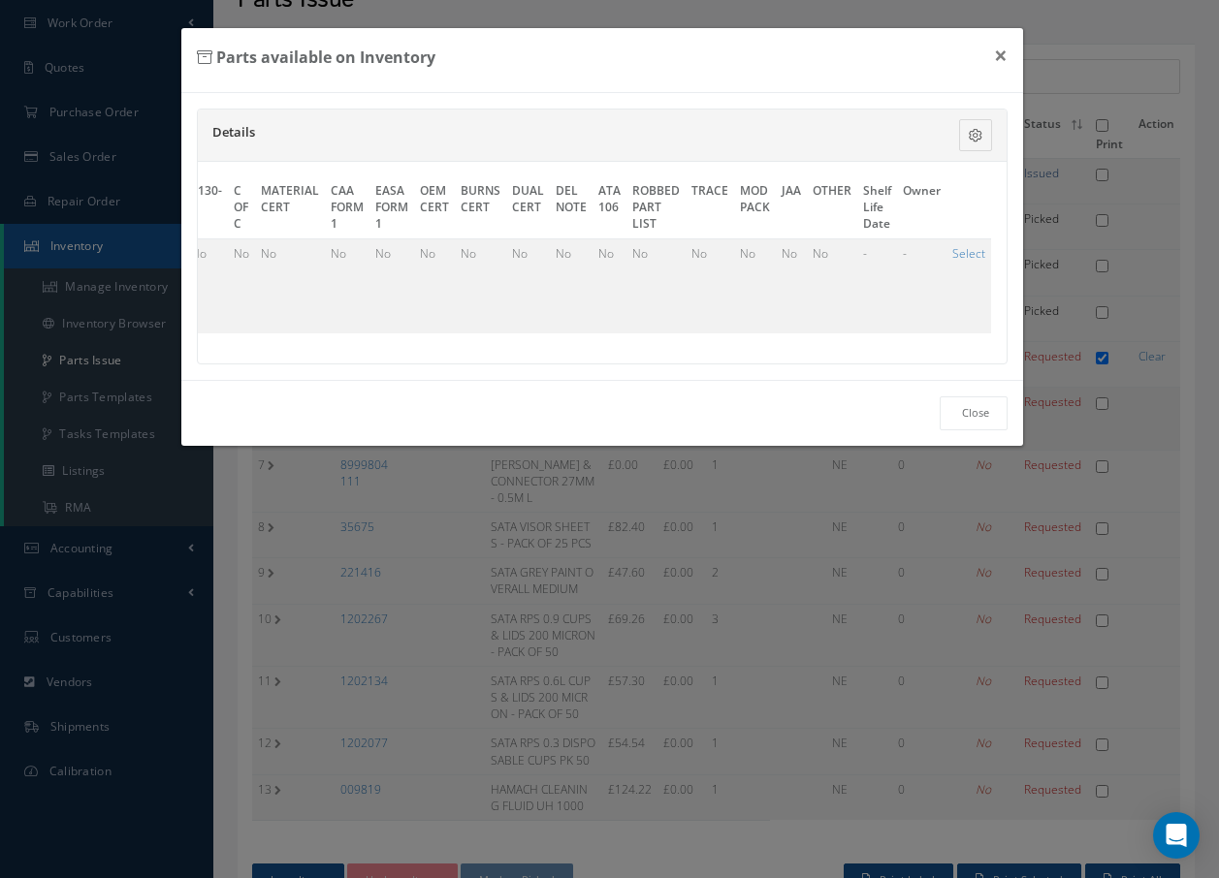
scroll to position [0, 905]
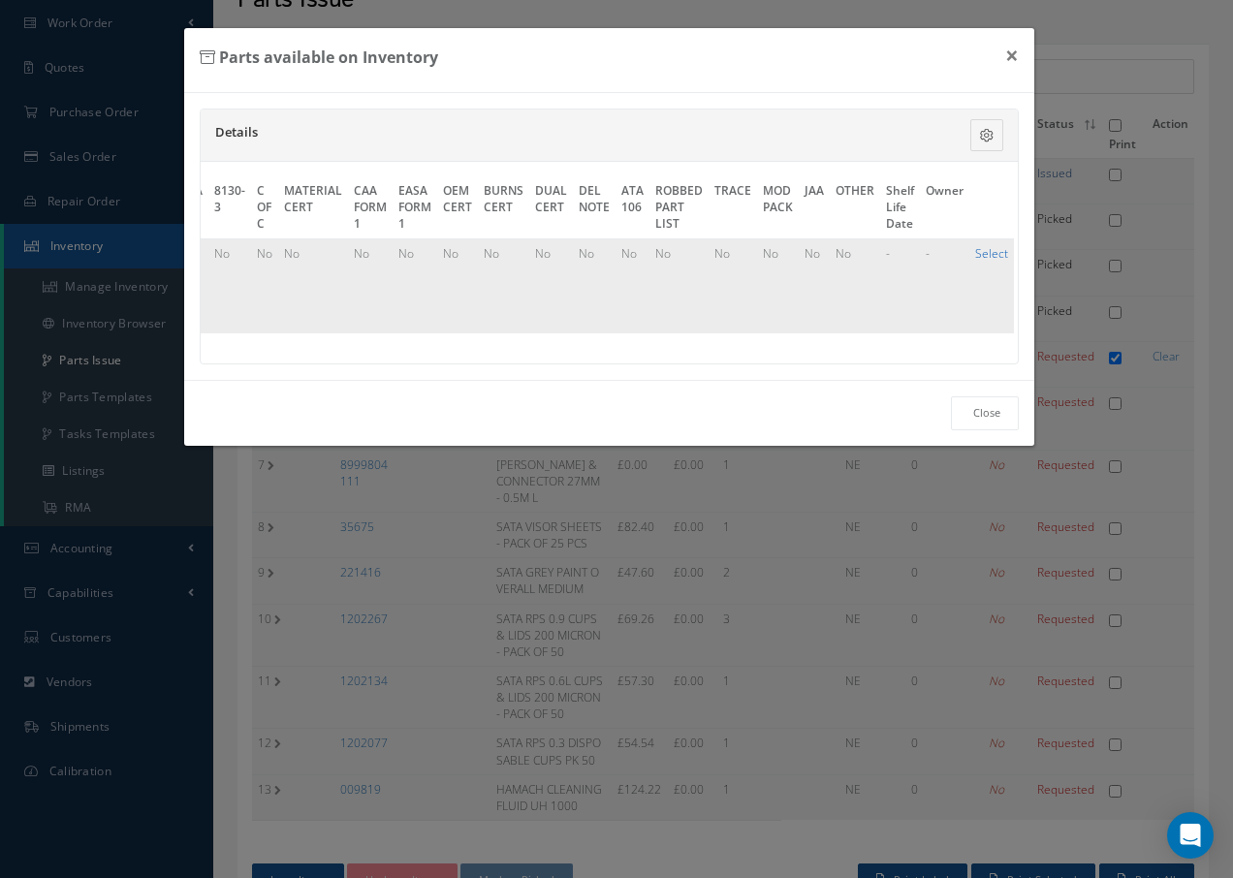
click at [985, 250] on link "Select" at bounding box center [991, 253] width 33 height 16
checkbox input "true"
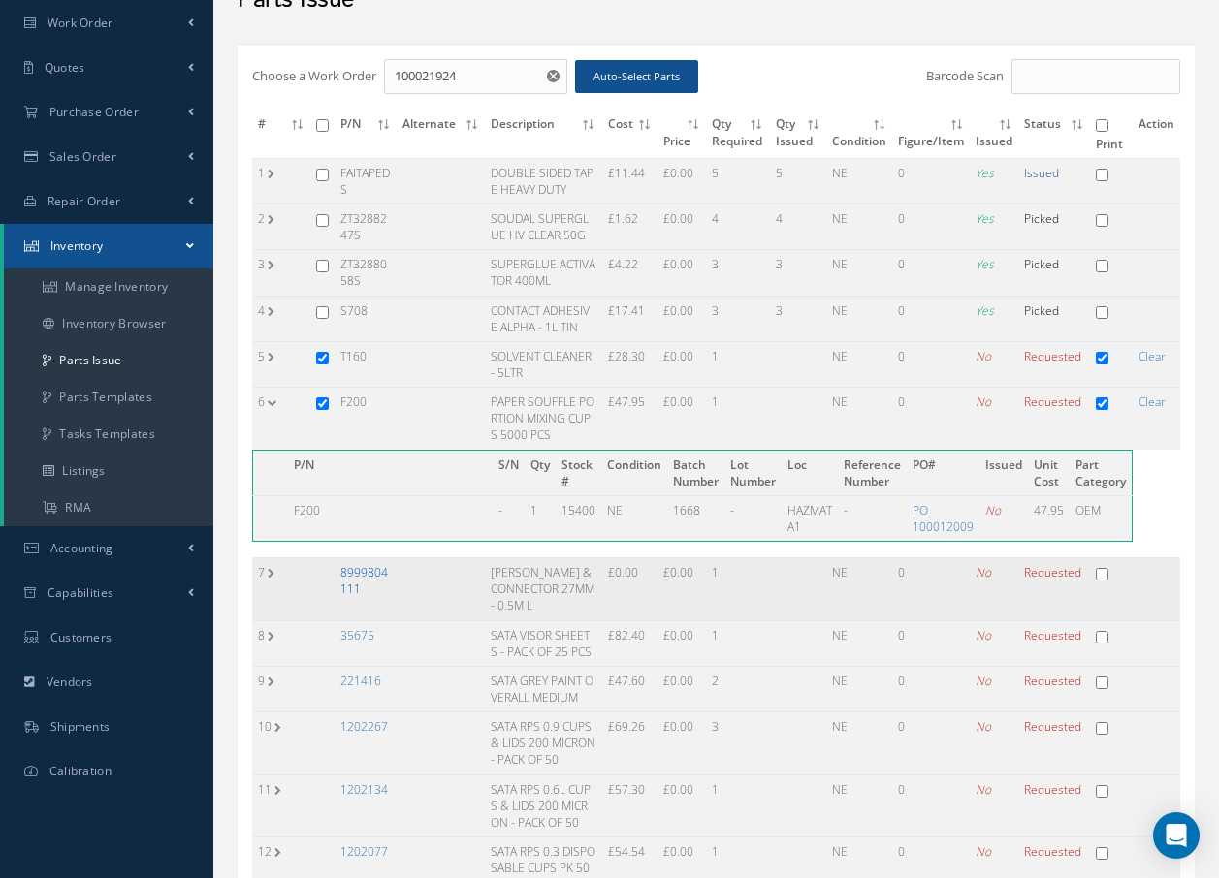
click at [344, 576] on link "8999804111" at bounding box center [364, 580] width 48 height 33
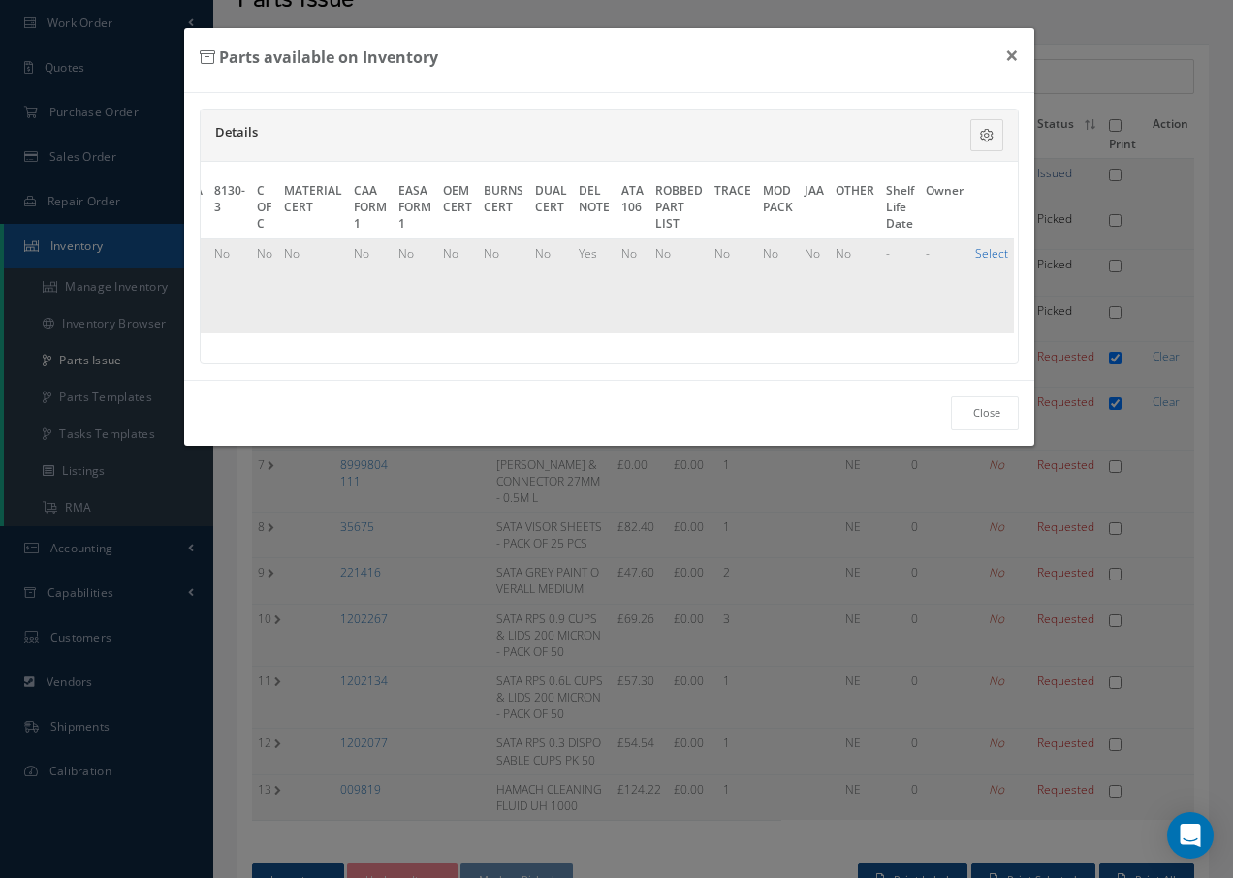
click at [982, 254] on link "Select" at bounding box center [991, 253] width 33 height 16
checkbox input "true"
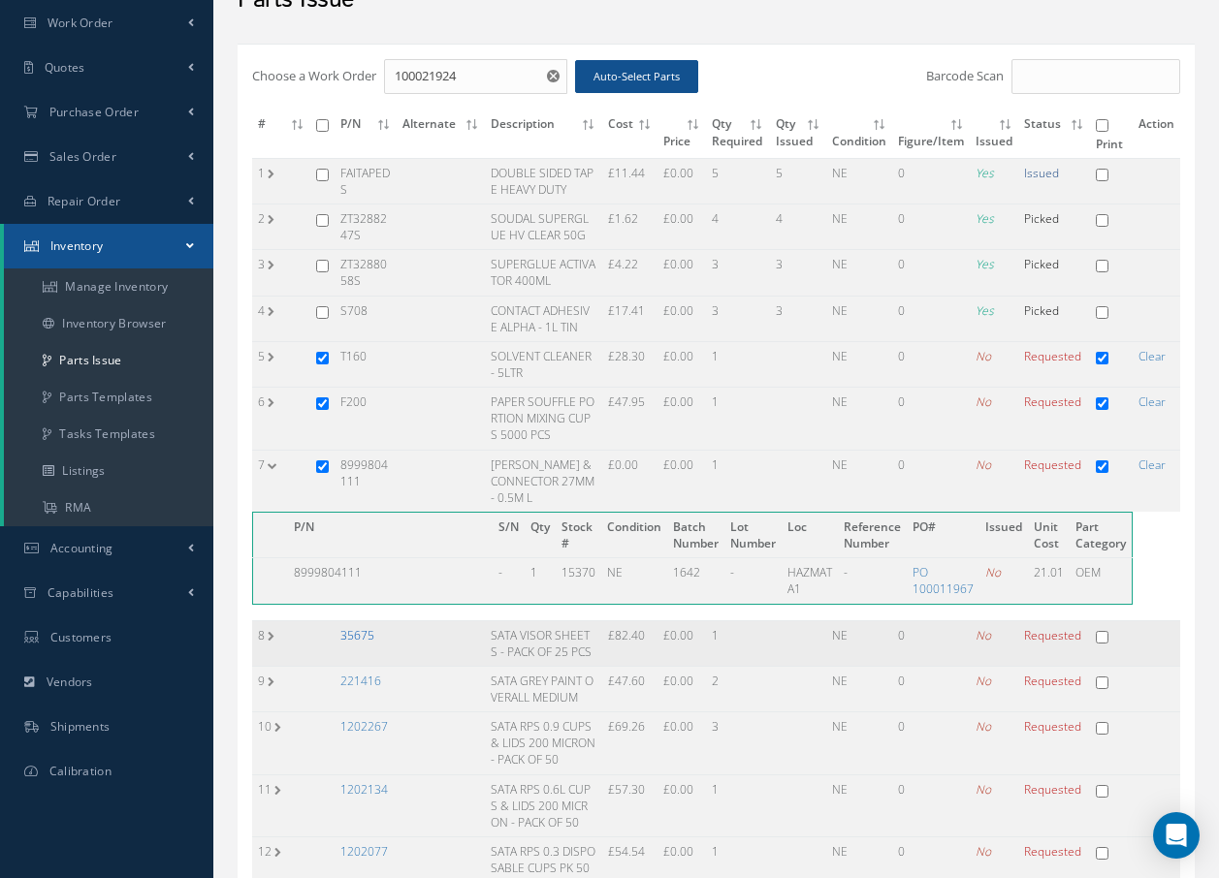
click at [368, 639] on link "35675" at bounding box center [357, 635] width 34 height 16
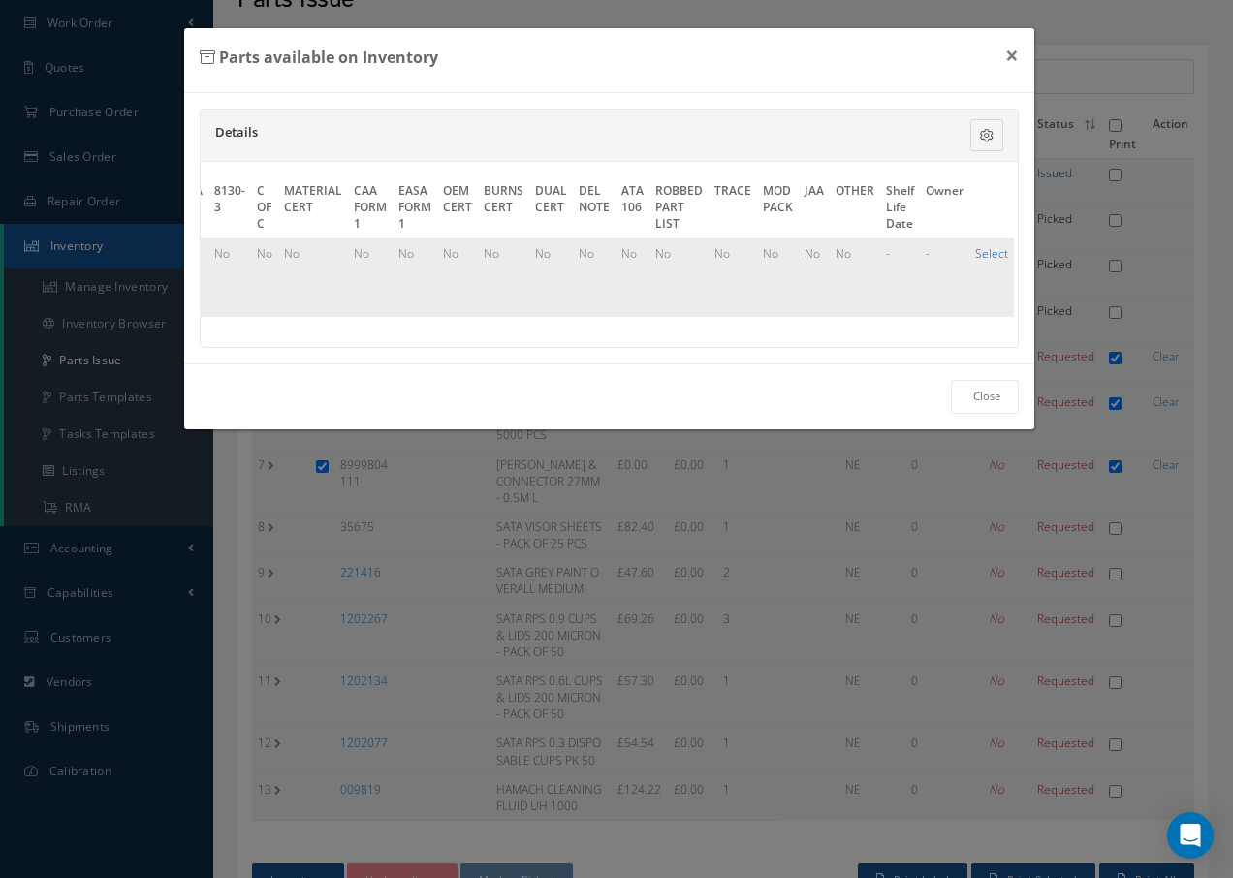
click at [990, 250] on link "Select" at bounding box center [991, 253] width 33 height 16
checkbox input "true"
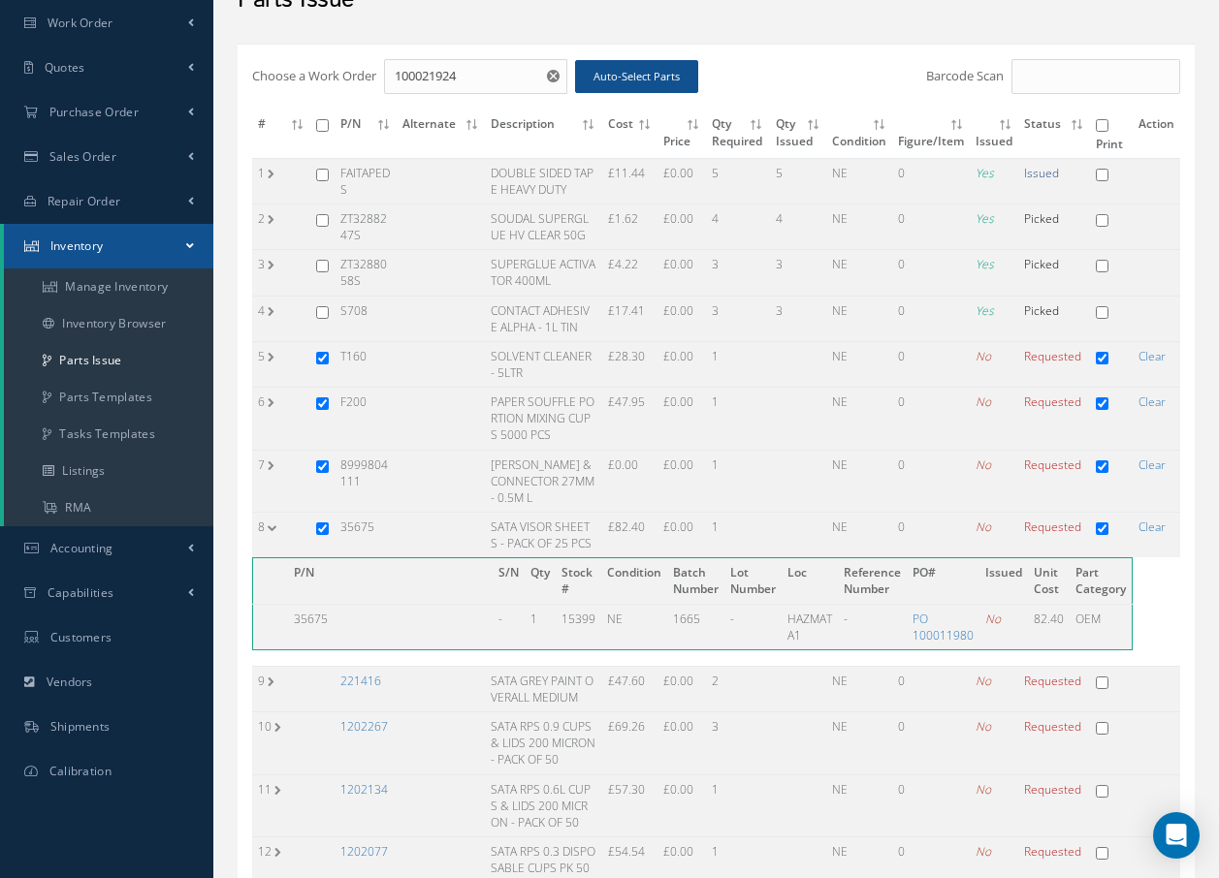
click at [353, 677] on link "221416" at bounding box center [360, 681] width 41 height 16
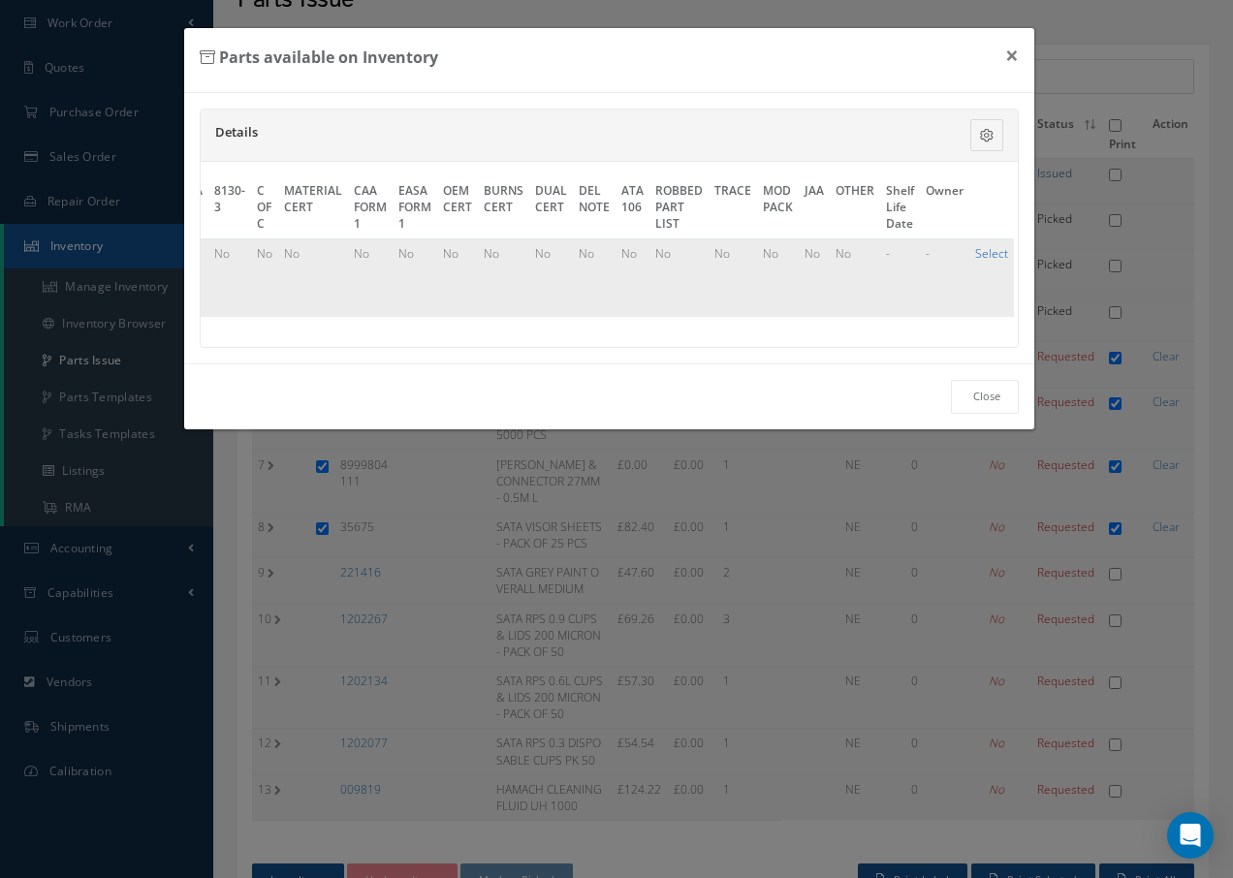
click at [994, 254] on link "Select" at bounding box center [991, 253] width 33 height 16
checkbox input "true"
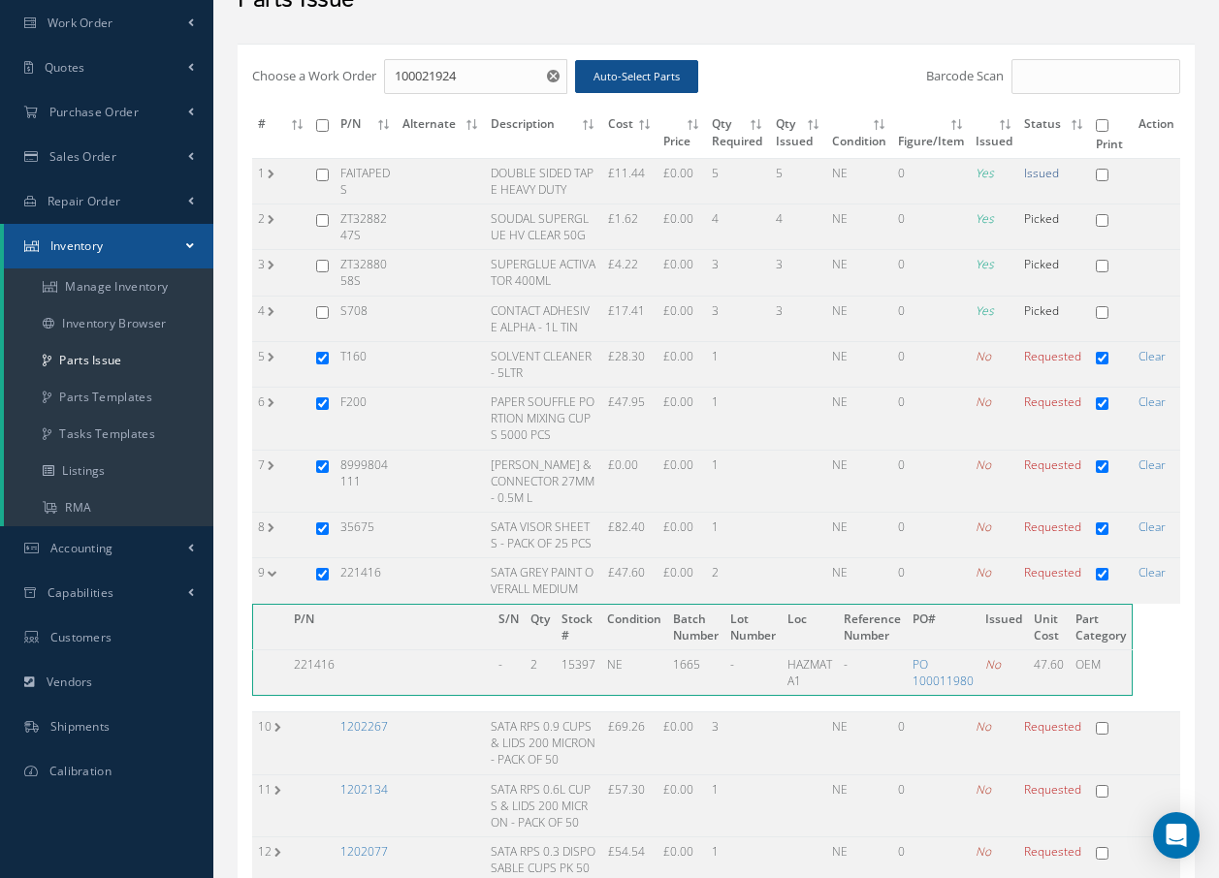
click at [359, 724] on link "1202267" at bounding box center [364, 726] width 48 height 16
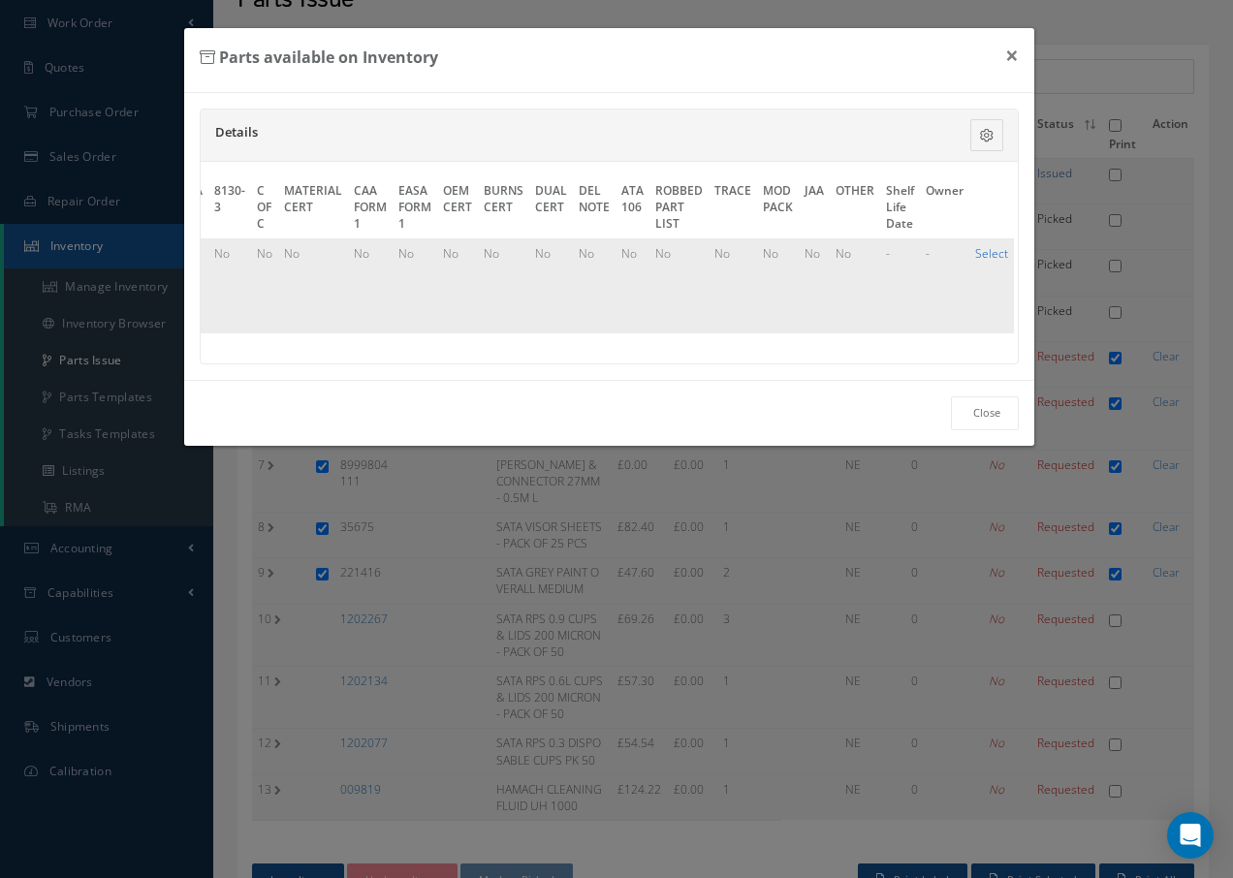
click at [978, 256] on link "Select" at bounding box center [991, 253] width 33 height 16
checkbox input "true"
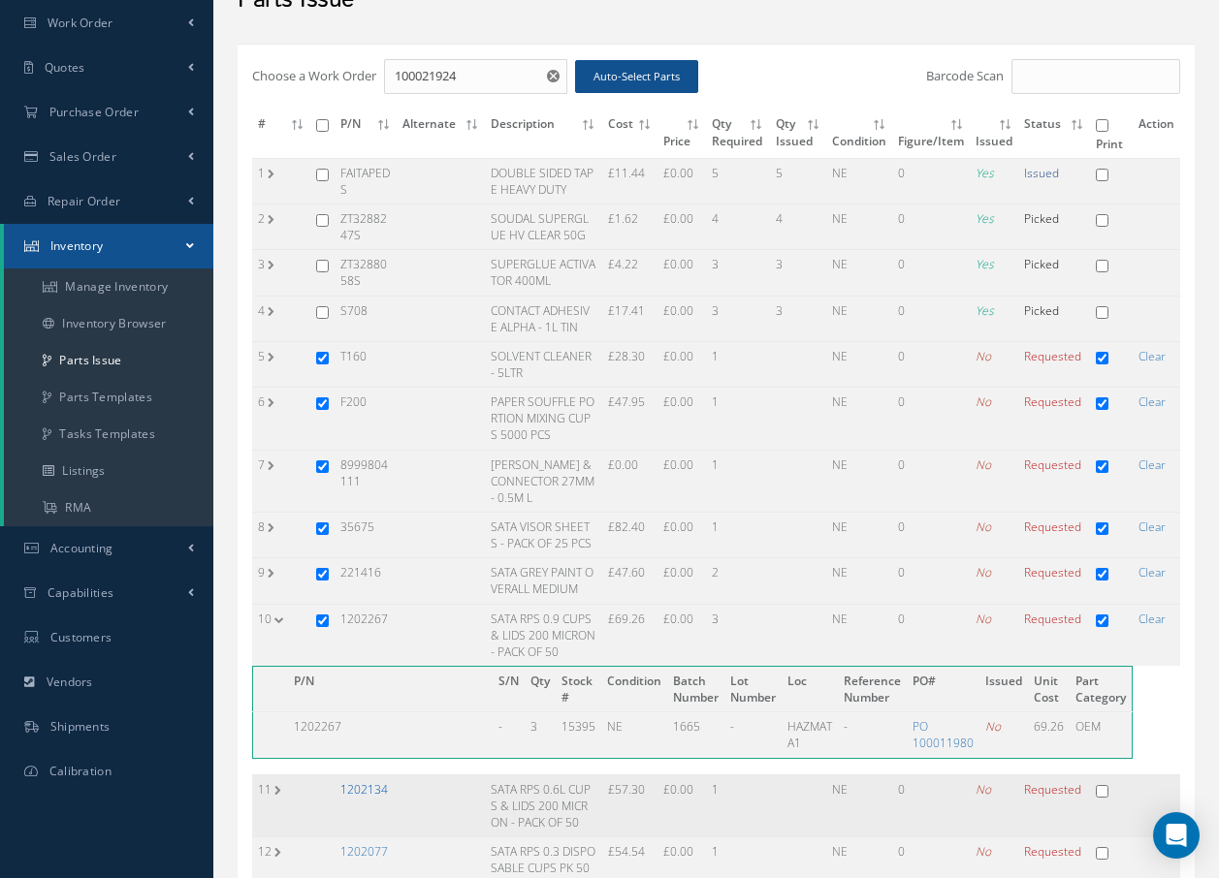
click at [378, 790] on link "1202134" at bounding box center [364, 789] width 48 height 16
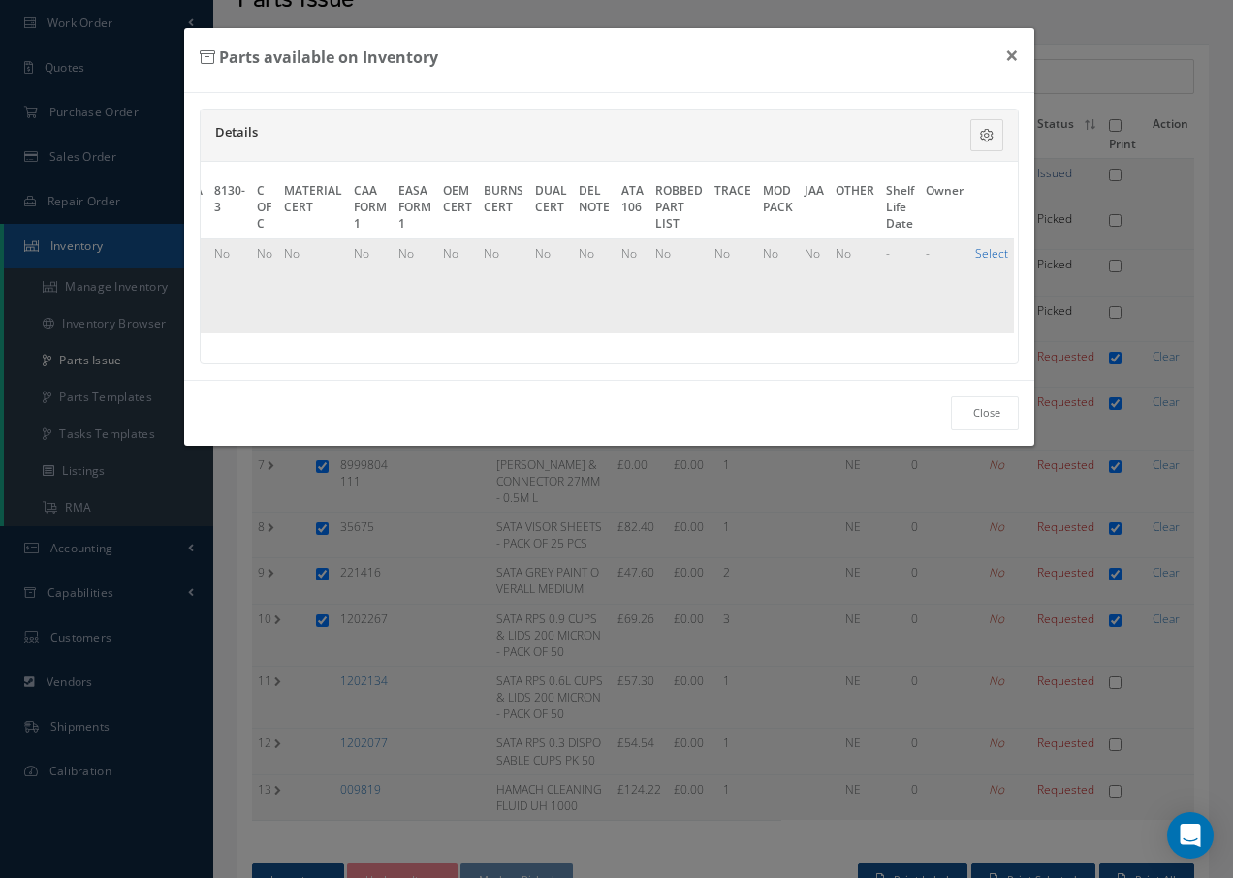
click at [993, 251] on link "Select" at bounding box center [991, 253] width 33 height 16
checkbox input "true"
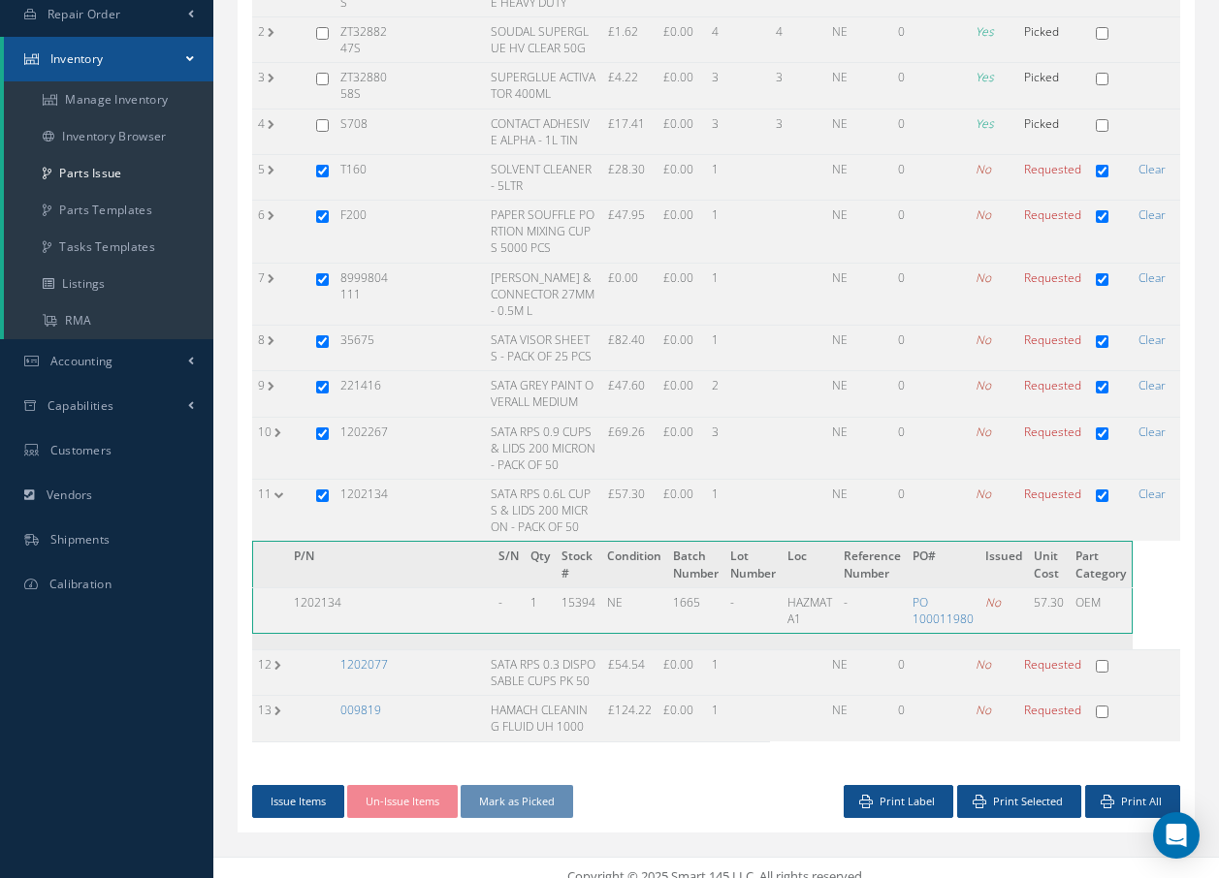
scroll to position [307, 0]
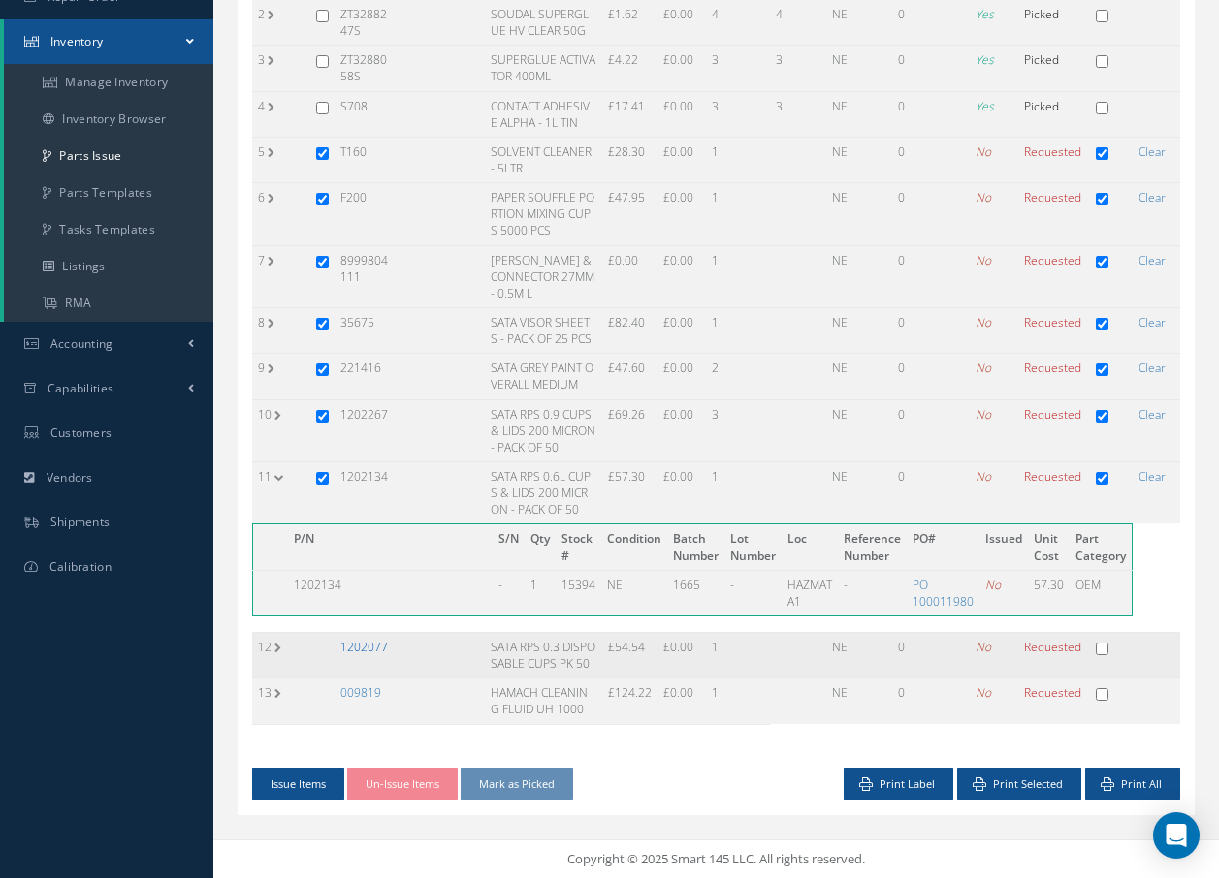
click at [353, 650] on link "1202077" at bounding box center [364, 647] width 48 height 16
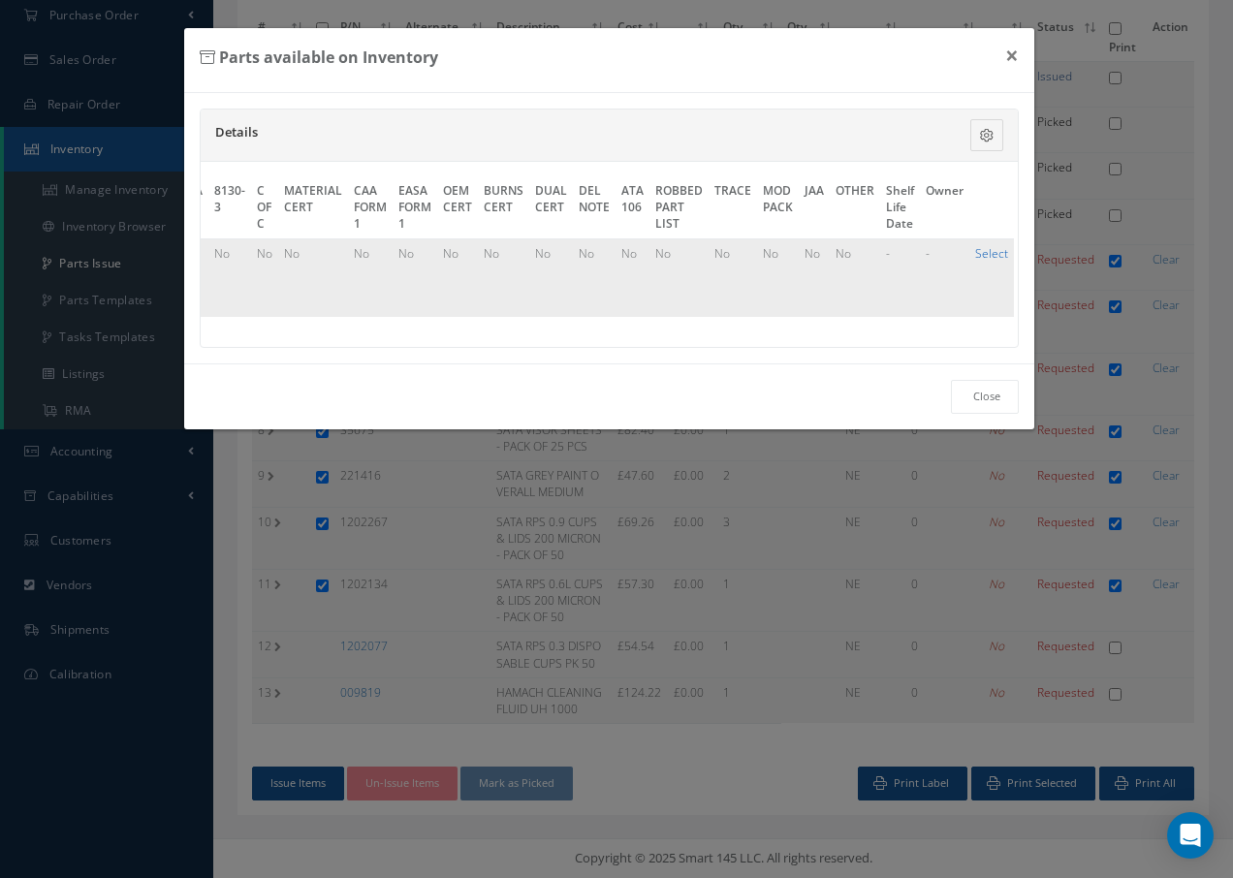
click at [975, 253] on link "Select" at bounding box center [991, 253] width 33 height 16
checkbox input "true"
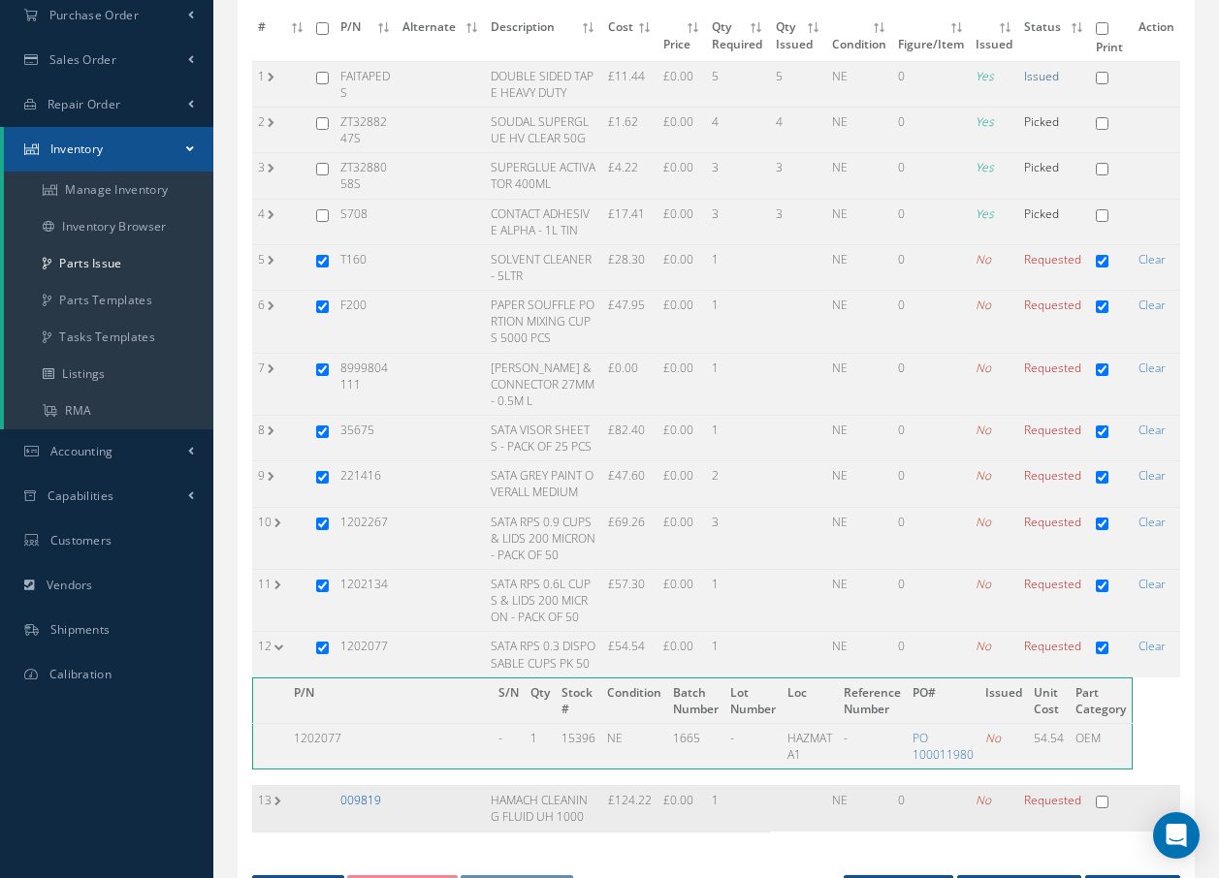
click at [363, 801] on link "009819" at bounding box center [360, 800] width 41 height 16
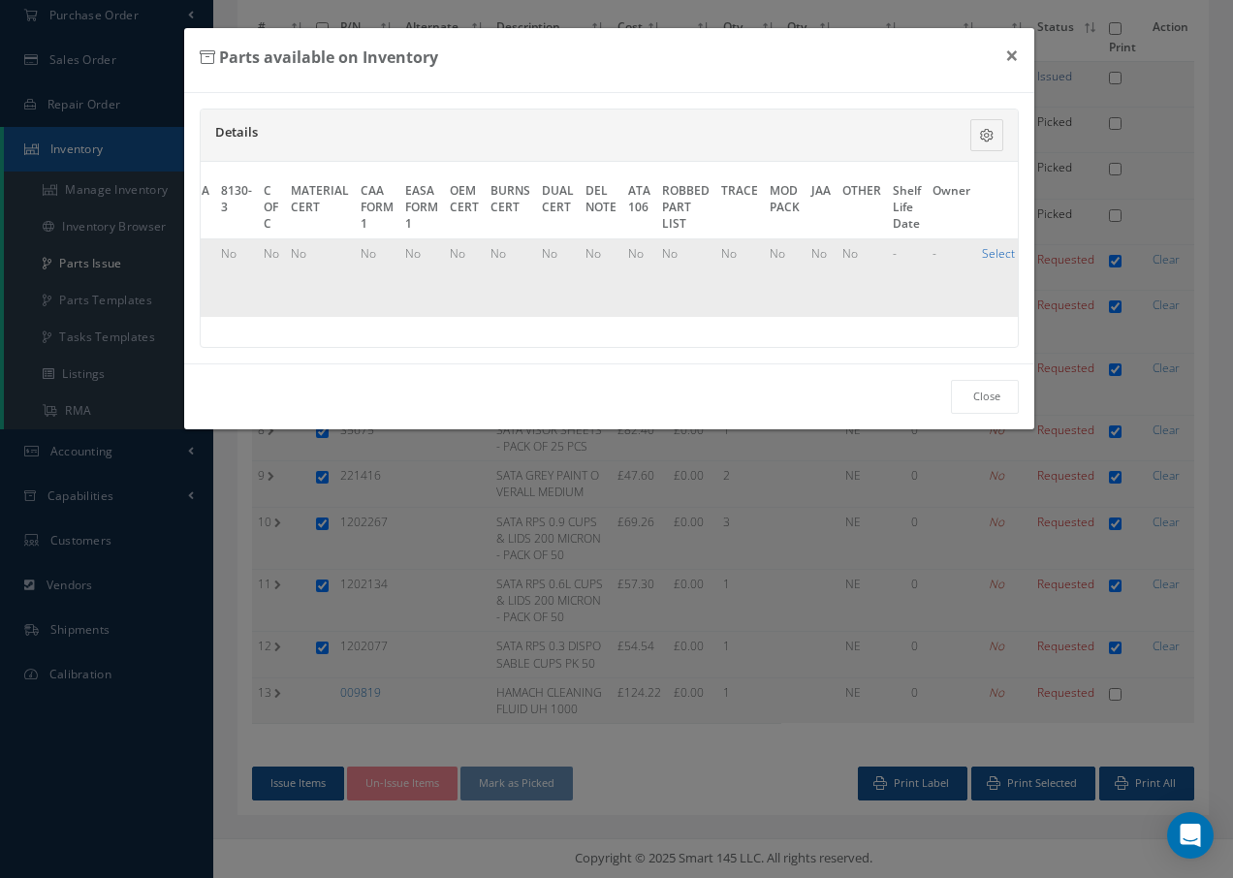
click at [982, 256] on link "Select" at bounding box center [998, 253] width 33 height 16
checkbox input "true"
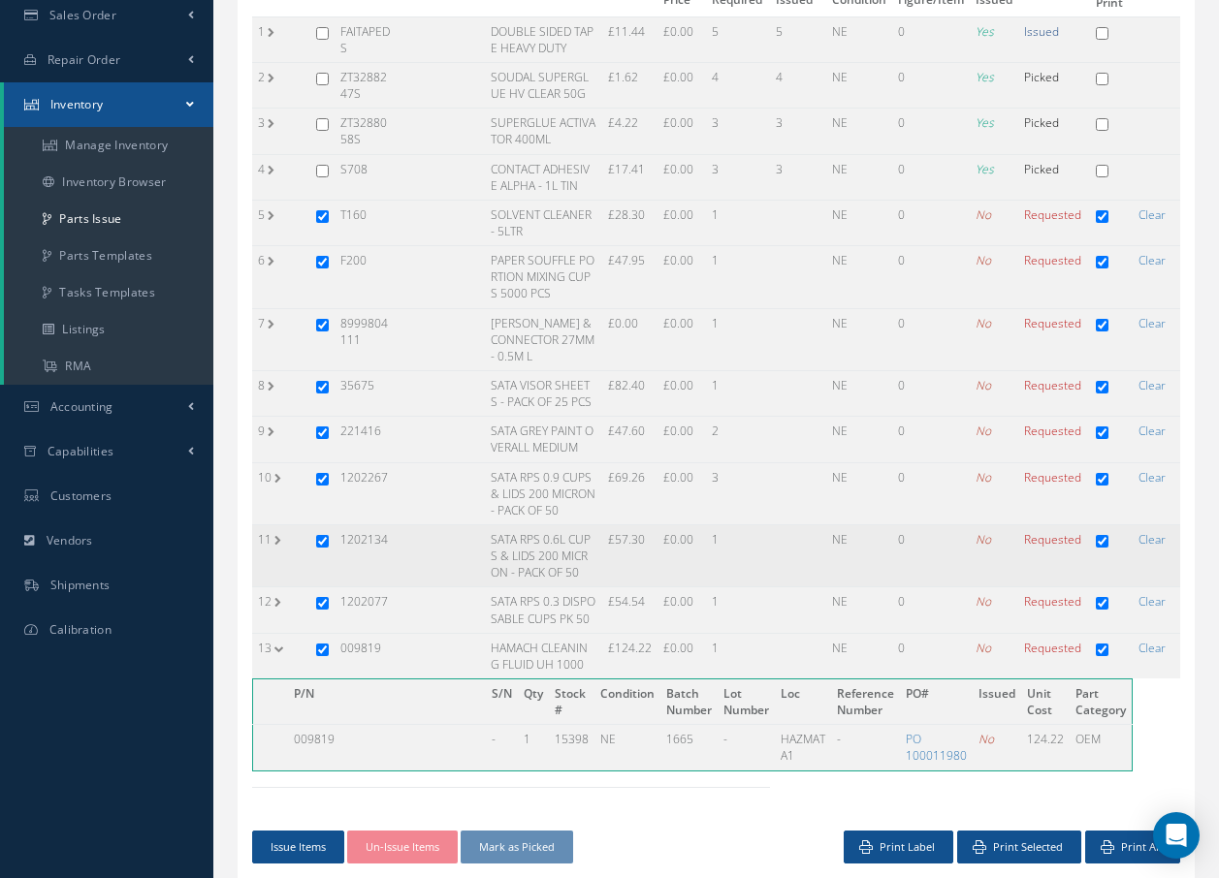
scroll to position [307, 0]
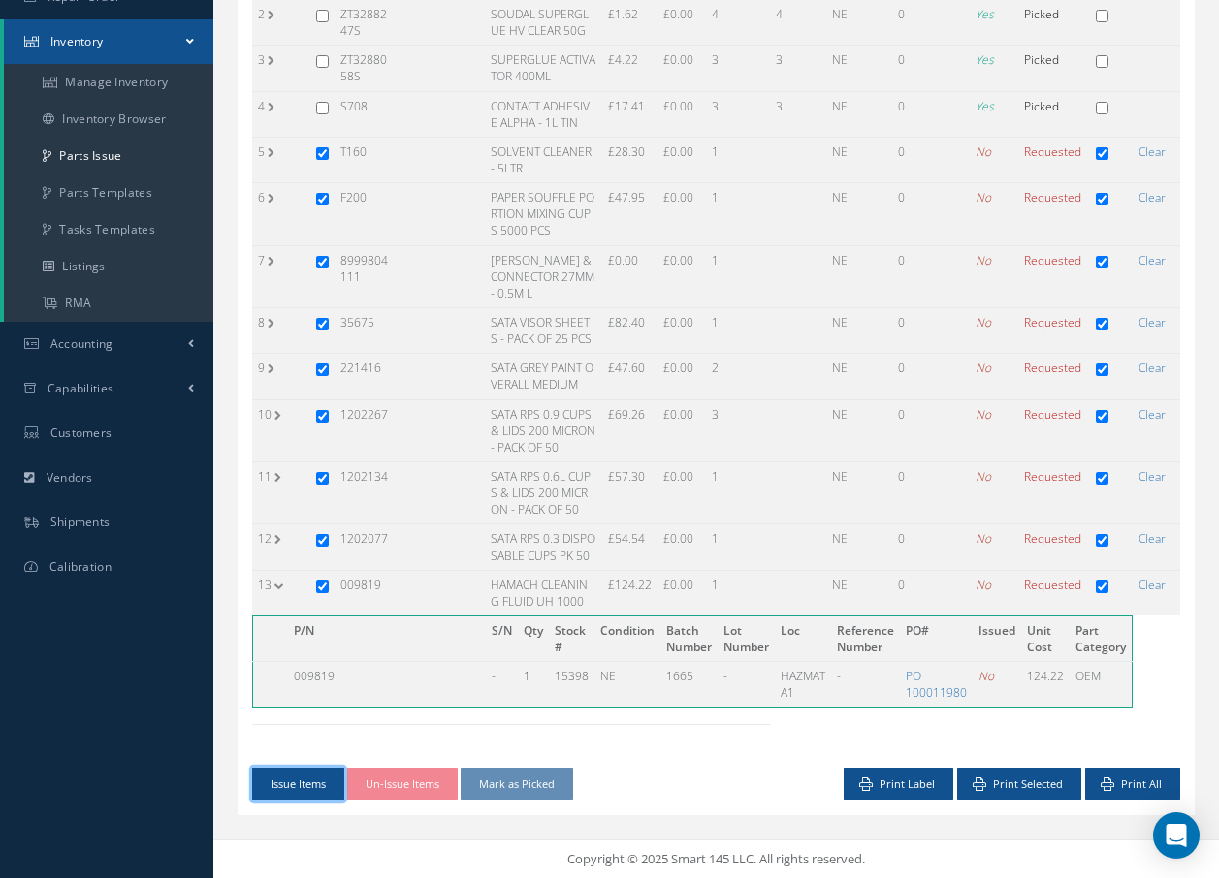
click at [319, 784] on button "Issue Items" at bounding box center [298, 785] width 92 height 34
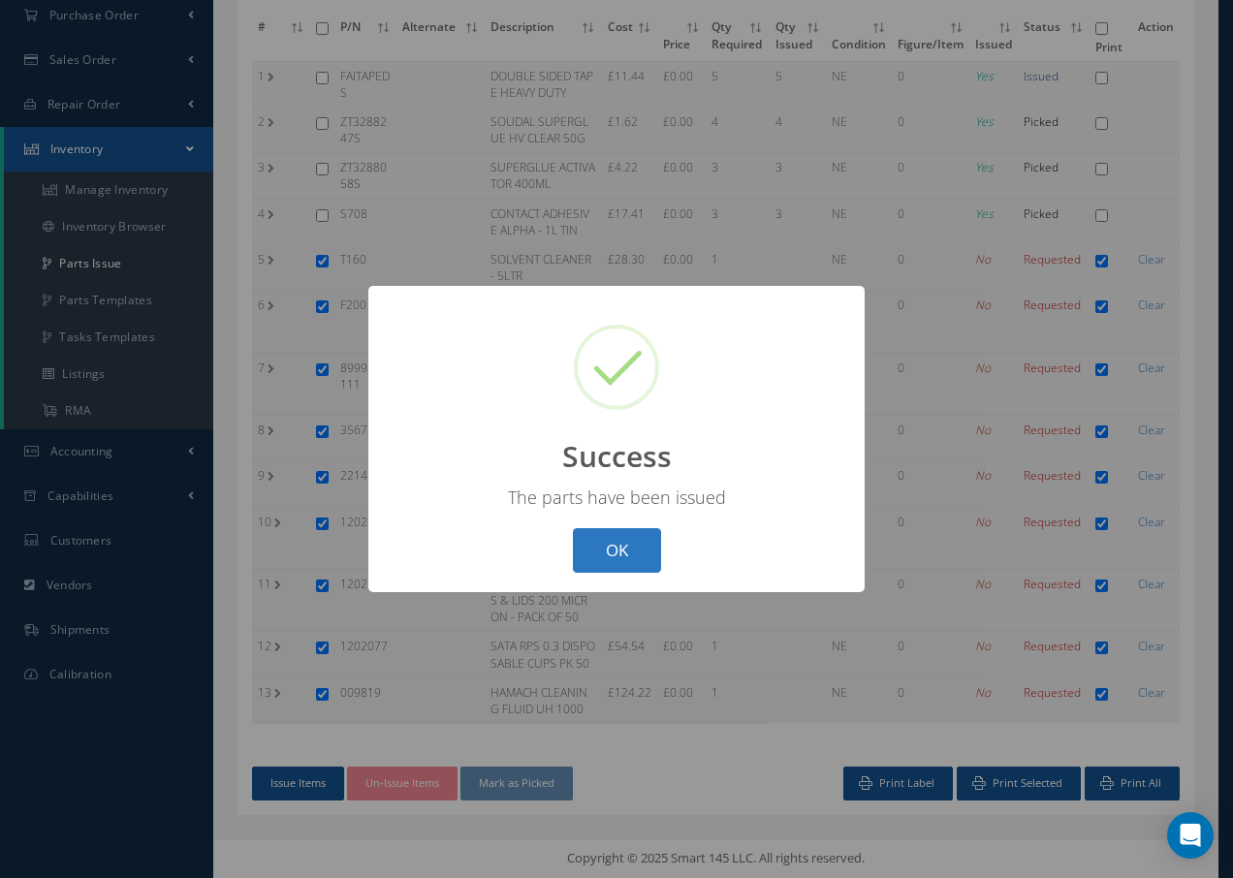
click at [619, 554] on button "OK" at bounding box center [617, 551] width 88 height 46
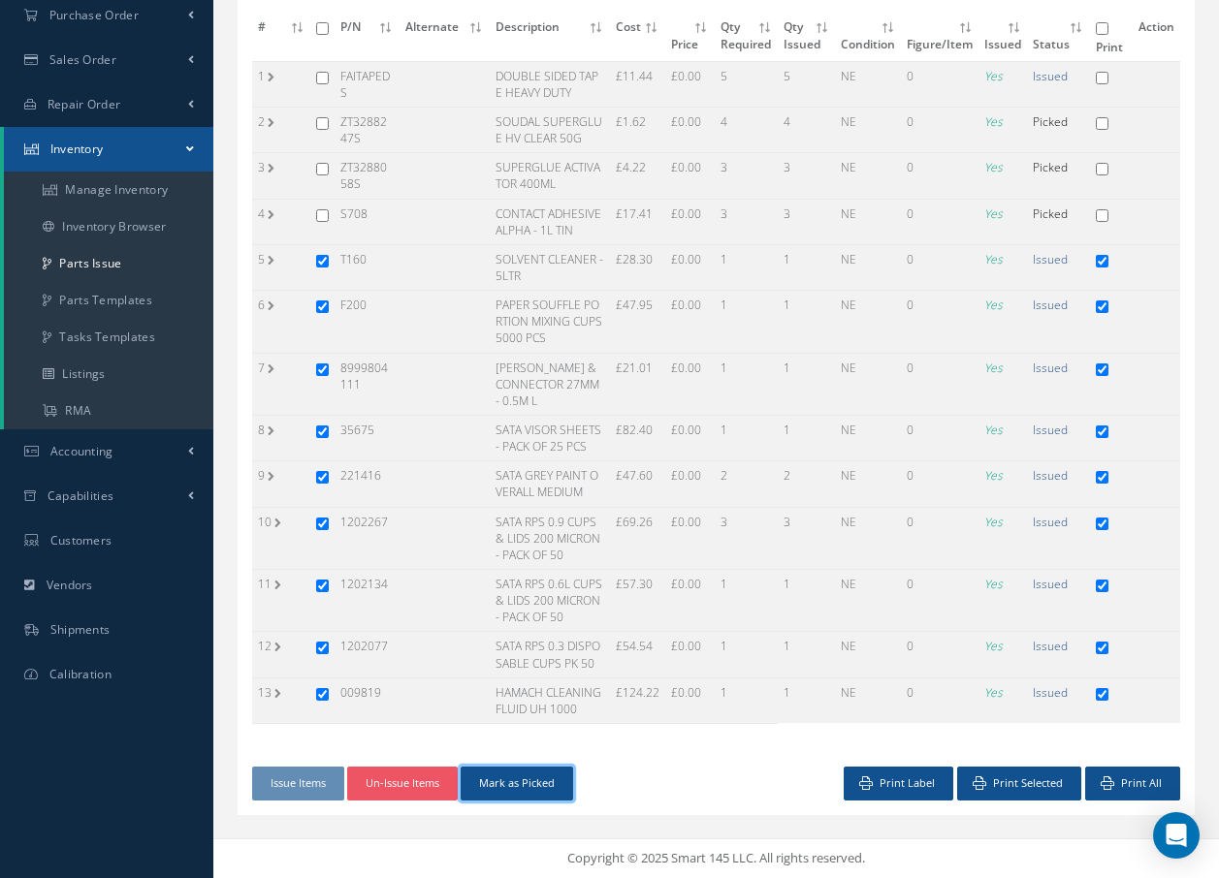
click at [548, 781] on button "Mark as Picked" at bounding box center [517, 784] width 112 height 34
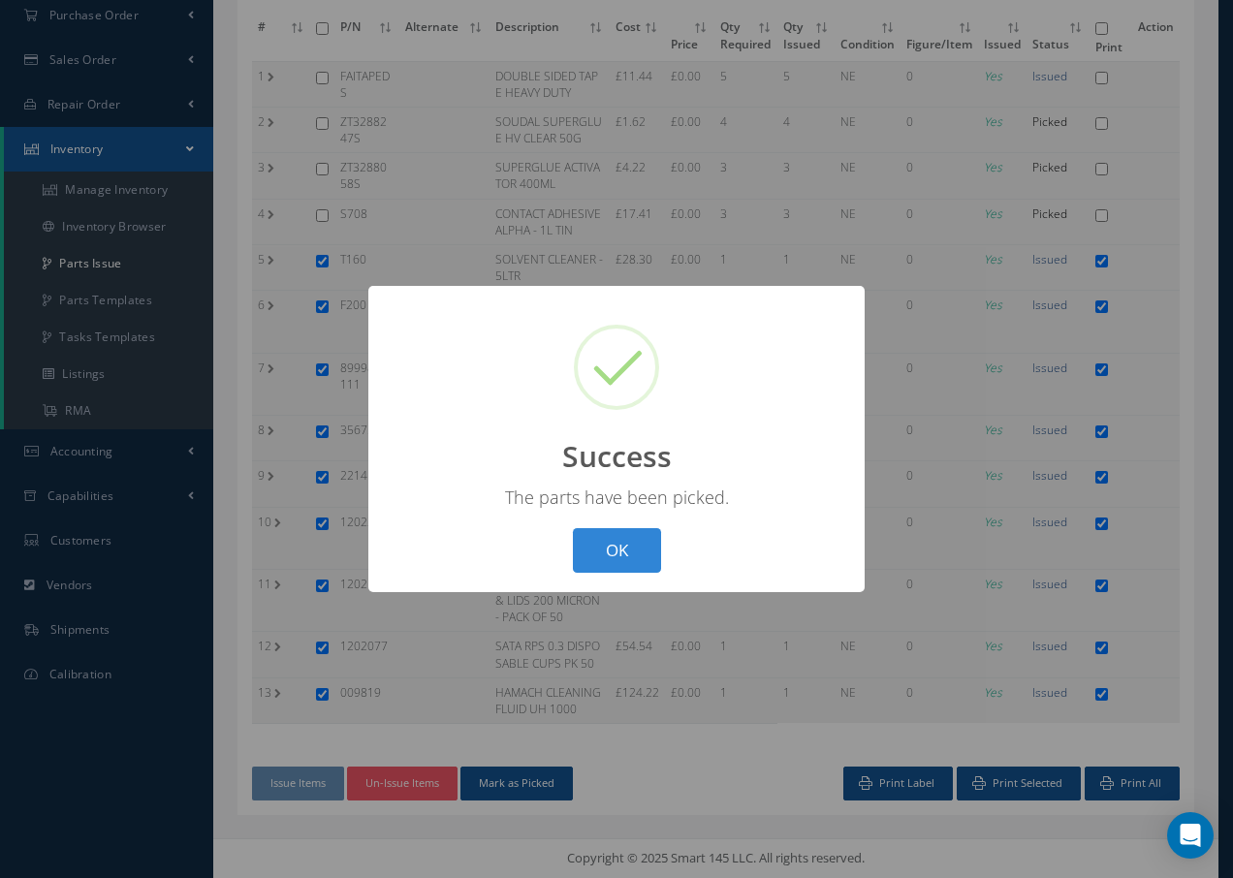
click at [633, 559] on button "OK" at bounding box center [617, 551] width 88 height 46
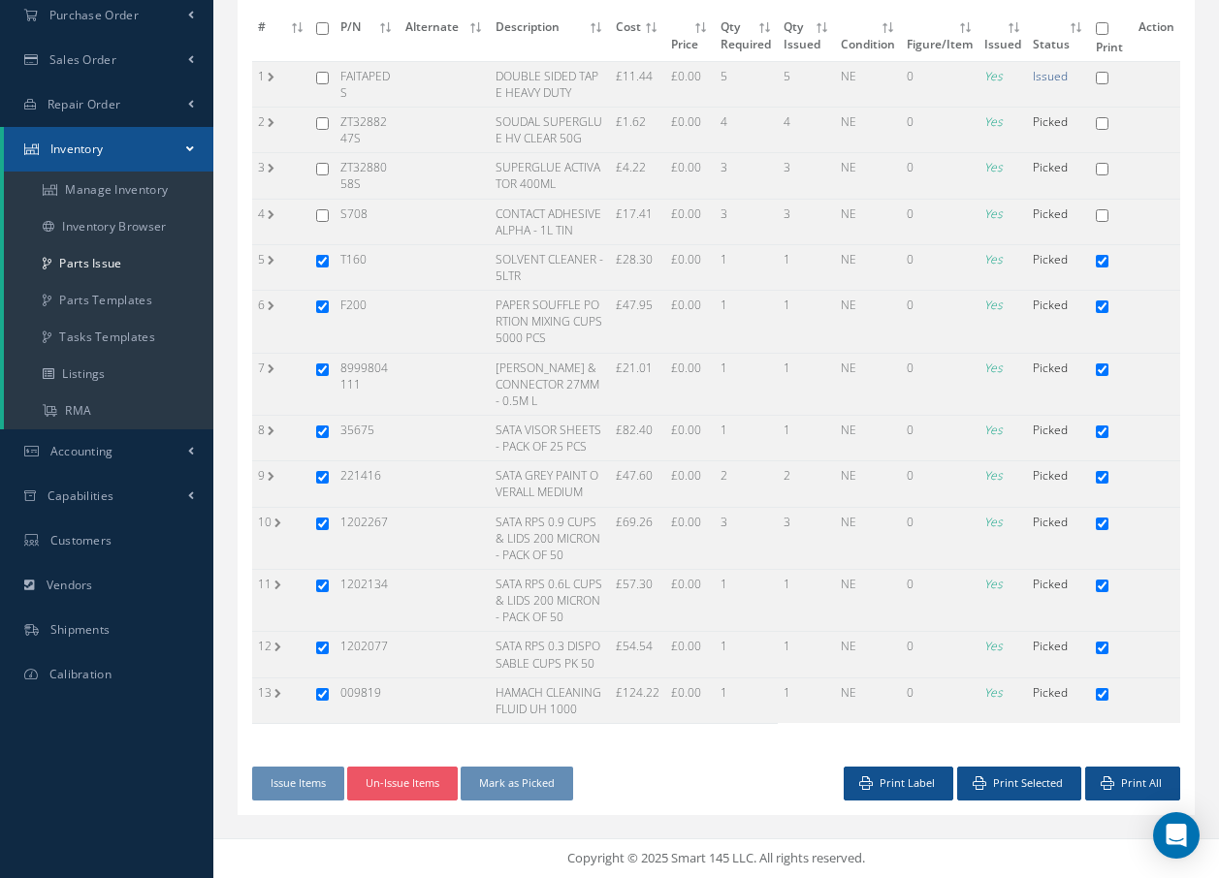
click at [491, 829] on div "Choose a Work Order 100021924 Auto-Select Parts Barcode Scan # P/N Alternate De…" at bounding box center [716, 407] width 976 height 941
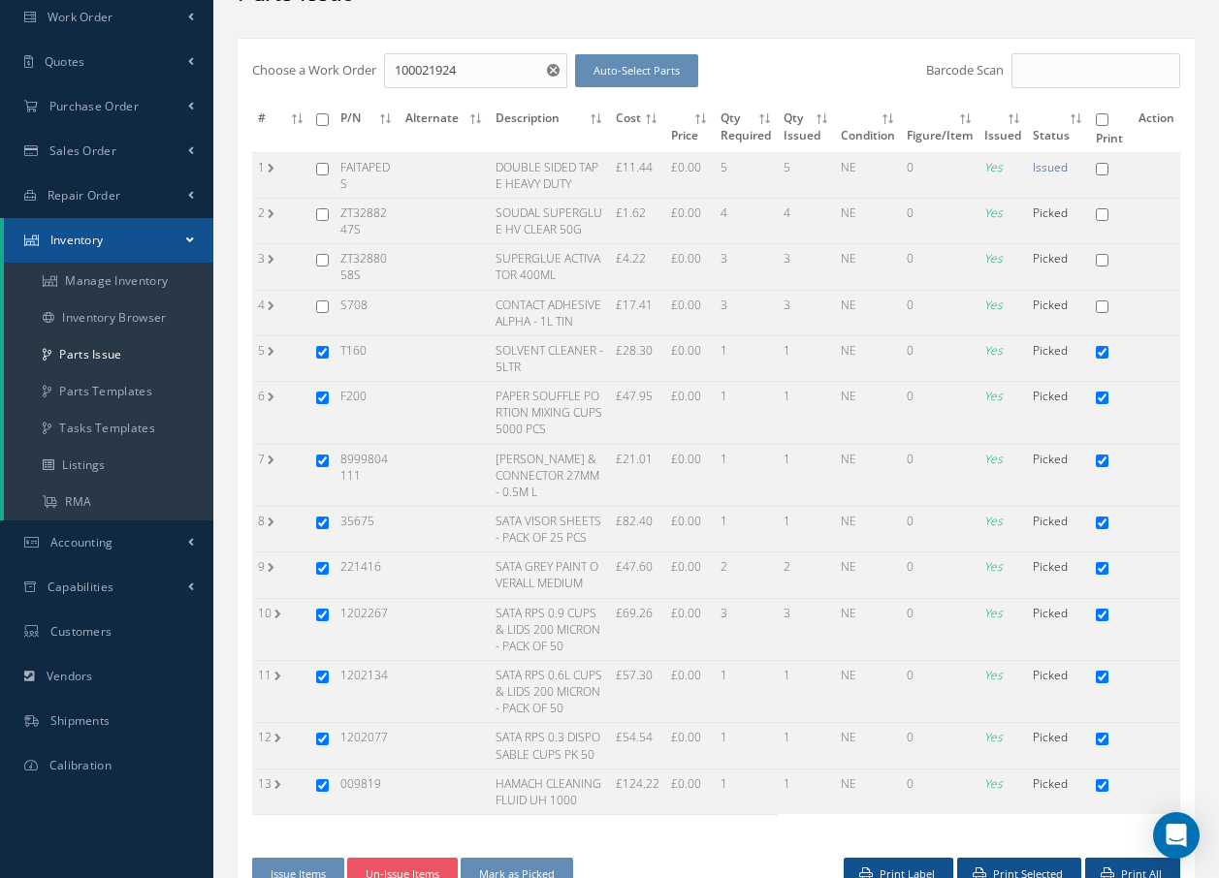
scroll to position [0, 0]
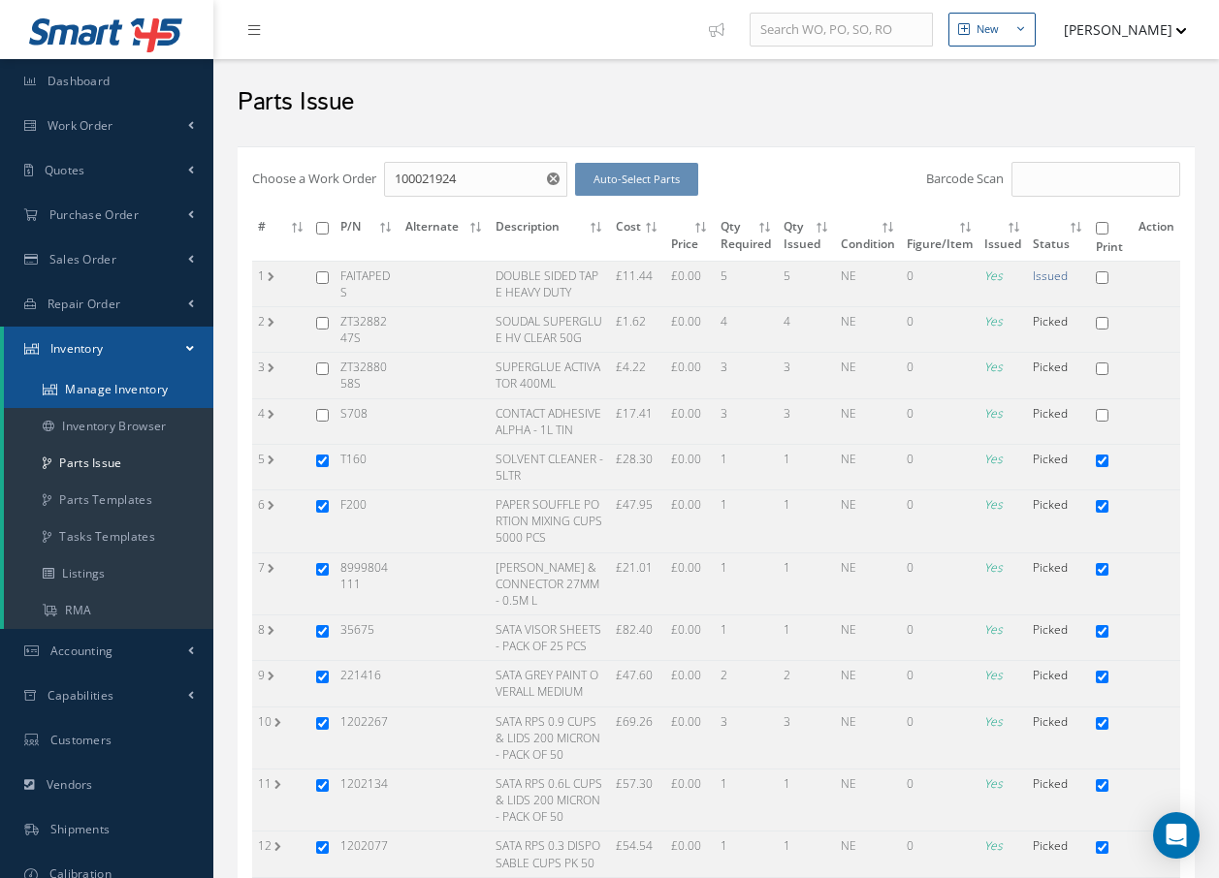
click at [139, 393] on link "Manage Inventory" at bounding box center [108, 389] width 209 height 37
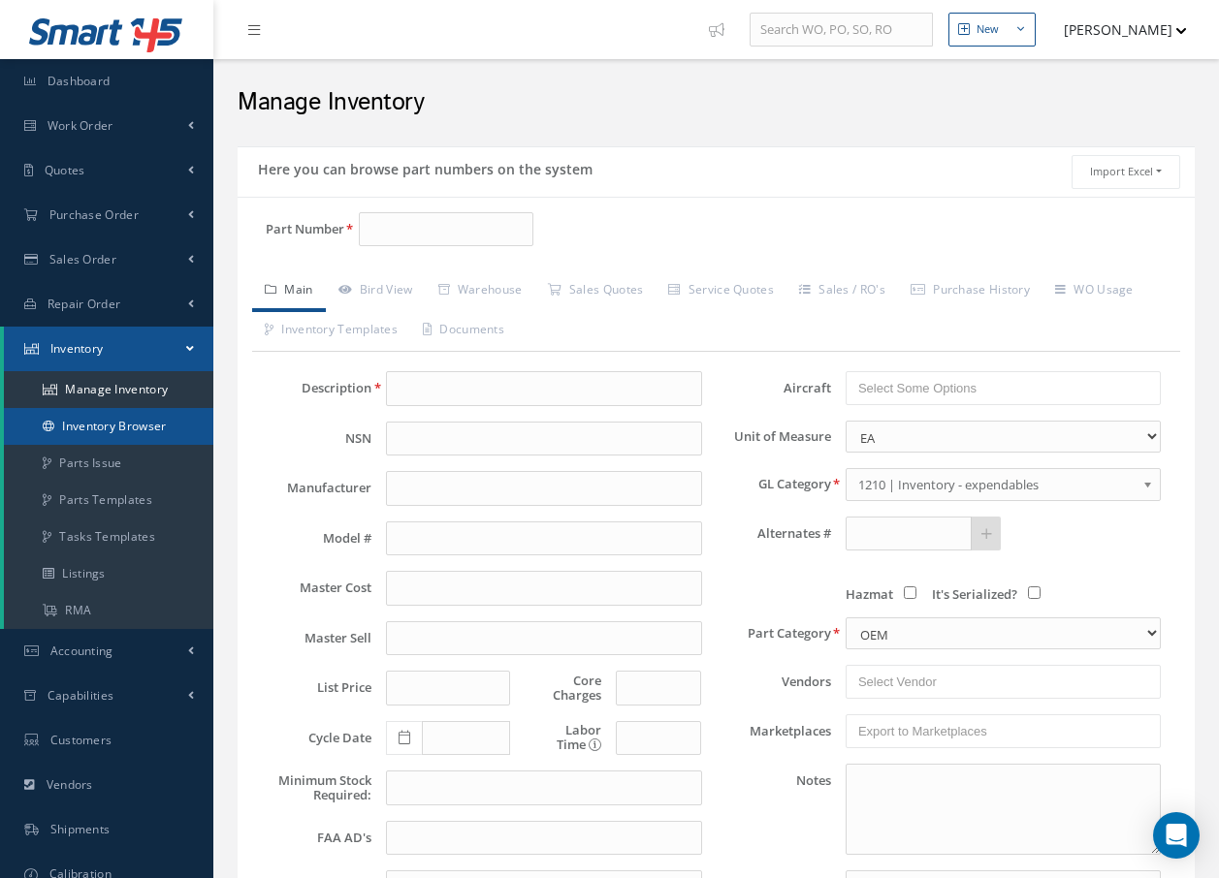
click at [111, 429] on link "Inventory Browser" at bounding box center [108, 426] width 209 height 37
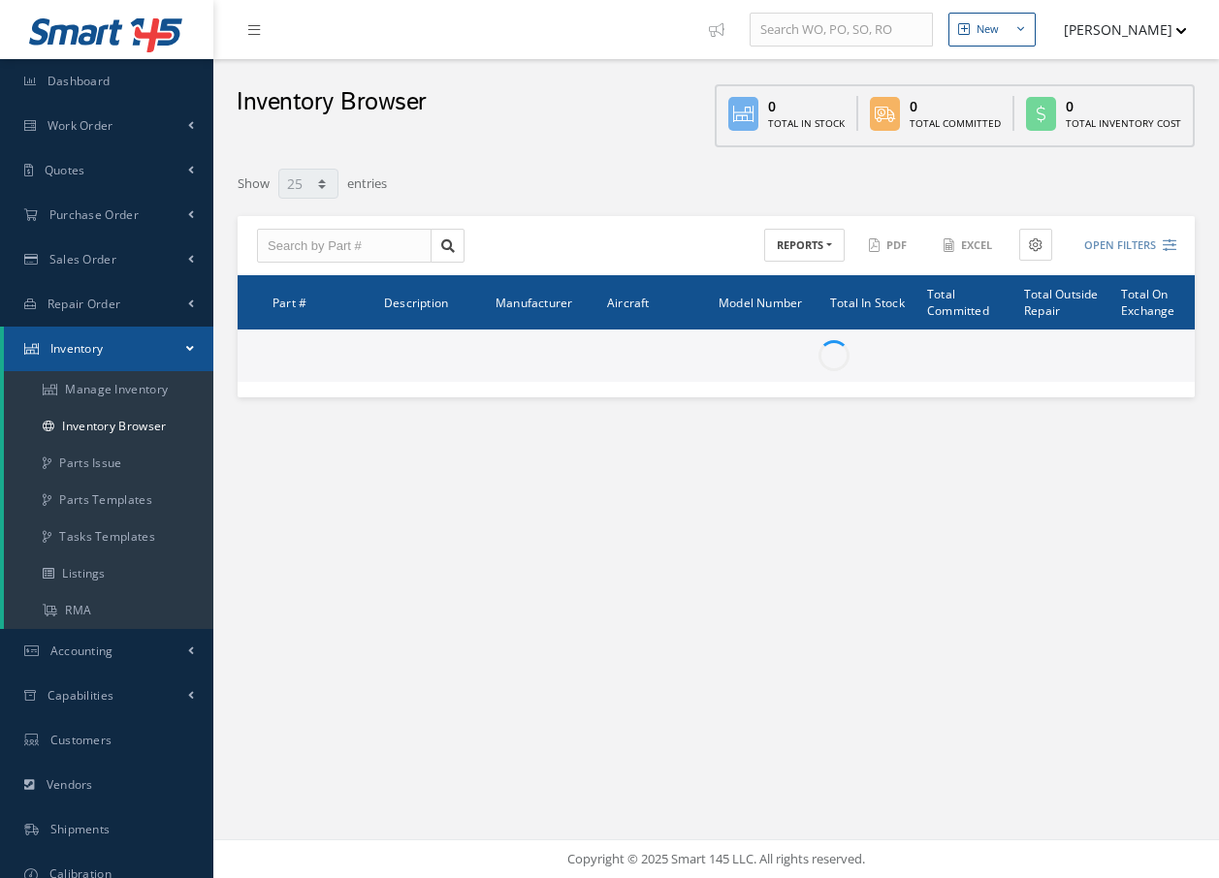
select select "25"
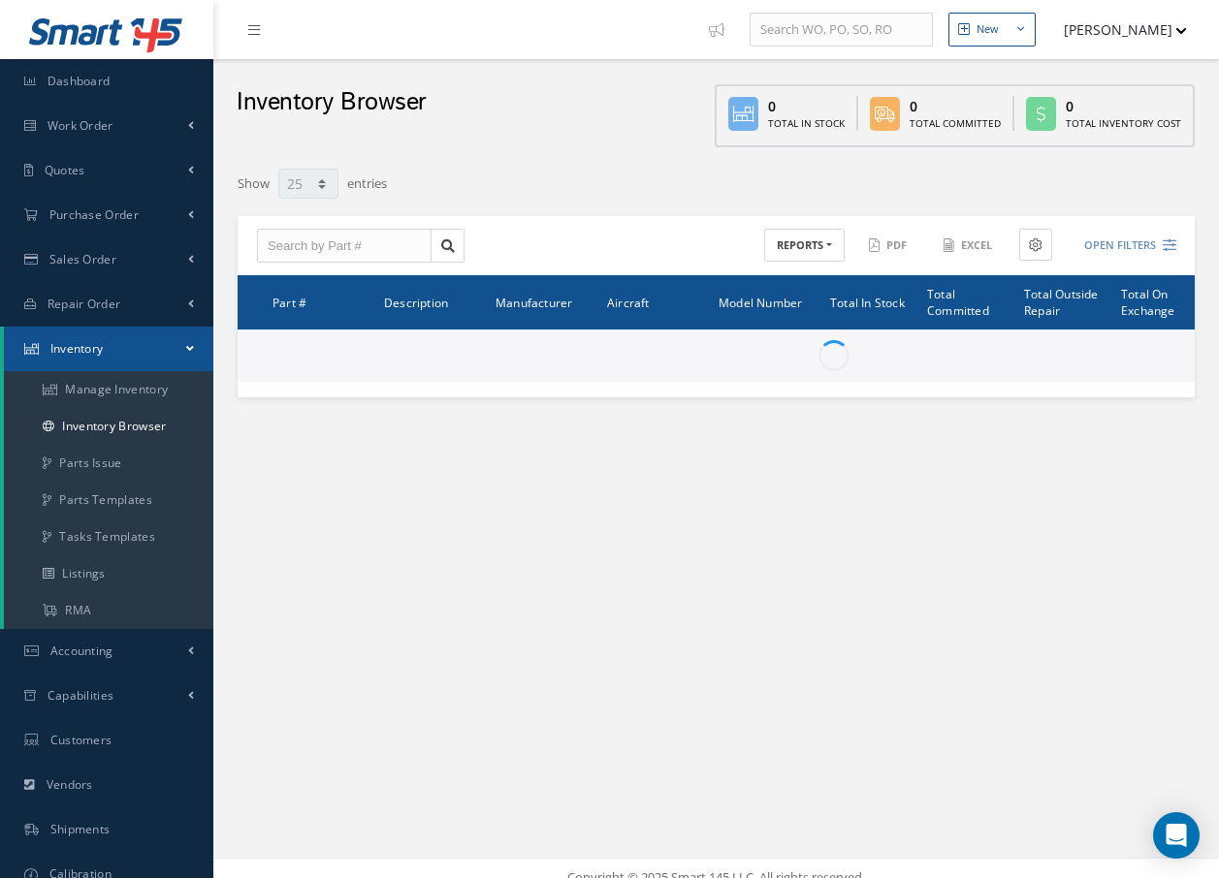
type input "Locations"
type input "All General Ledger"
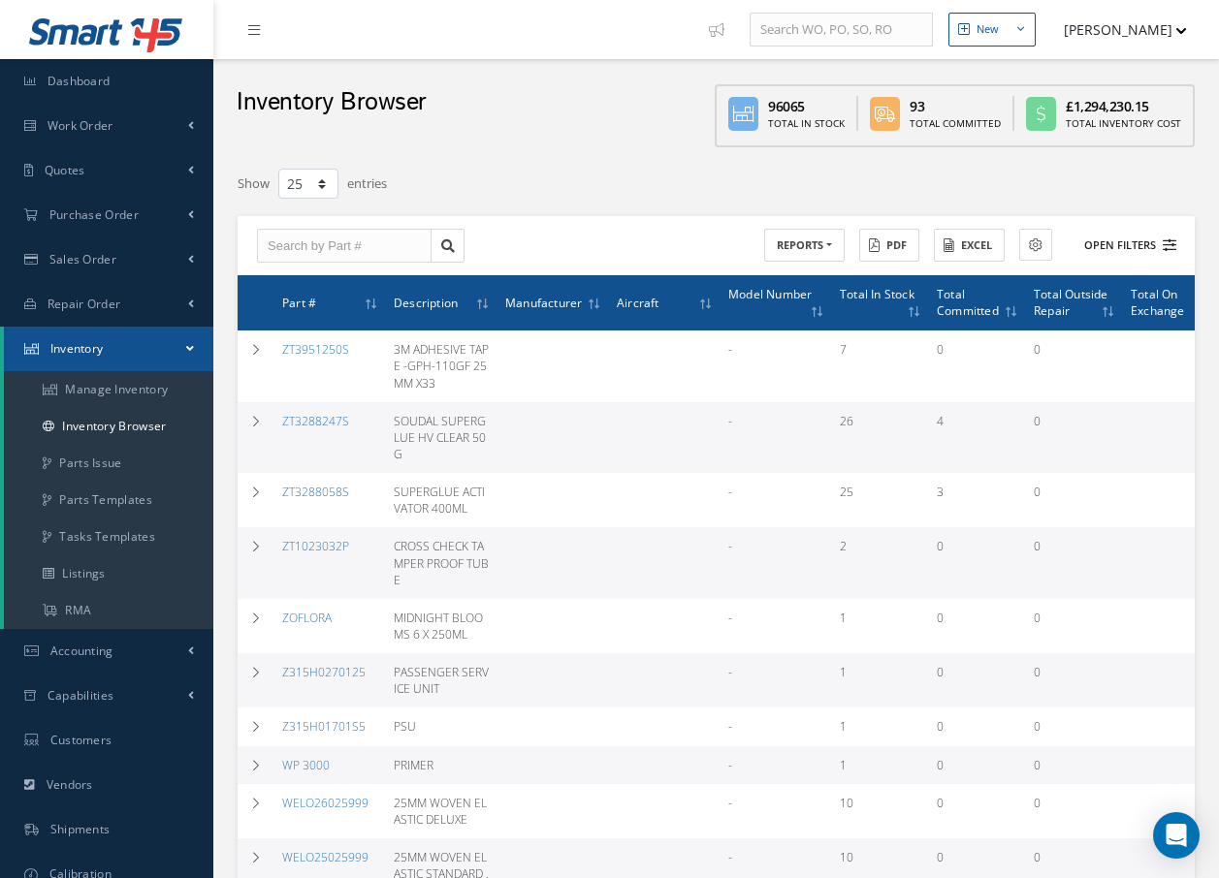
click at [1119, 244] on button "Open Filters" at bounding box center [1121, 246] width 110 height 32
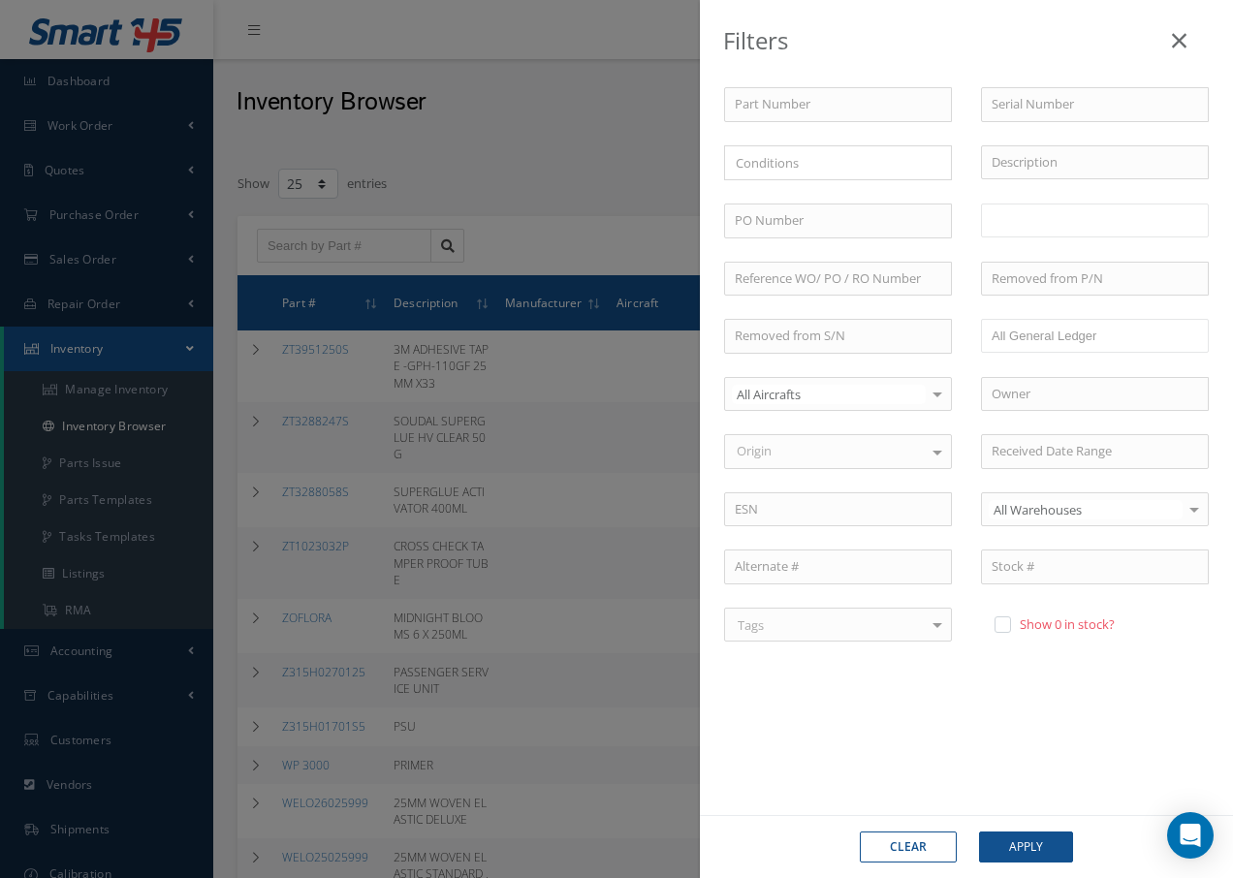
click at [1023, 223] on input "text" at bounding box center [1031, 220] width 79 height 24
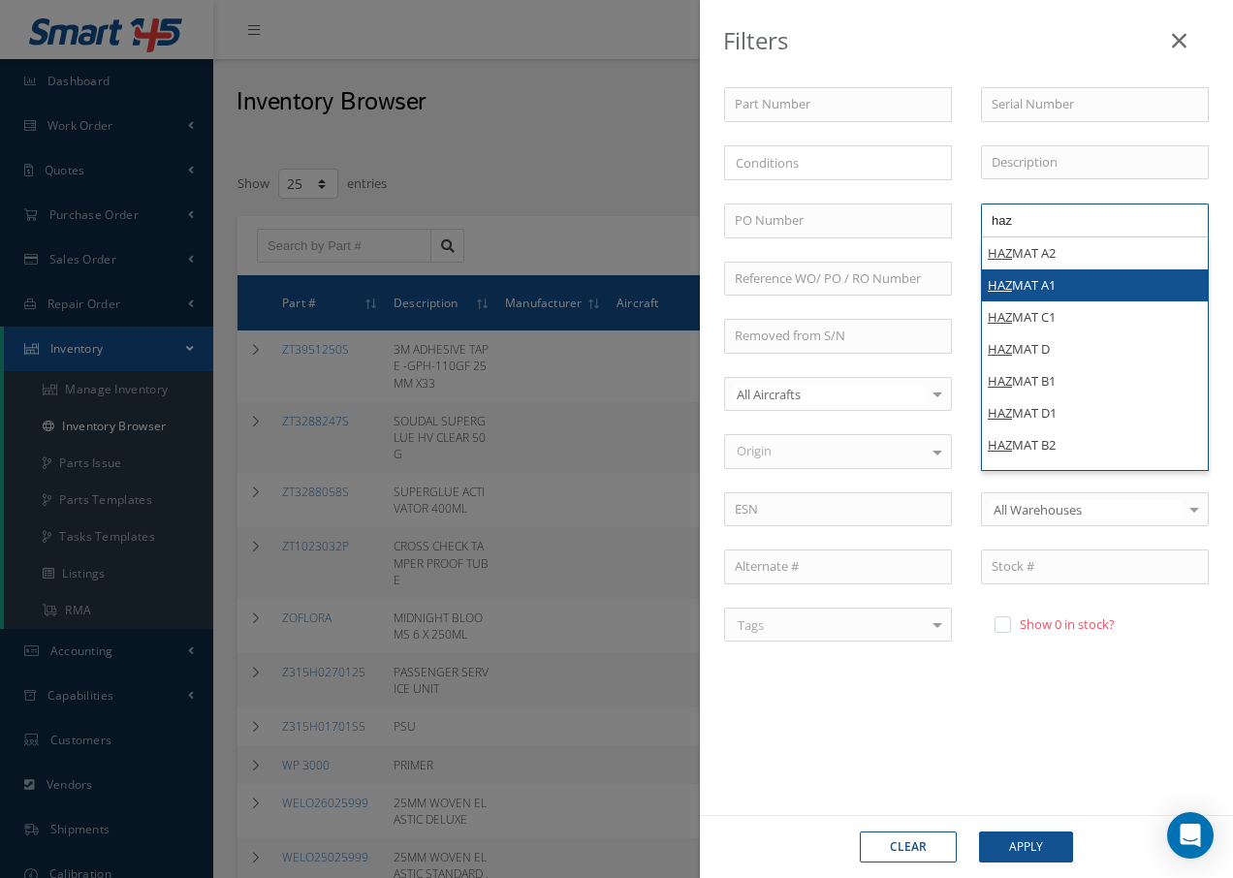
type input "haz"
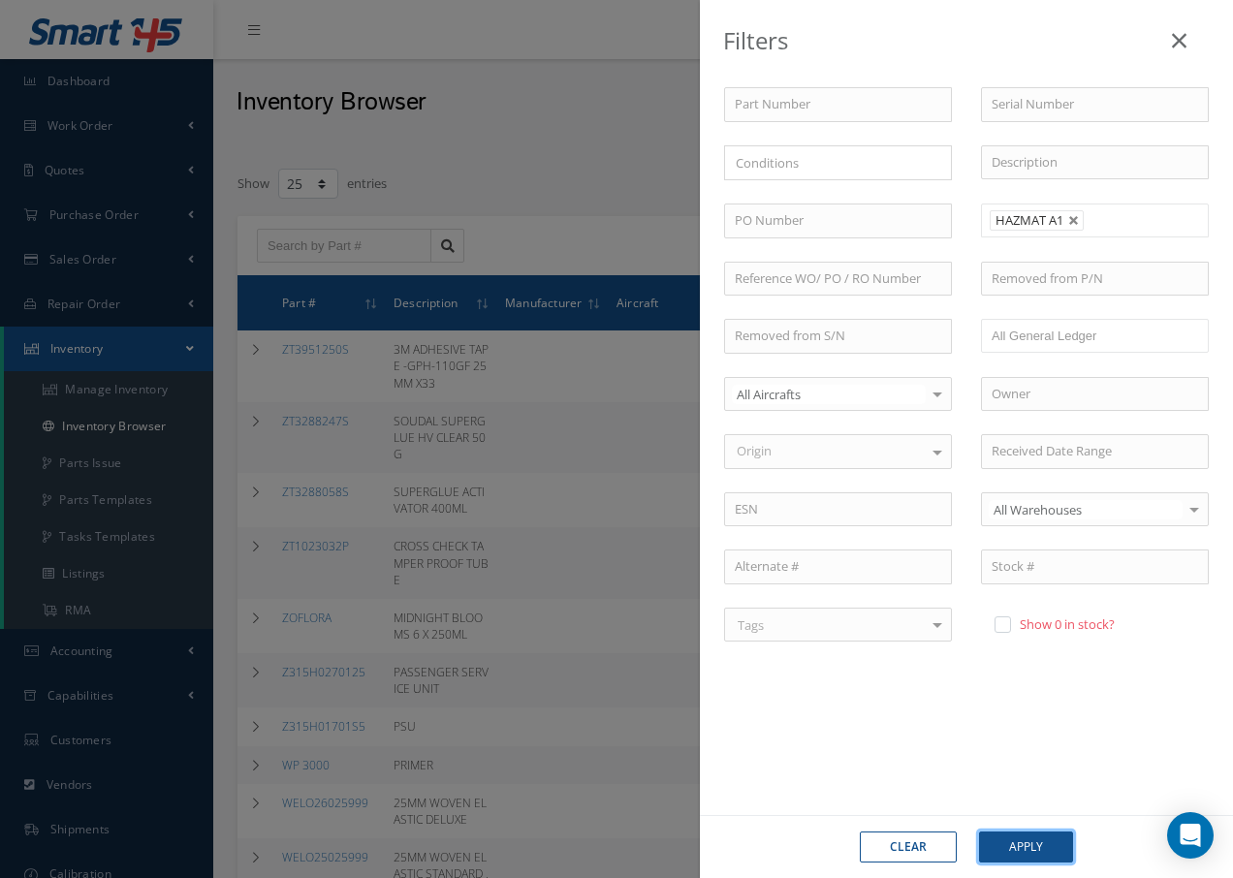
click at [1018, 845] on button "Apply" at bounding box center [1026, 847] width 94 height 31
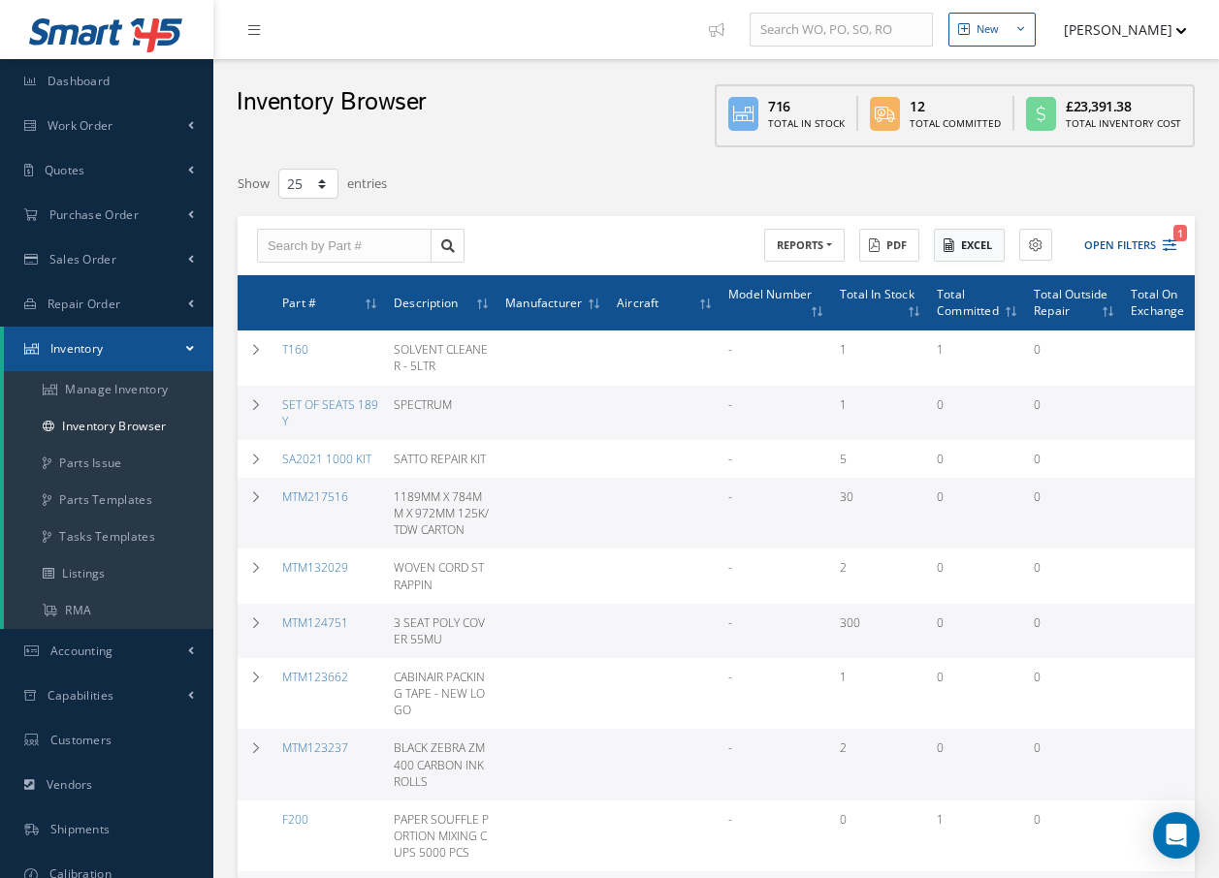
click at [979, 242] on button "Excel" at bounding box center [969, 246] width 71 height 34
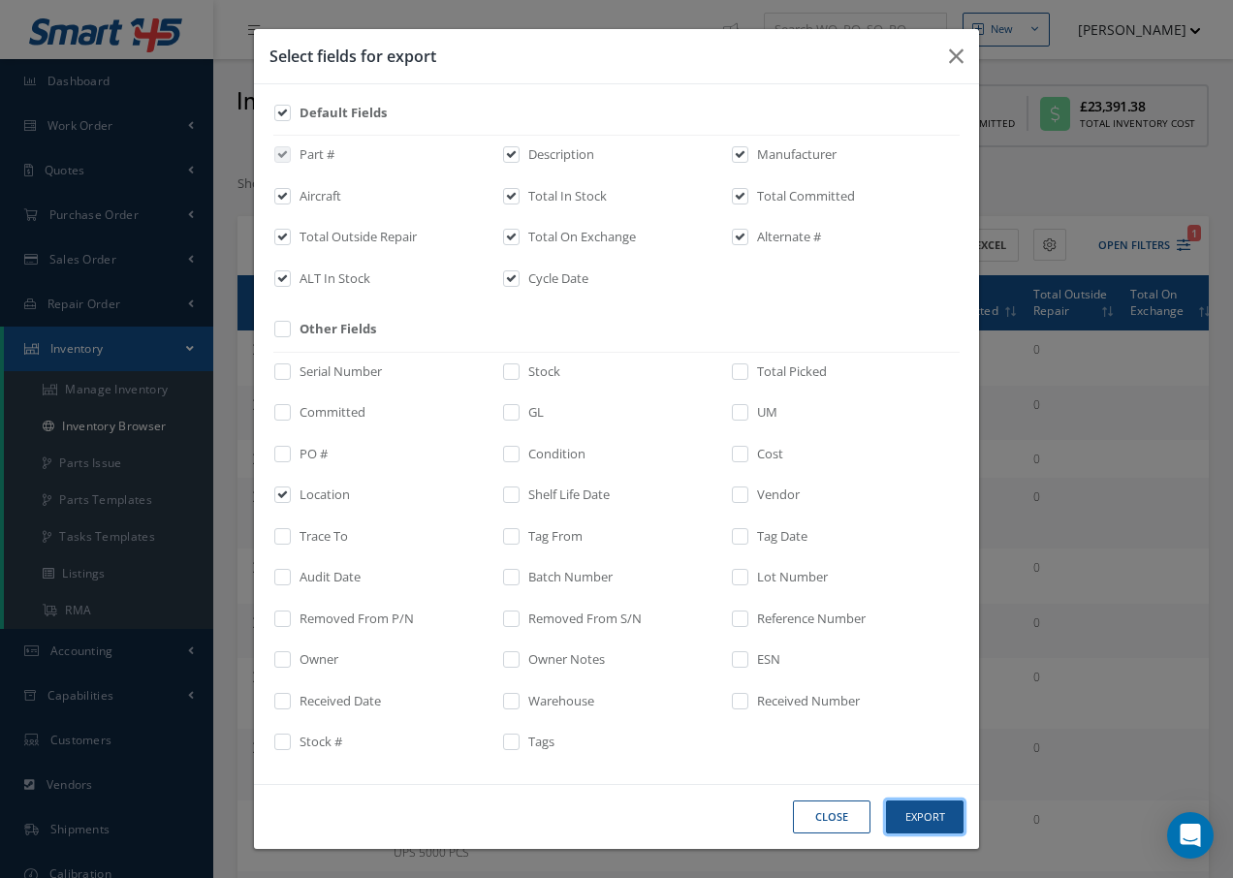
click at [935, 811] on button "Export" at bounding box center [925, 818] width 78 height 34
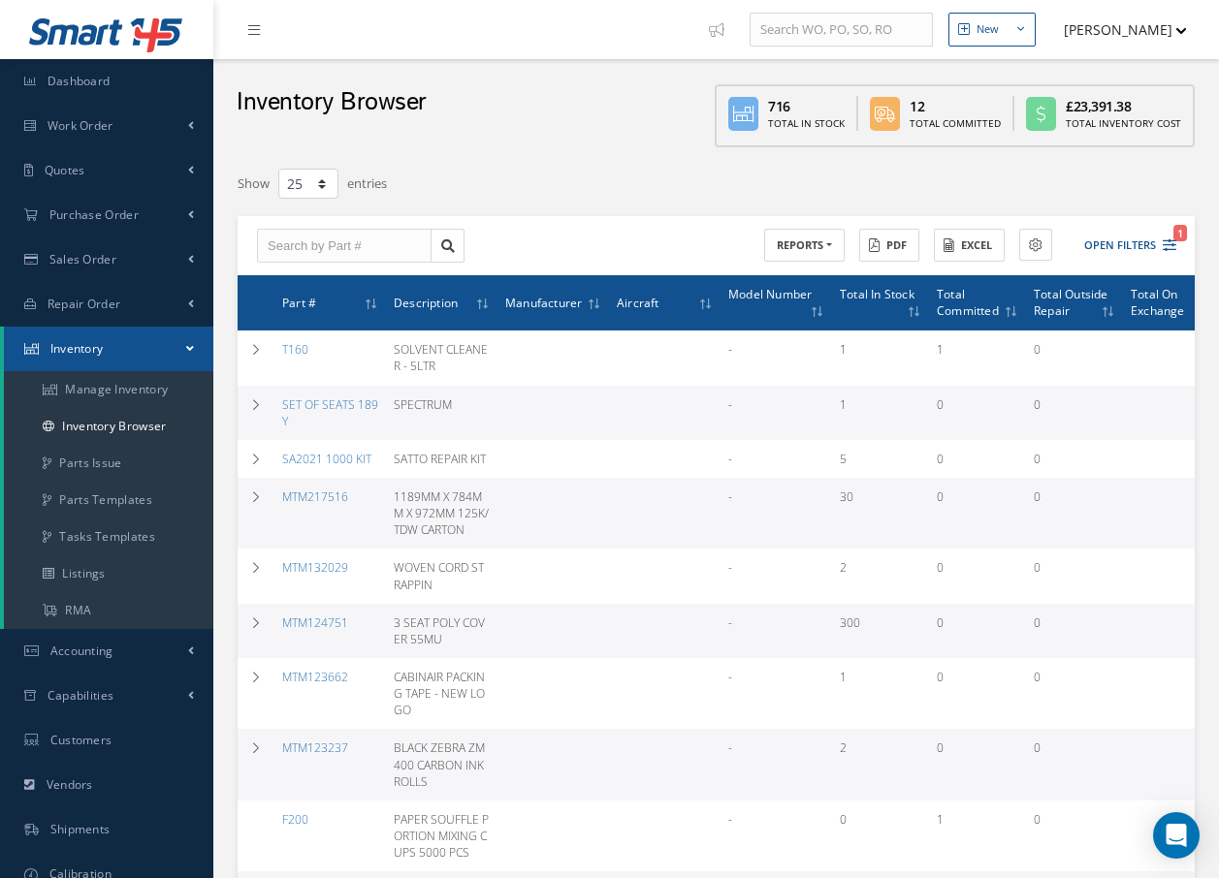
click at [665, 146] on div "Inventory Browser 716 Total In Stock 12 Total Committed £23,391.38 Total Invent…" at bounding box center [715, 108] width 1005 height 98
click at [814, 242] on button "REPORTS" at bounding box center [804, 246] width 80 height 34
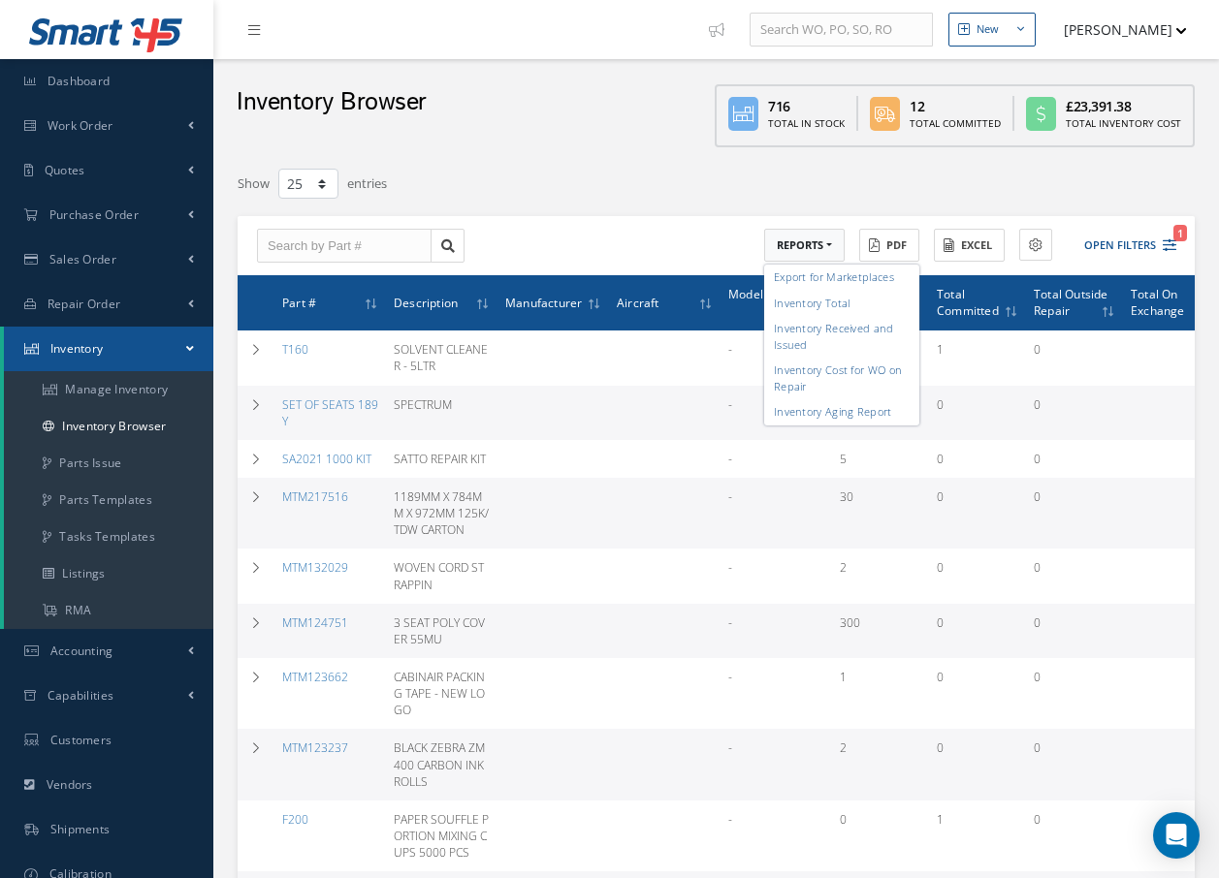
click at [670, 197] on div "Show 10 25 50 100 entries" at bounding box center [510, 184] width 575 height 35
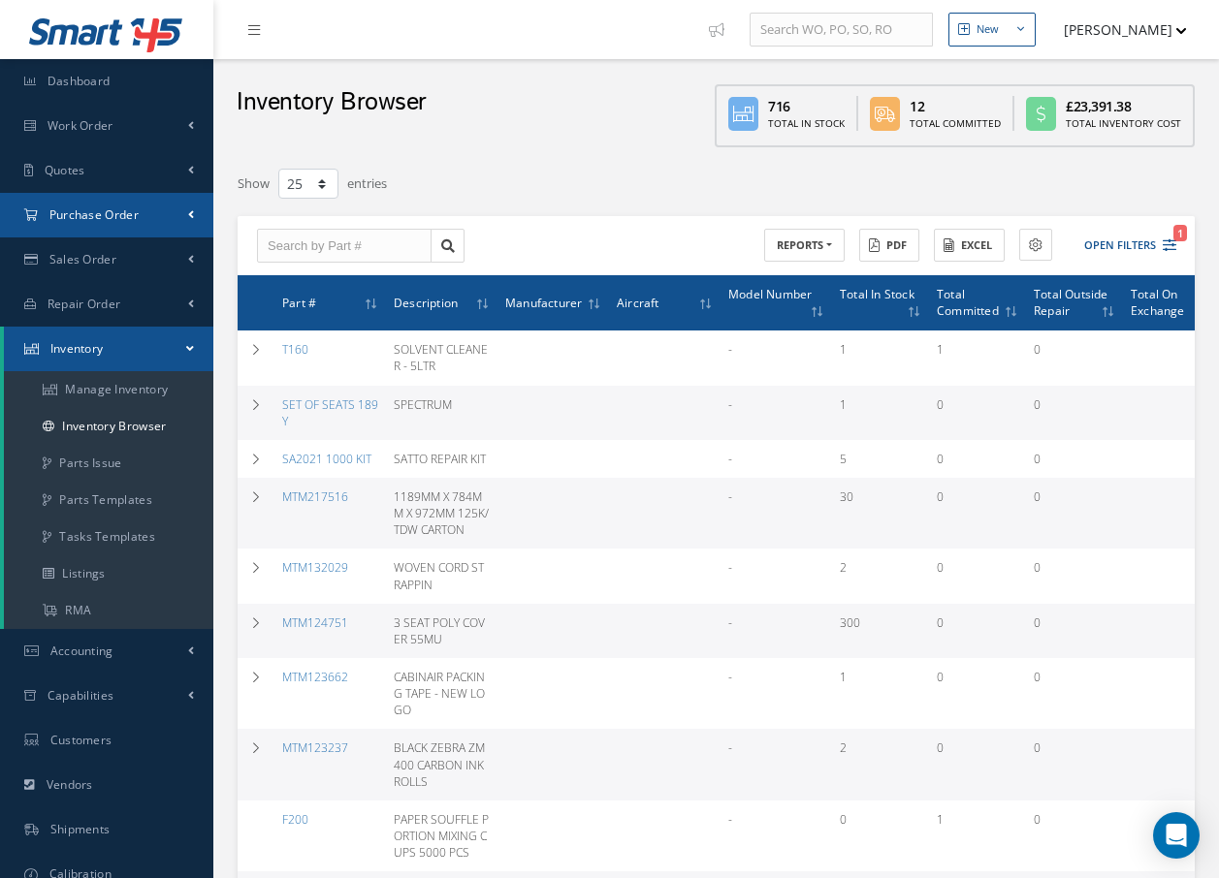
click at [71, 211] on span "Purchase Order" at bounding box center [93, 215] width 89 height 16
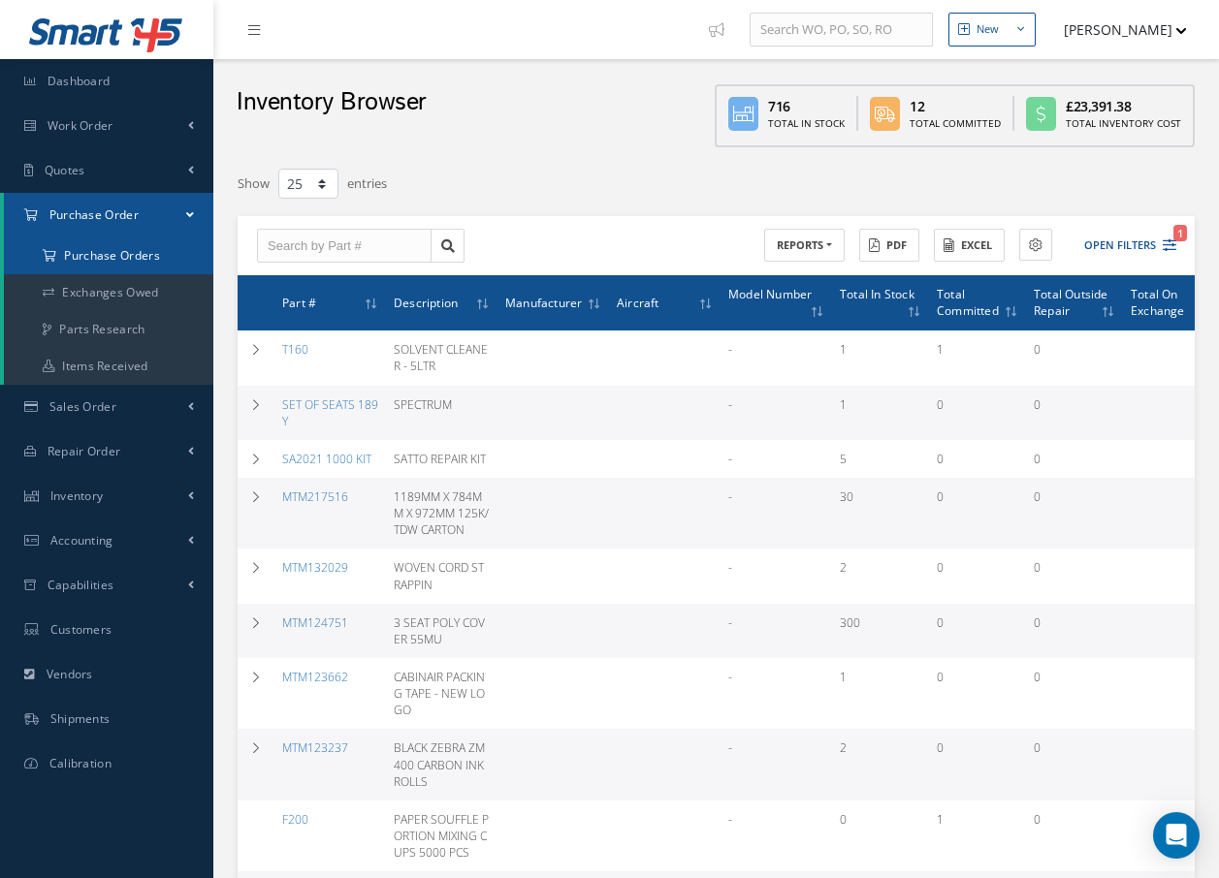
click at [106, 253] on a=1&status_id=2&status_id=3&status_id=5&collapsedFilters"] "Purchase Orders" at bounding box center [108, 256] width 209 height 37
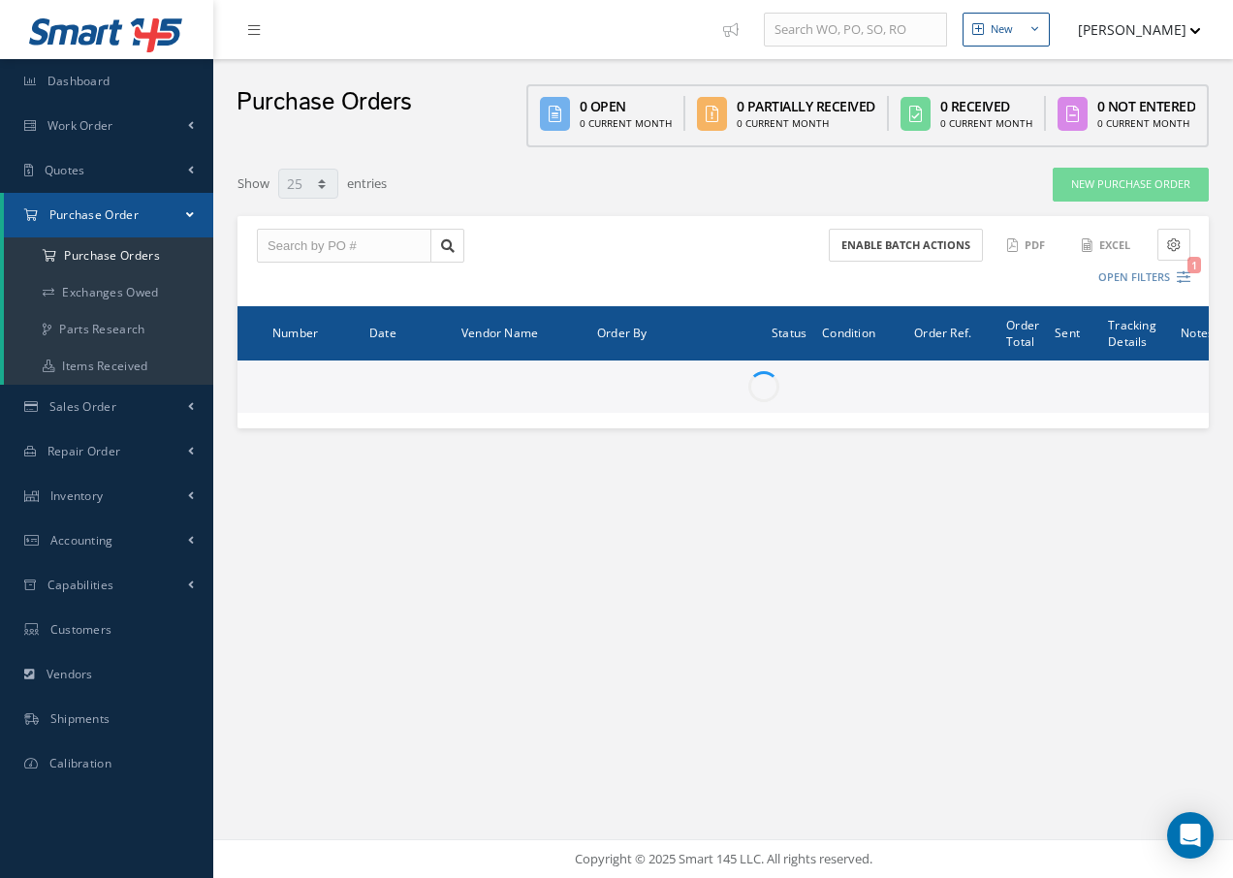
select select "25"
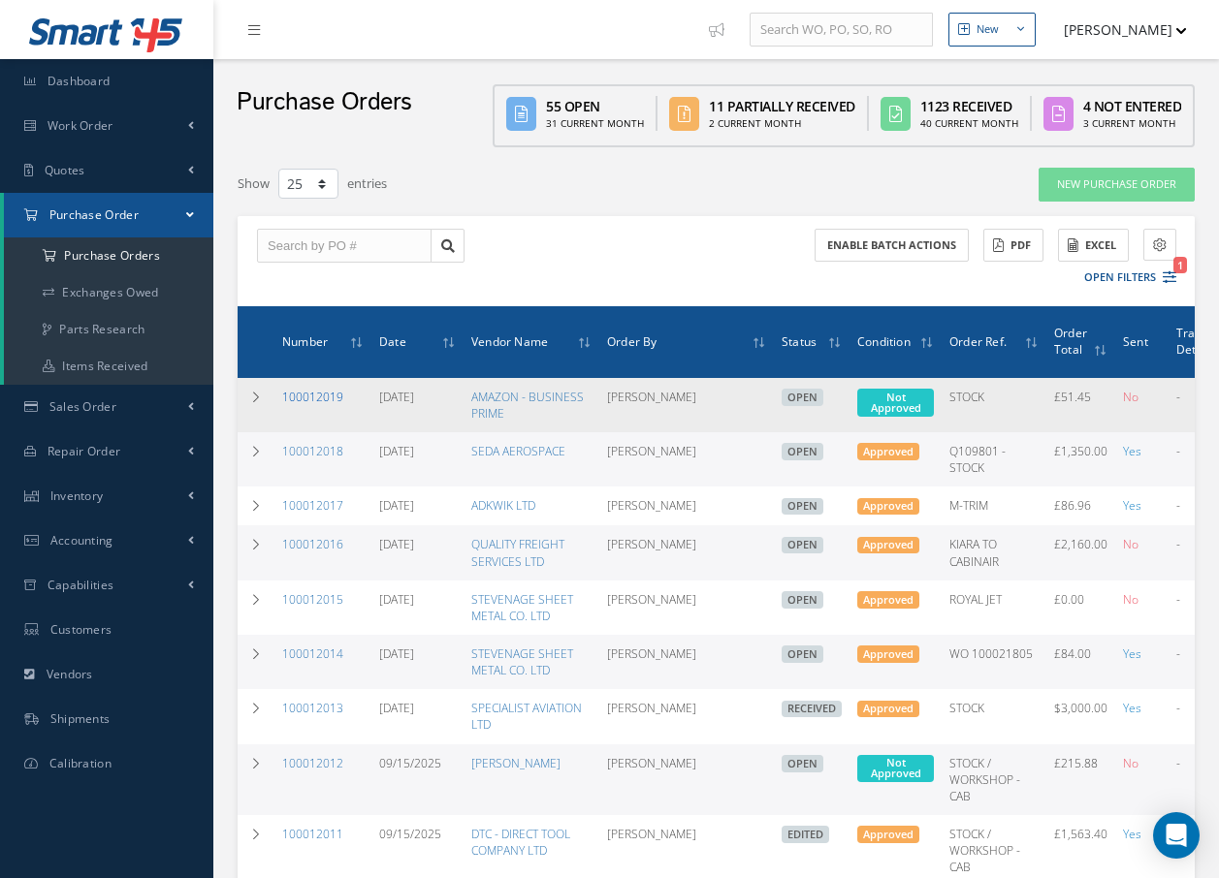
click at [315, 396] on link "100012019" at bounding box center [312, 397] width 61 height 16
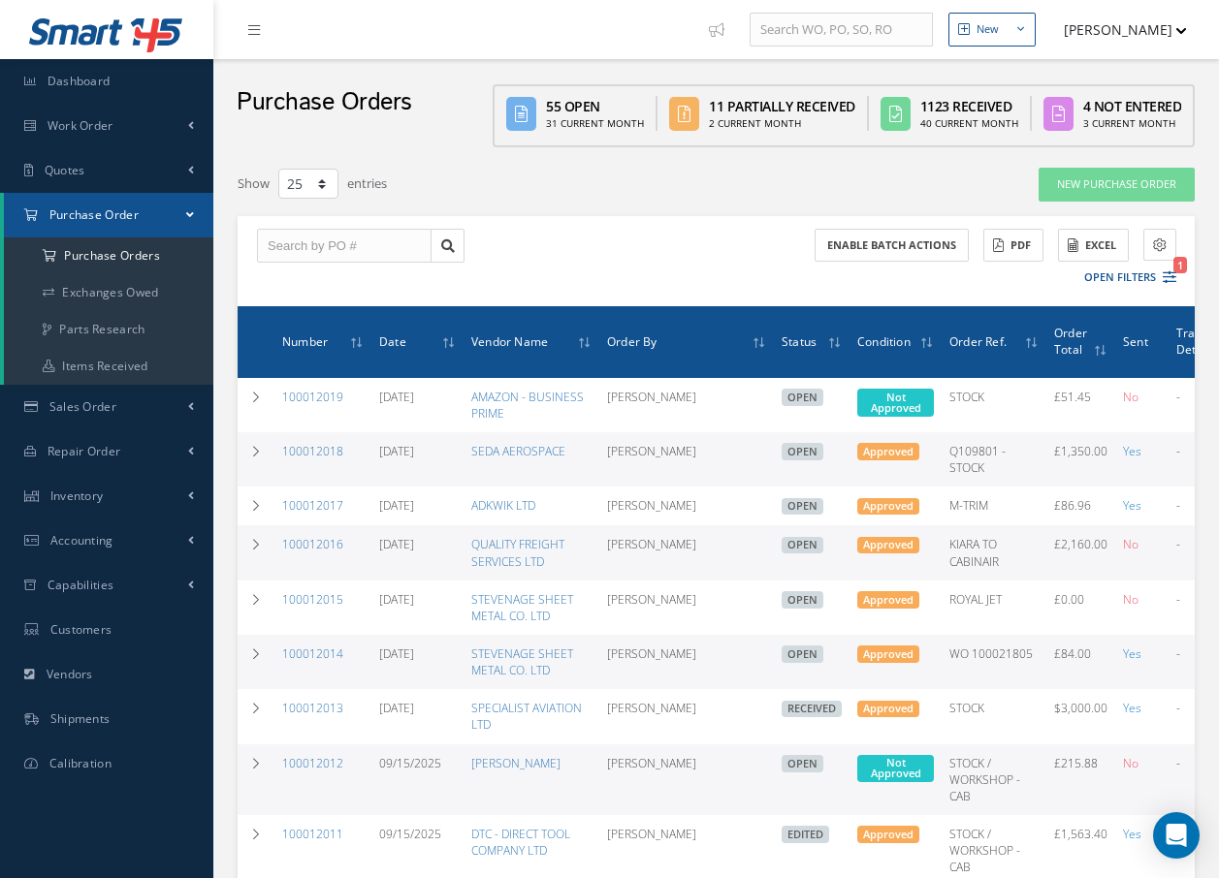
select select "25"
click at [310, 453] on link "100012018" at bounding box center [312, 451] width 61 height 16
select select "25"
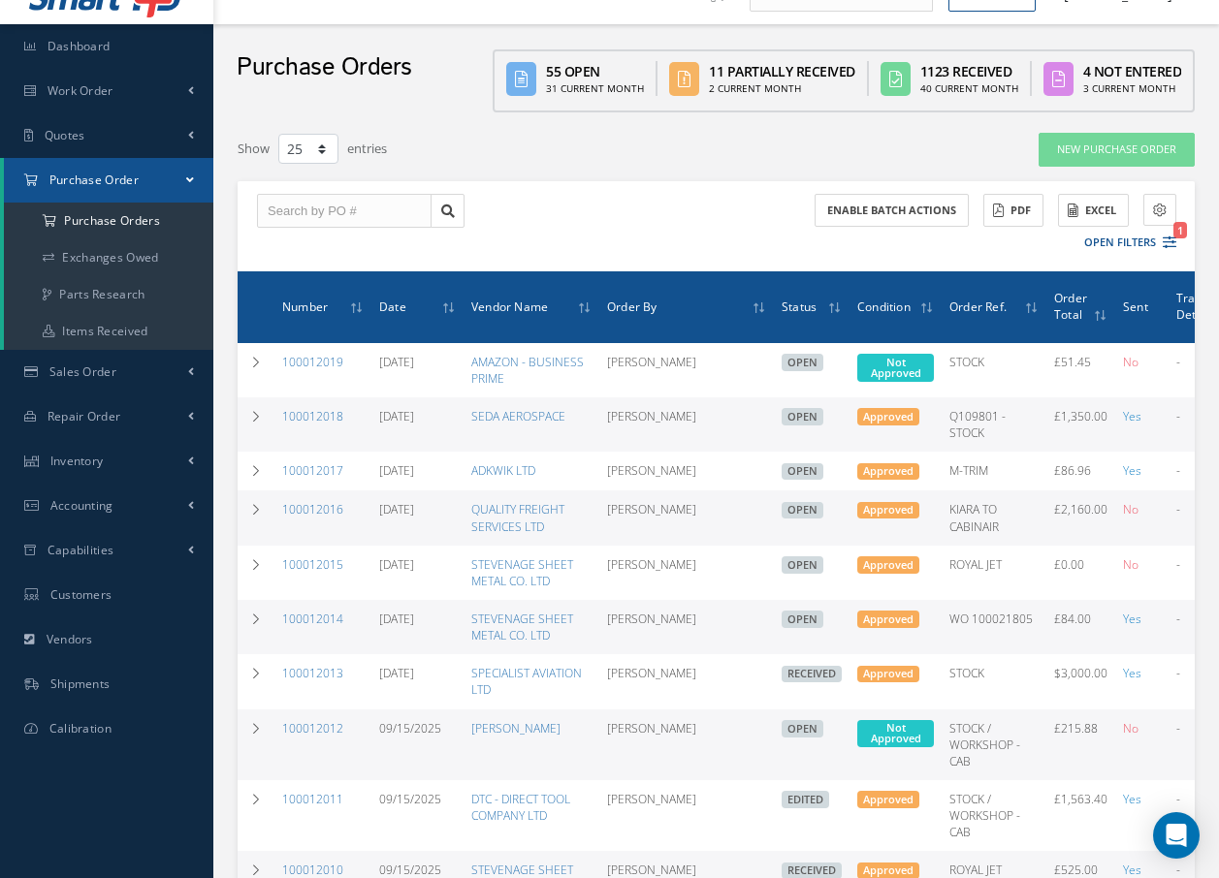
scroll to position [97, 0]
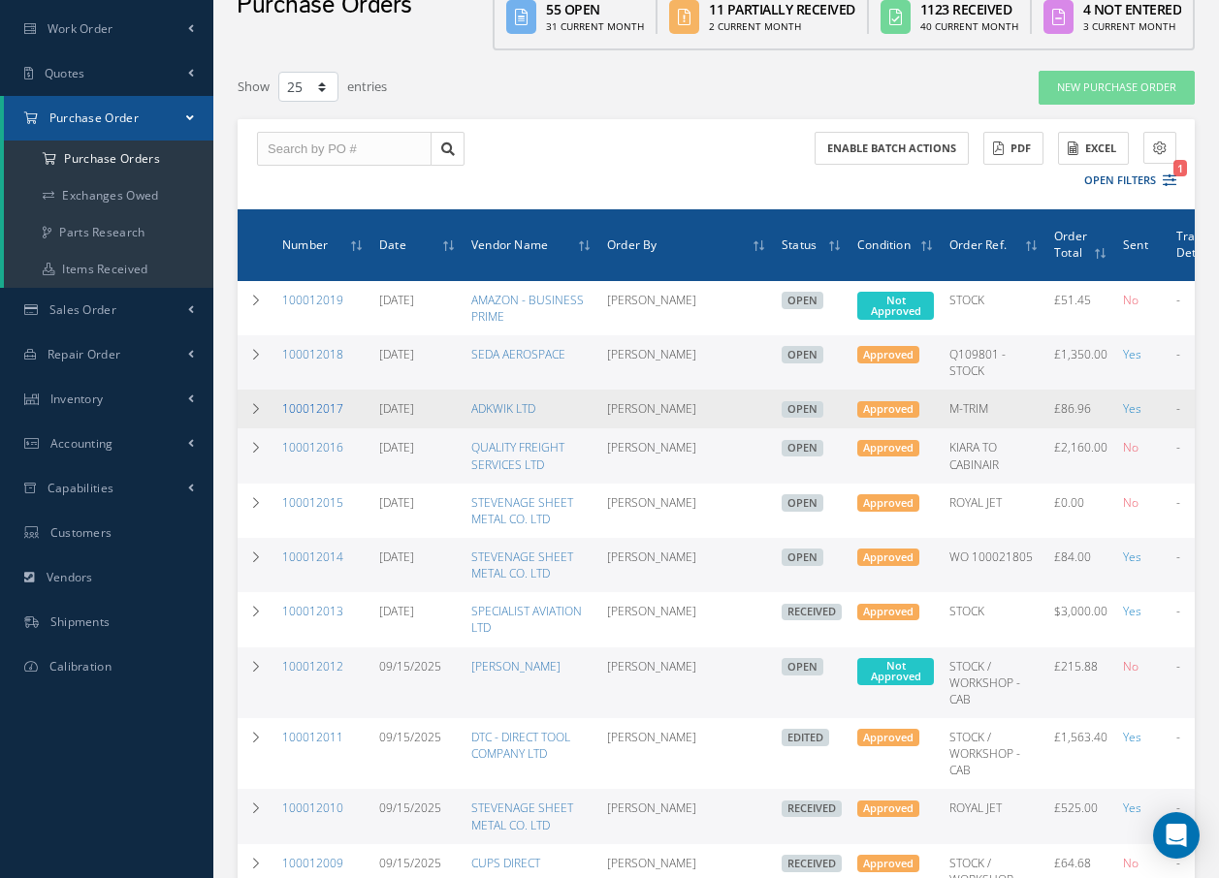
click at [297, 406] on link "100012017" at bounding box center [312, 408] width 61 height 16
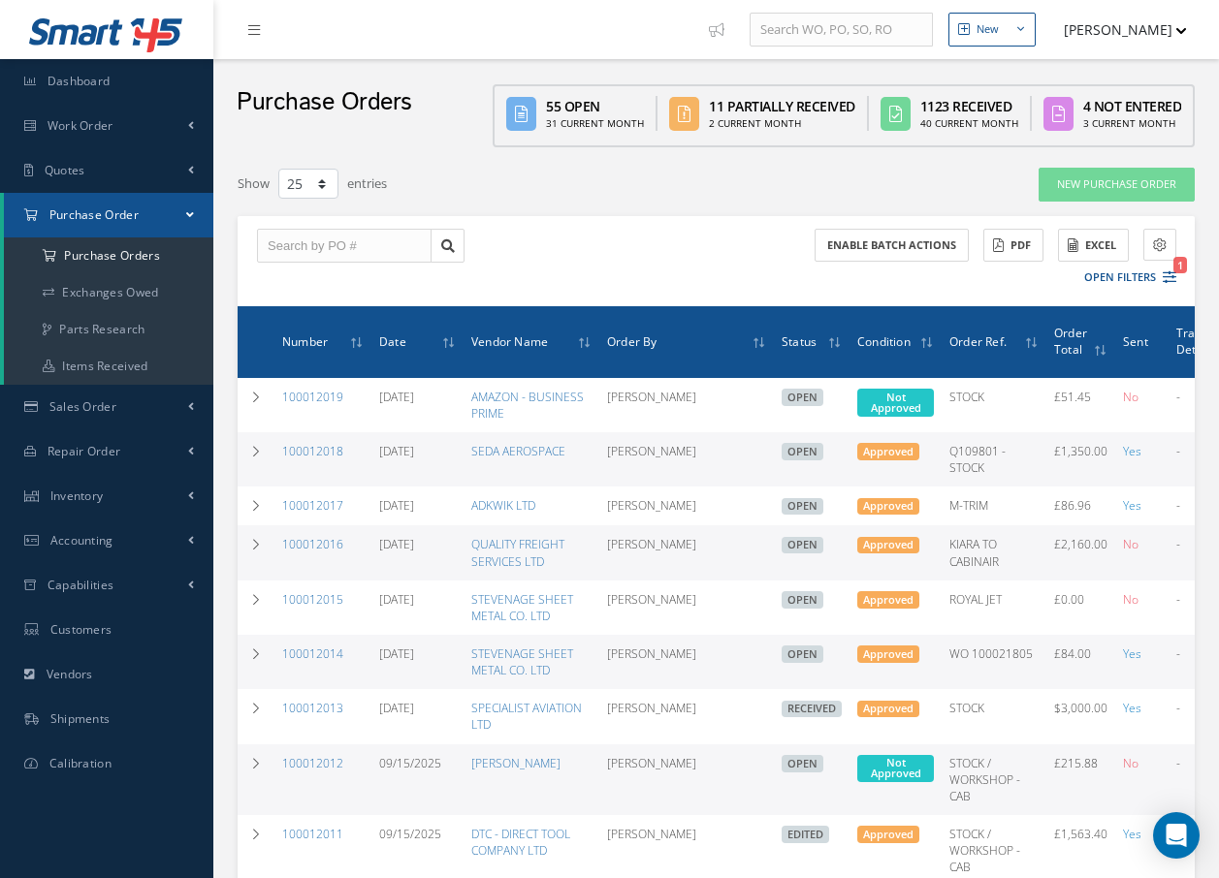
select select "25"
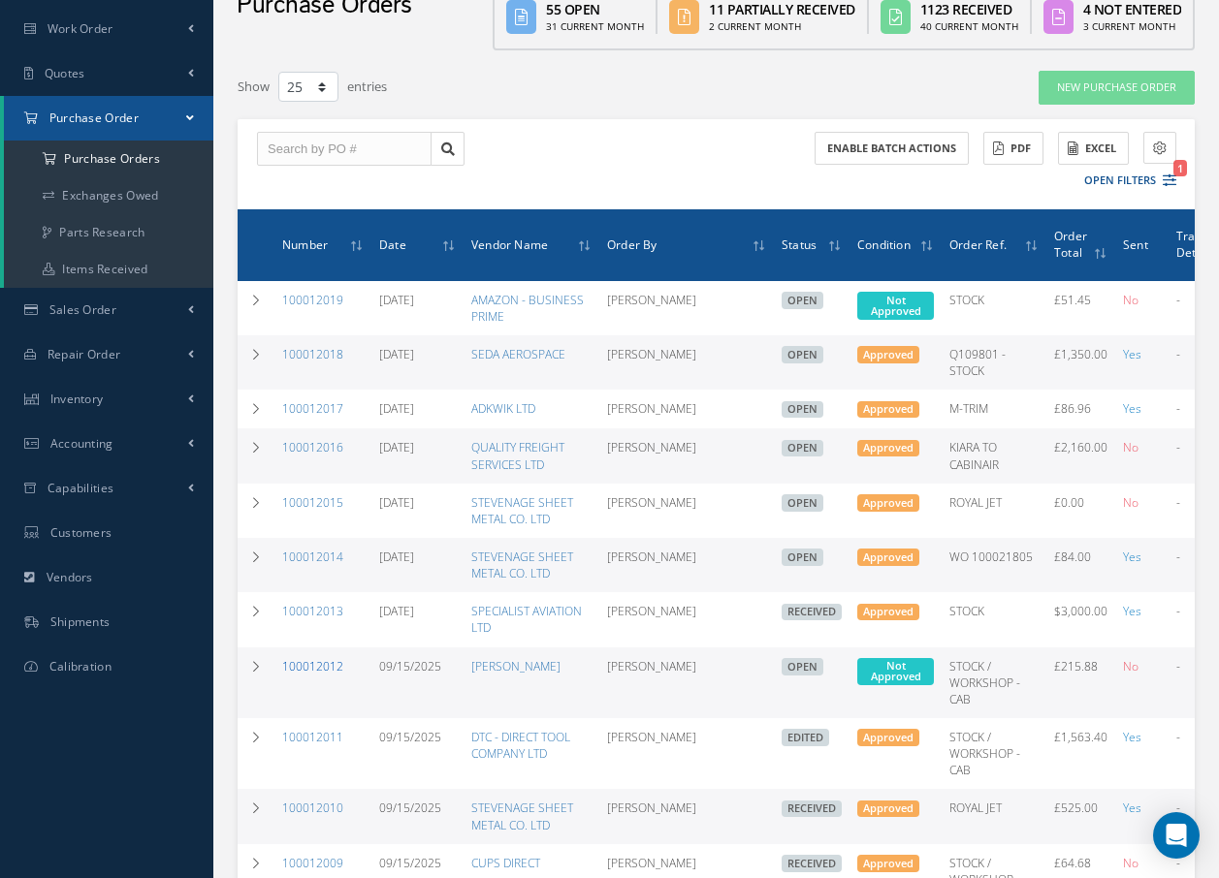
click at [321, 667] on link "100012012" at bounding box center [312, 666] width 61 height 16
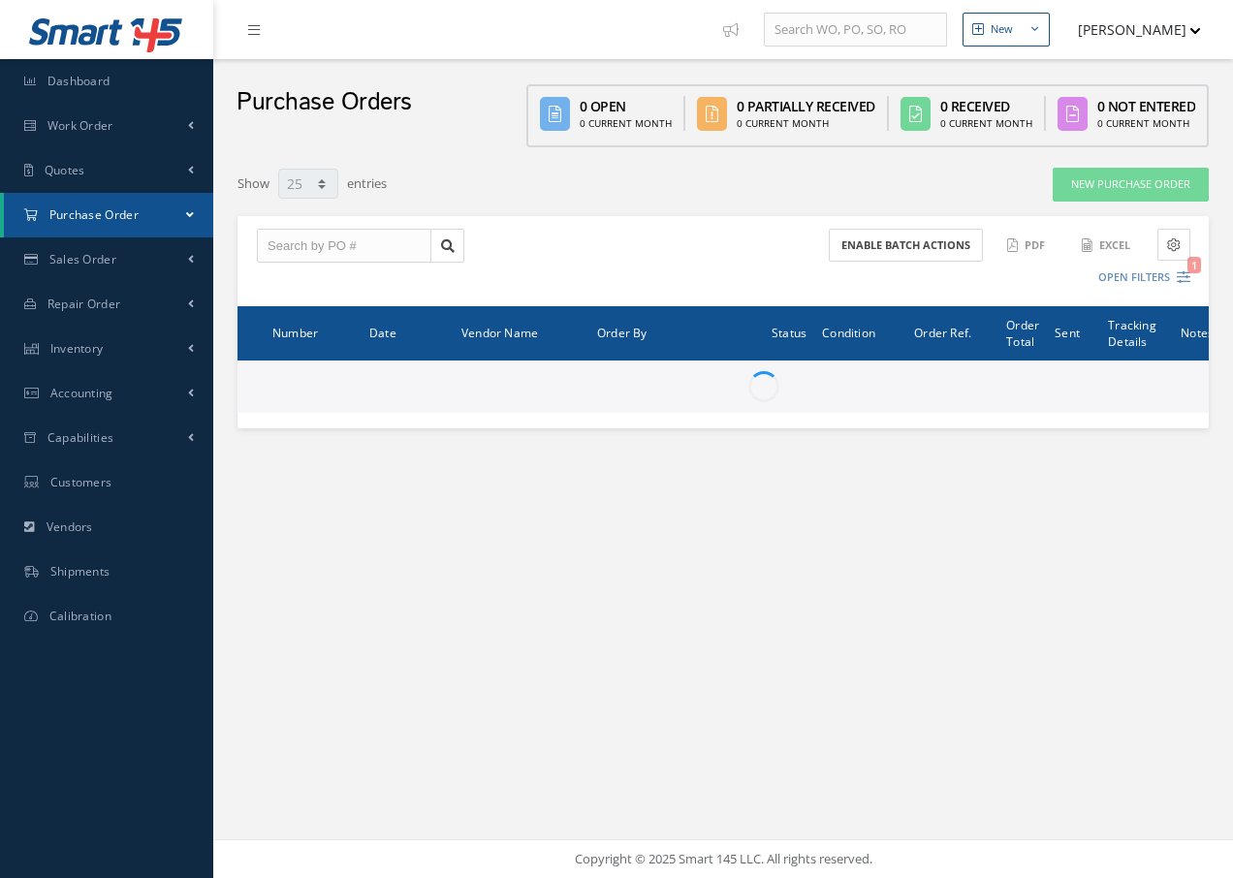
select select "25"
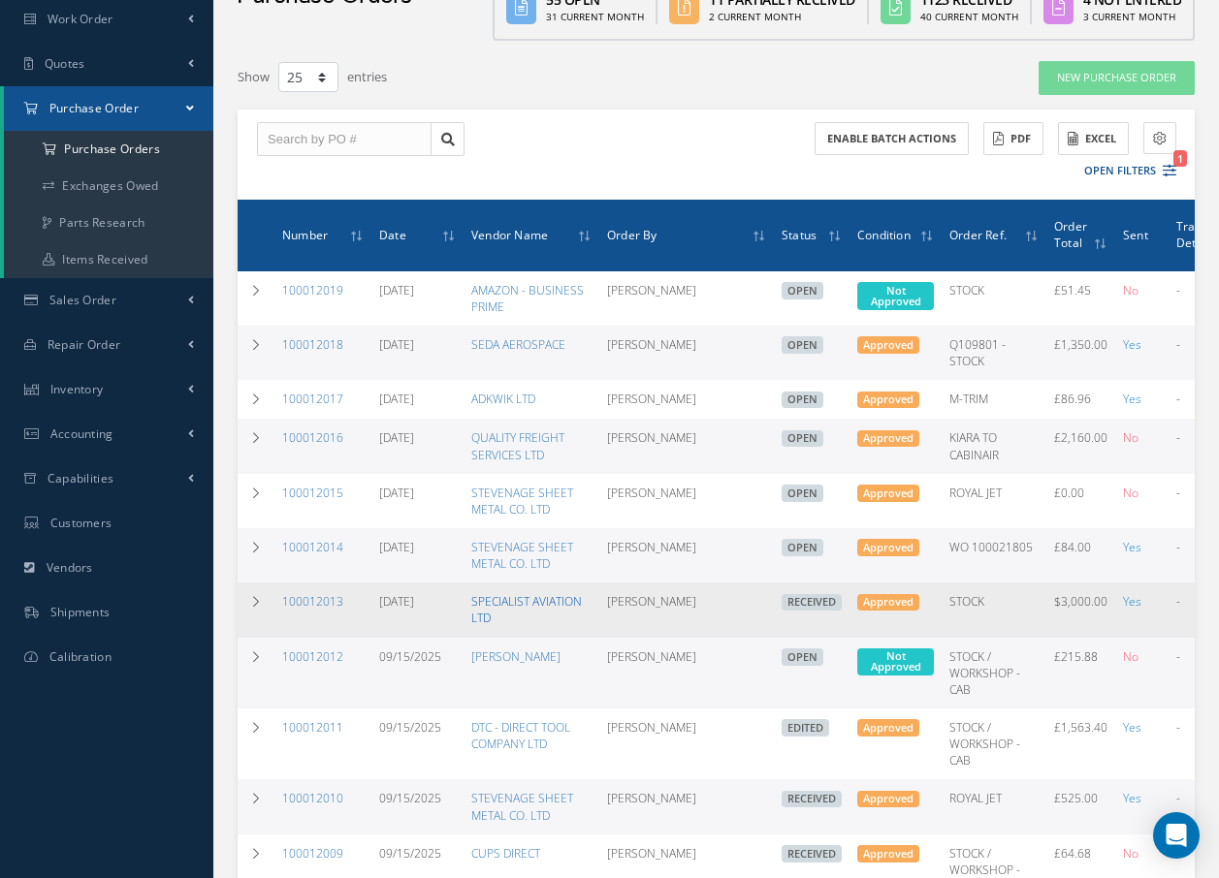
scroll to position [97, 0]
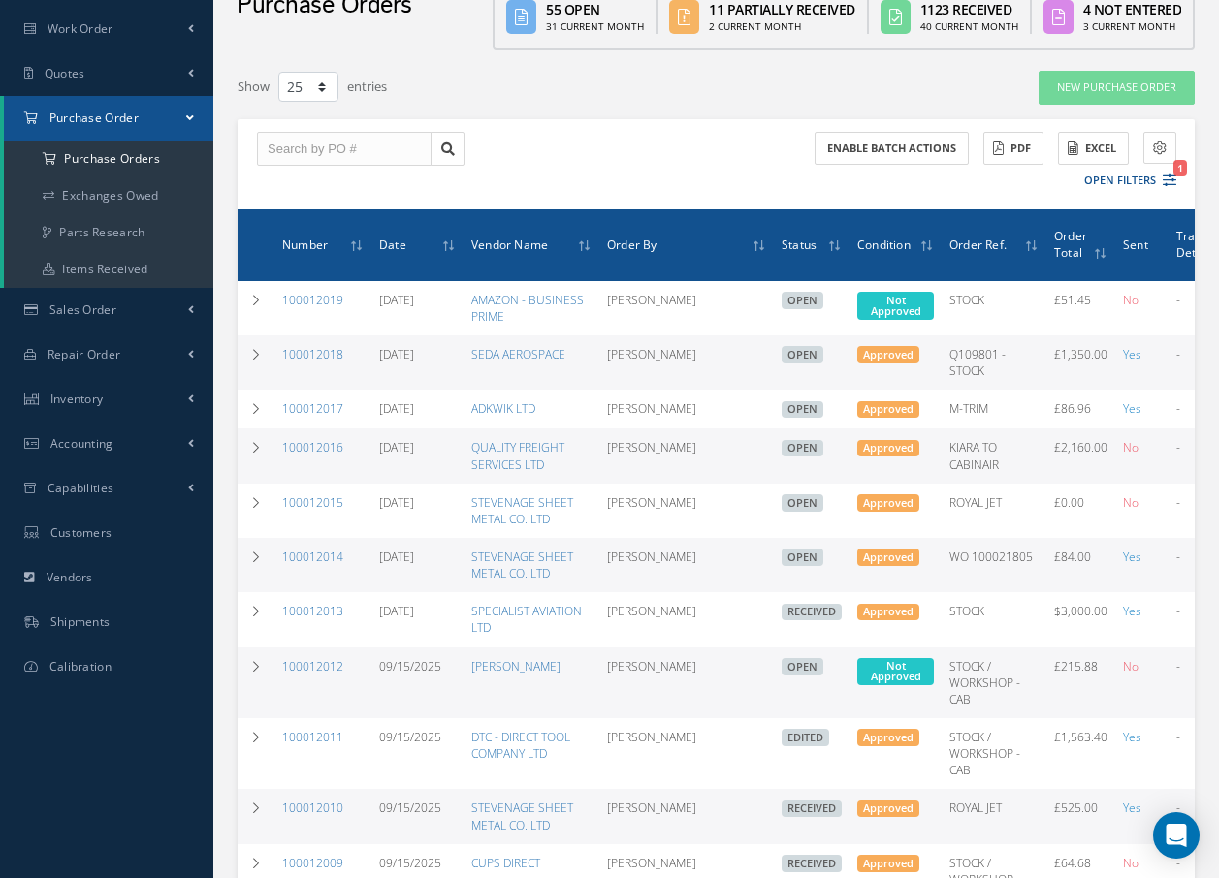
click at [535, 143] on div "Enable batch actions ACTIONS Receive Payments Select Customer Cabinair Services…" at bounding box center [716, 164] width 957 height 90
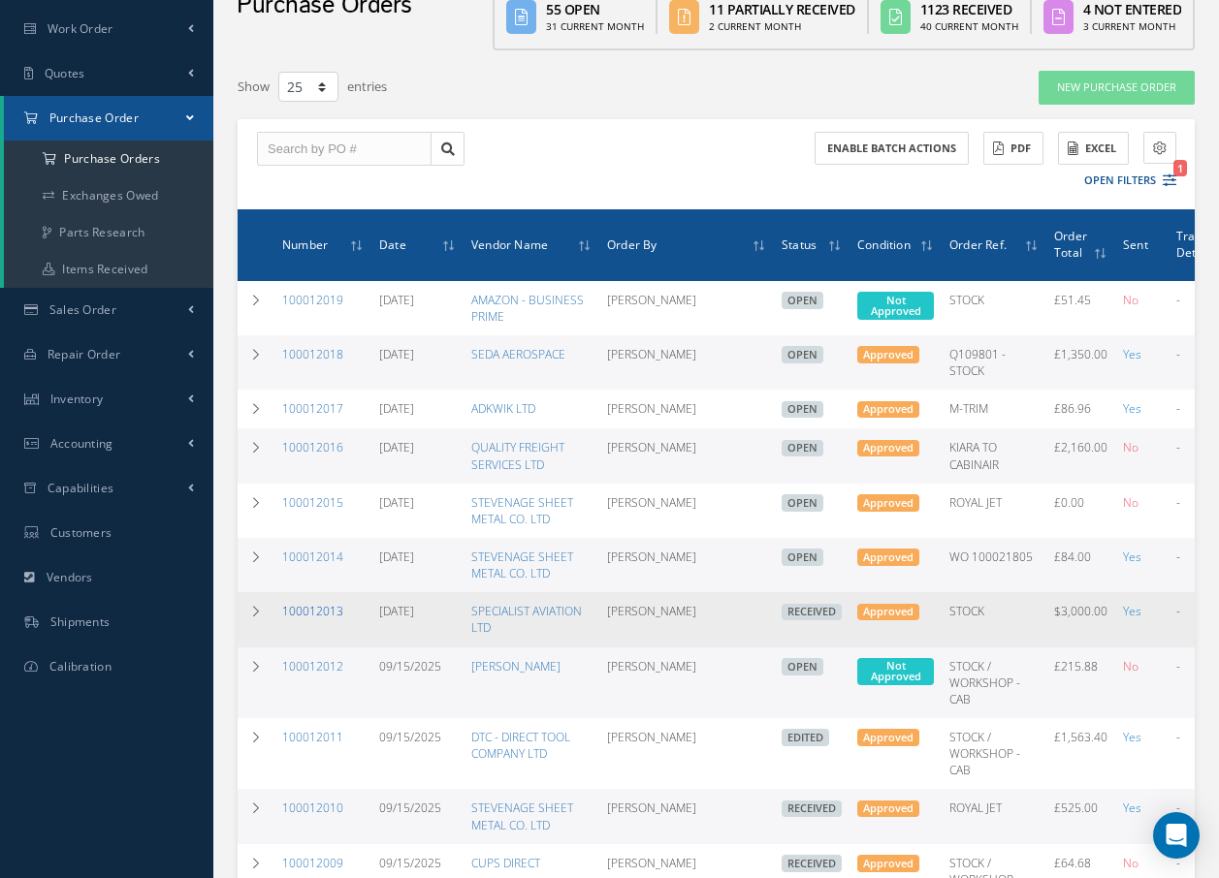
click at [313, 606] on link "100012013" at bounding box center [312, 611] width 61 height 16
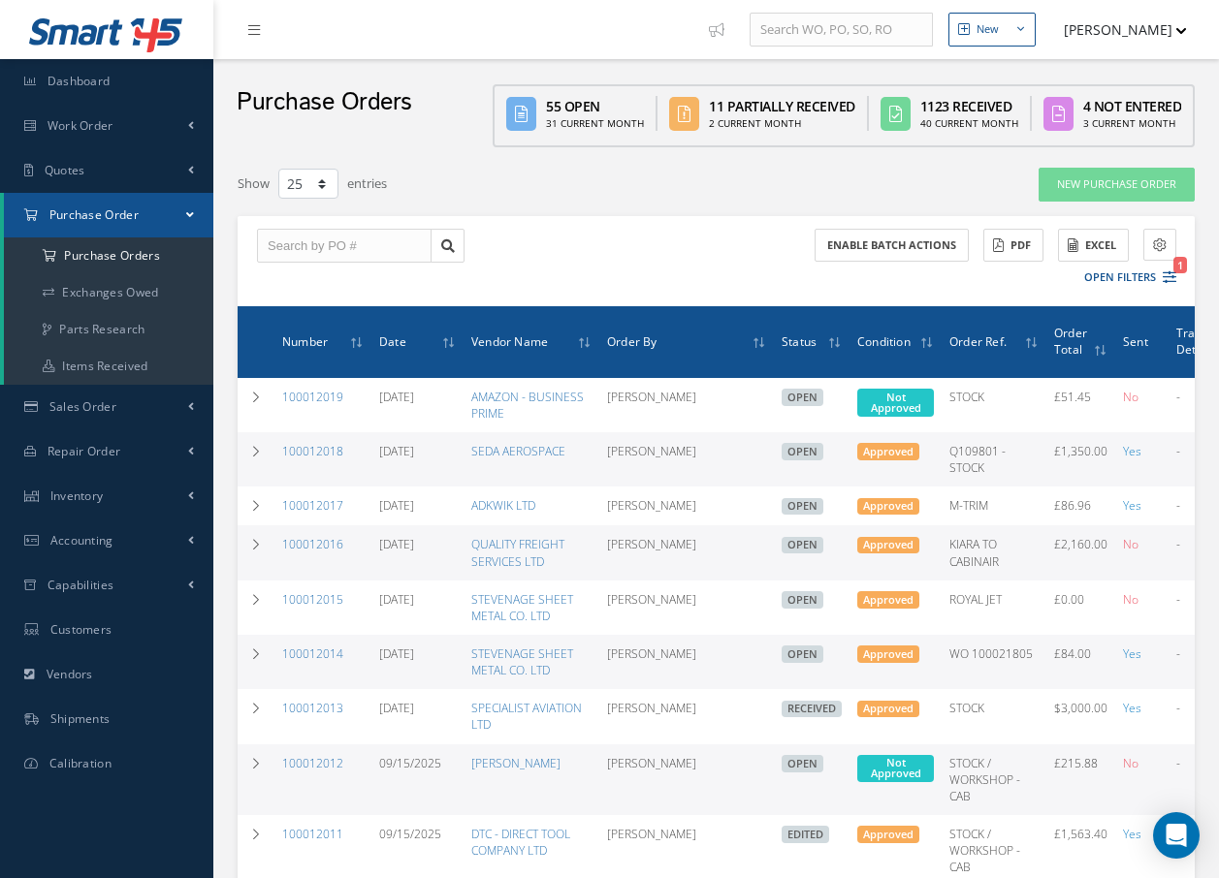
select select "25"
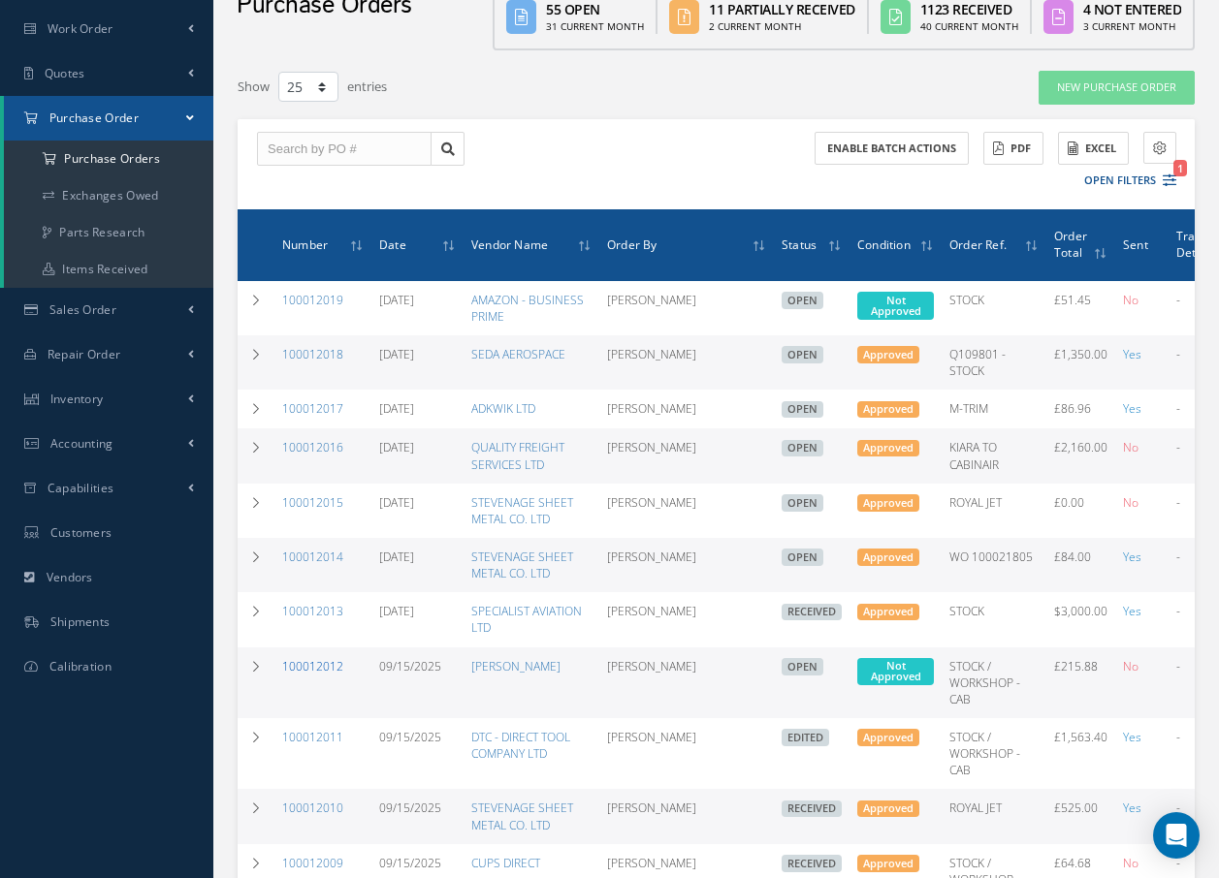
click at [307, 666] on link "100012012" at bounding box center [312, 666] width 61 height 16
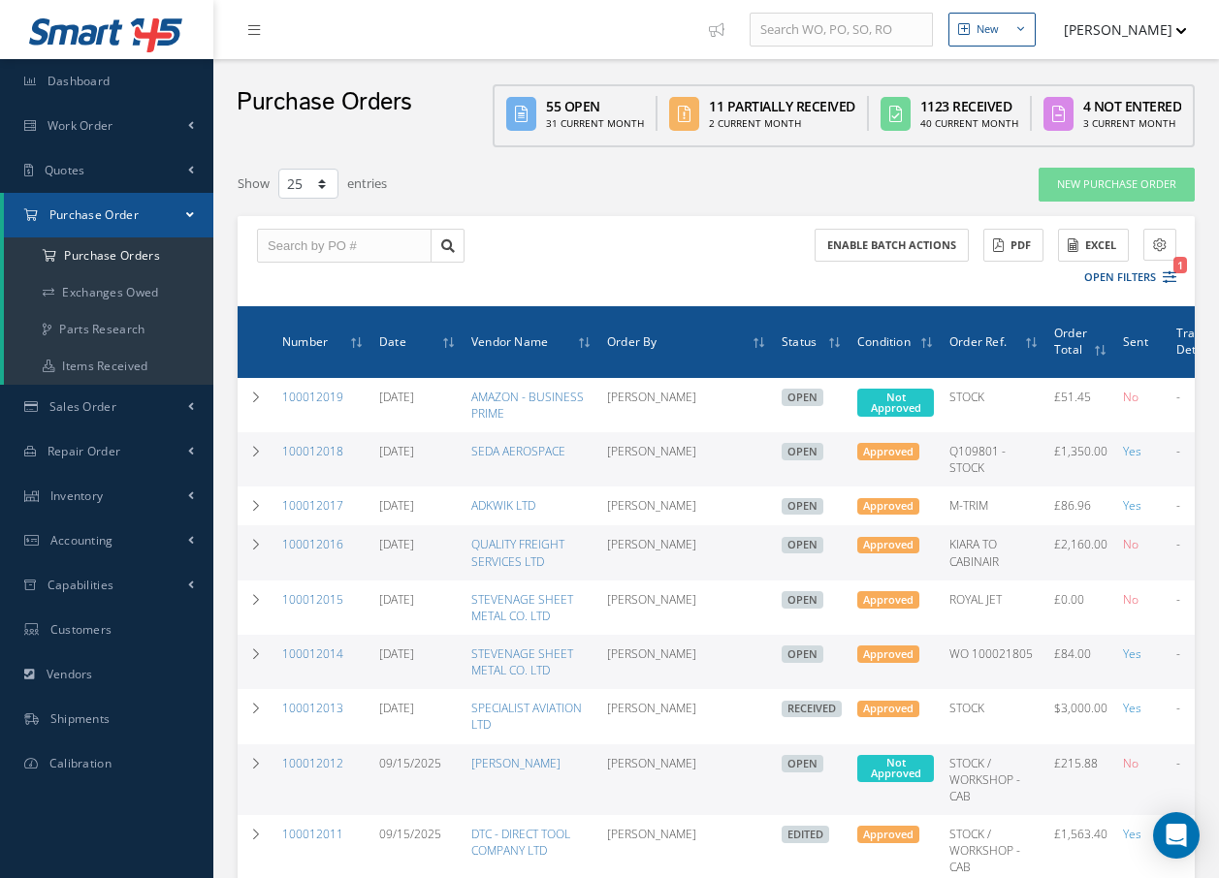
select select "25"
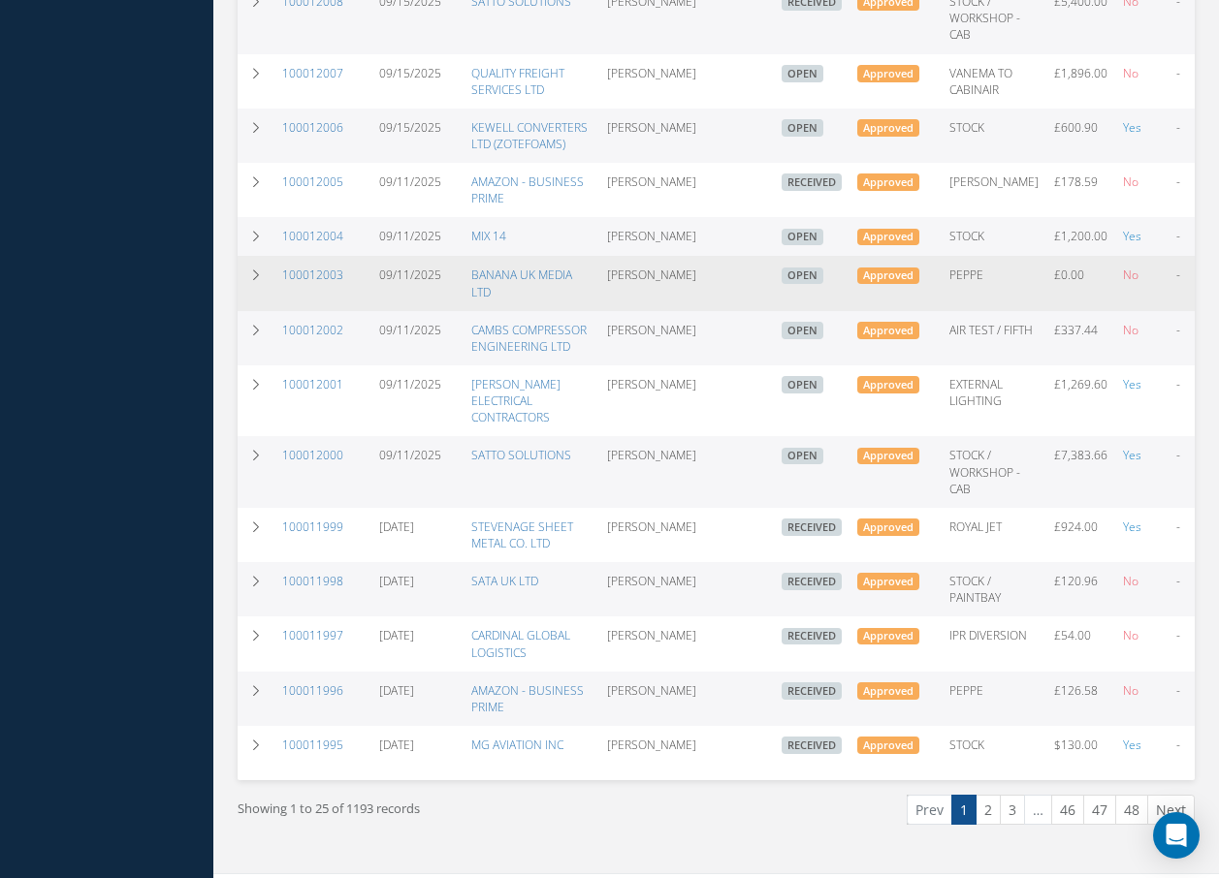
scroll to position [1063, 0]
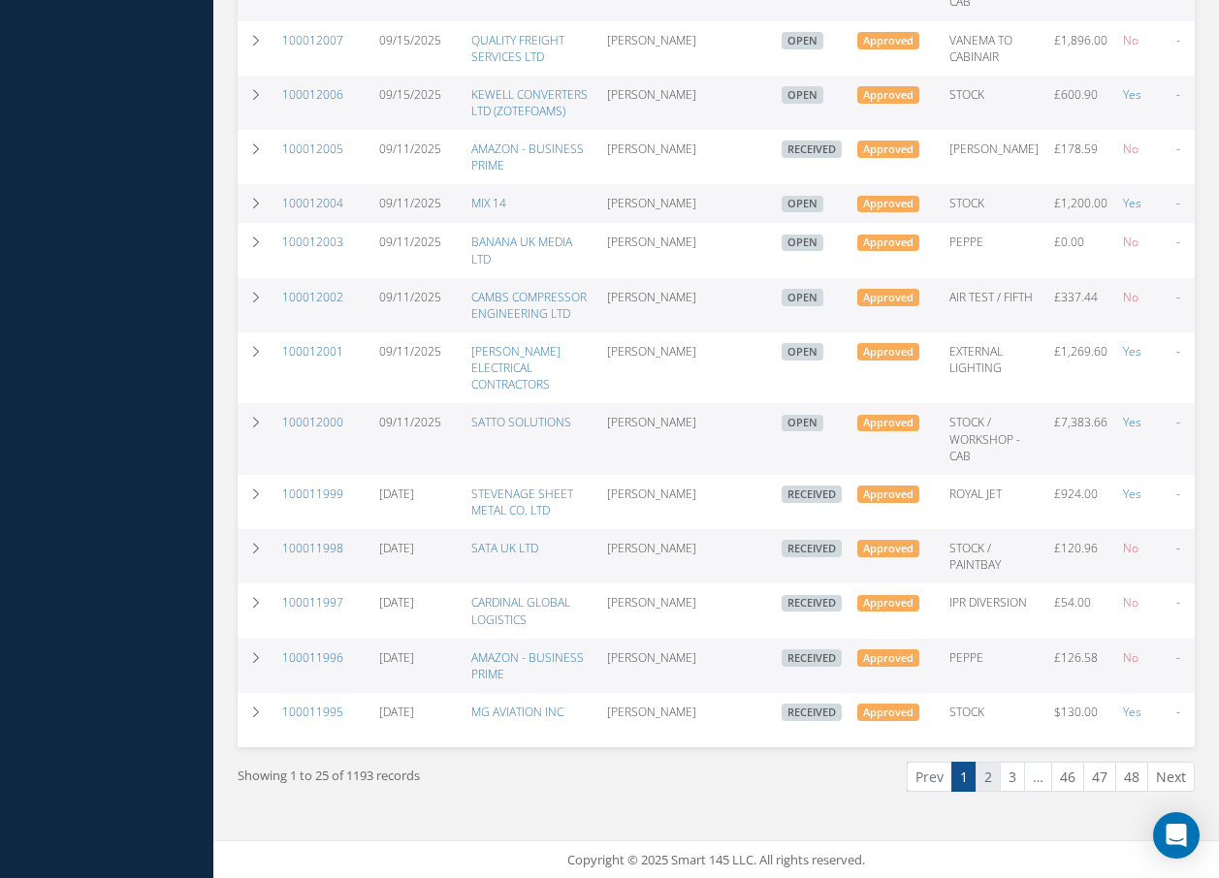
click at [984, 775] on link "2" at bounding box center [987, 777] width 25 height 30
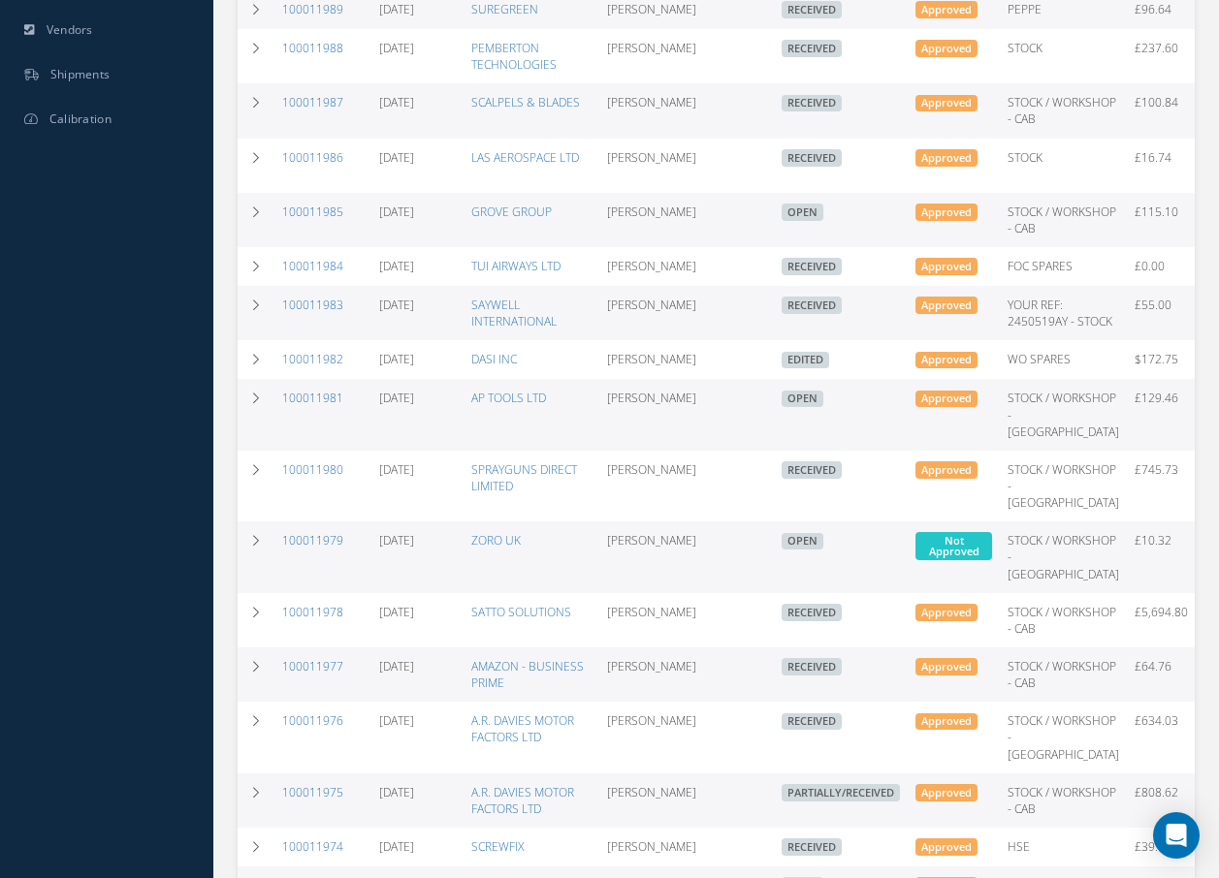
scroll to position [679, 0]
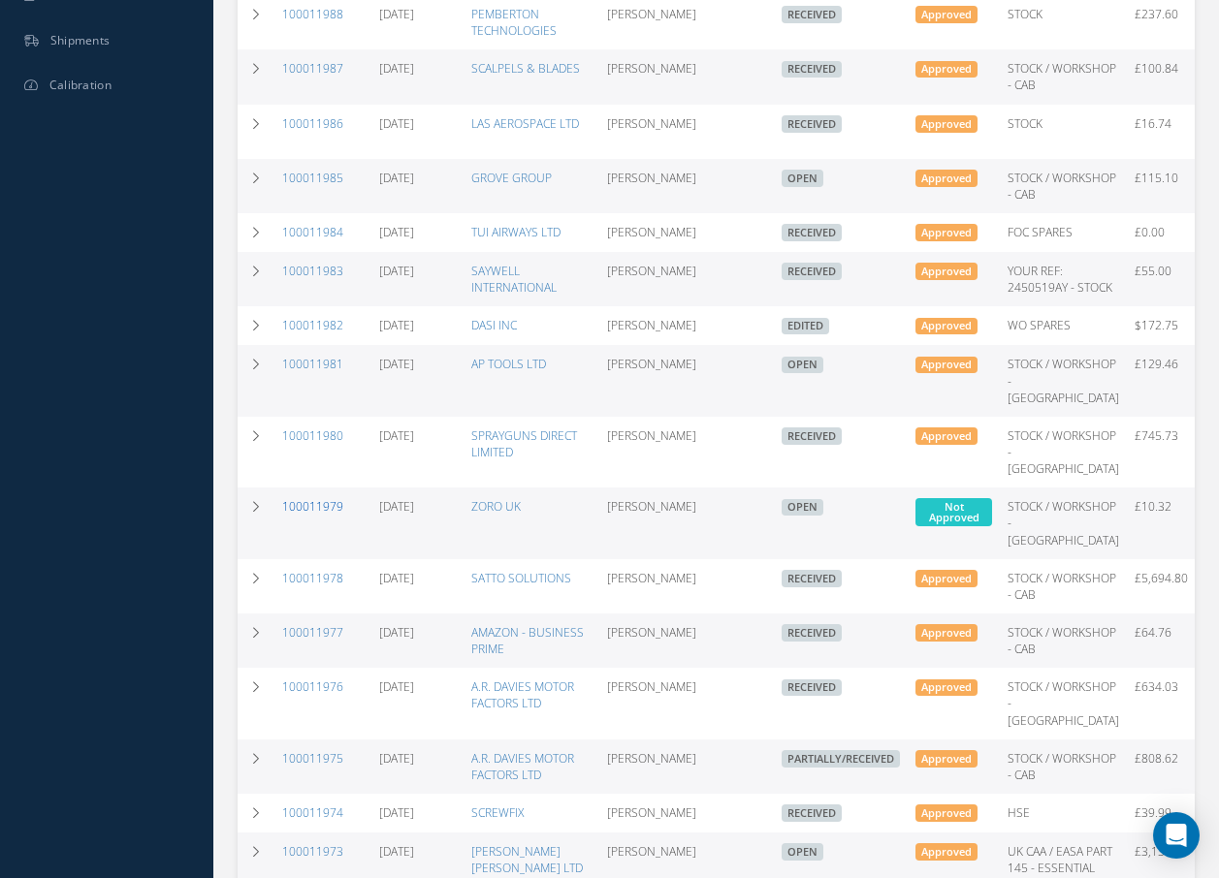
click at [301, 515] on link "100011979" at bounding box center [312, 506] width 61 height 16
click at [310, 515] on link "100011979" at bounding box center [312, 506] width 61 height 16
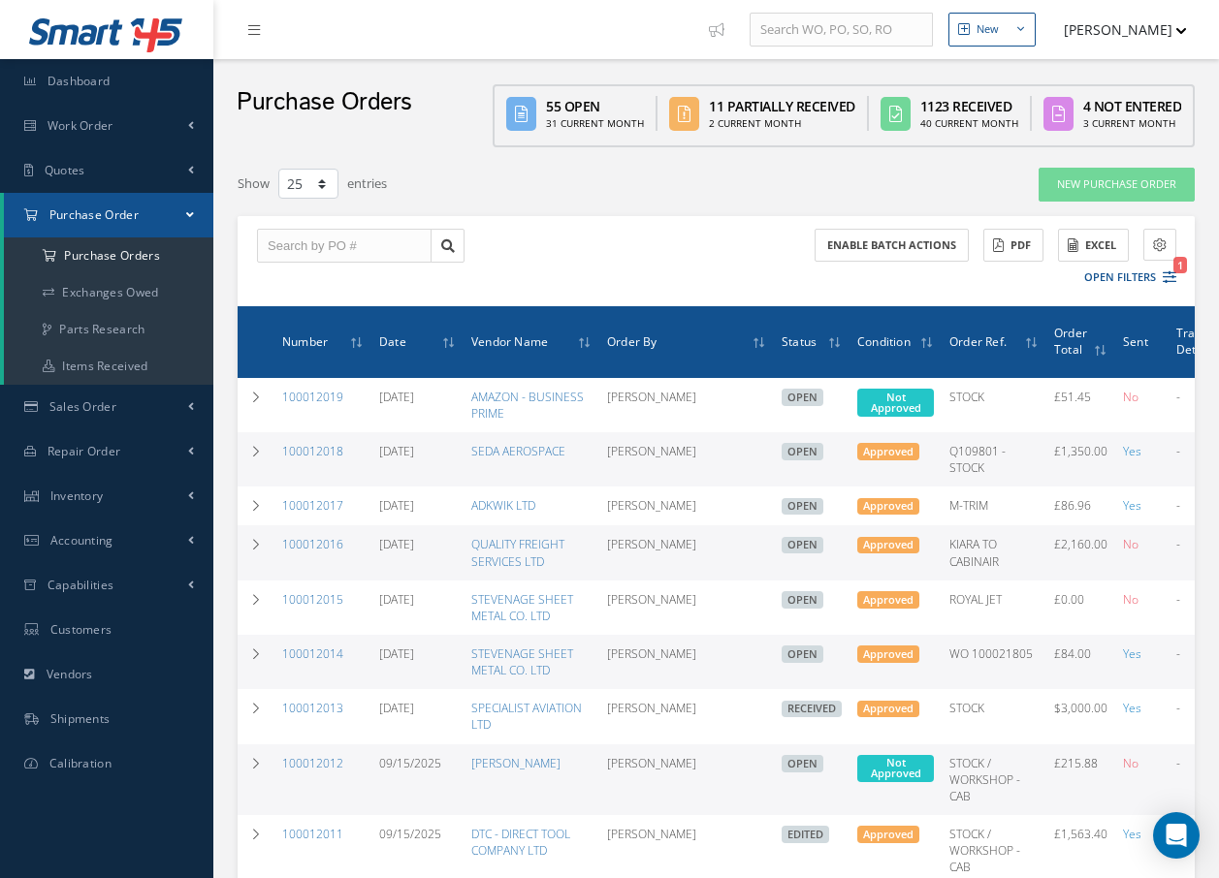
select select "25"
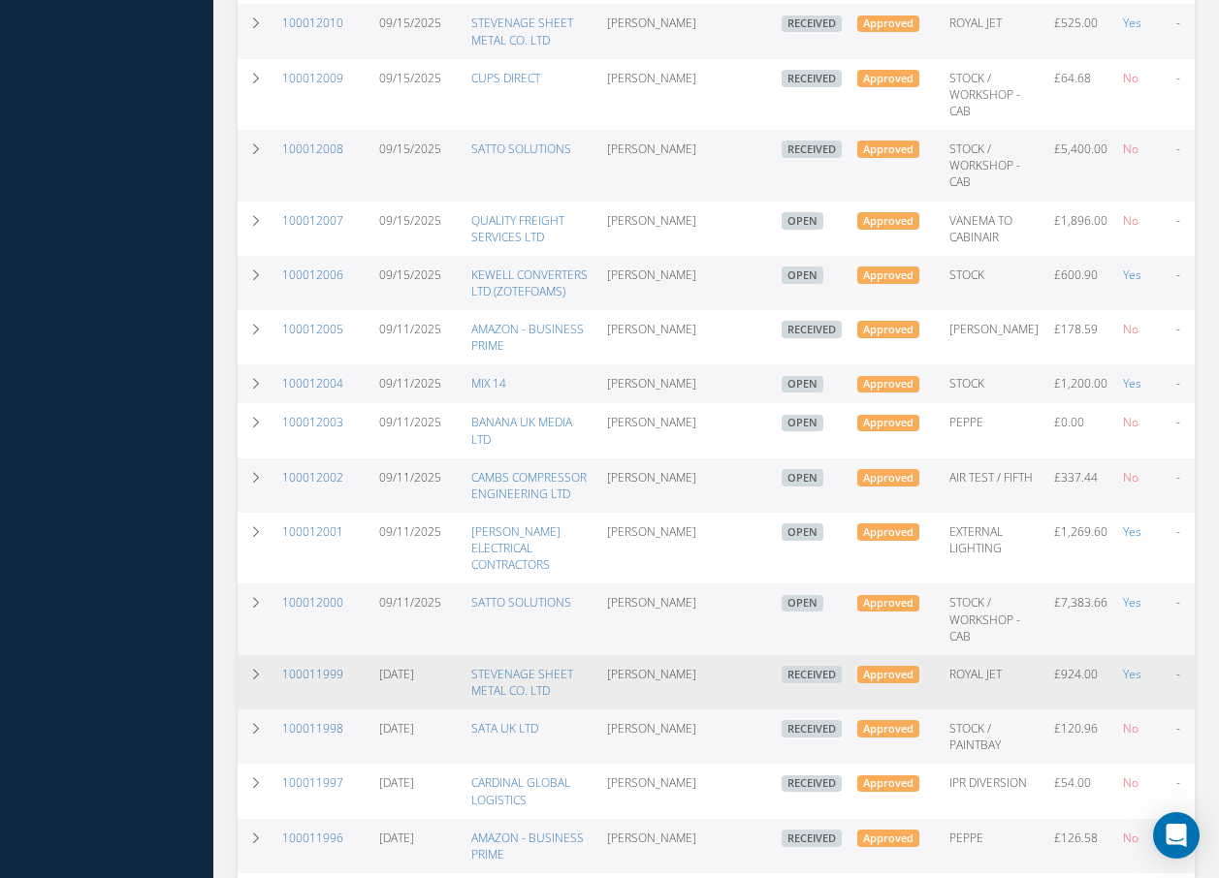
scroll to position [1063, 0]
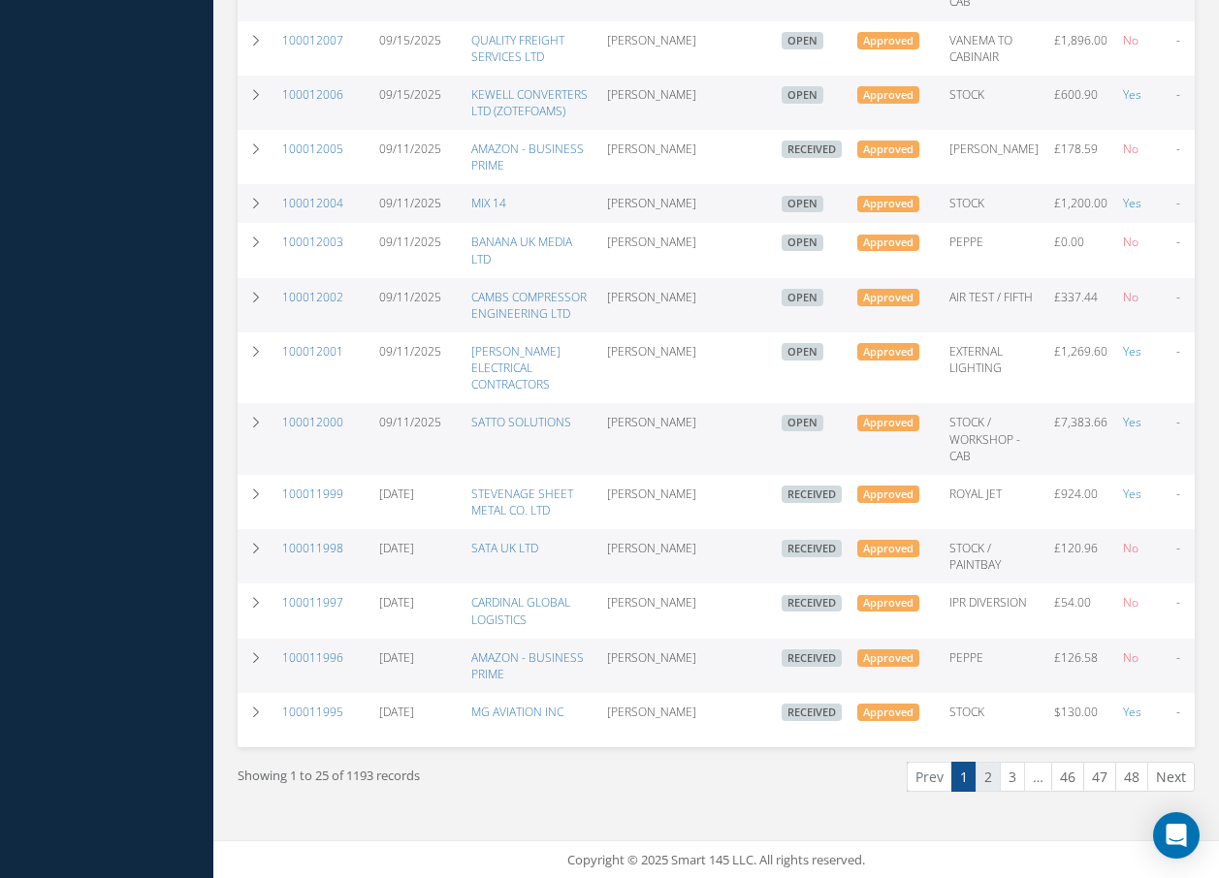
click at [982, 776] on link "2" at bounding box center [987, 777] width 25 height 30
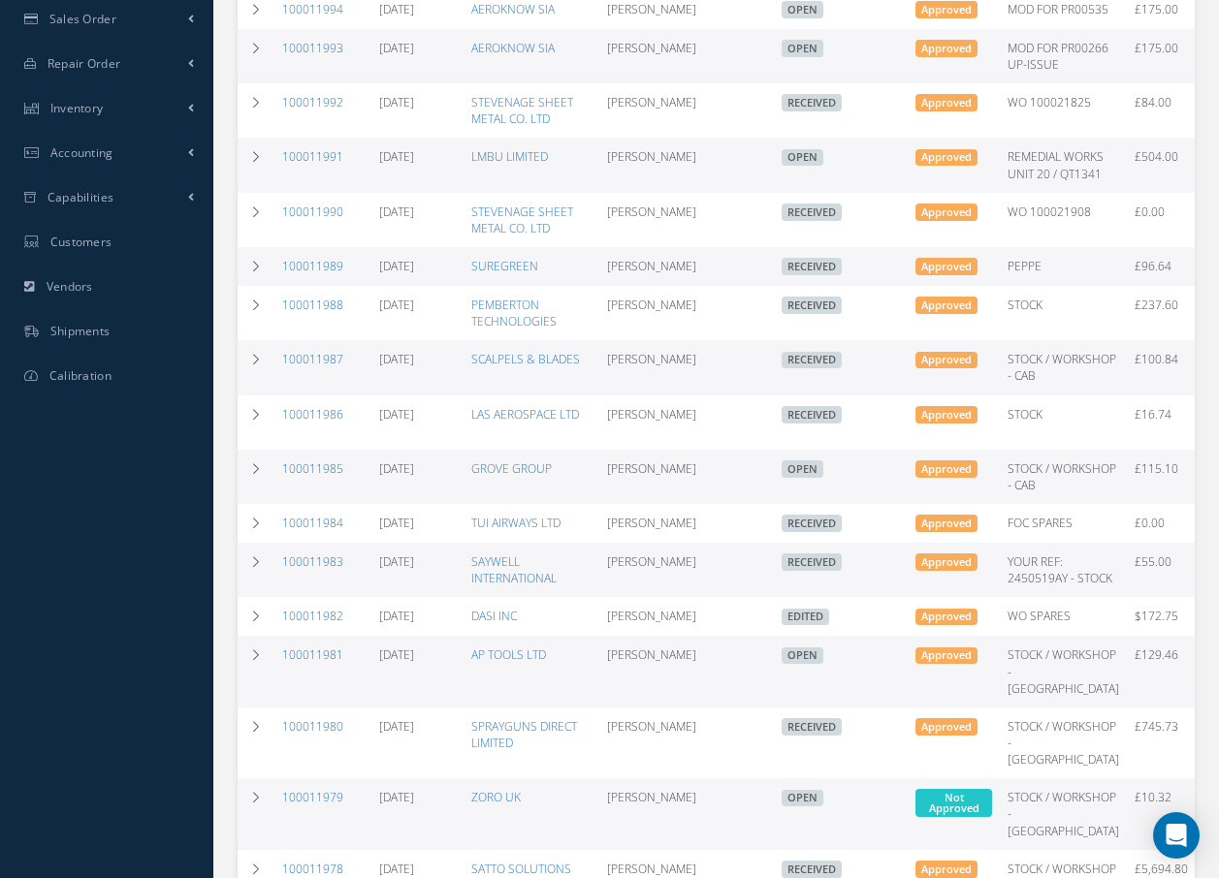
scroll to position [0, 0]
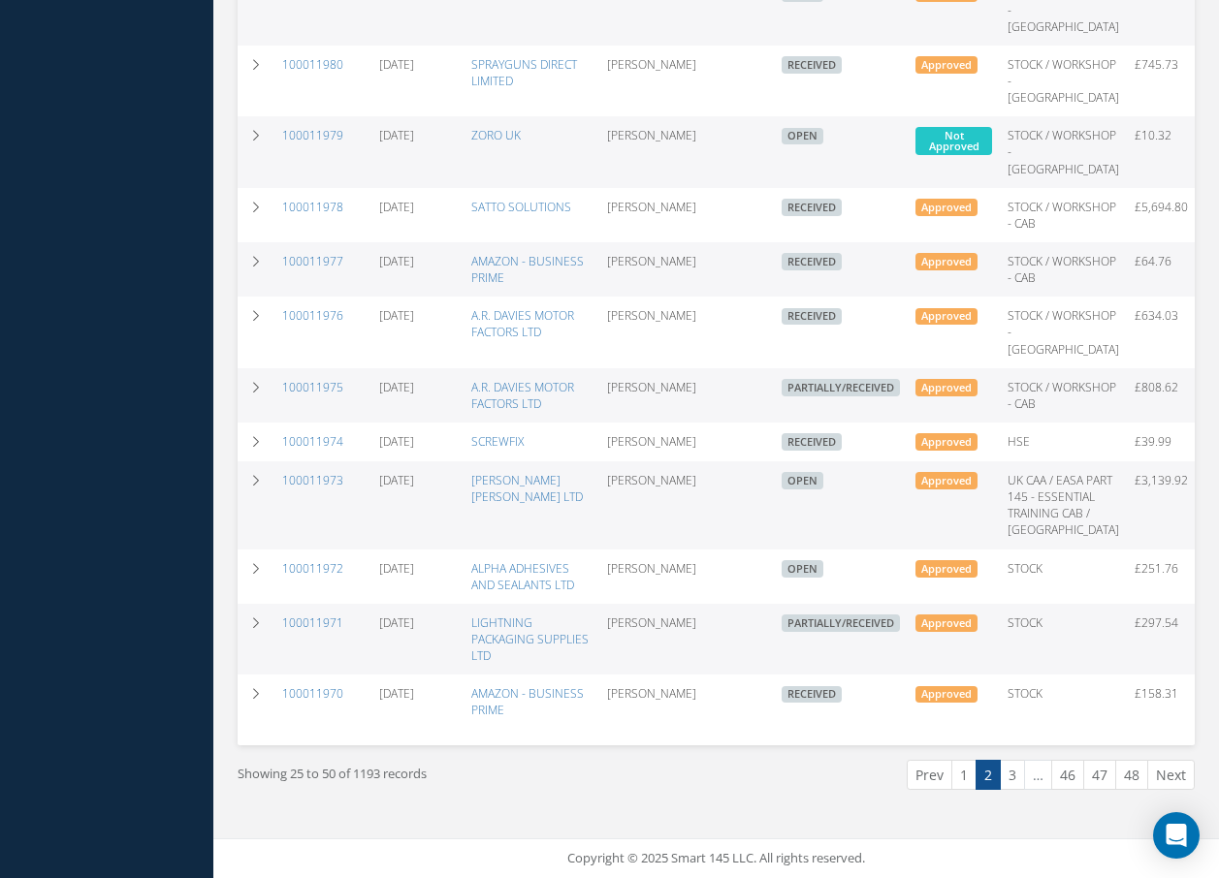
scroll to position [1262, 0]
click at [965, 779] on link "1" at bounding box center [963, 775] width 25 height 30
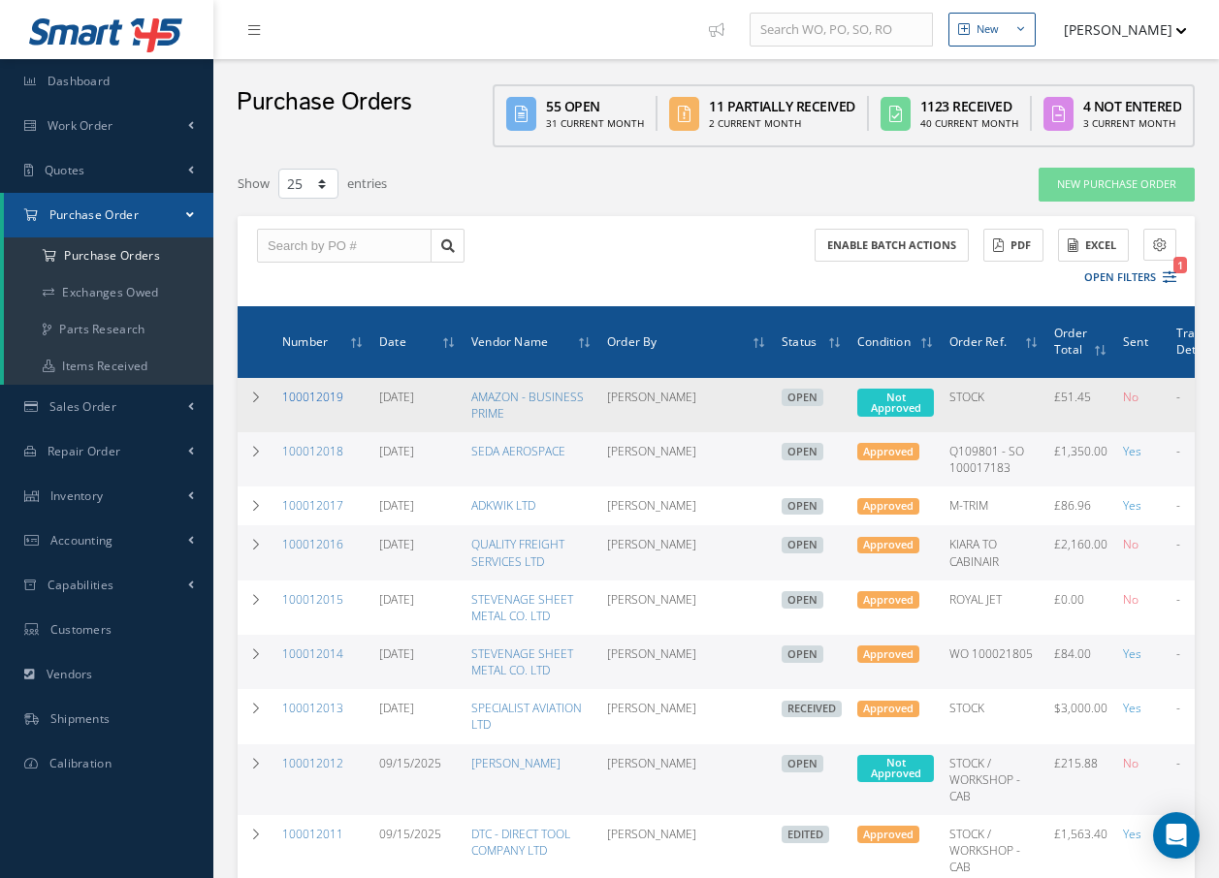
click at [324, 396] on link "100012019" at bounding box center [312, 397] width 61 height 16
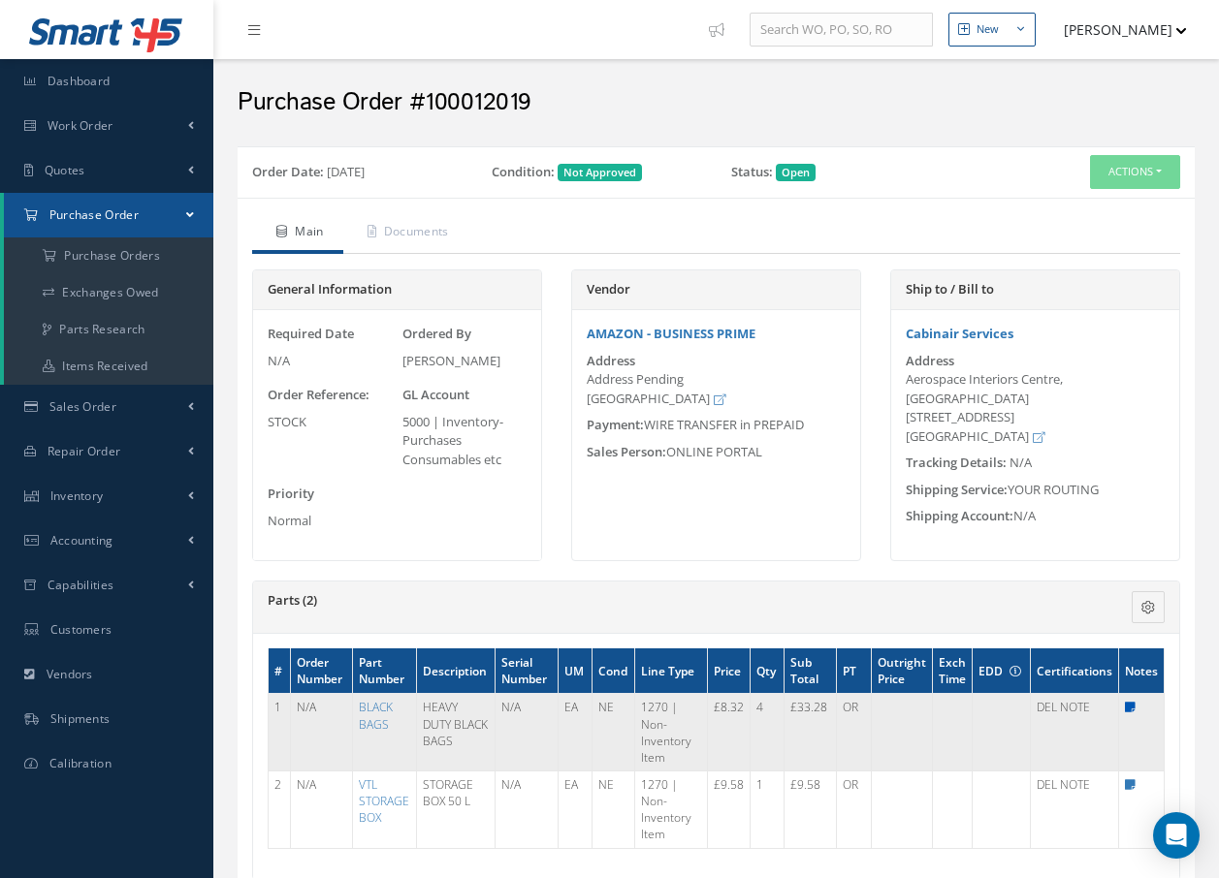
click at [1131, 705] on icon at bounding box center [1130, 708] width 11 height 12
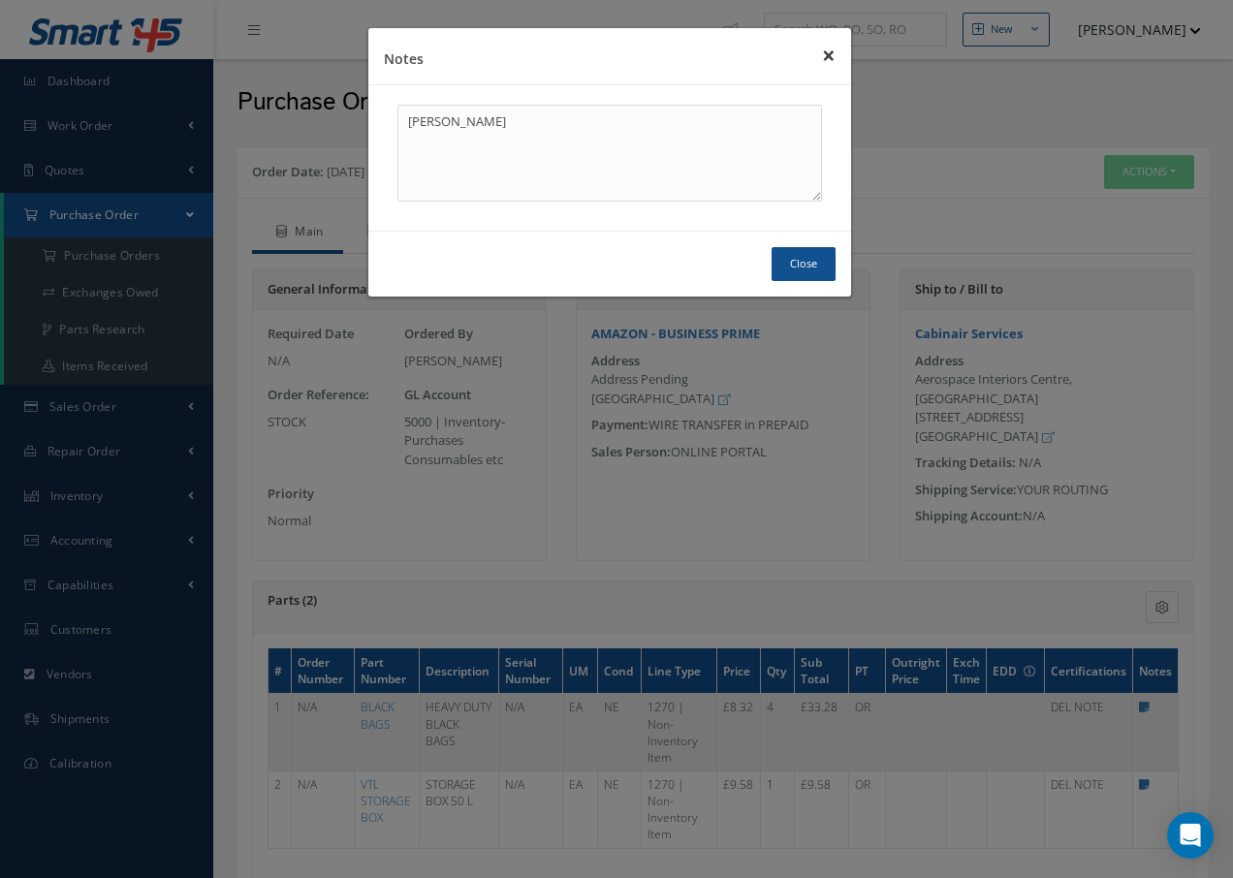
click at [825, 61] on button "×" at bounding box center [829, 55] width 45 height 54
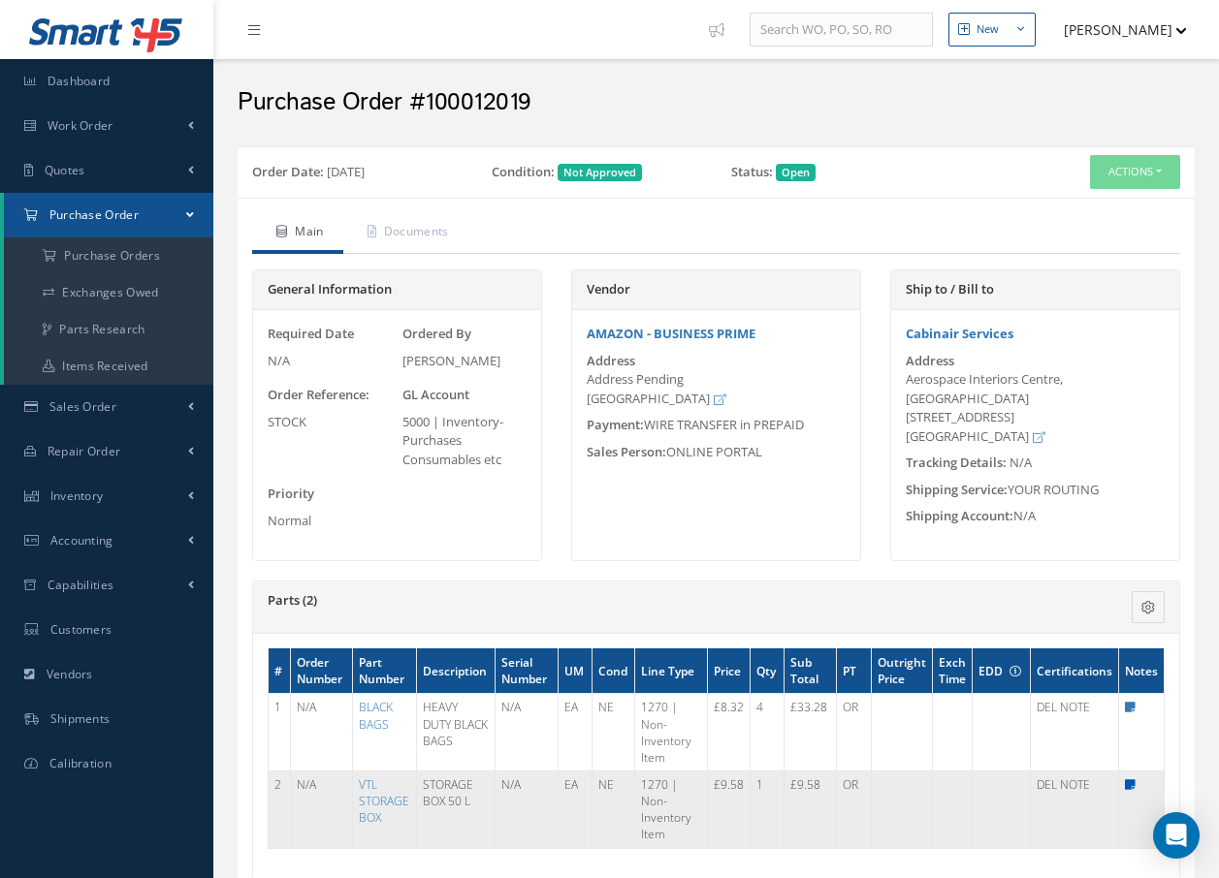
click at [1134, 785] on icon at bounding box center [1130, 785] width 11 height 12
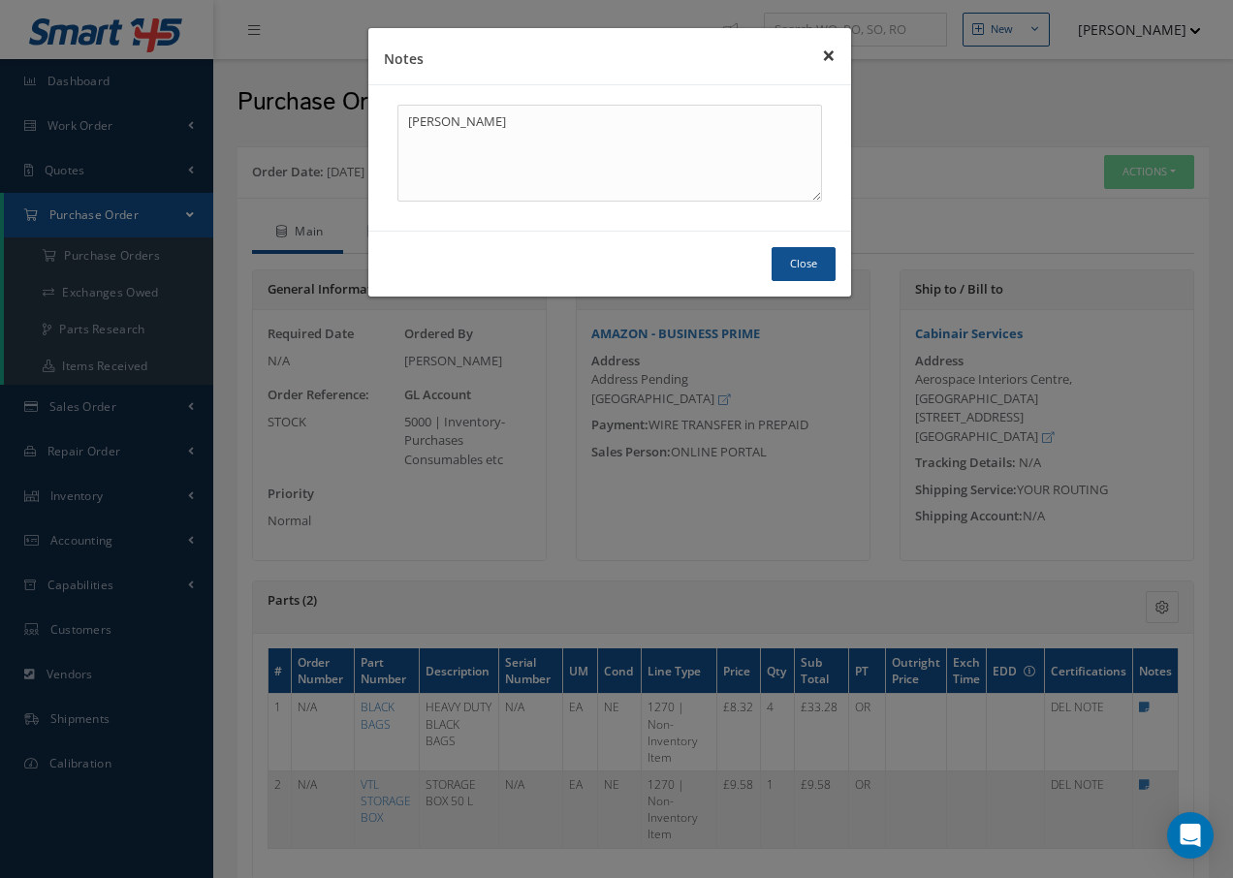
click at [832, 58] on button "×" at bounding box center [829, 55] width 45 height 54
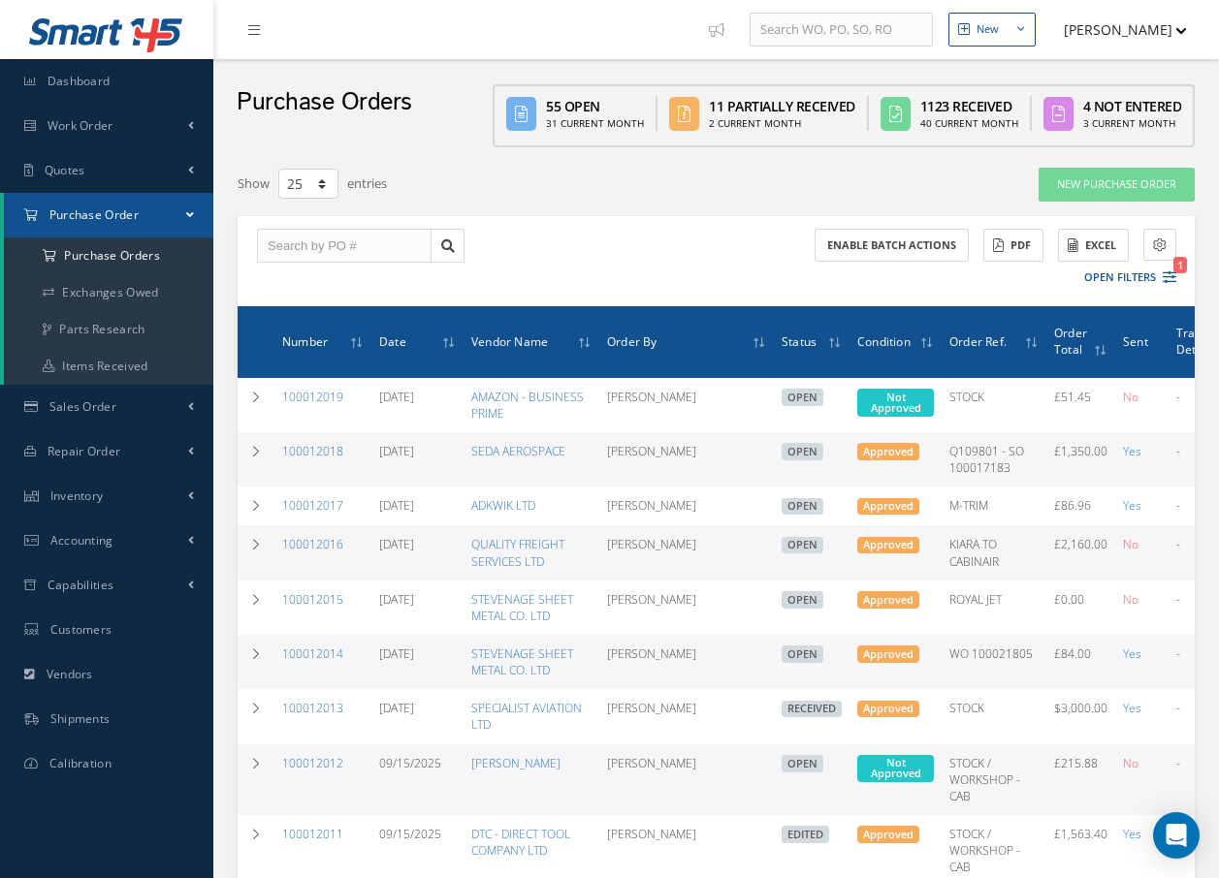
select select "25"
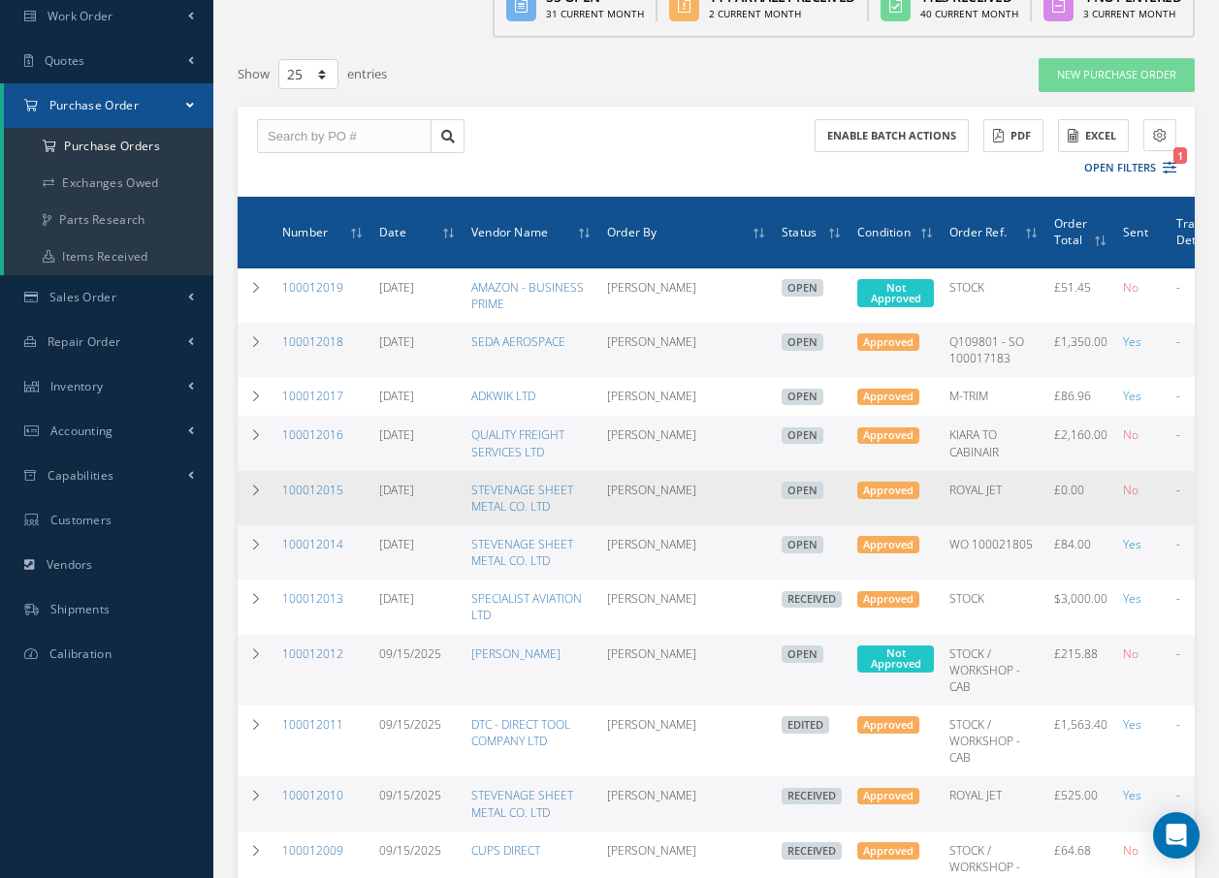
scroll to position [388, 0]
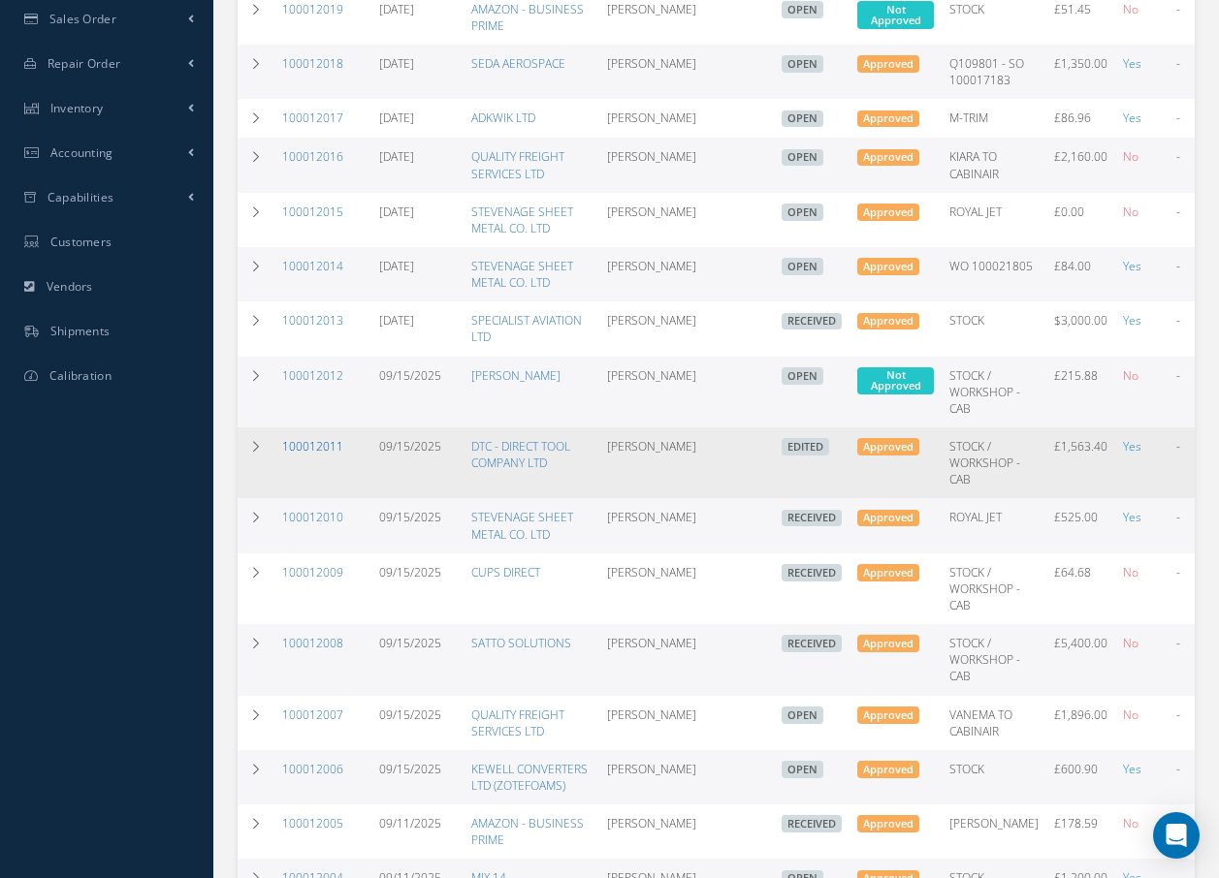
click at [305, 448] on link "100012011" at bounding box center [312, 446] width 61 height 16
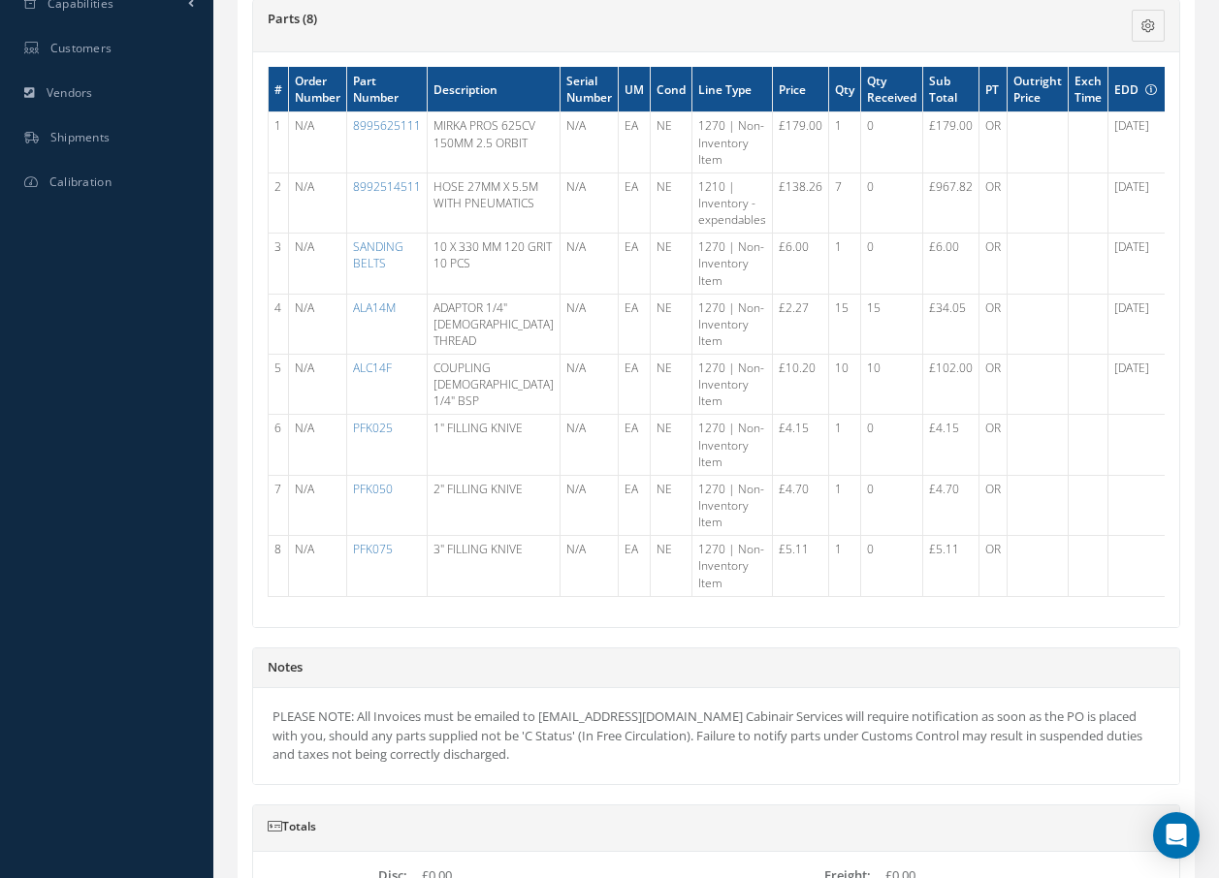
scroll to position [485, 0]
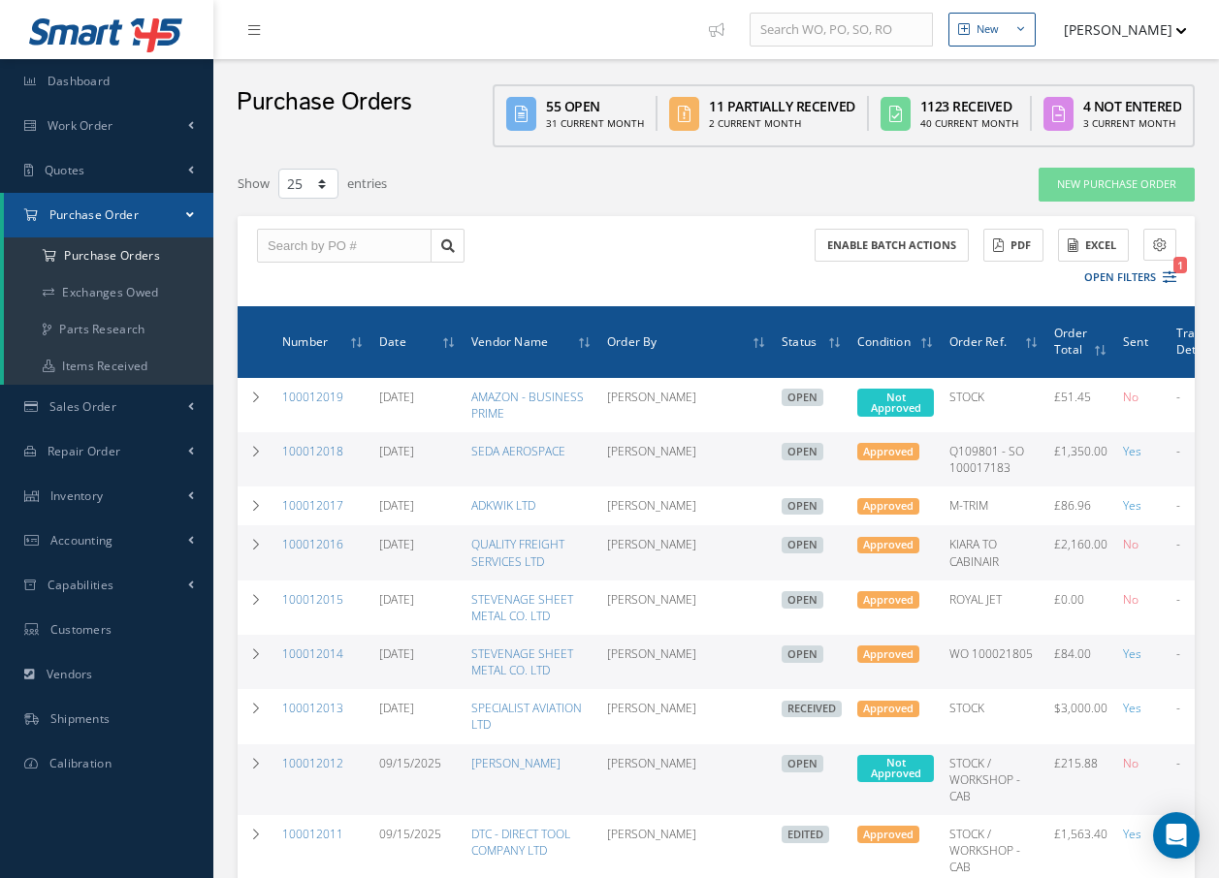
select select "25"
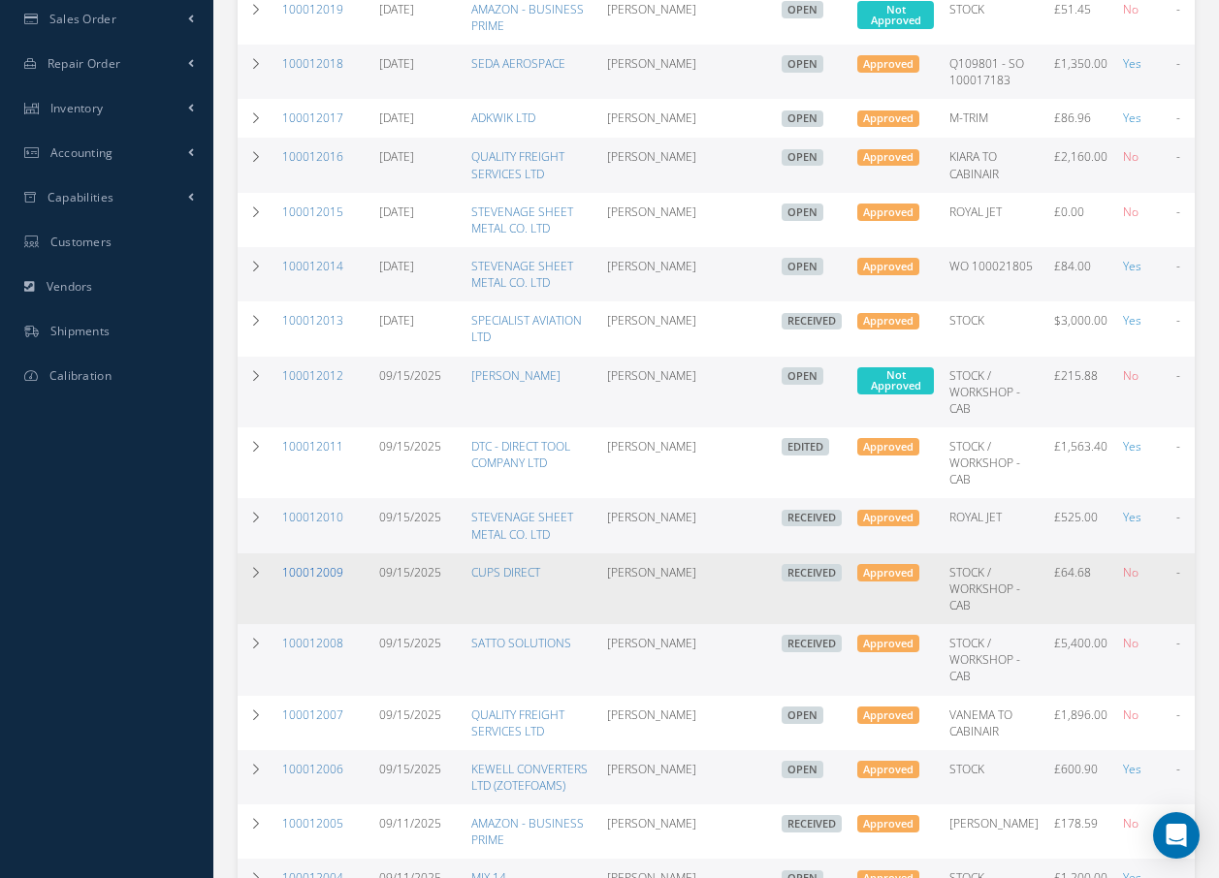
click at [320, 574] on link "100012009" at bounding box center [312, 572] width 61 height 16
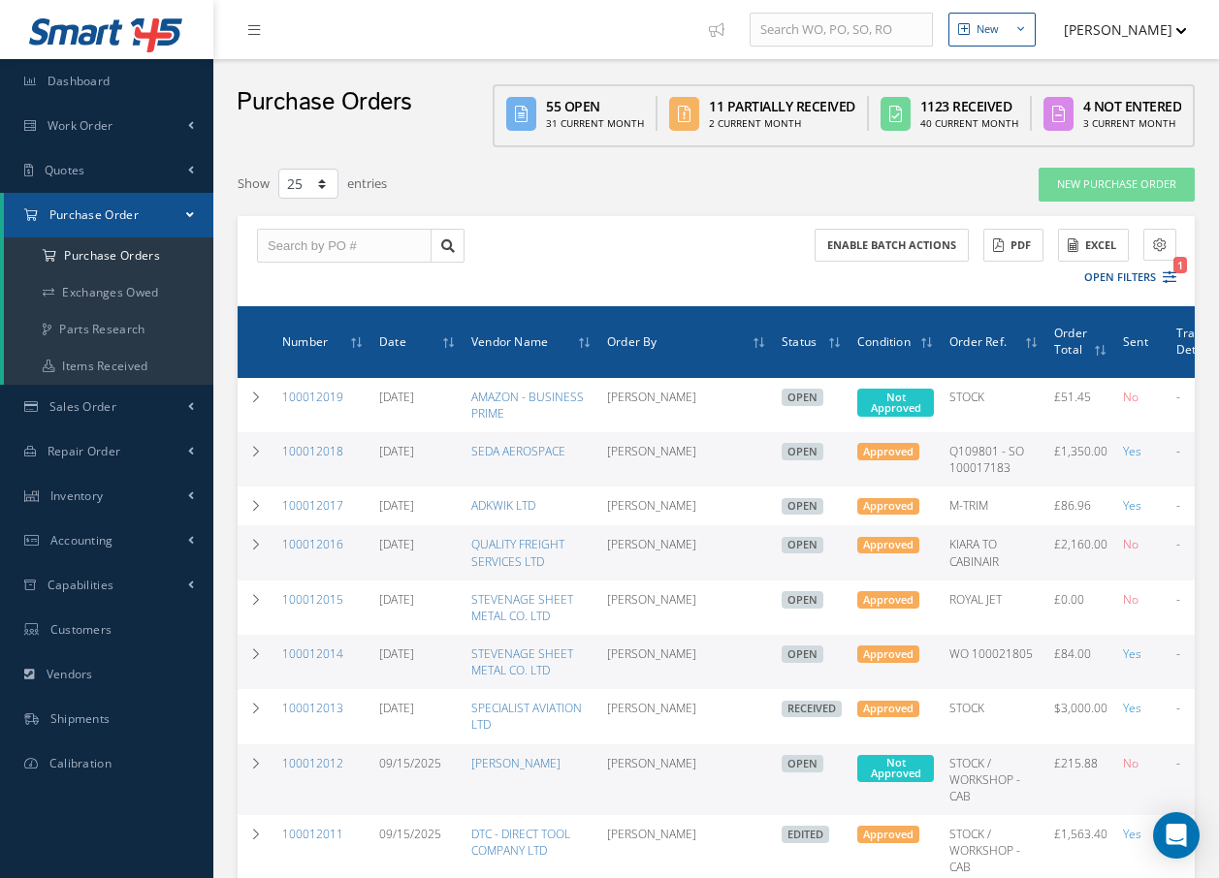
select select "25"
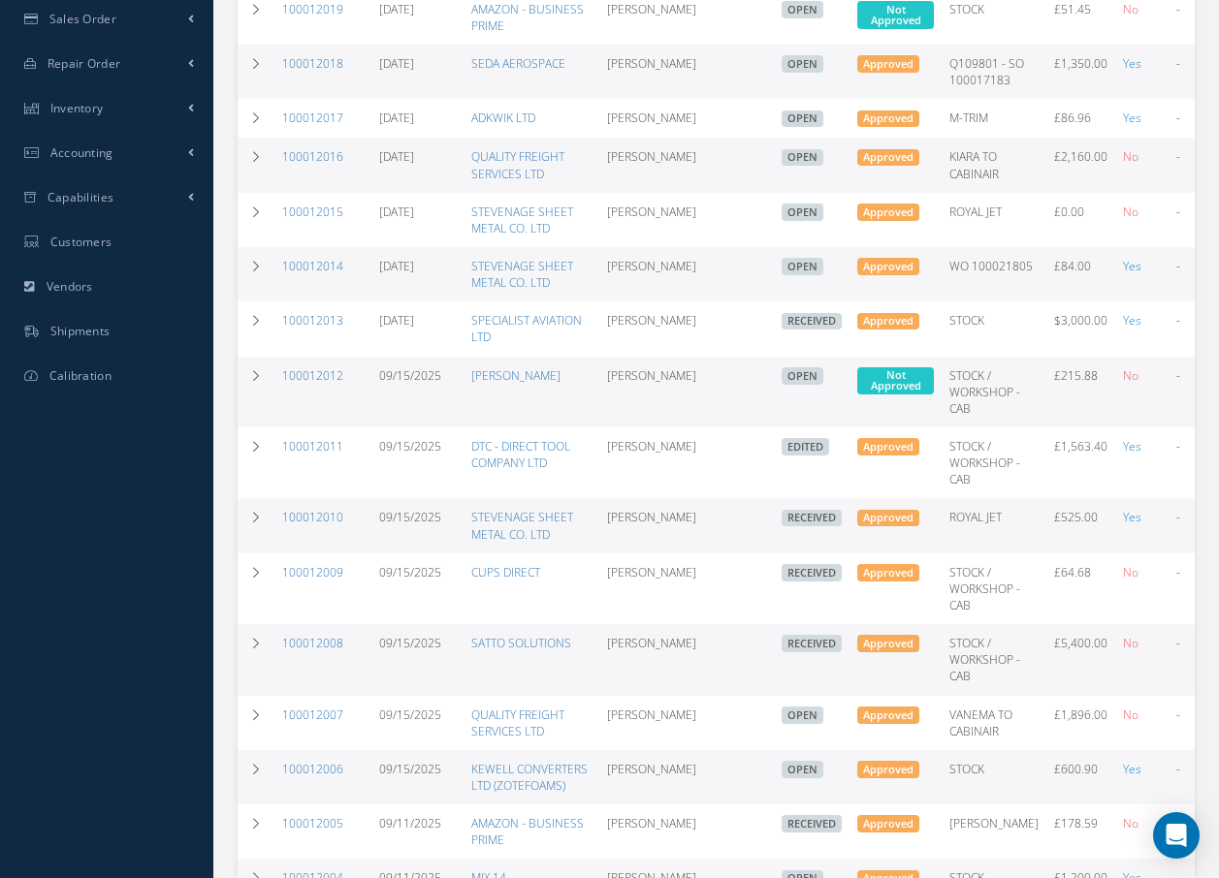
scroll to position [388, 0]
click at [305, 769] on link "100012006" at bounding box center [312, 769] width 61 height 16
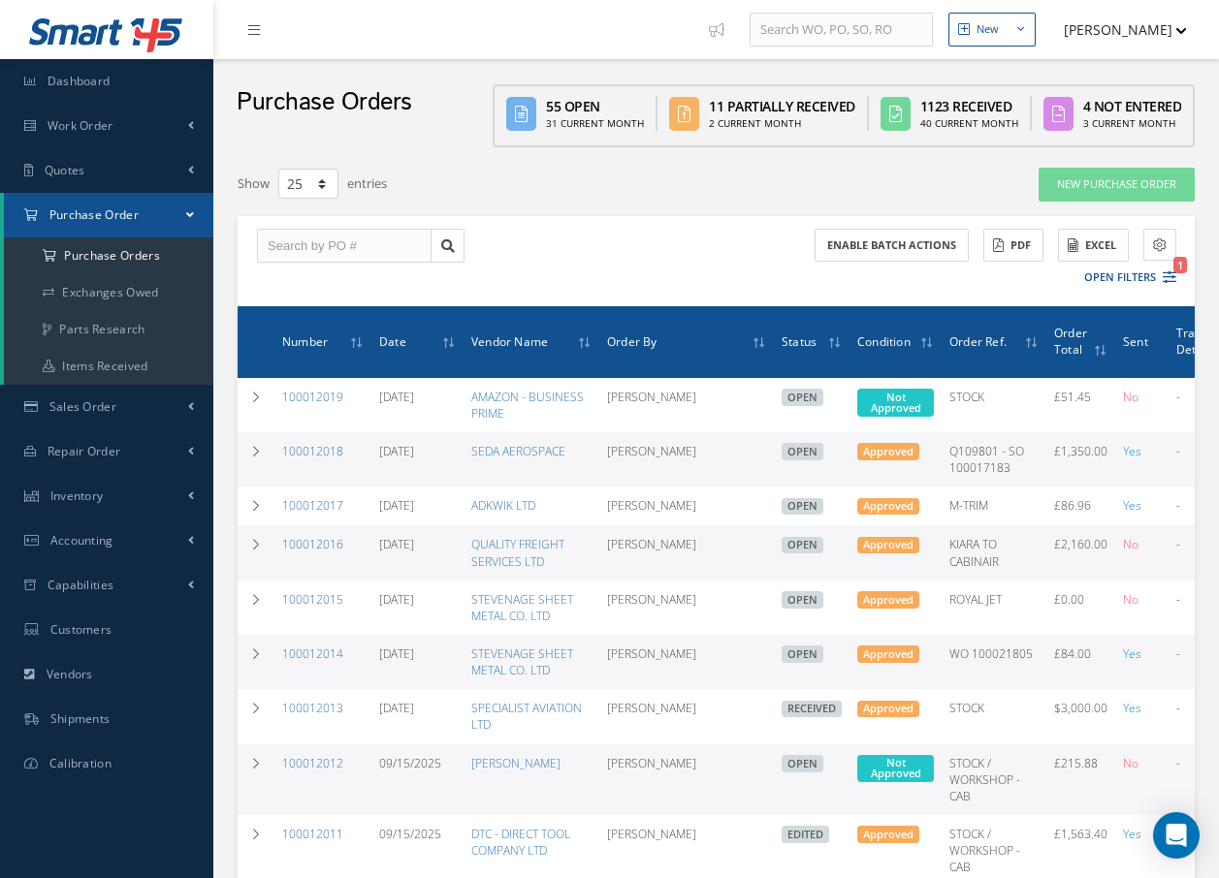
select select "25"
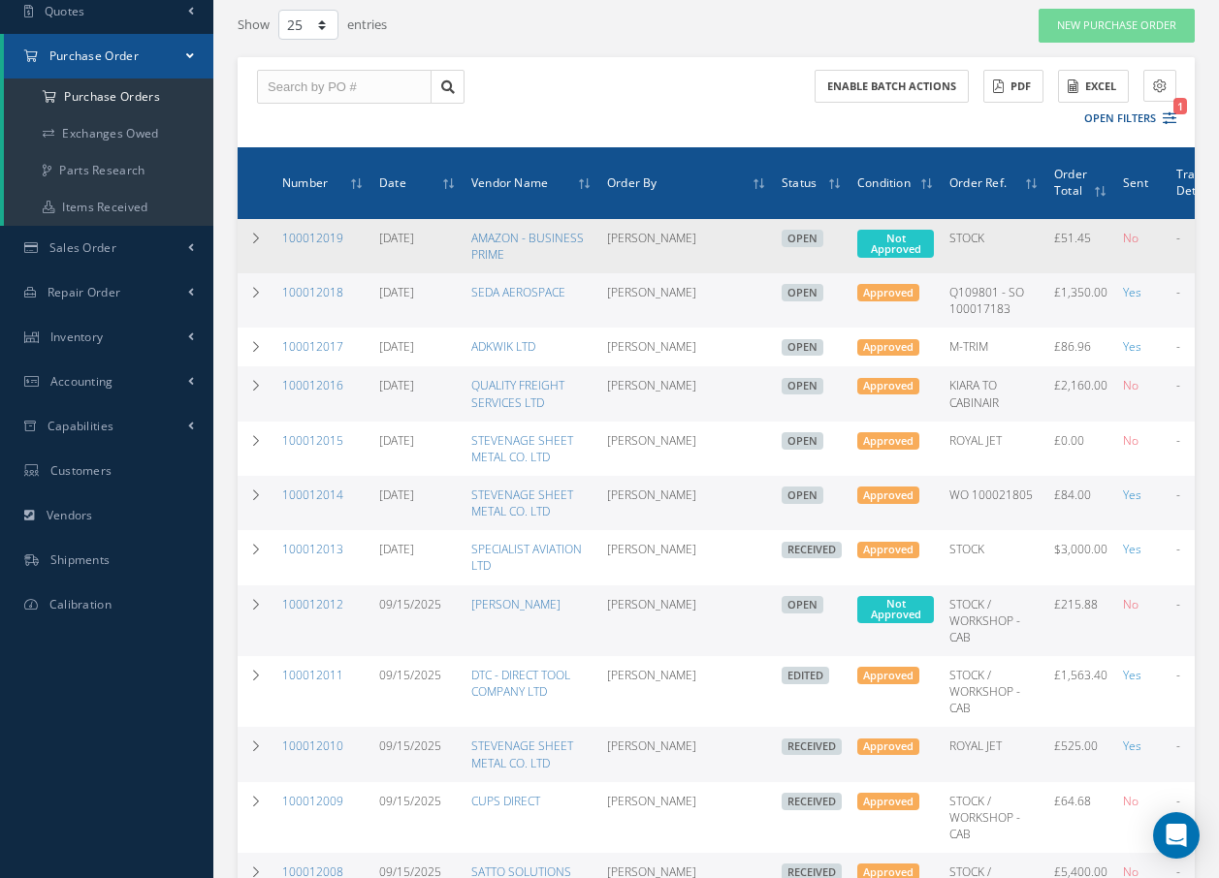
scroll to position [194, 0]
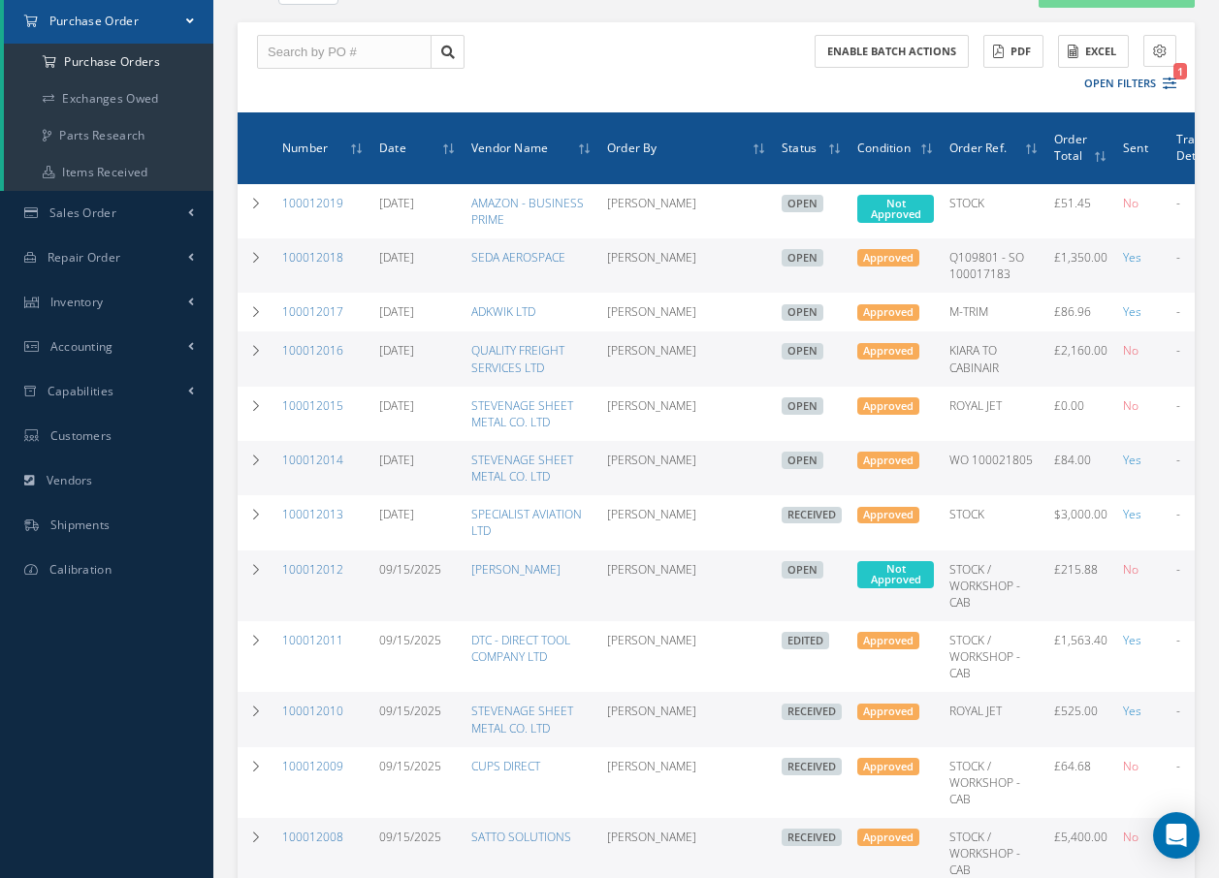
click at [531, 60] on div "Enable batch actions ACTIONS Receive Payments Select Customer Cabinair Services…" at bounding box center [716, 67] width 957 height 90
